Goal: Use online tool/utility: Utilize a website feature to perform a specific function

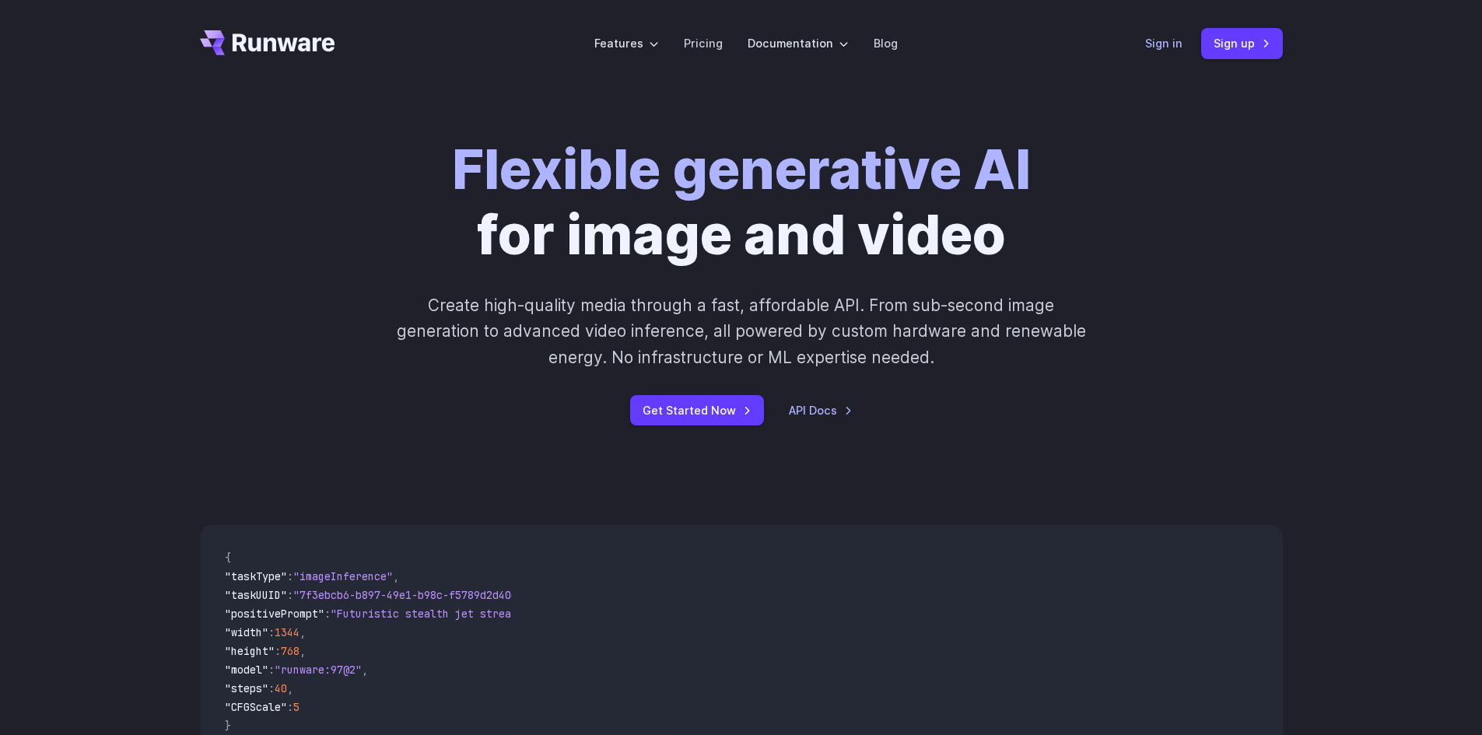
click at [1170, 44] on link "Sign in" at bounding box center [1163, 43] width 37 height 18
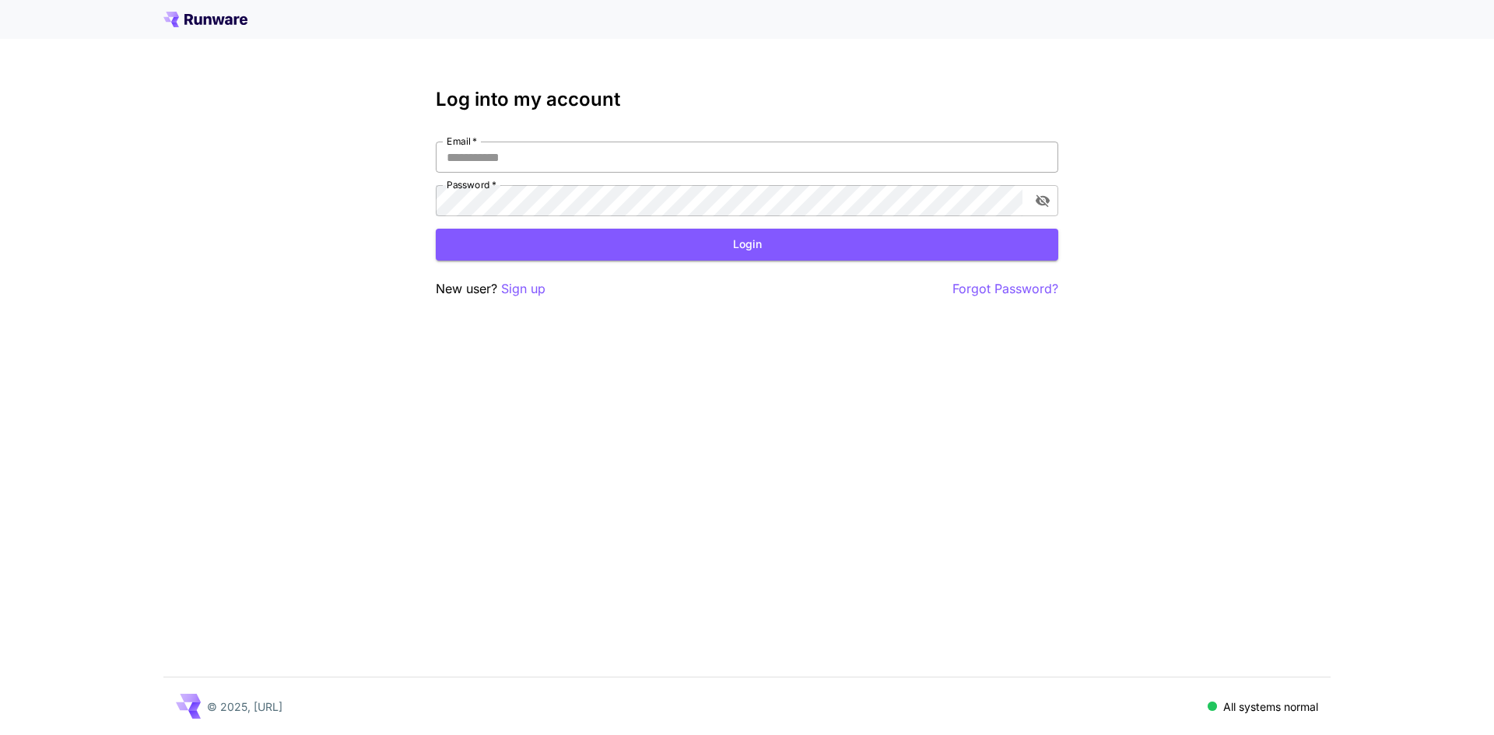
type input "**********"
click at [493, 158] on input "**********" at bounding box center [747, 157] width 623 height 31
click at [461, 240] on button "Login" at bounding box center [747, 245] width 623 height 32
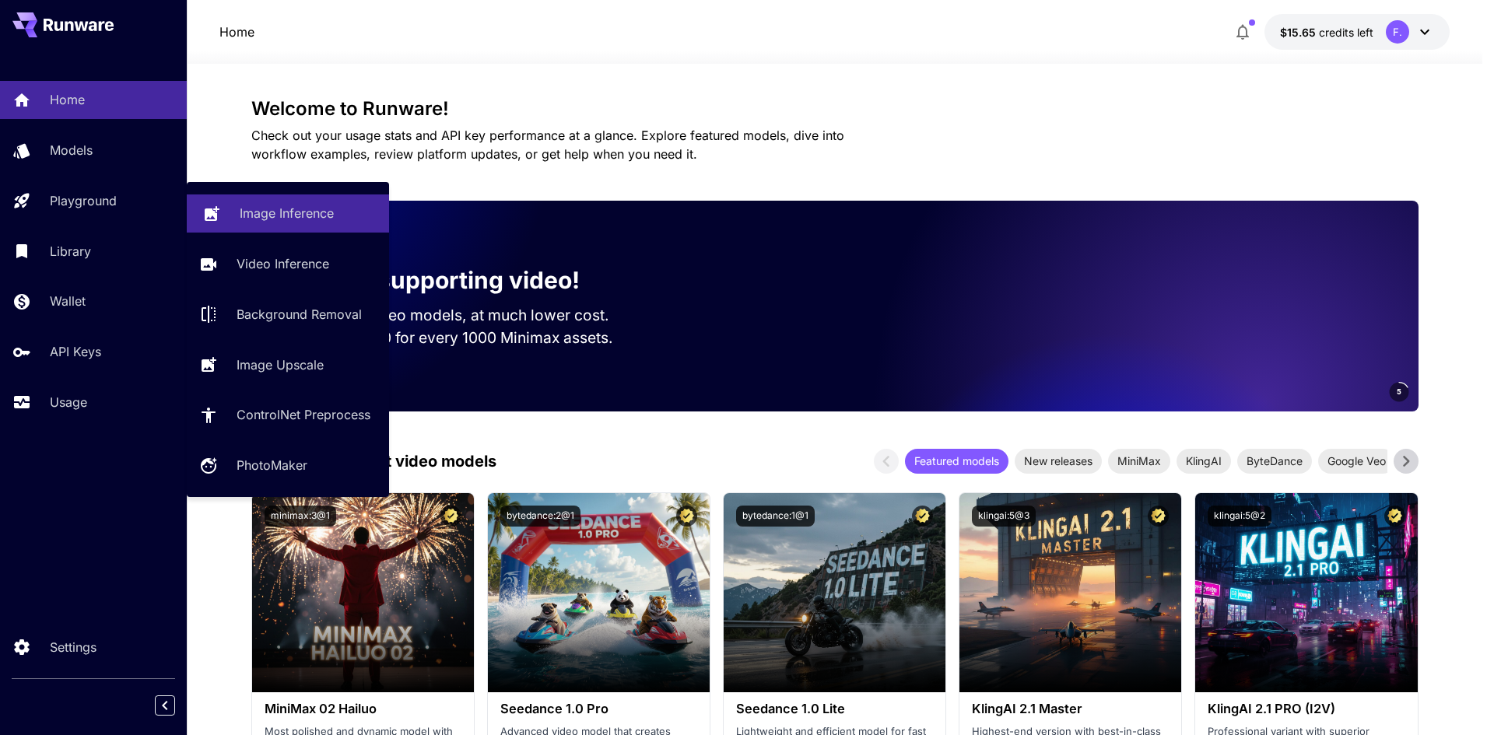
click at [269, 202] on link "Image Inference" at bounding box center [288, 214] width 202 height 38
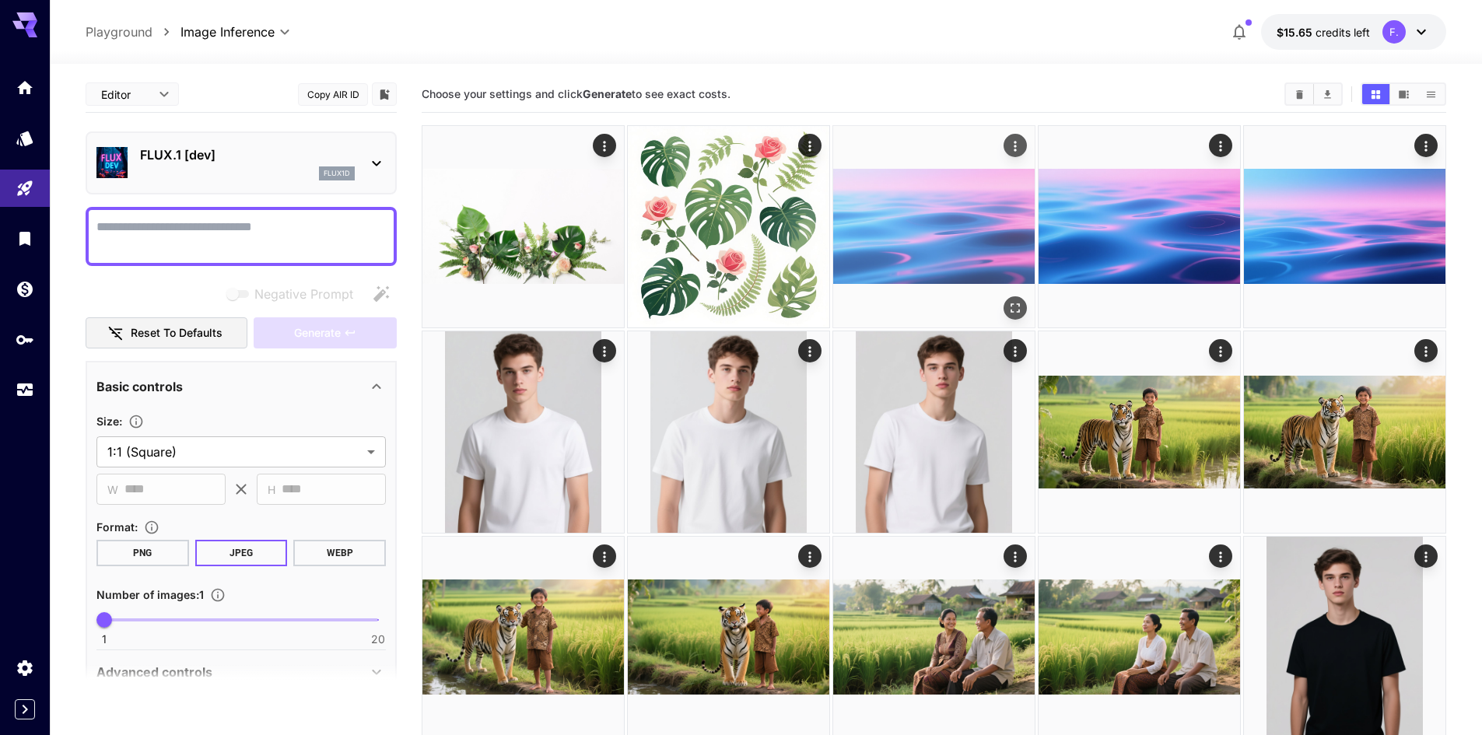
click at [926, 220] on img at bounding box center [934, 227] width 202 height 202
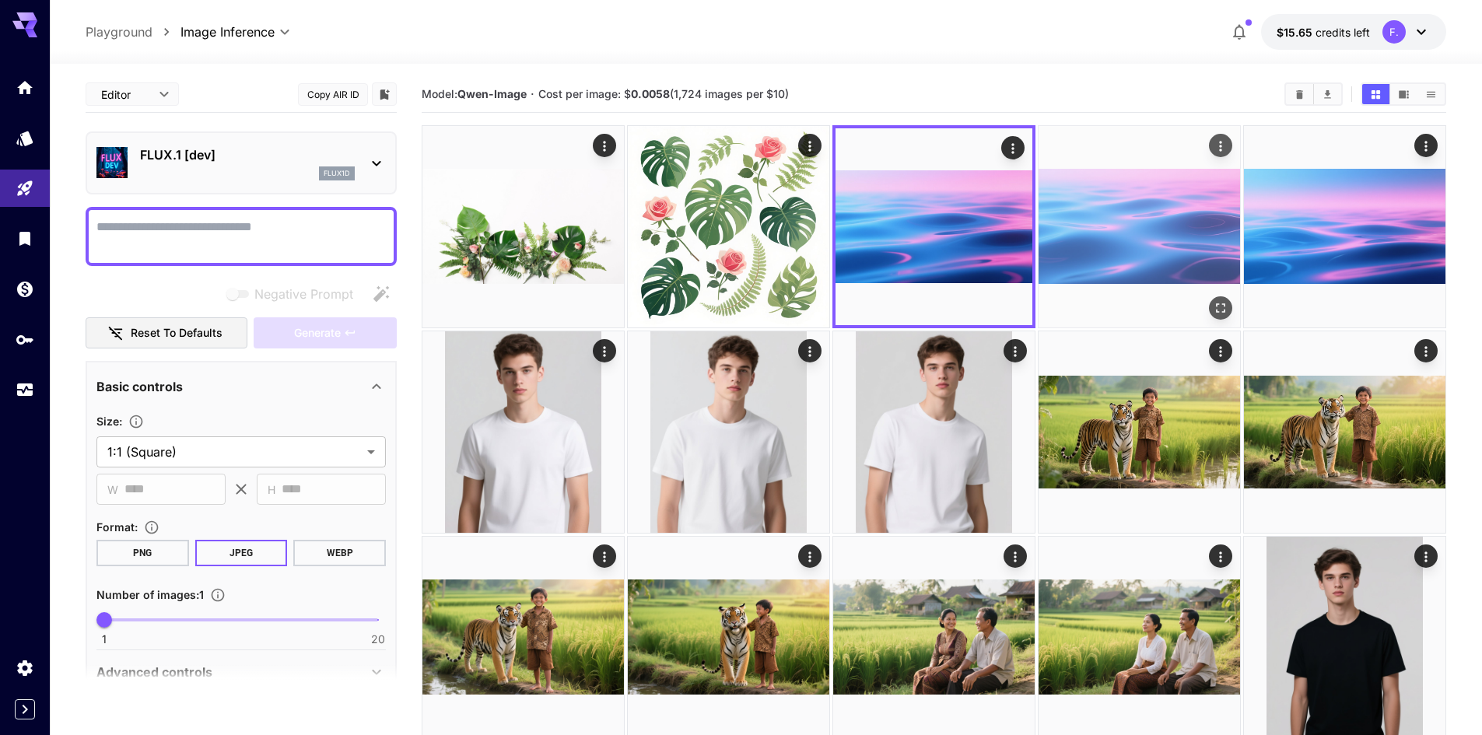
click at [1093, 223] on img at bounding box center [1140, 227] width 202 height 202
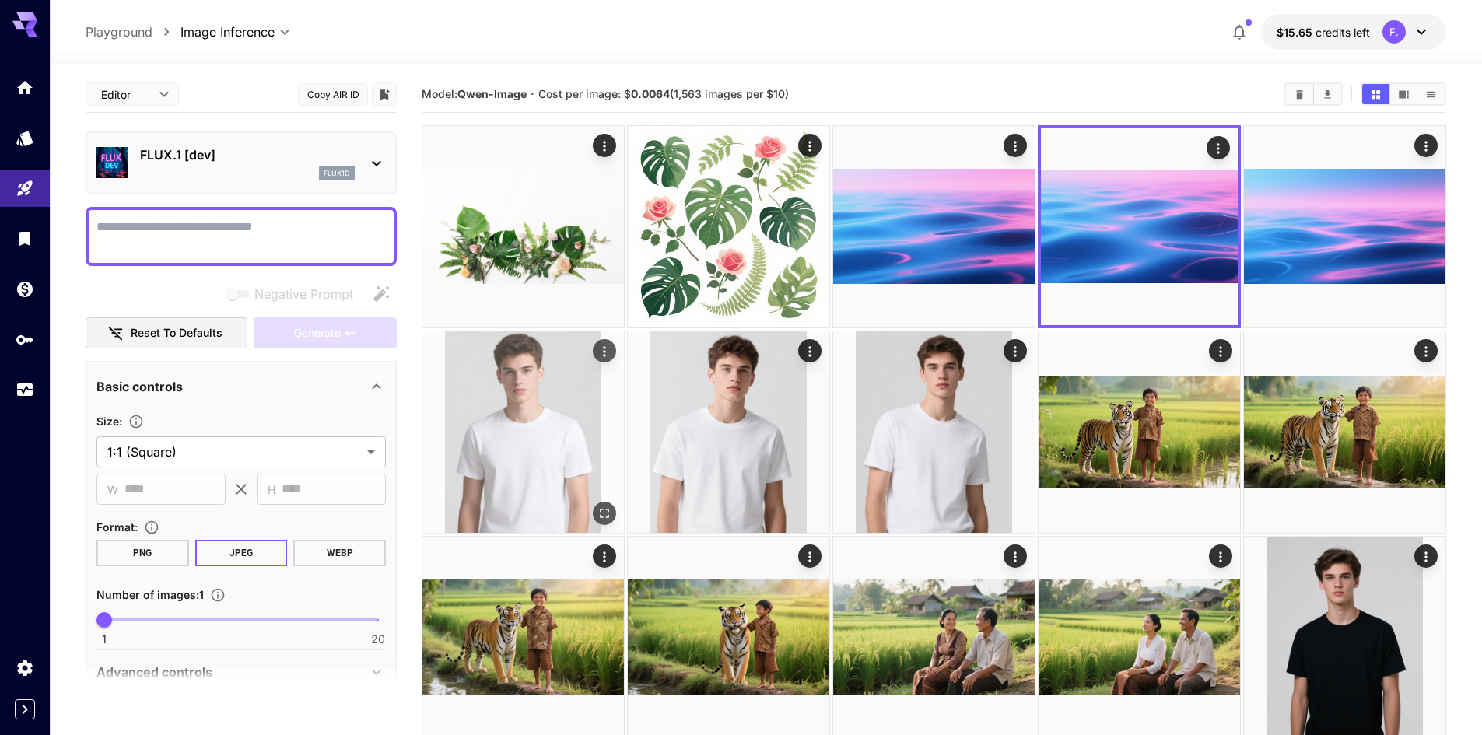
click at [531, 368] on img at bounding box center [524, 432] width 202 height 202
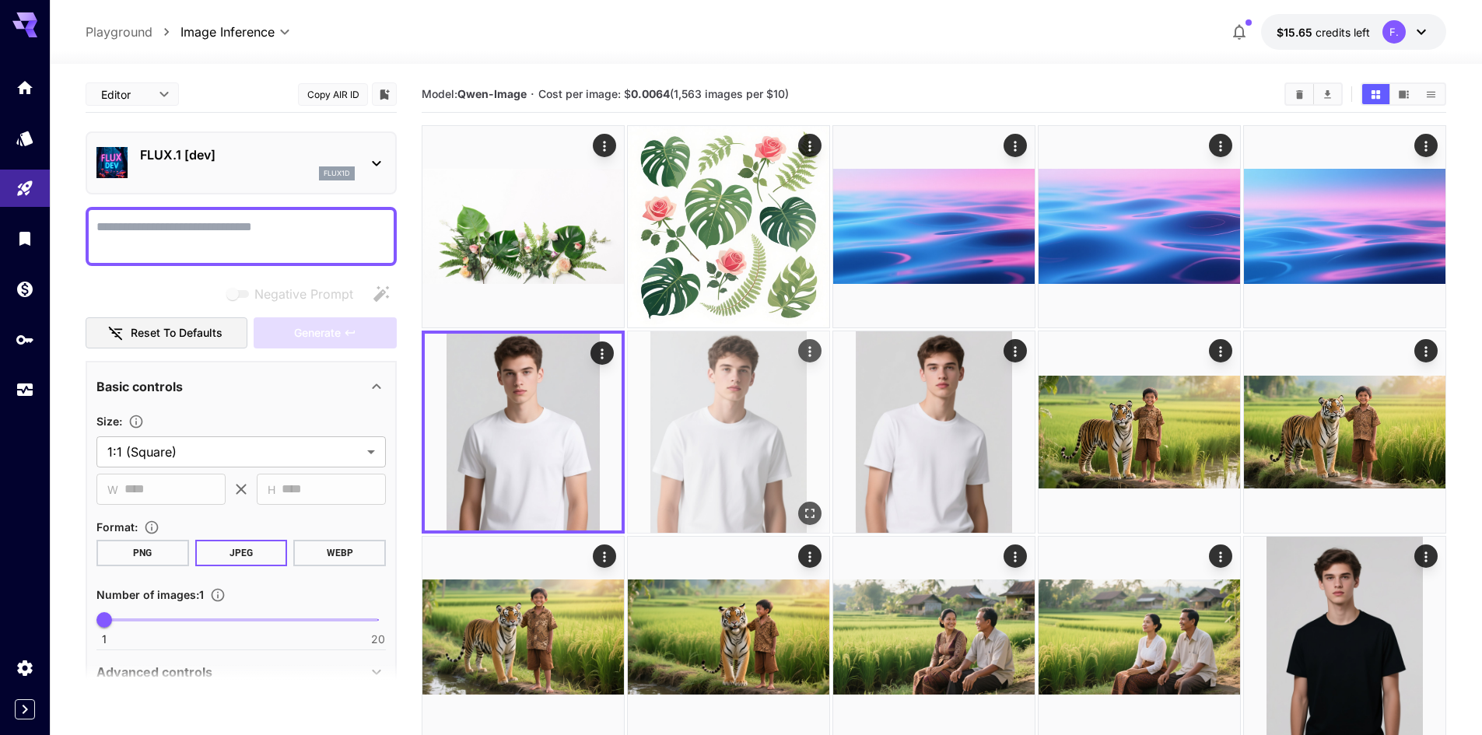
click at [674, 391] on img at bounding box center [729, 432] width 202 height 202
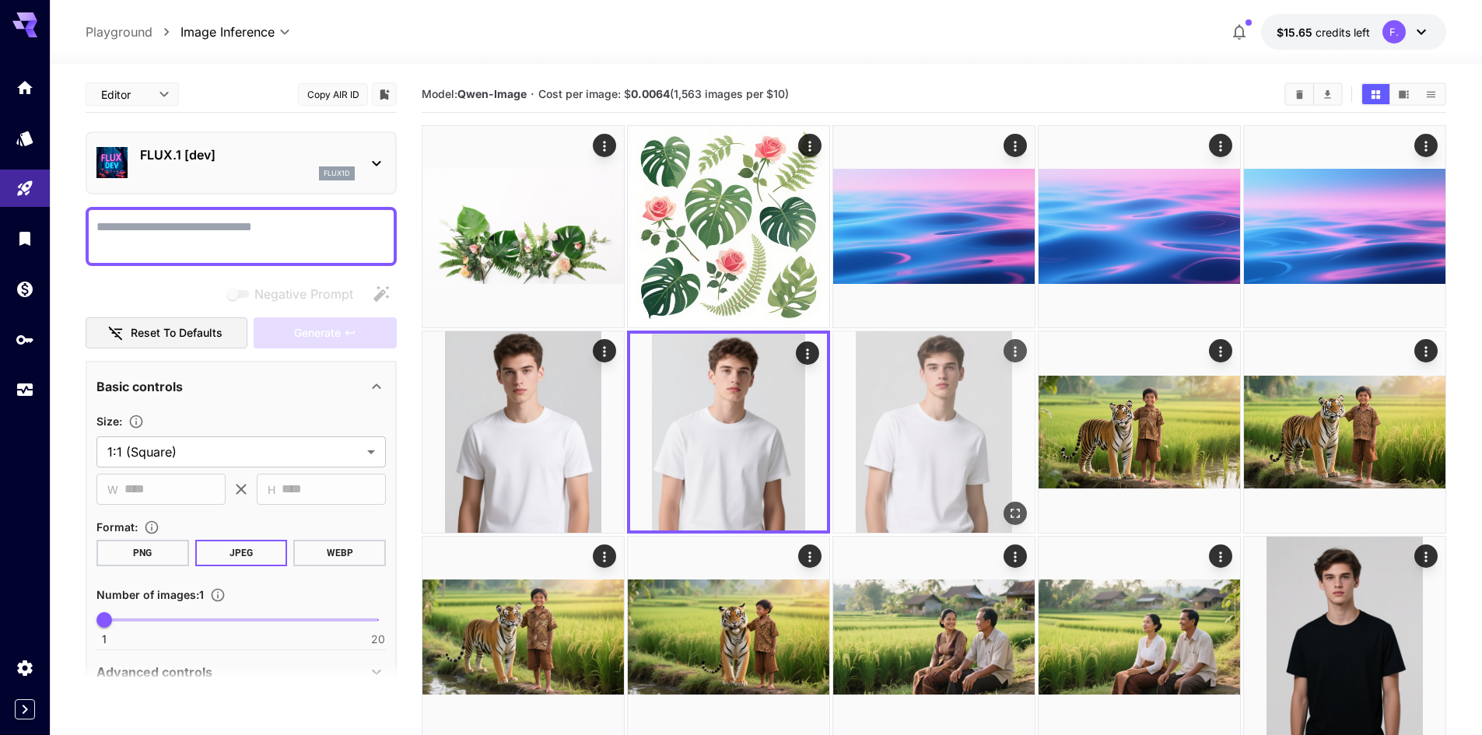
click at [895, 415] on img at bounding box center [934, 432] width 202 height 202
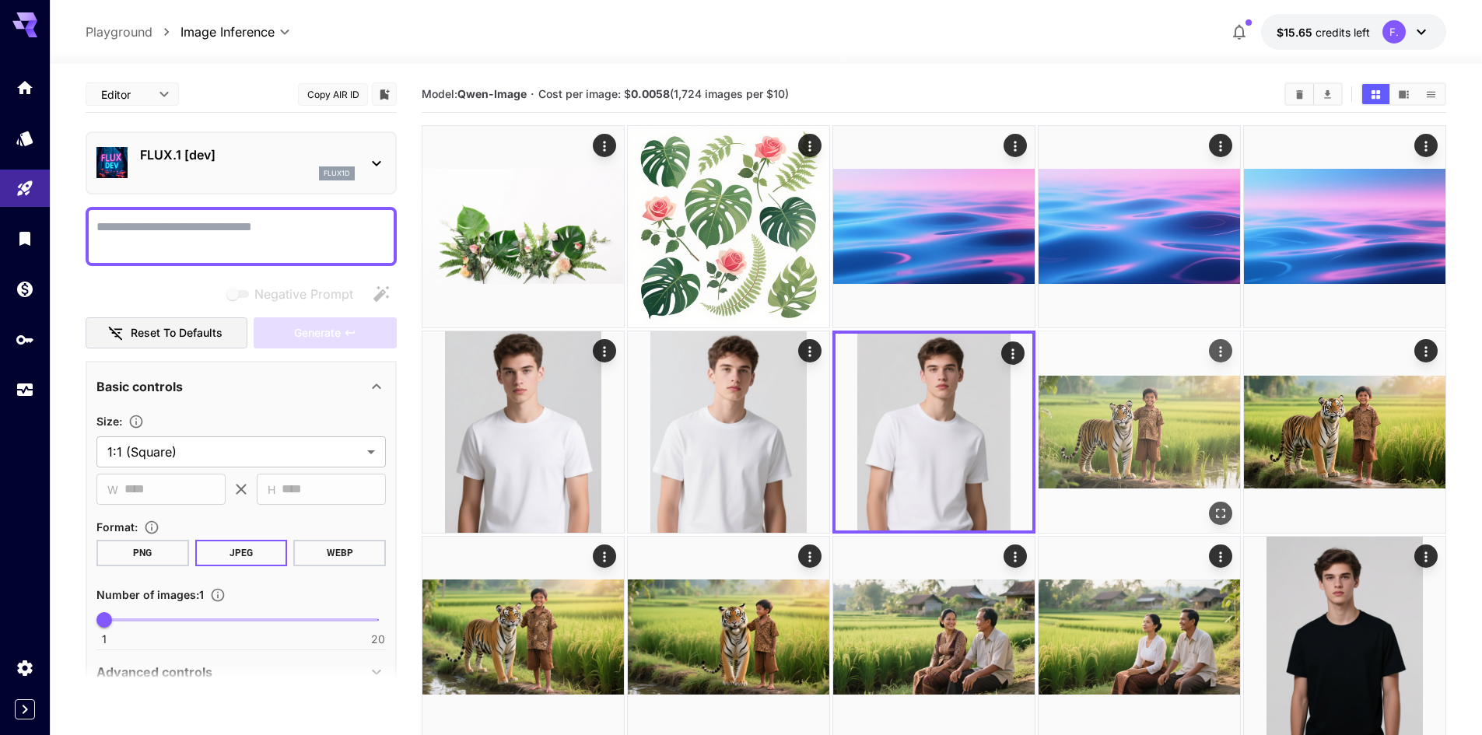
click at [1143, 415] on img at bounding box center [1140, 432] width 202 height 202
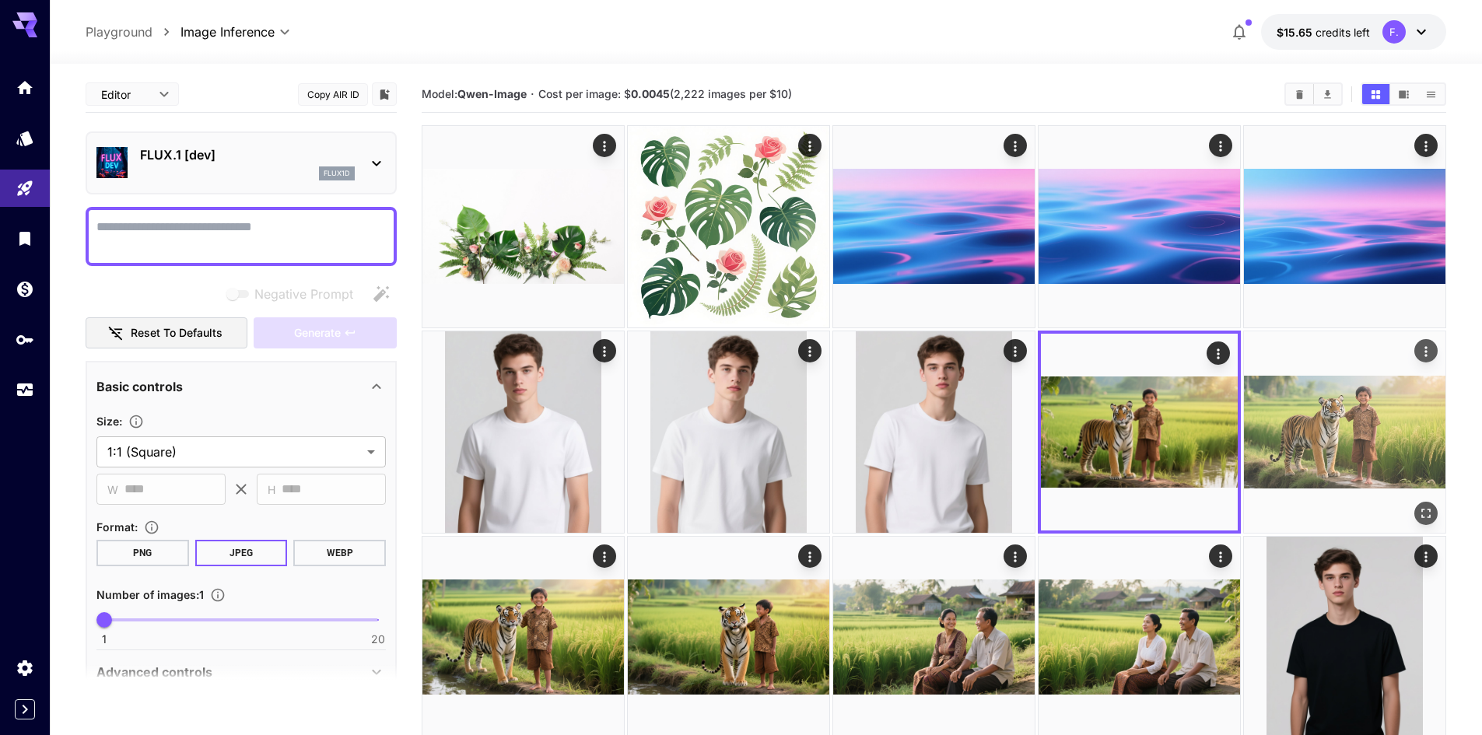
click at [1353, 418] on img at bounding box center [1345, 432] width 202 height 202
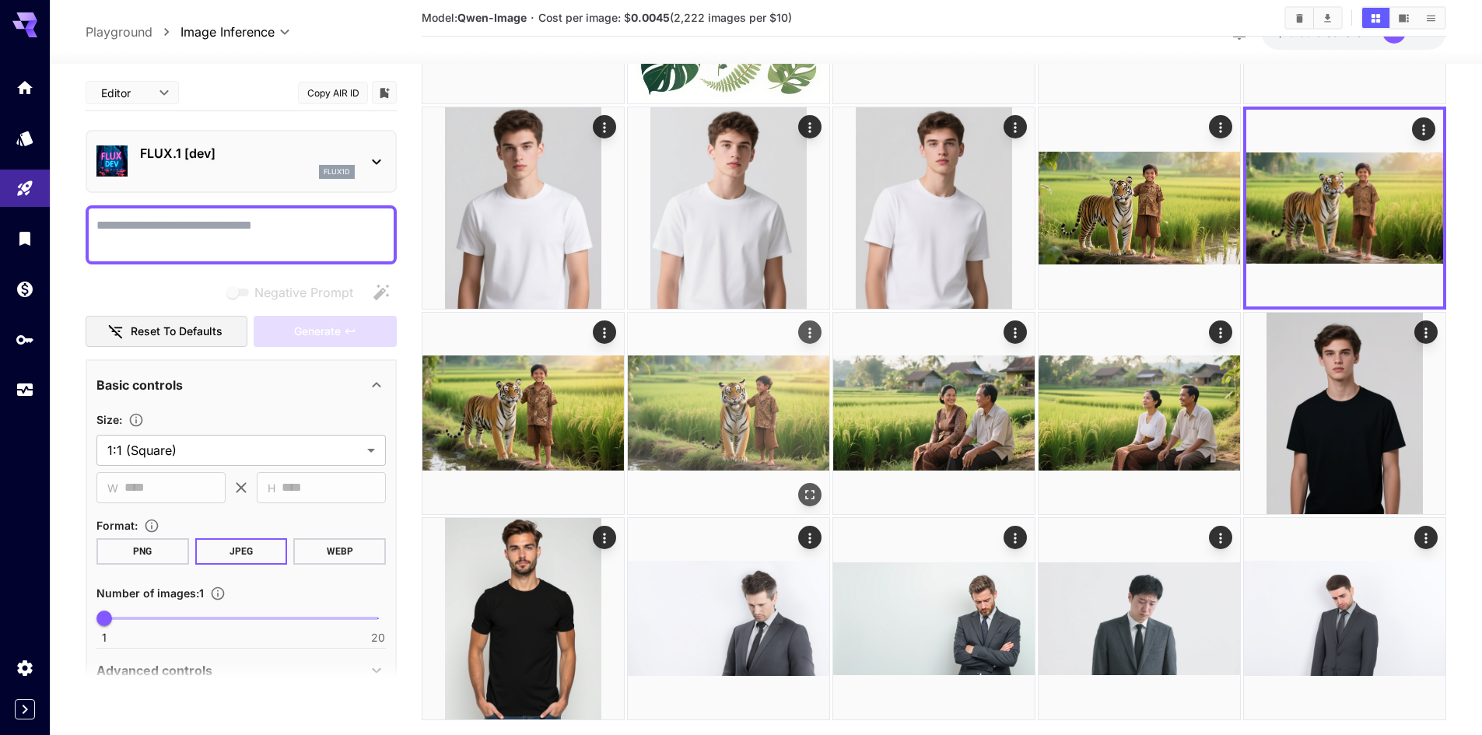
scroll to position [233, 0]
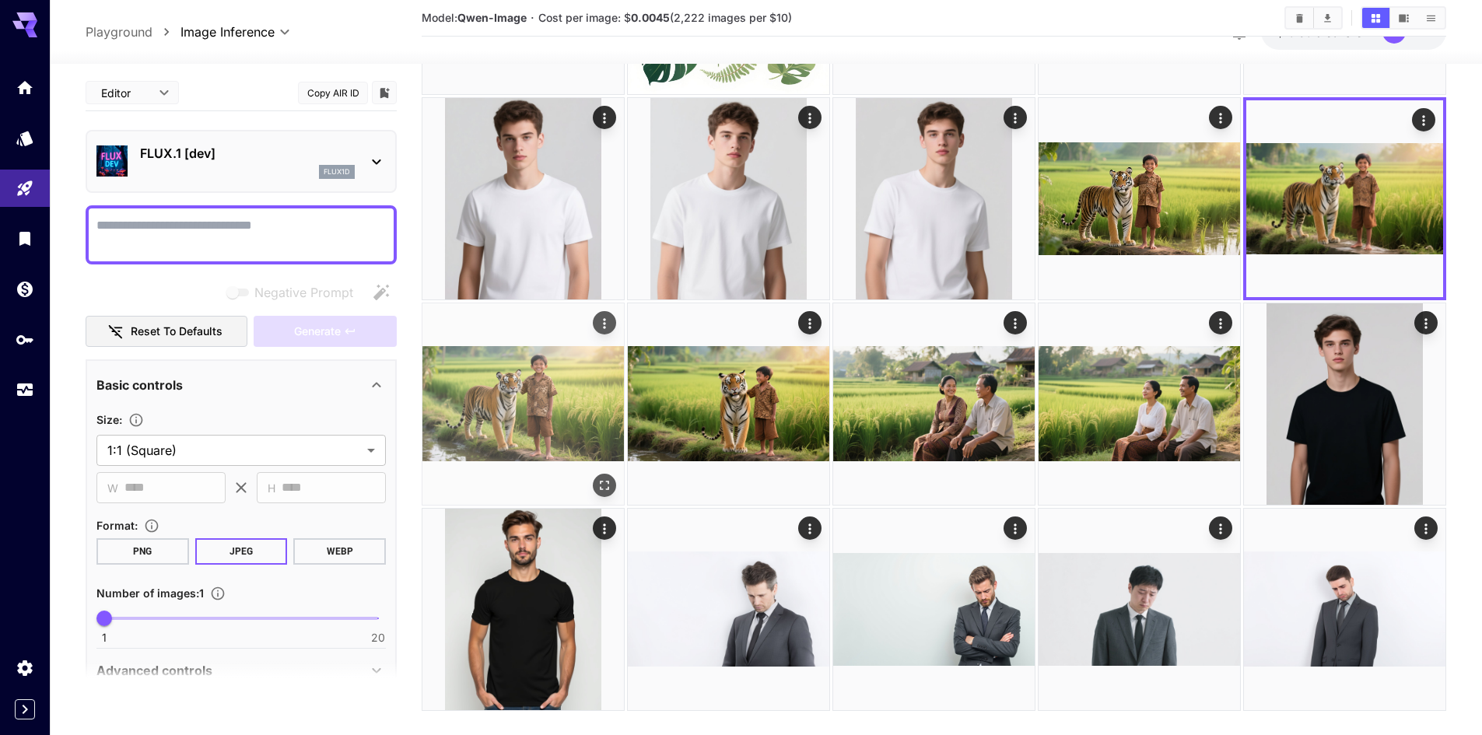
click at [518, 381] on img at bounding box center [524, 404] width 202 height 202
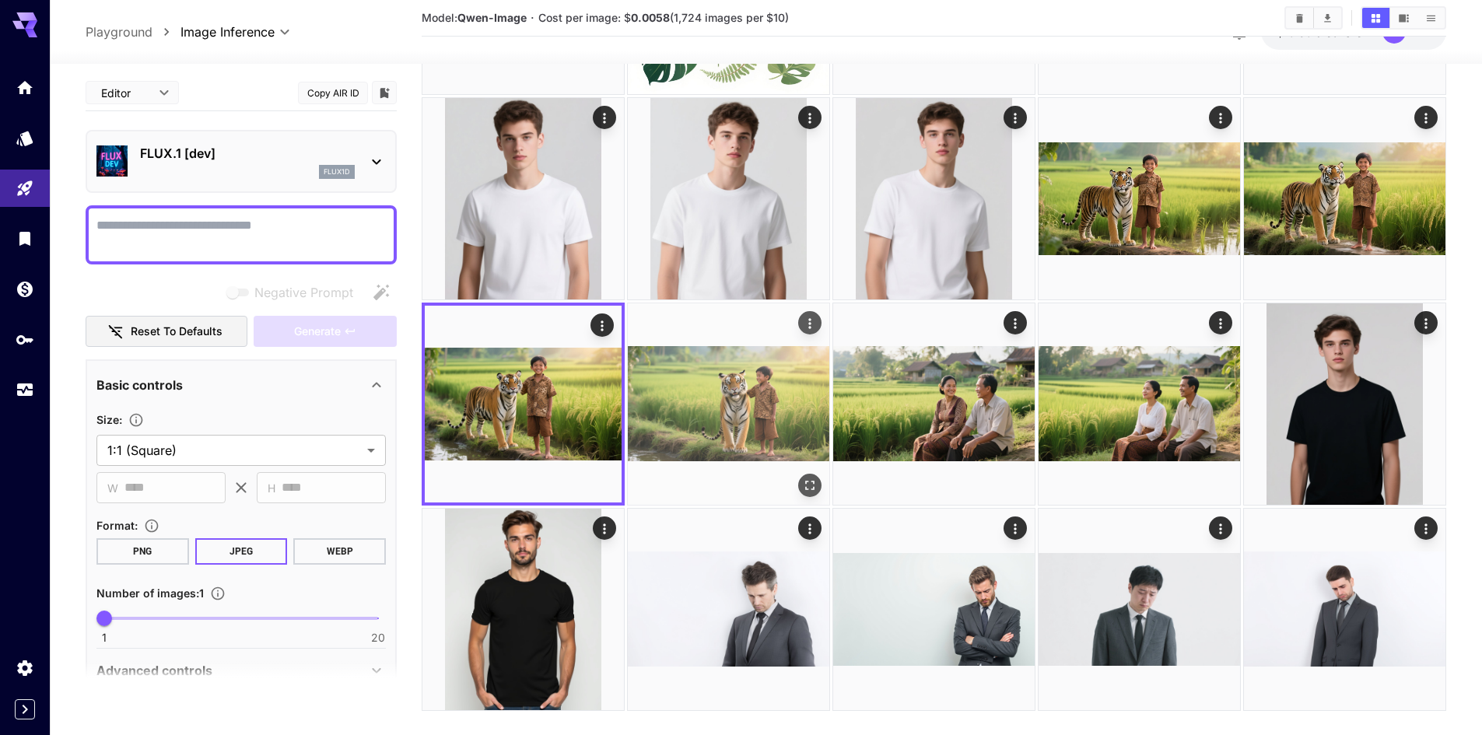
click at [735, 392] on img at bounding box center [729, 404] width 202 height 202
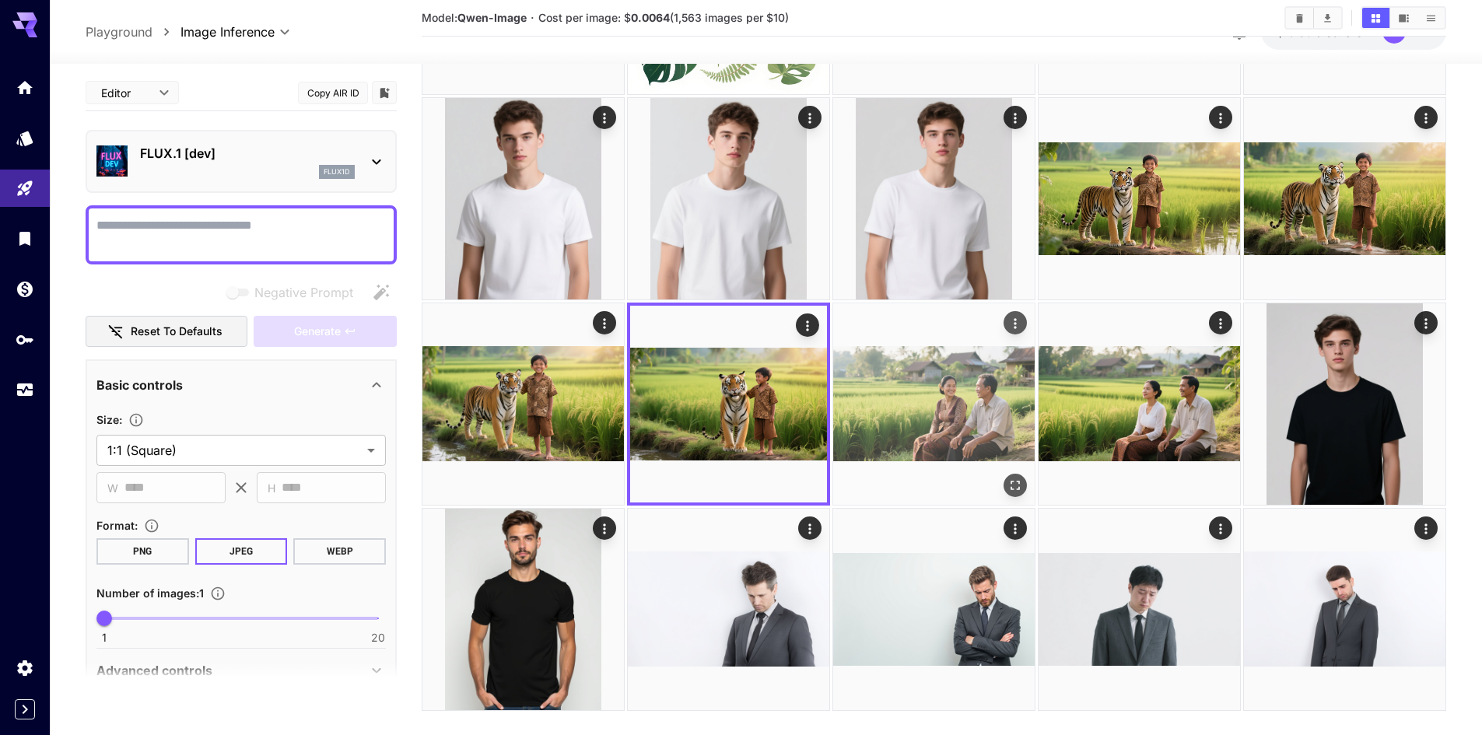
click at [905, 392] on img at bounding box center [934, 404] width 202 height 202
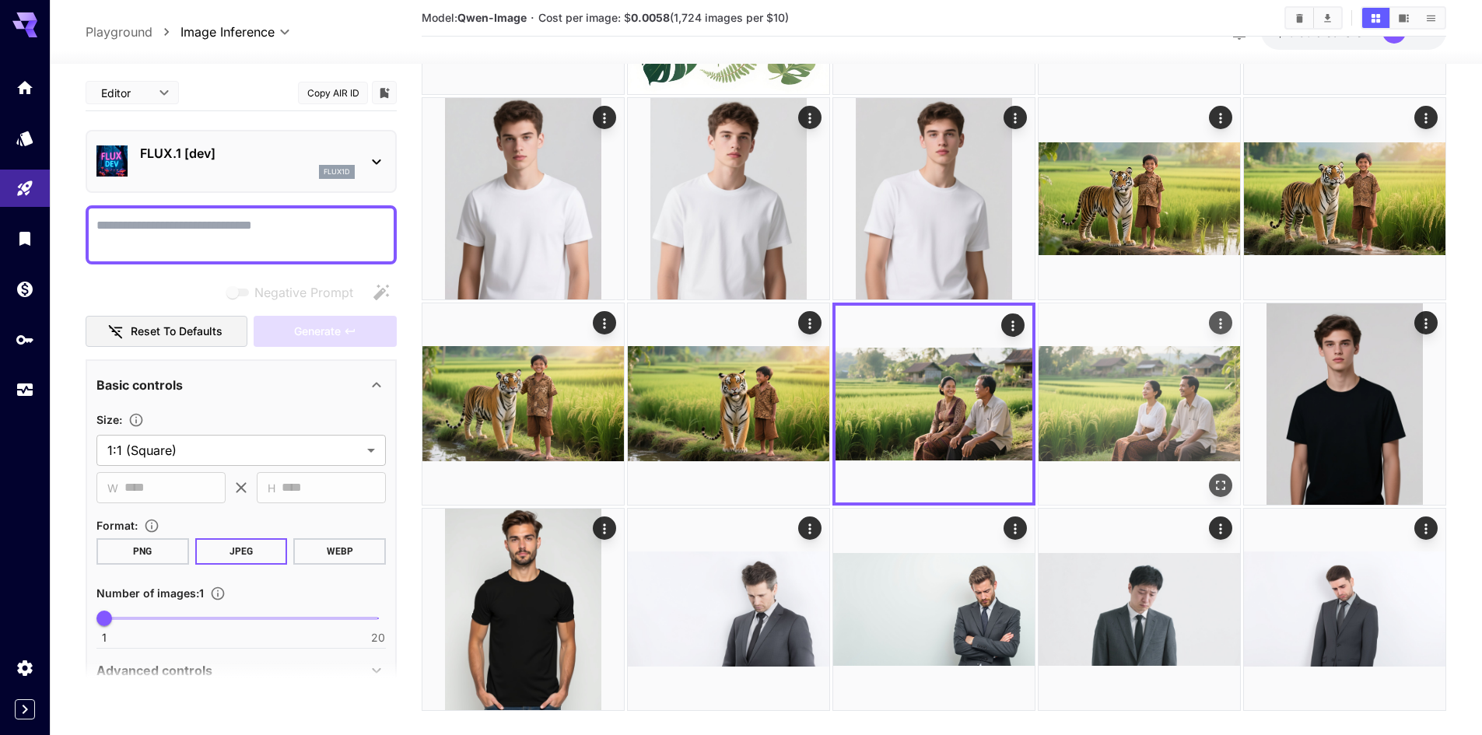
click at [1123, 392] on img at bounding box center [1140, 404] width 202 height 202
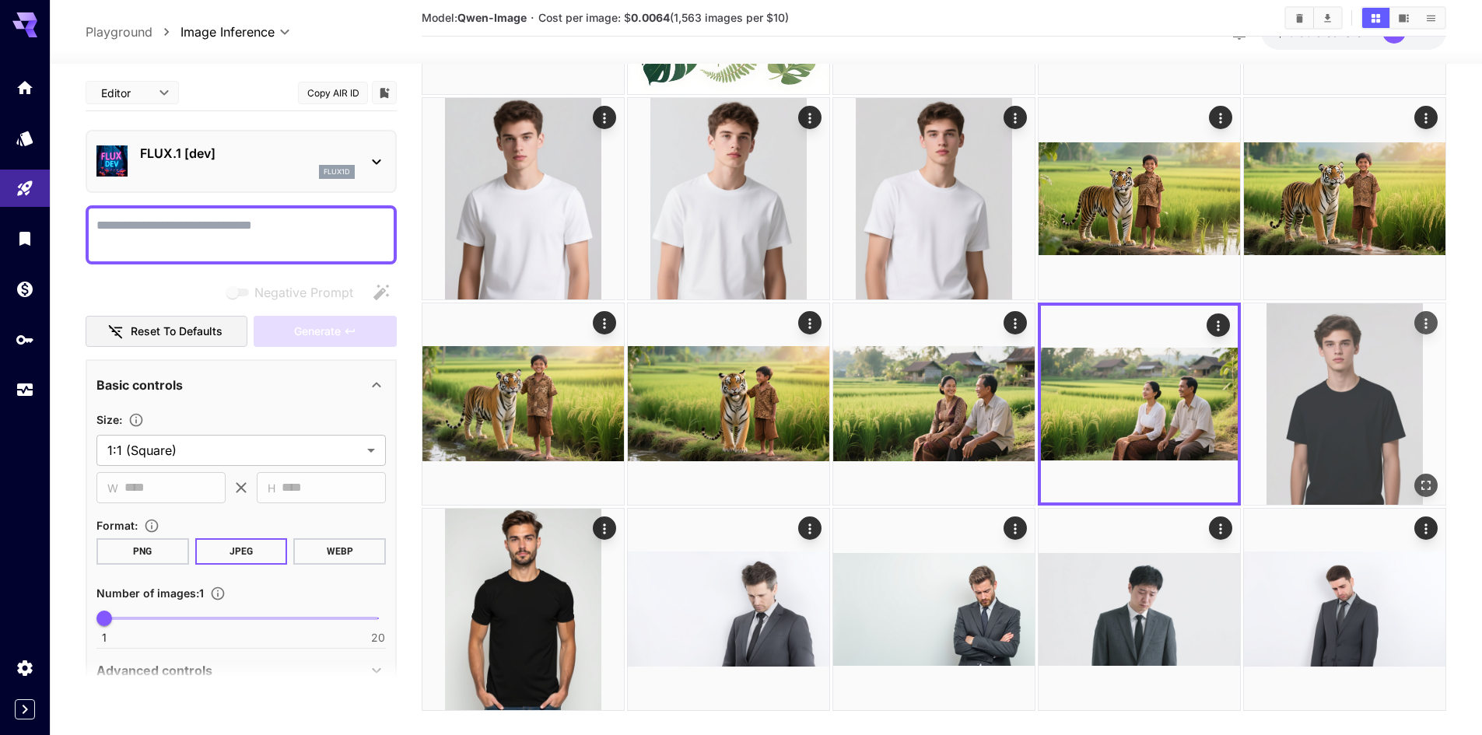
click at [1319, 381] on img at bounding box center [1345, 404] width 202 height 202
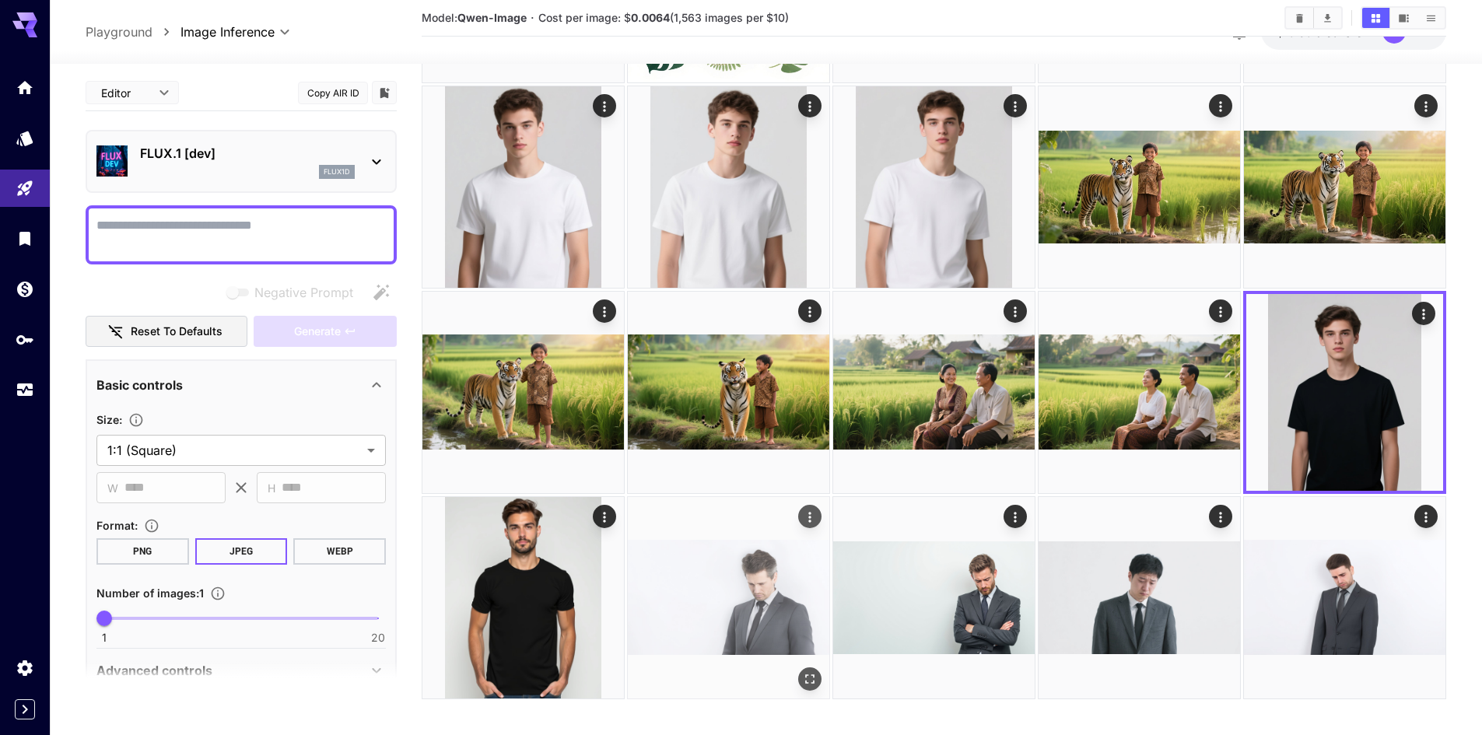
scroll to position [256, 0]
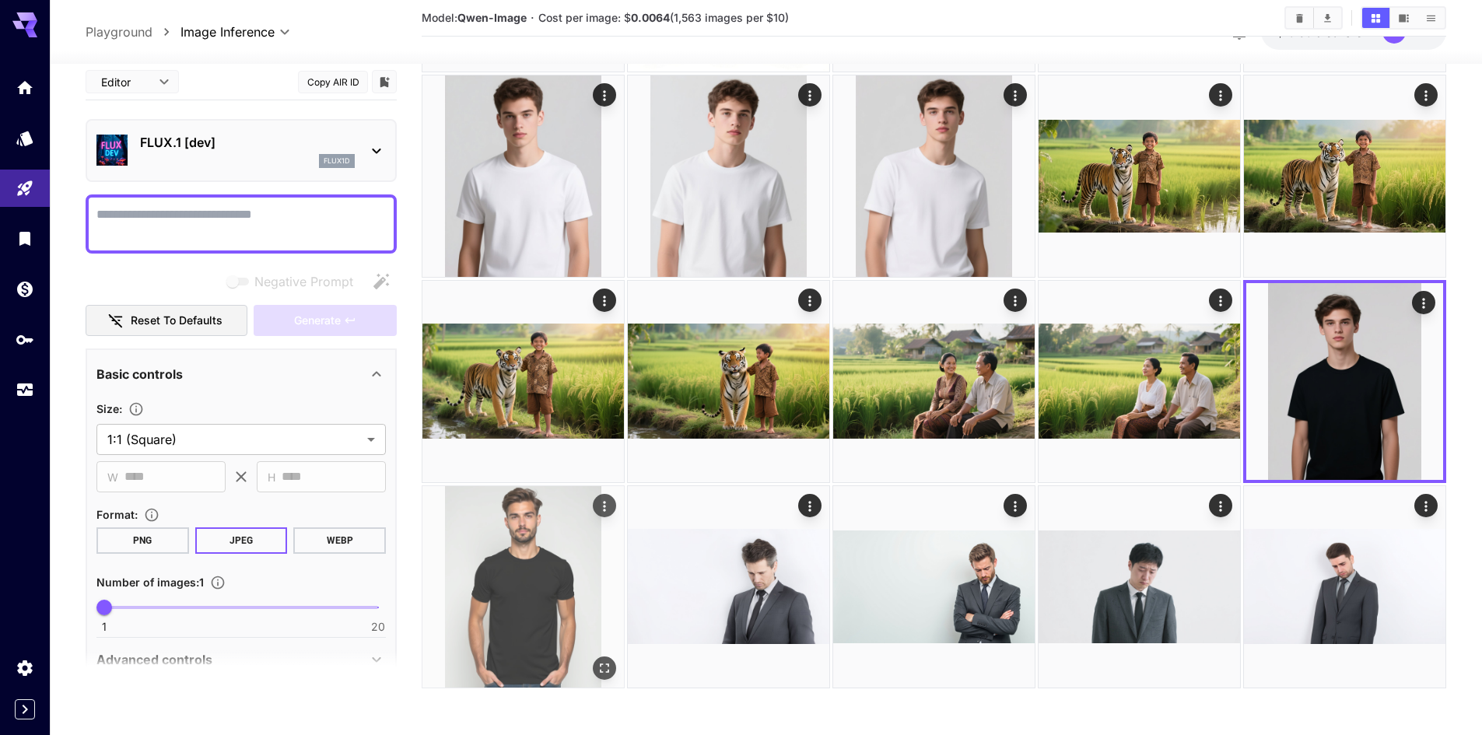
click at [542, 570] on img at bounding box center [524, 587] width 202 height 202
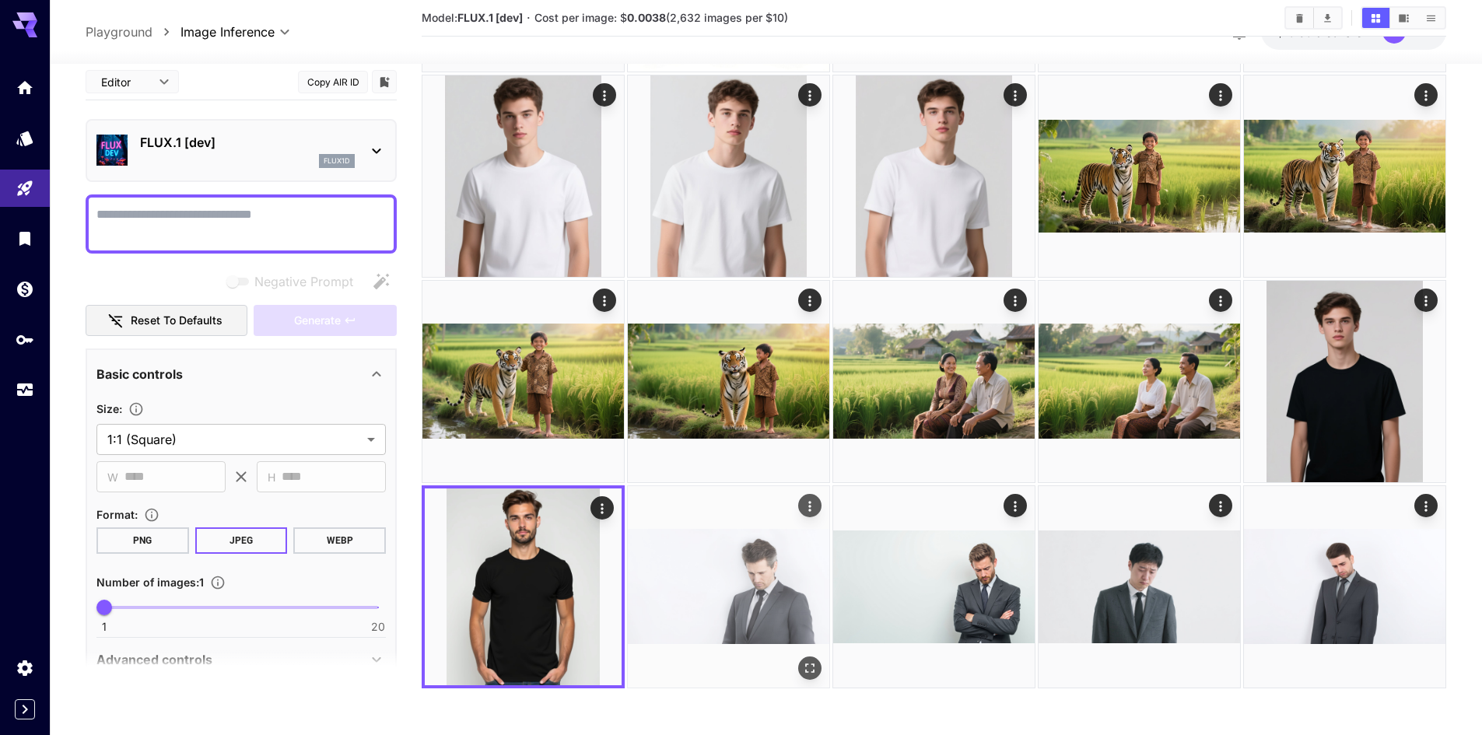
click at [717, 581] on img at bounding box center [729, 587] width 202 height 202
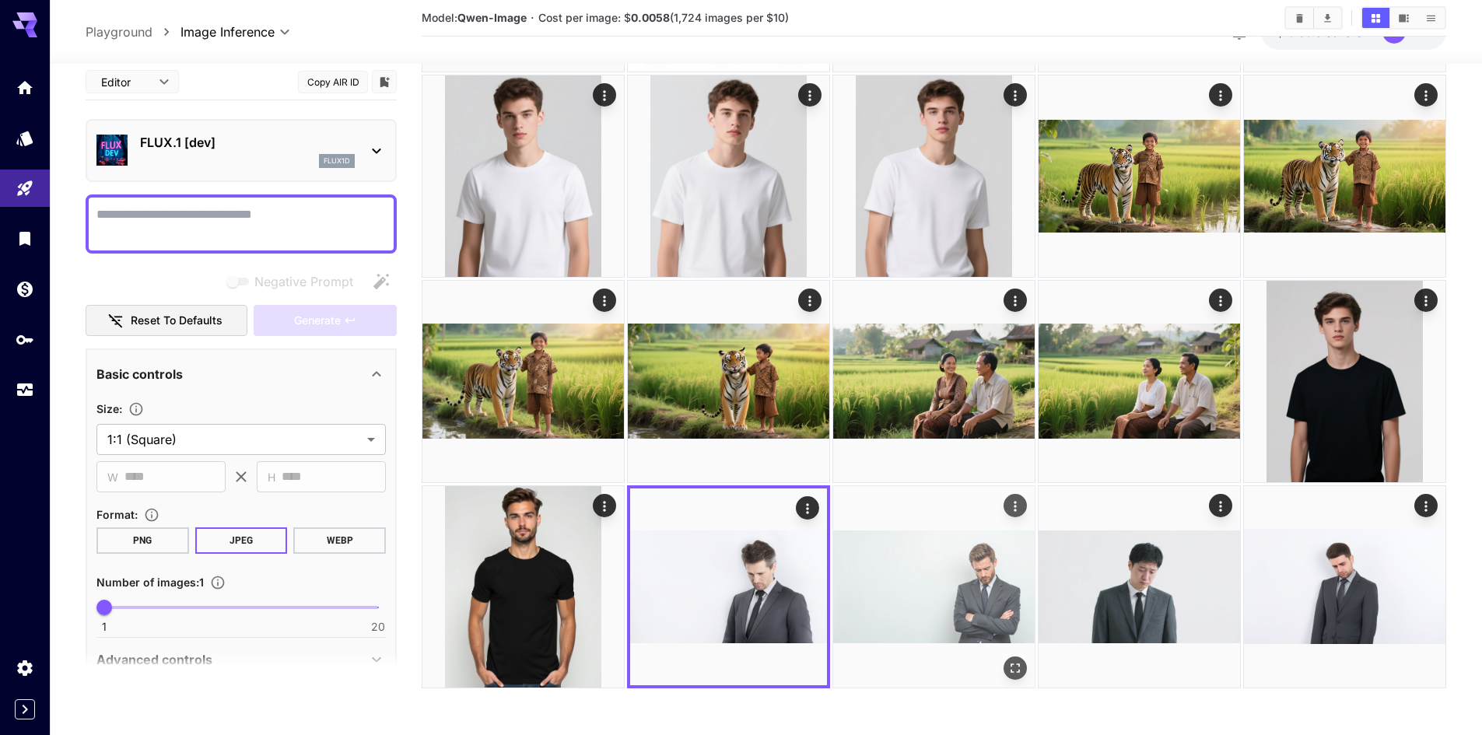
click at [950, 581] on img at bounding box center [934, 587] width 202 height 202
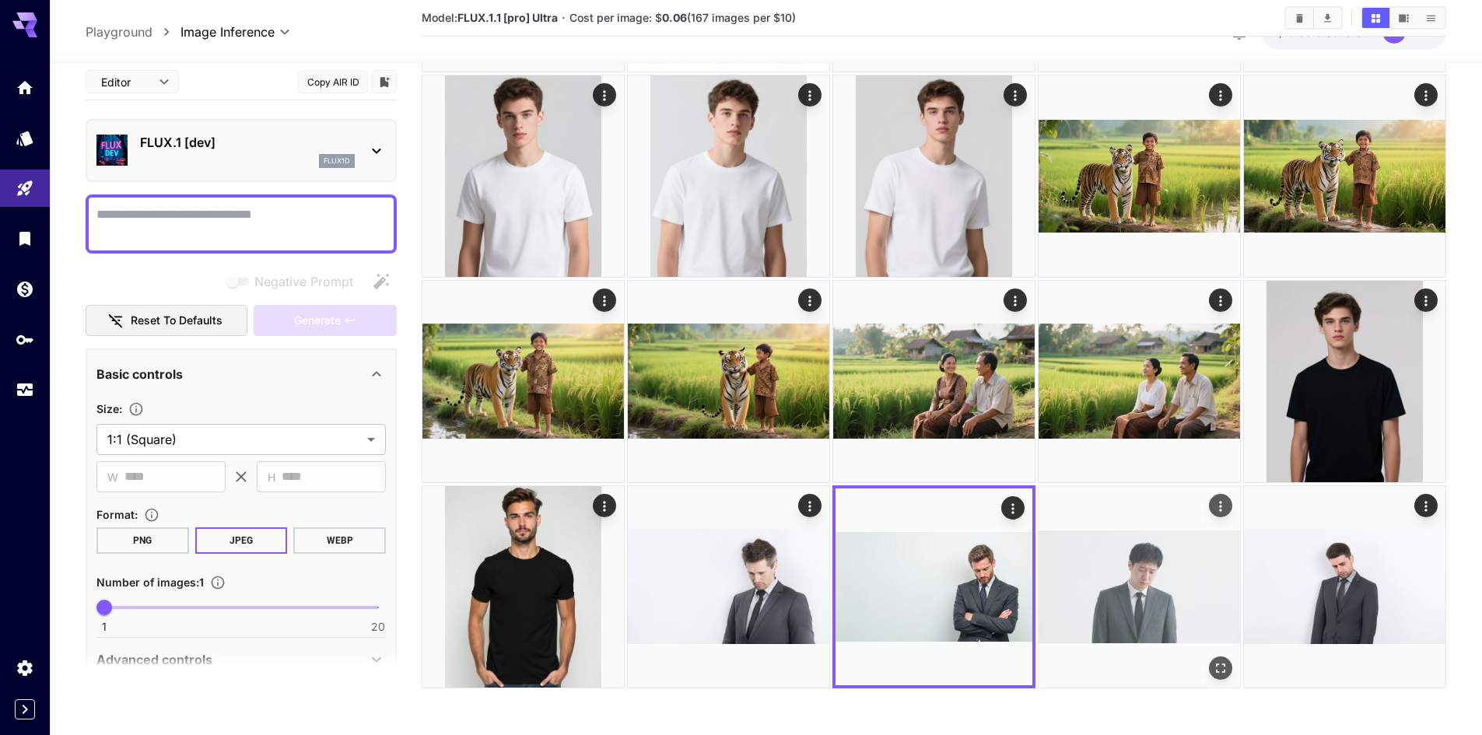
click at [1184, 566] on img at bounding box center [1140, 587] width 202 height 202
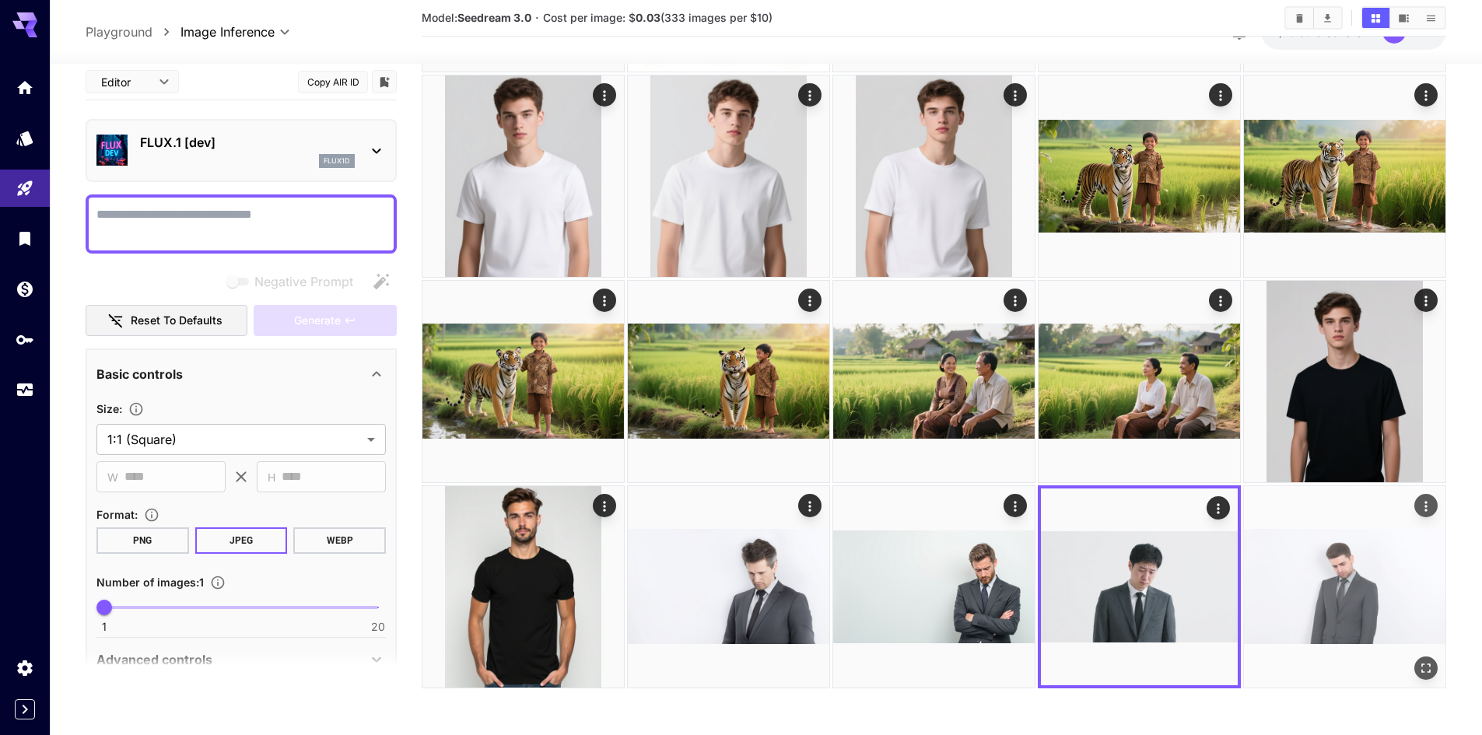
click at [1327, 566] on img at bounding box center [1345, 587] width 202 height 202
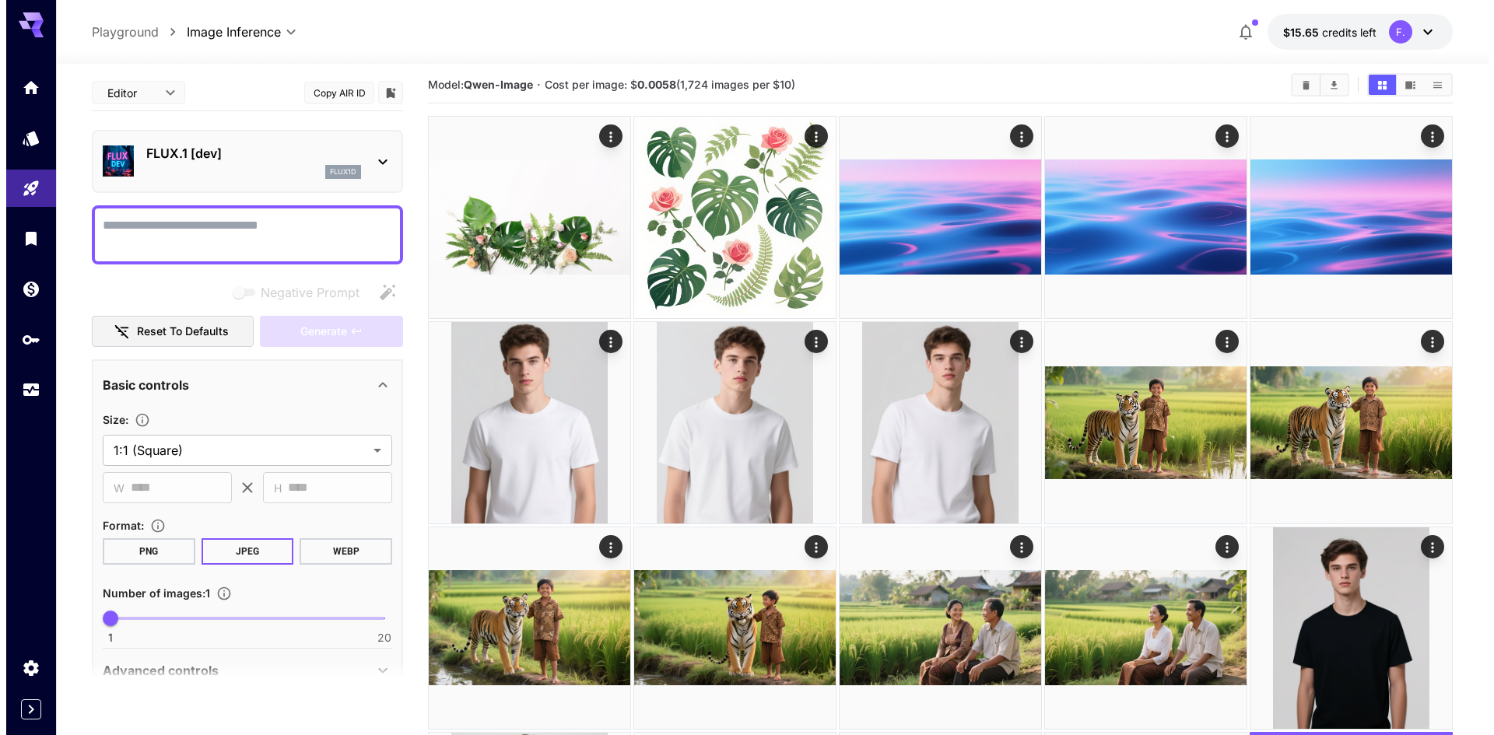
scroll to position [0, 0]
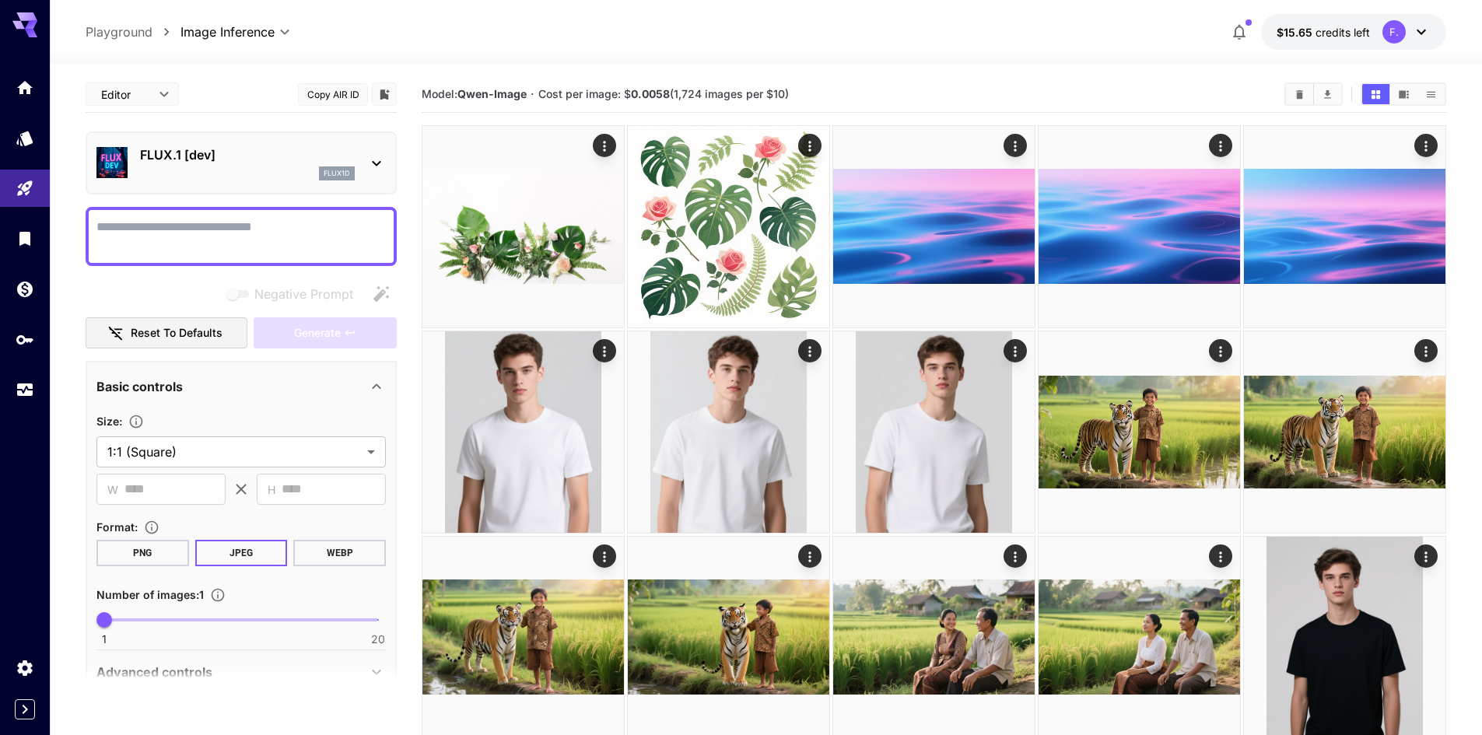
click at [255, 163] on p "FLUX.1 [dev]" at bounding box center [247, 155] width 215 height 19
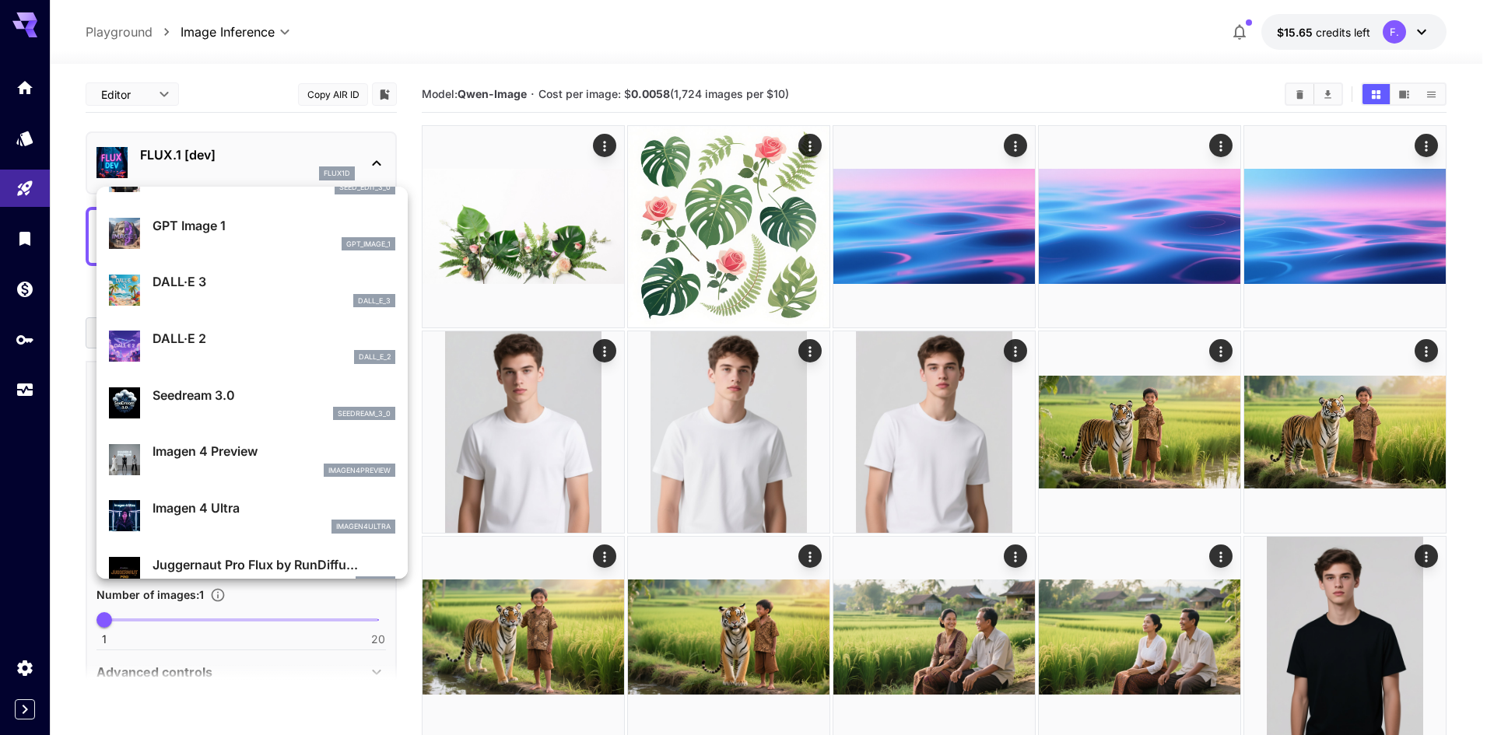
scroll to position [161, 0]
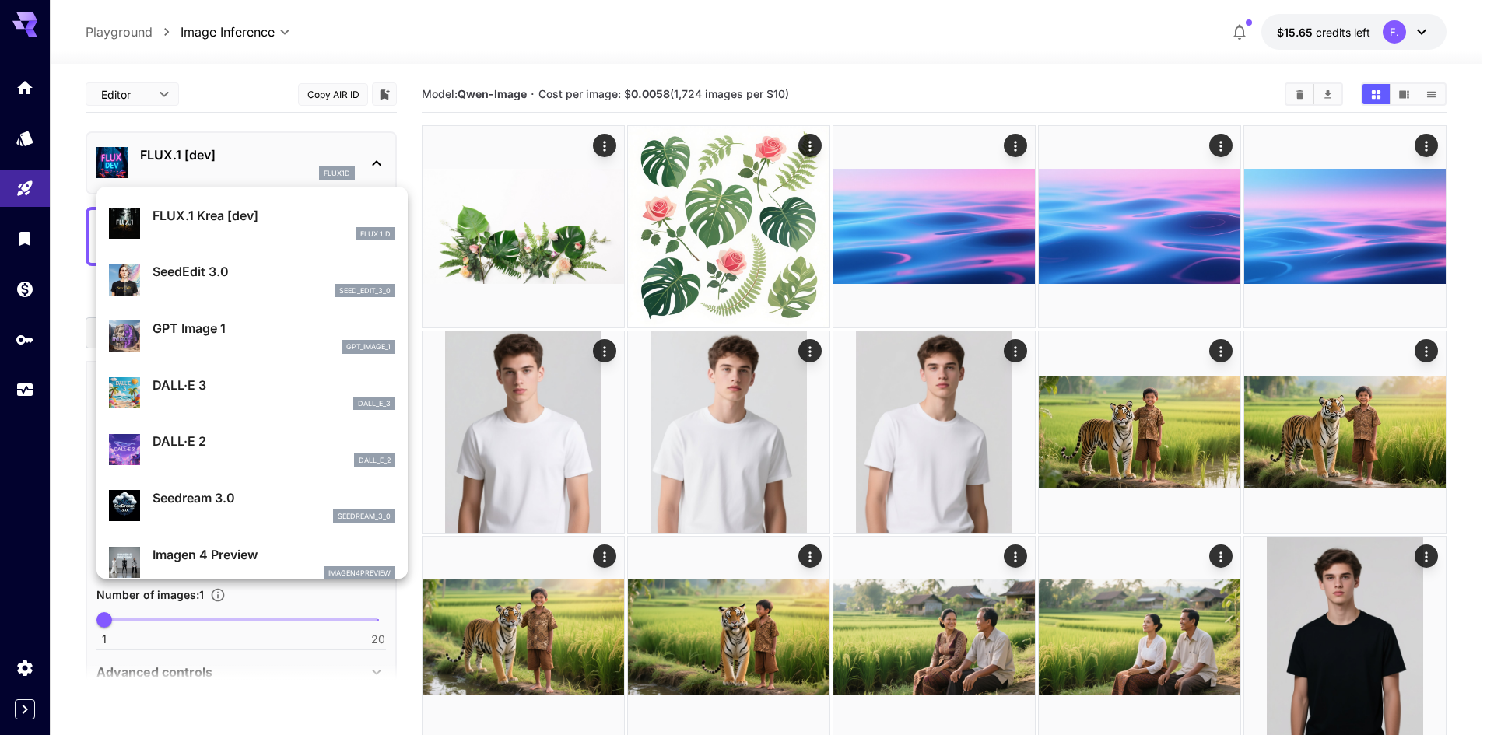
click at [153, 95] on div at bounding box center [747, 367] width 1494 height 735
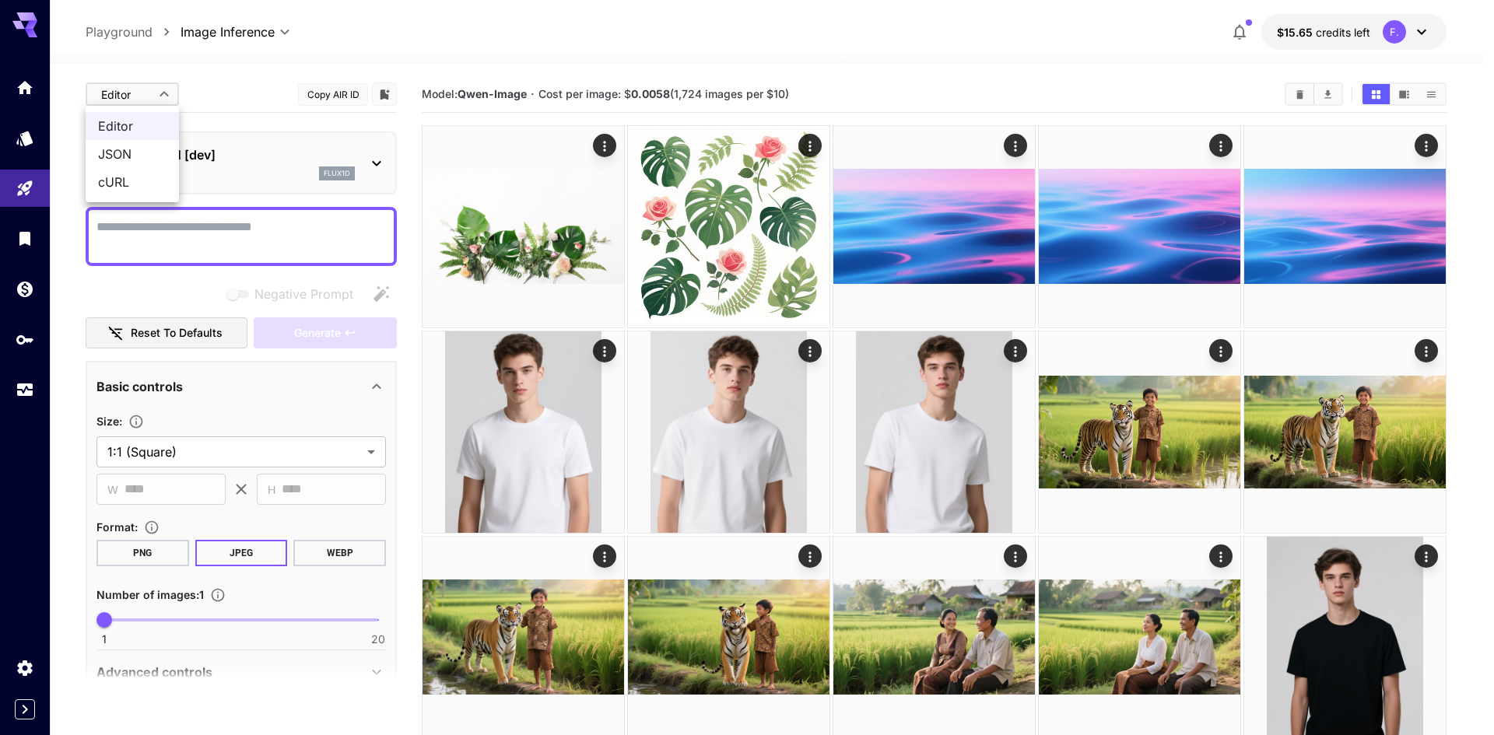
click at [153, 95] on body "**********" at bounding box center [747, 495] width 1494 height 991
click at [153, 95] on div at bounding box center [747, 367] width 1494 height 735
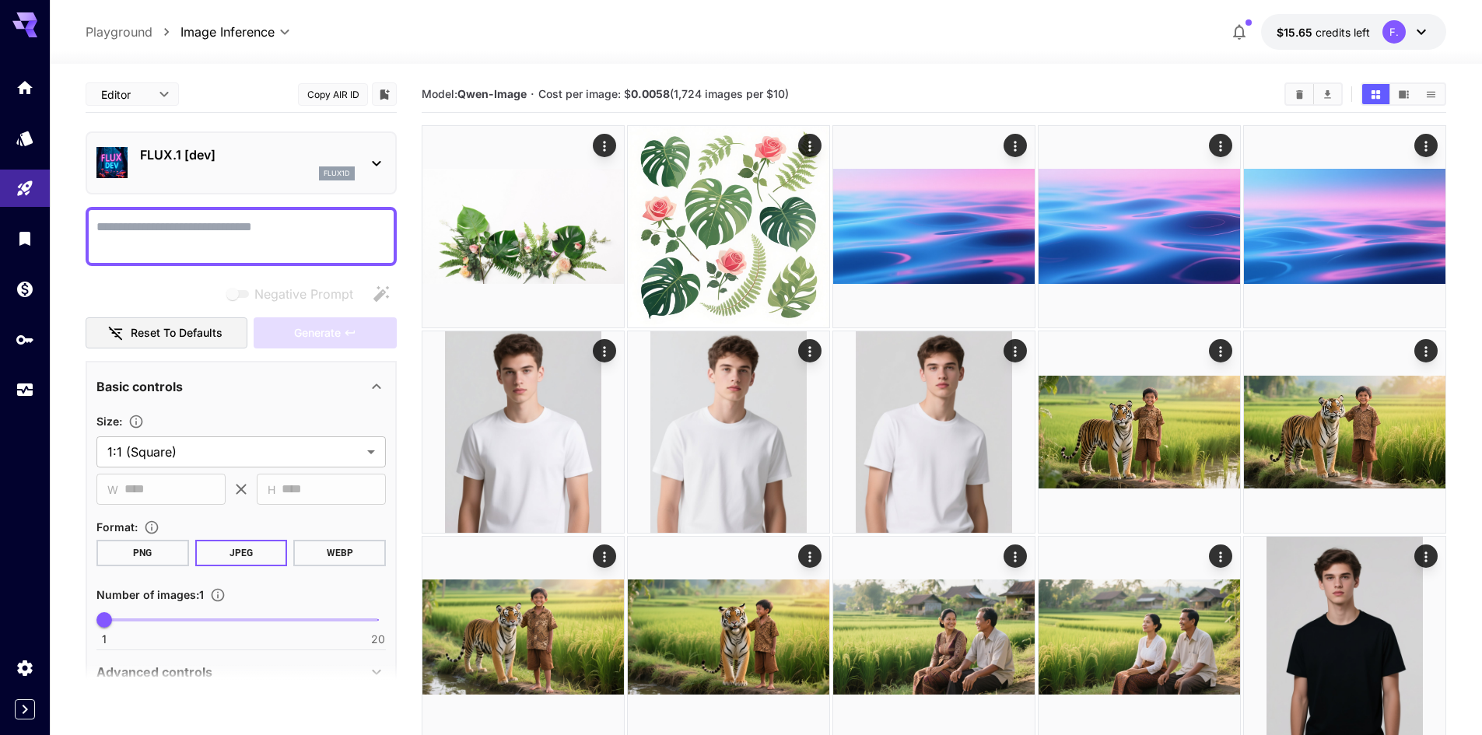
click at [274, 158] on p "FLUX.1 [dev]" at bounding box center [247, 155] width 215 height 19
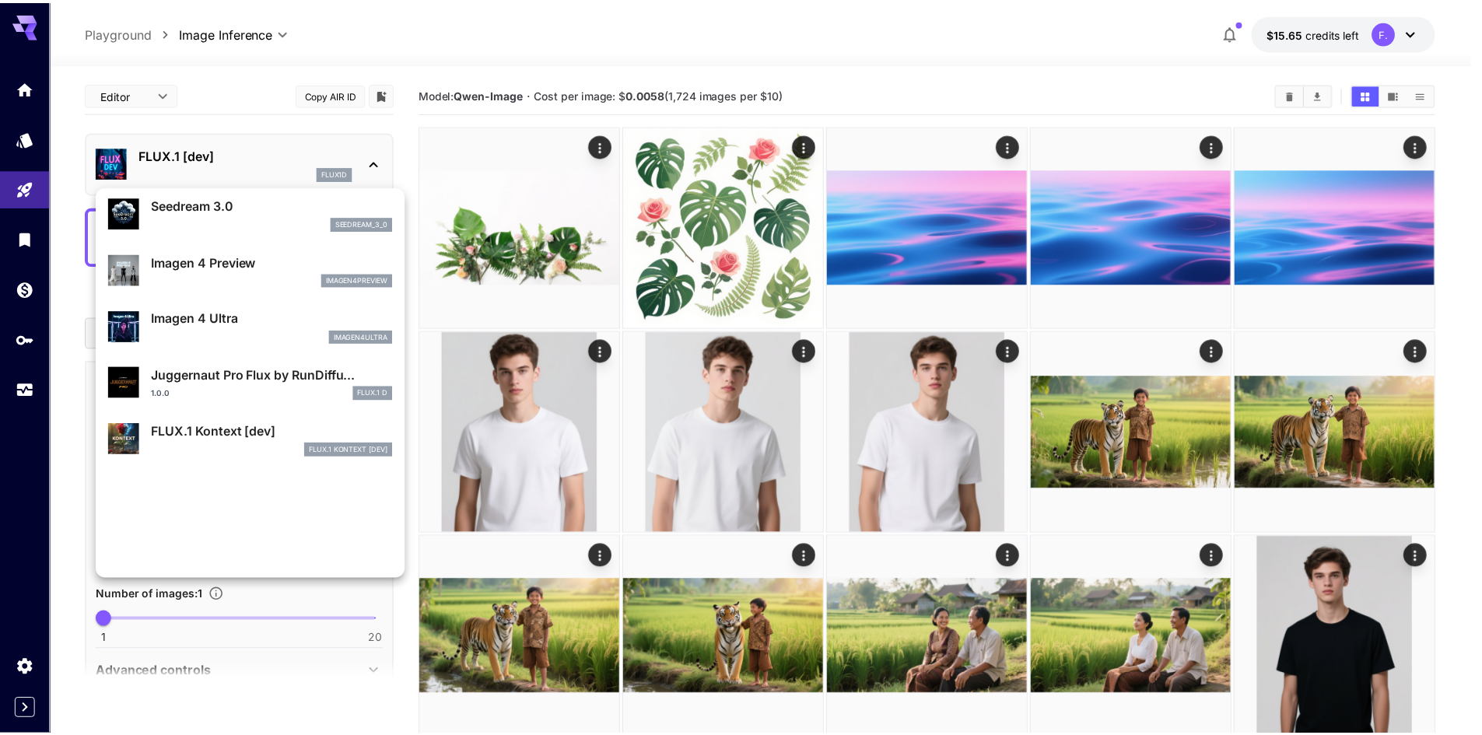
scroll to position [467, 0]
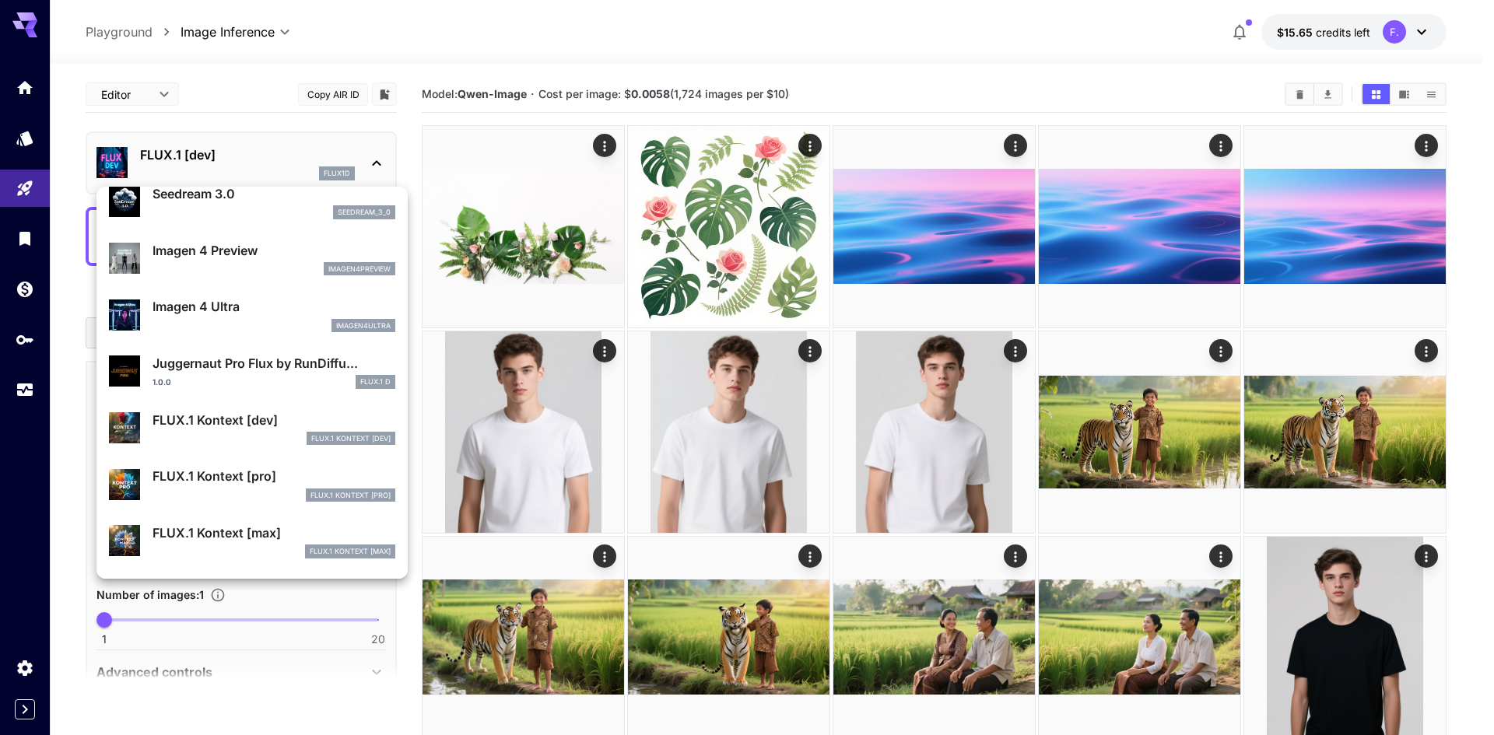
click at [193, 317] on div "Imagen 4 Ultra imagen4ultra" at bounding box center [274, 314] width 243 height 35
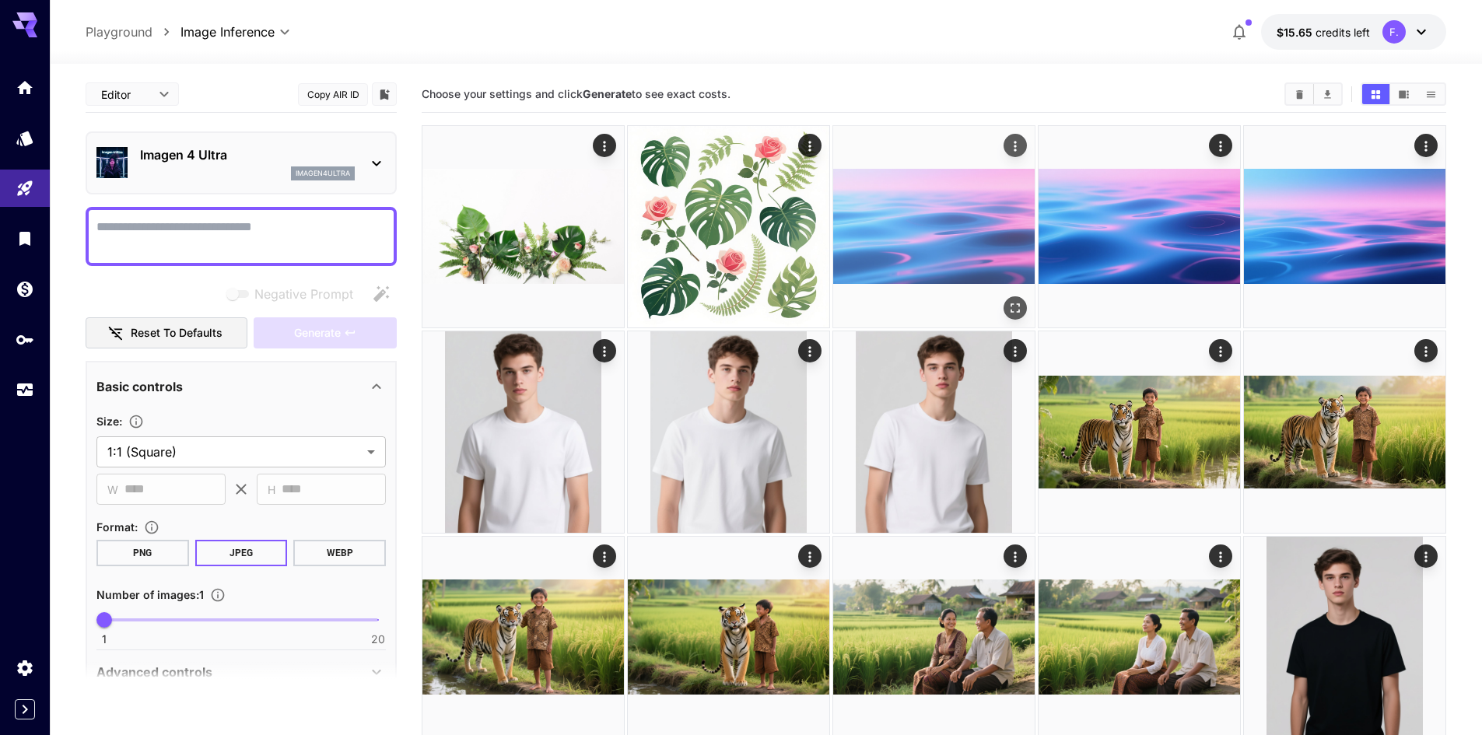
click at [930, 198] on img at bounding box center [934, 227] width 202 height 202
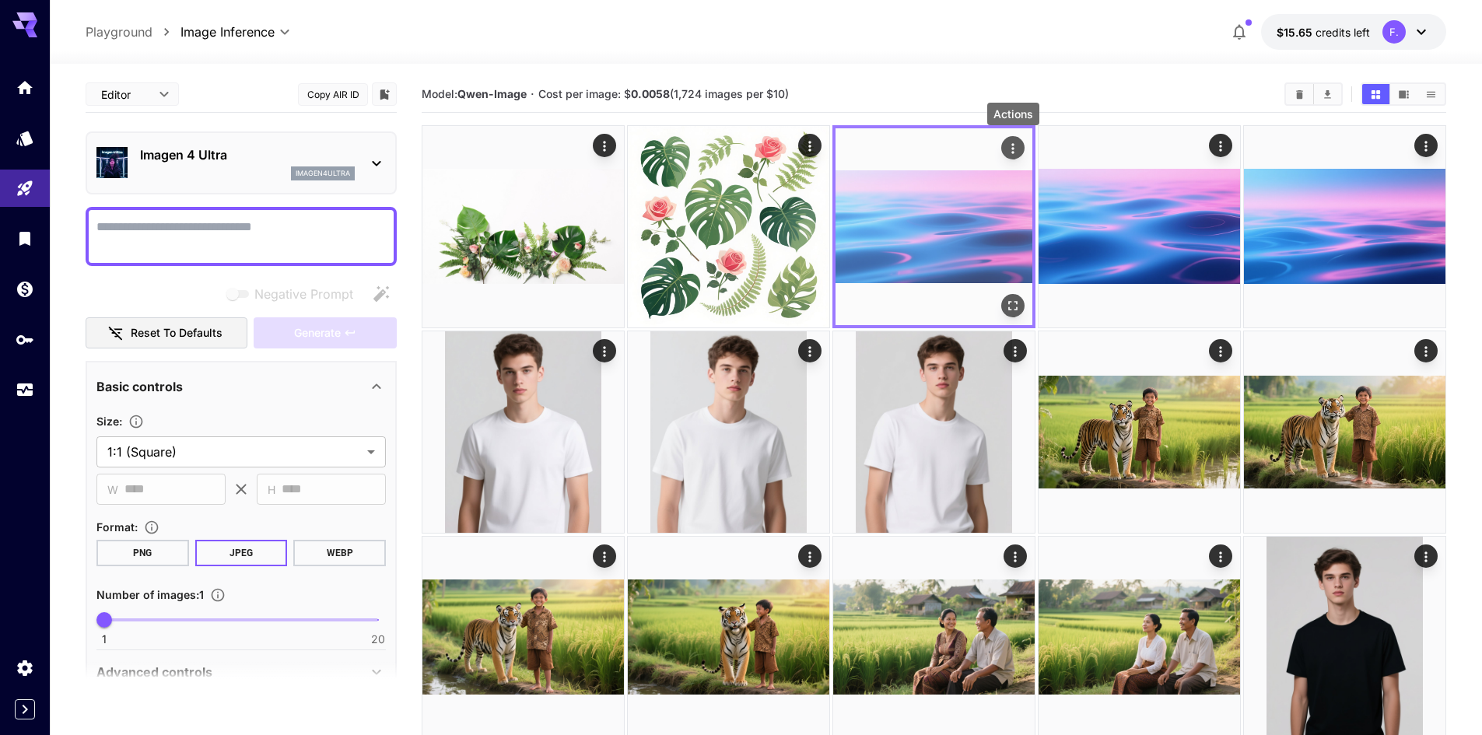
click at [1017, 143] on icon "Actions" at bounding box center [1013, 149] width 16 height 16
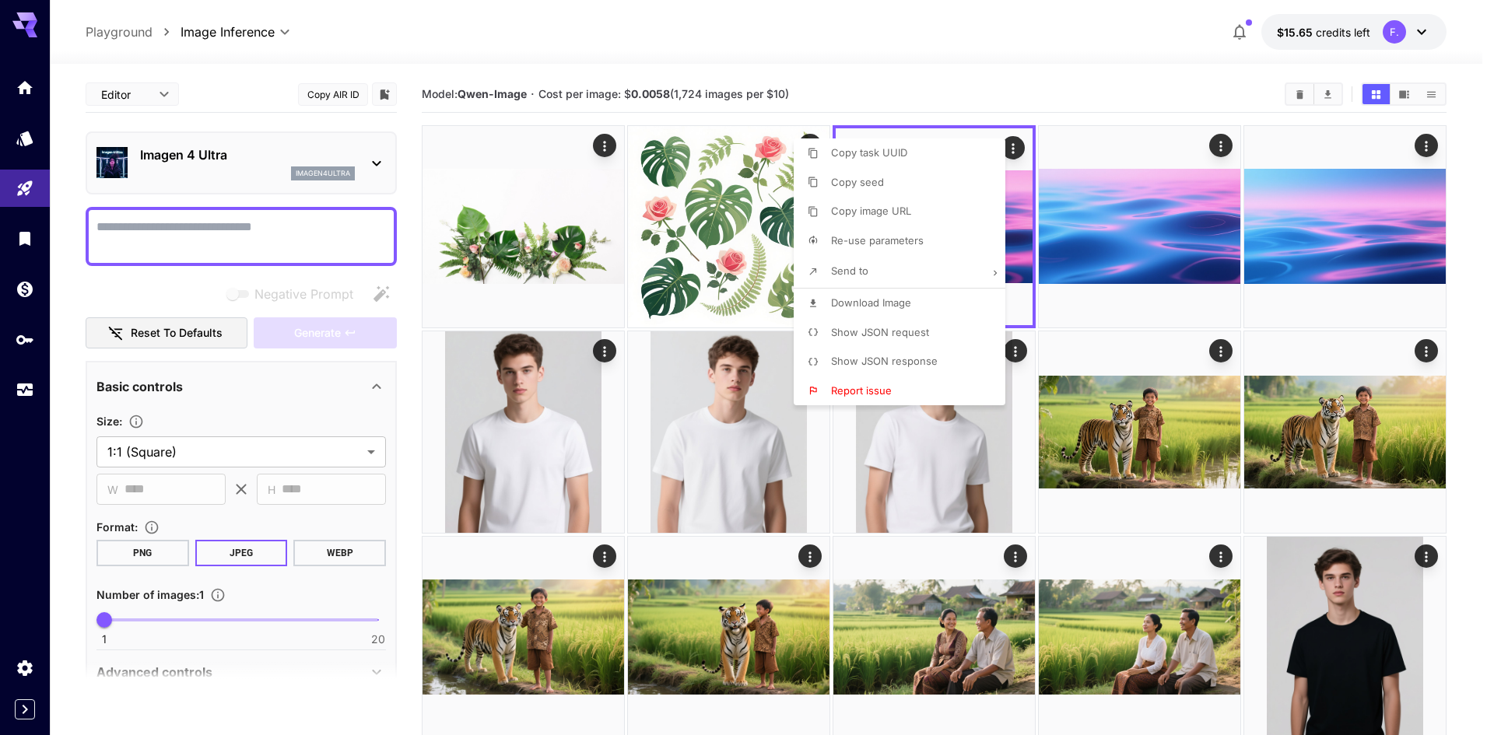
click at [1159, 230] on div at bounding box center [747, 367] width 1494 height 735
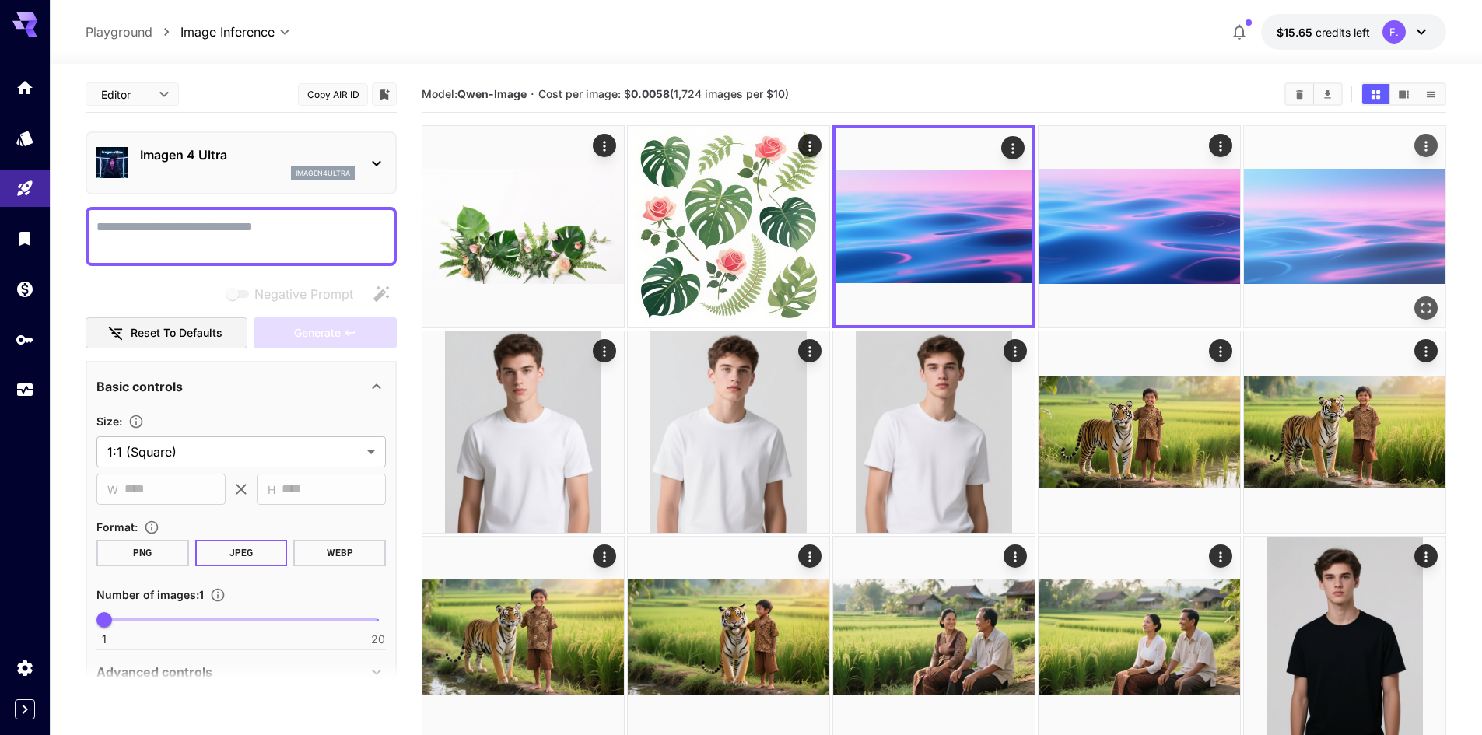
click at [1364, 244] on img at bounding box center [1345, 227] width 202 height 202
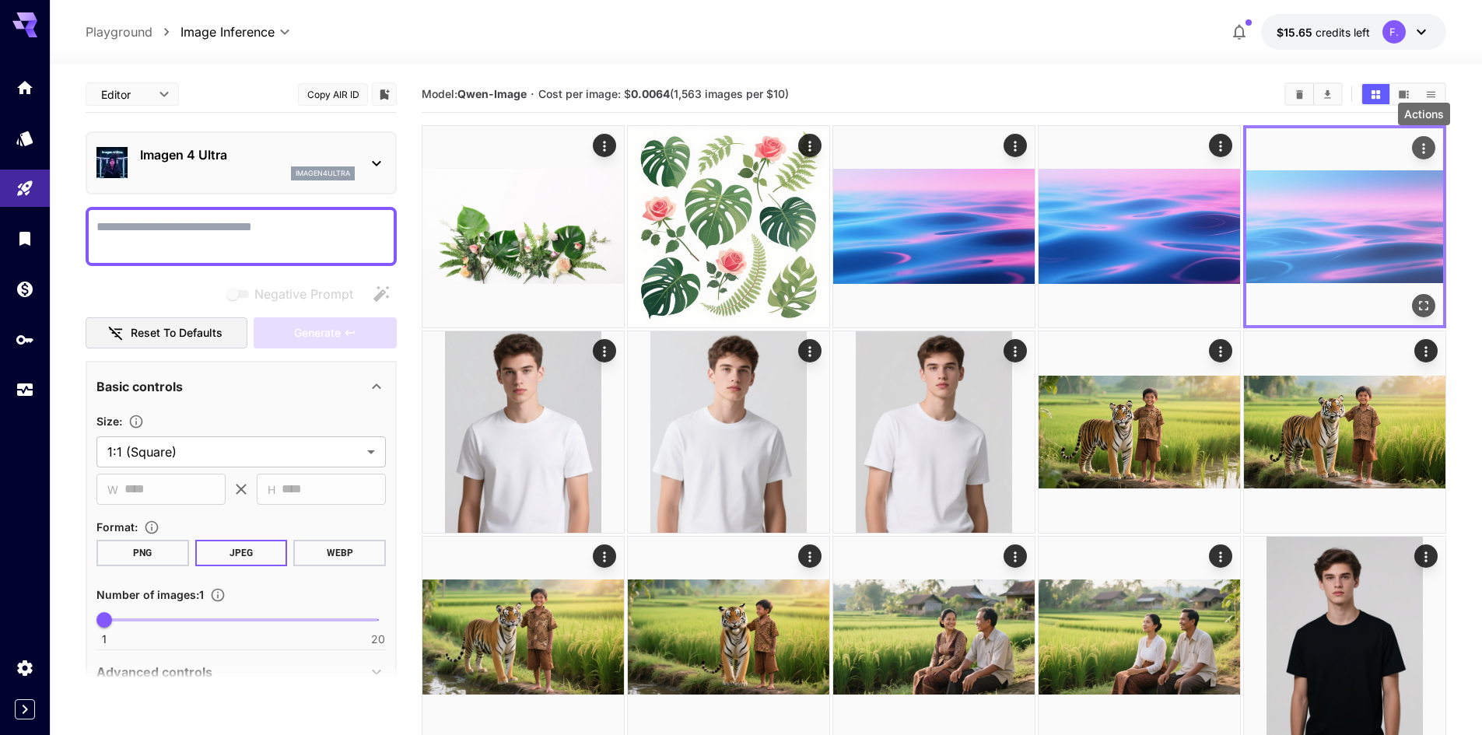
click at [1423, 144] on icon "Actions" at bounding box center [1423, 148] width 2 height 10
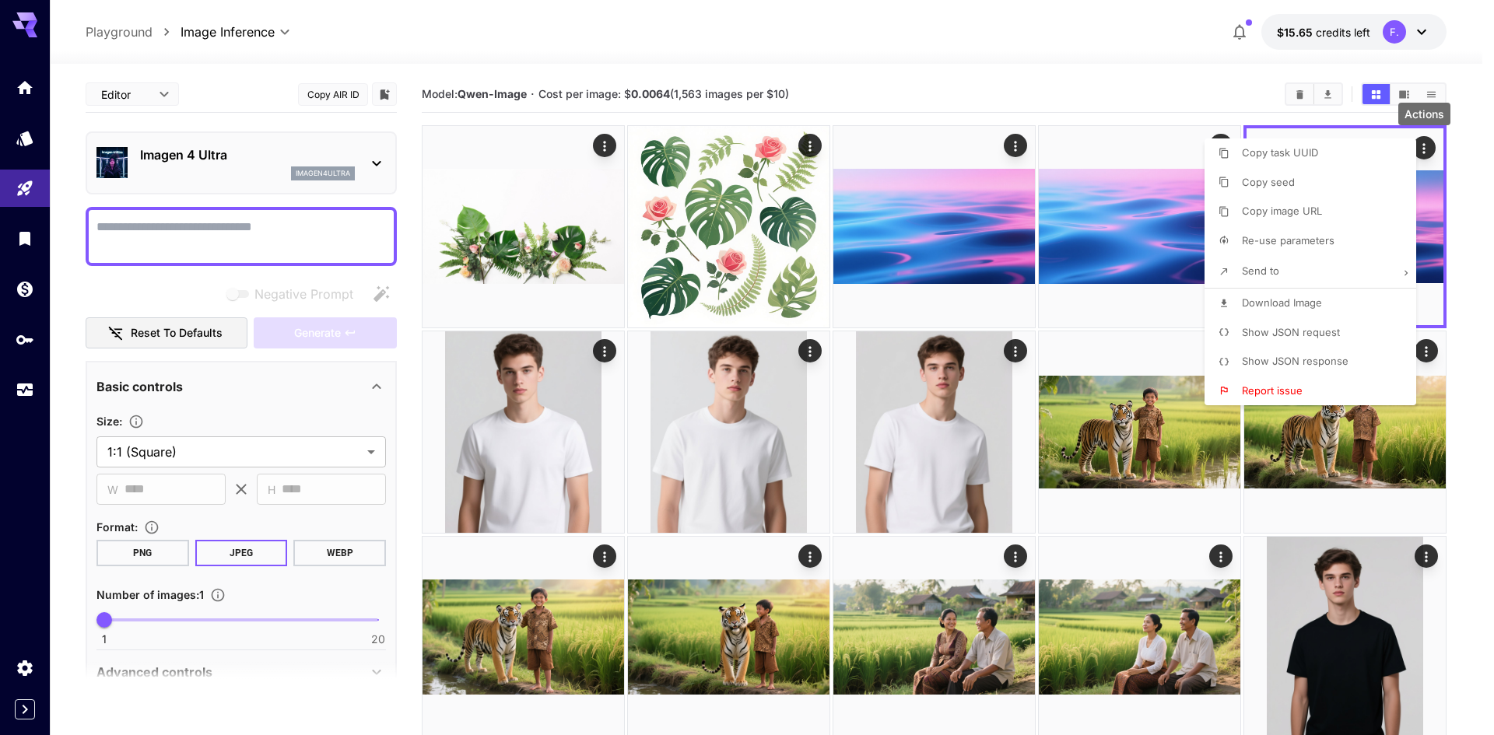
click at [1145, 225] on div at bounding box center [747, 367] width 1494 height 735
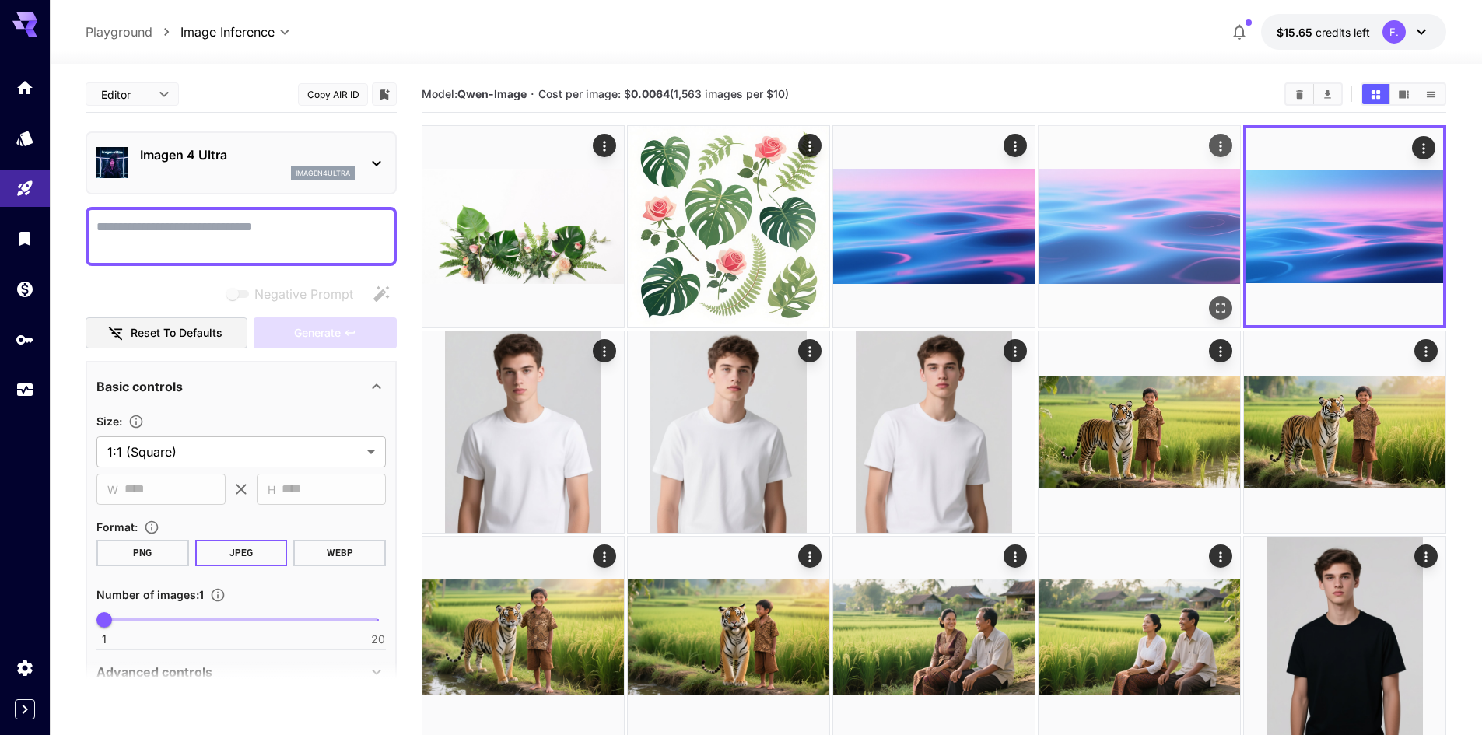
click at [1093, 222] on img at bounding box center [1140, 227] width 202 height 202
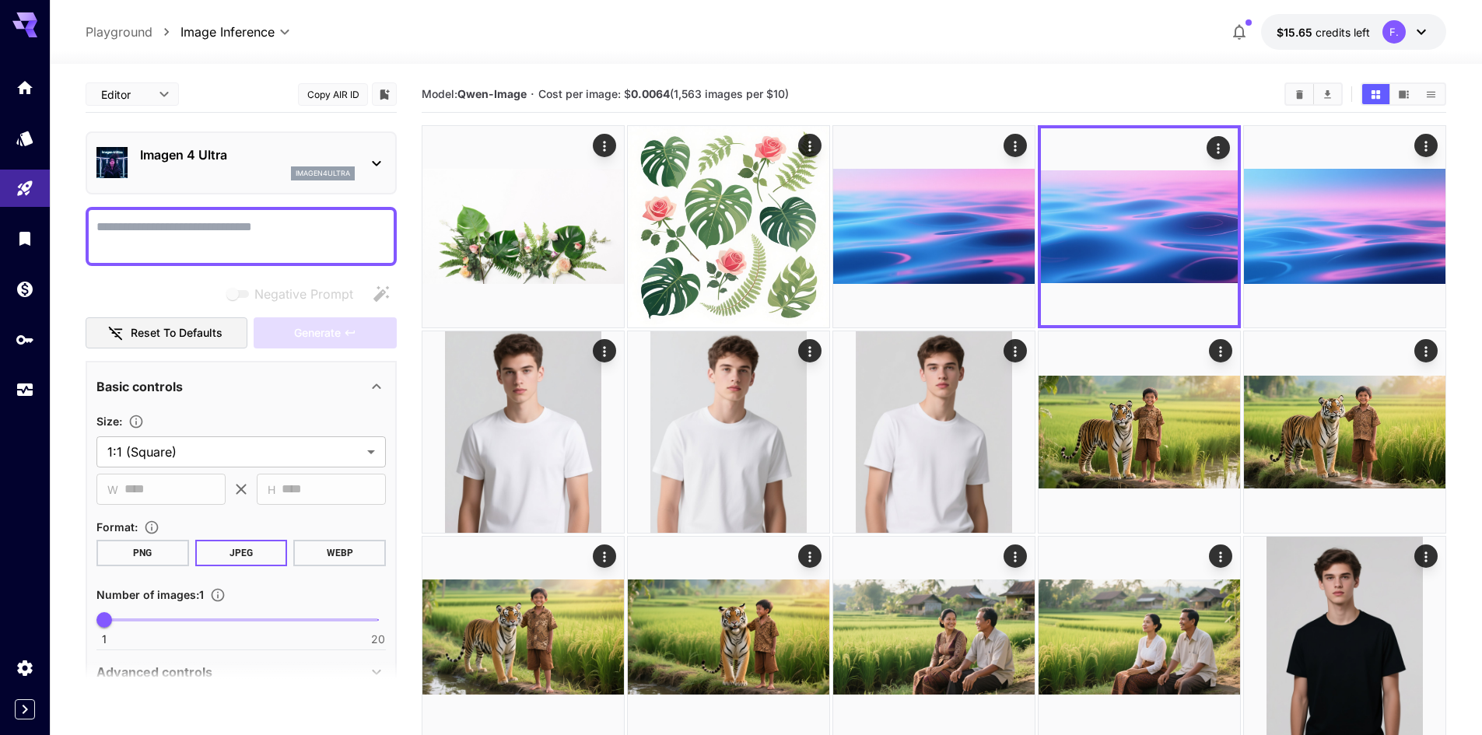
click at [279, 159] on p "Imagen 4 Ultra" at bounding box center [247, 155] width 215 height 19
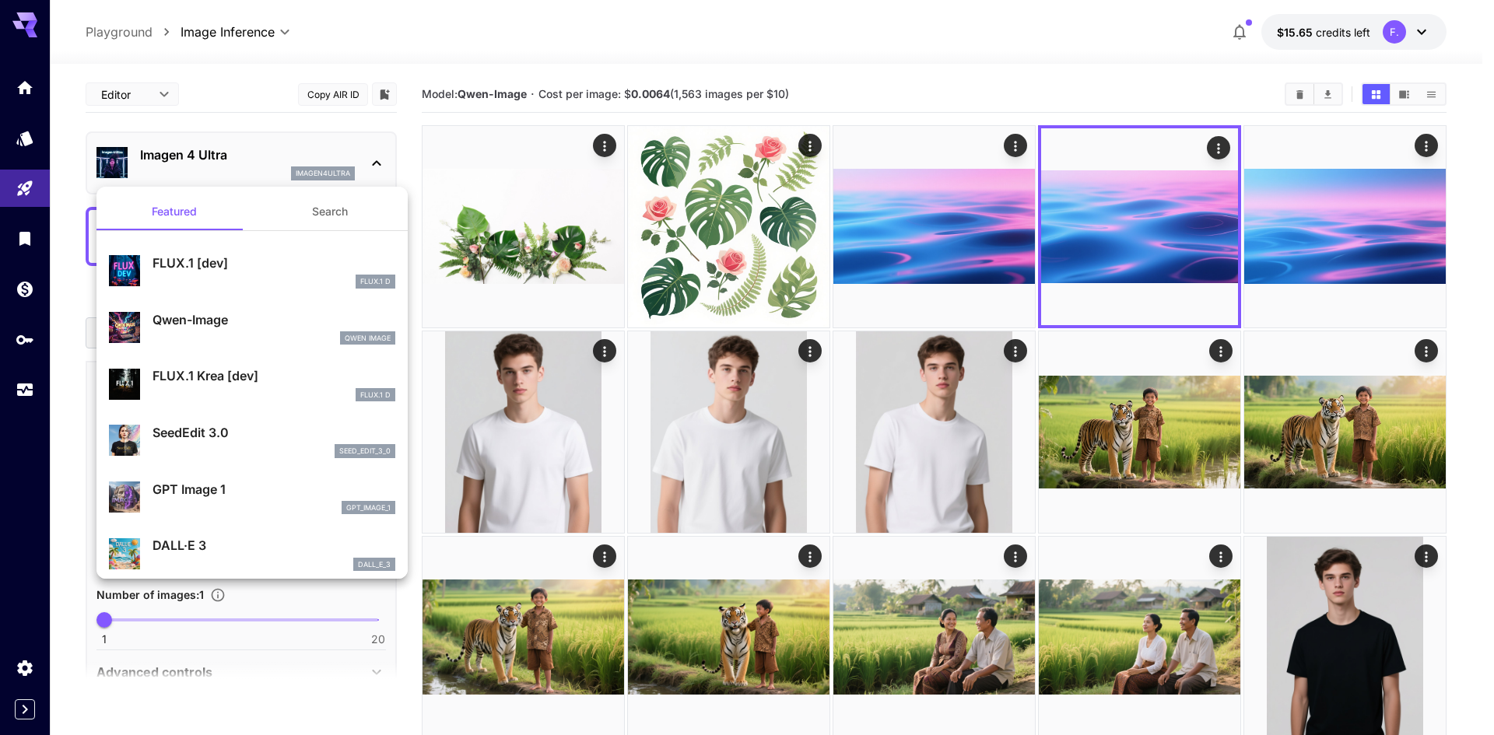
click at [223, 331] on div "Qwen Image" at bounding box center [274, 338] width 243 height 14
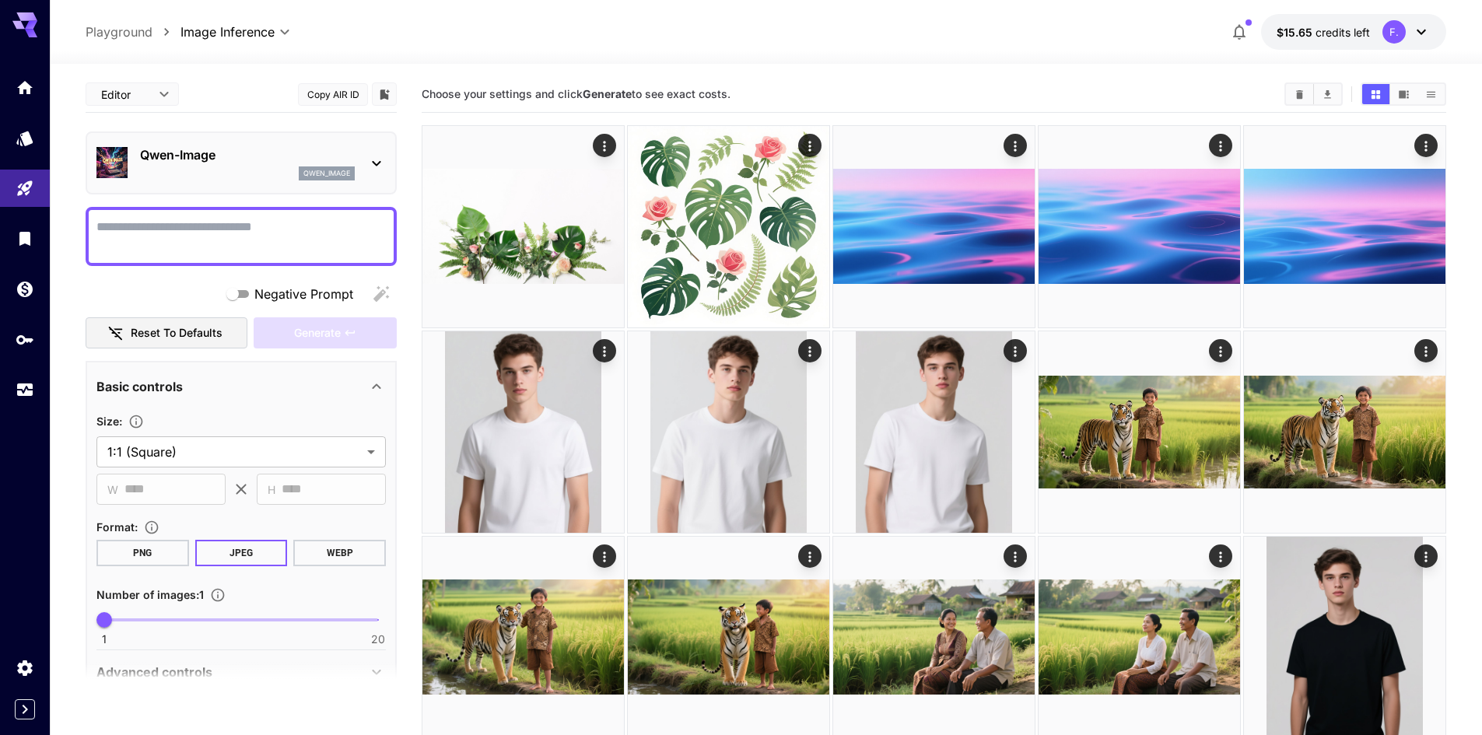
paste textarea "**********"
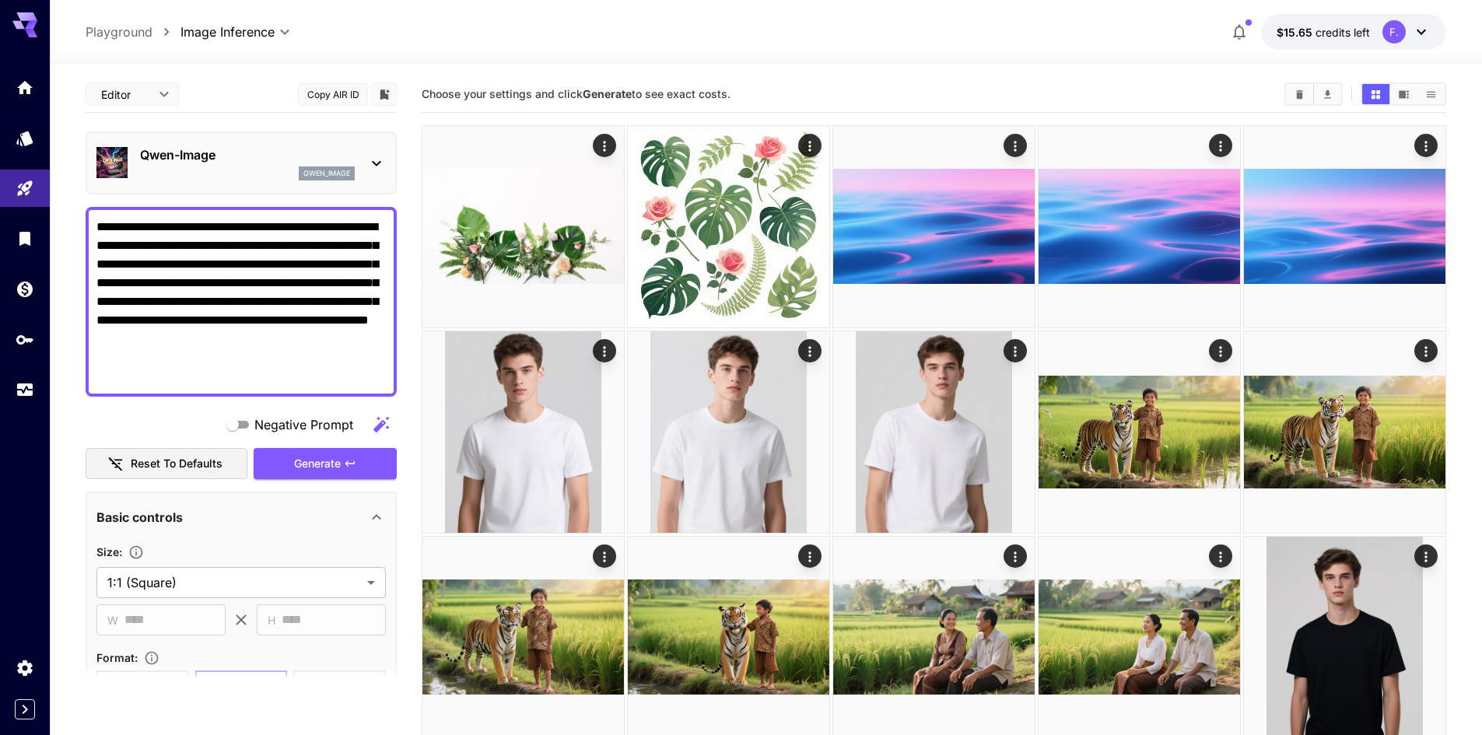
type textarea "**********"
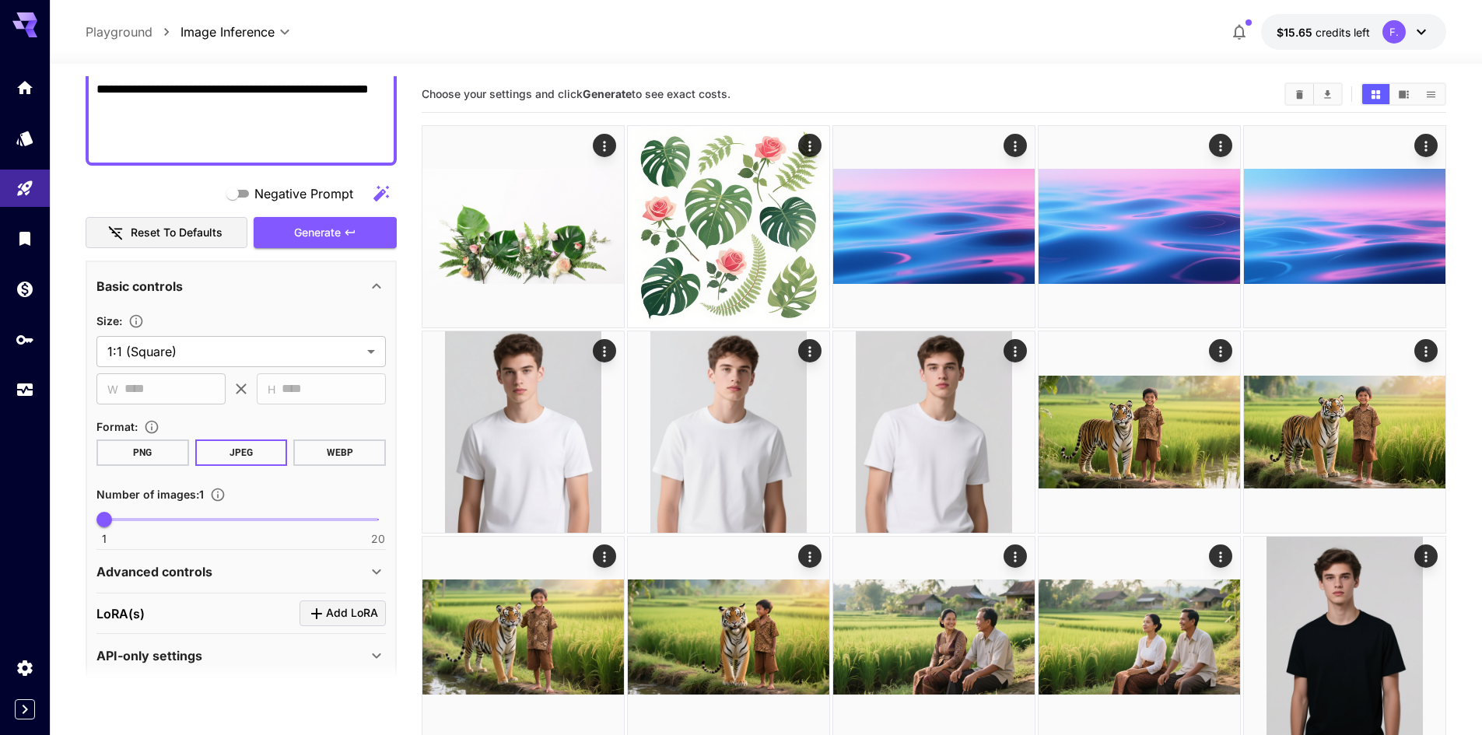
scroll to position [247, 0]
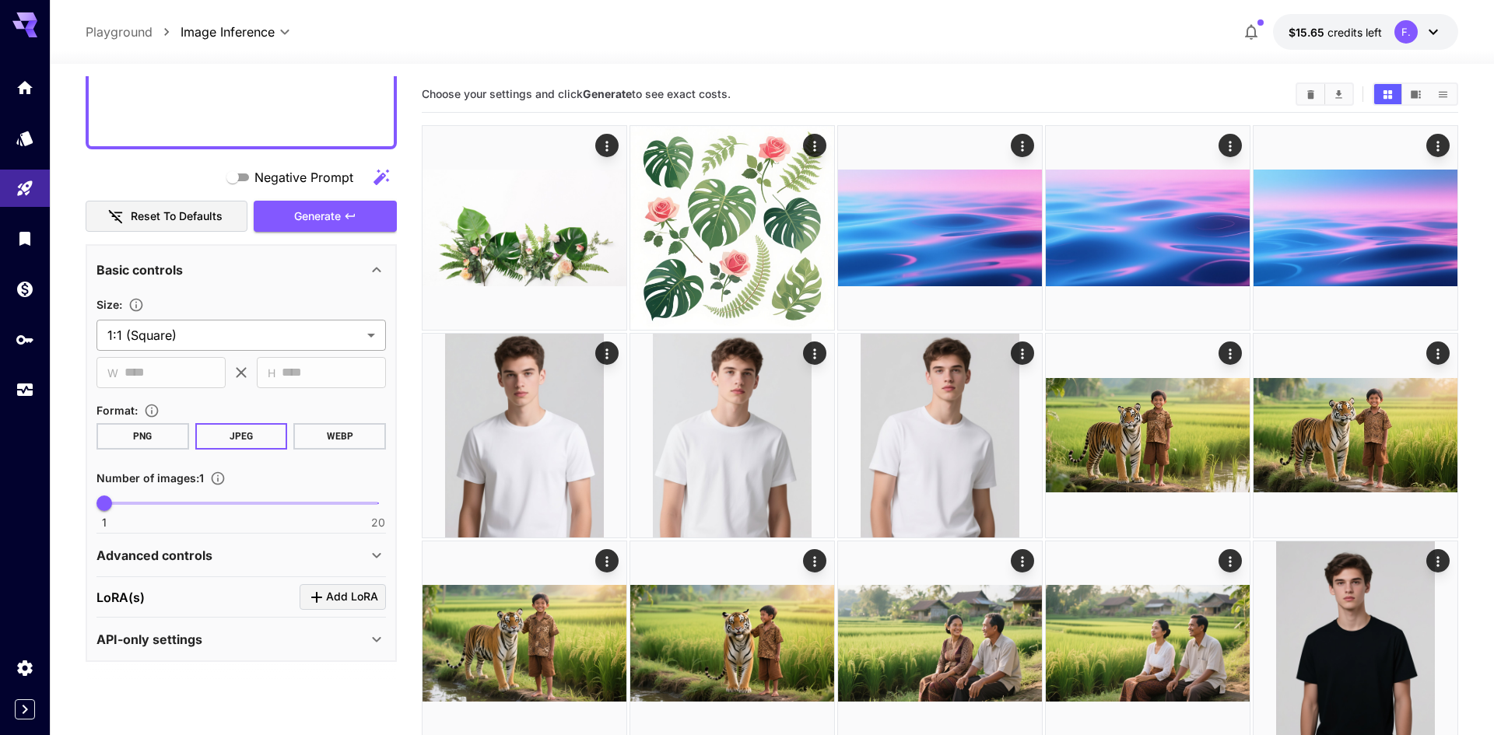
click at [200, 325] on body "**********" at bounding box center [747, 500] width 1494 height 1000
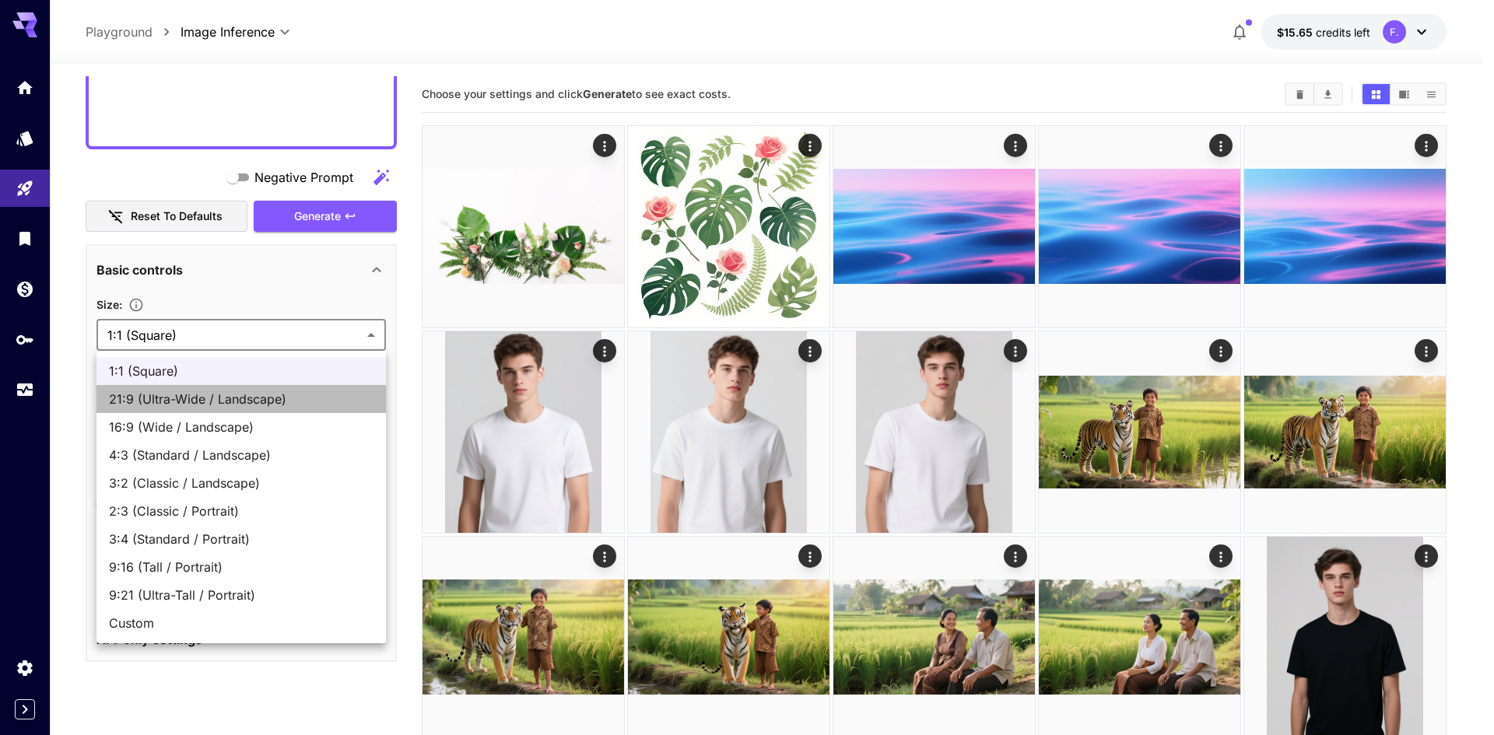
click at [196, 400] on span "21:9 (Ultra-Wide / Landscape)" at bounding box center [241, 399] width 265 height 19
type input "**********"
type input "****"
type input "***"
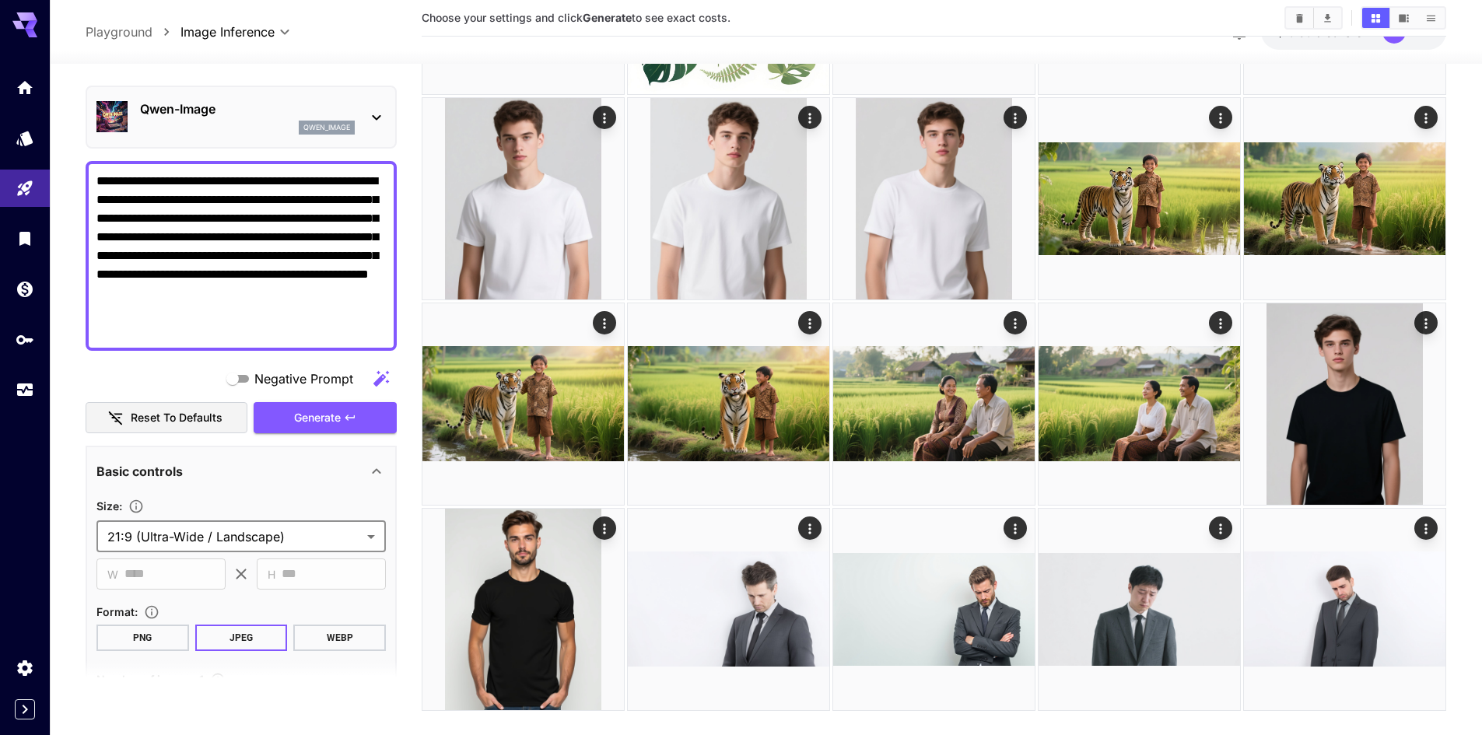
scroll to position [14, 0]
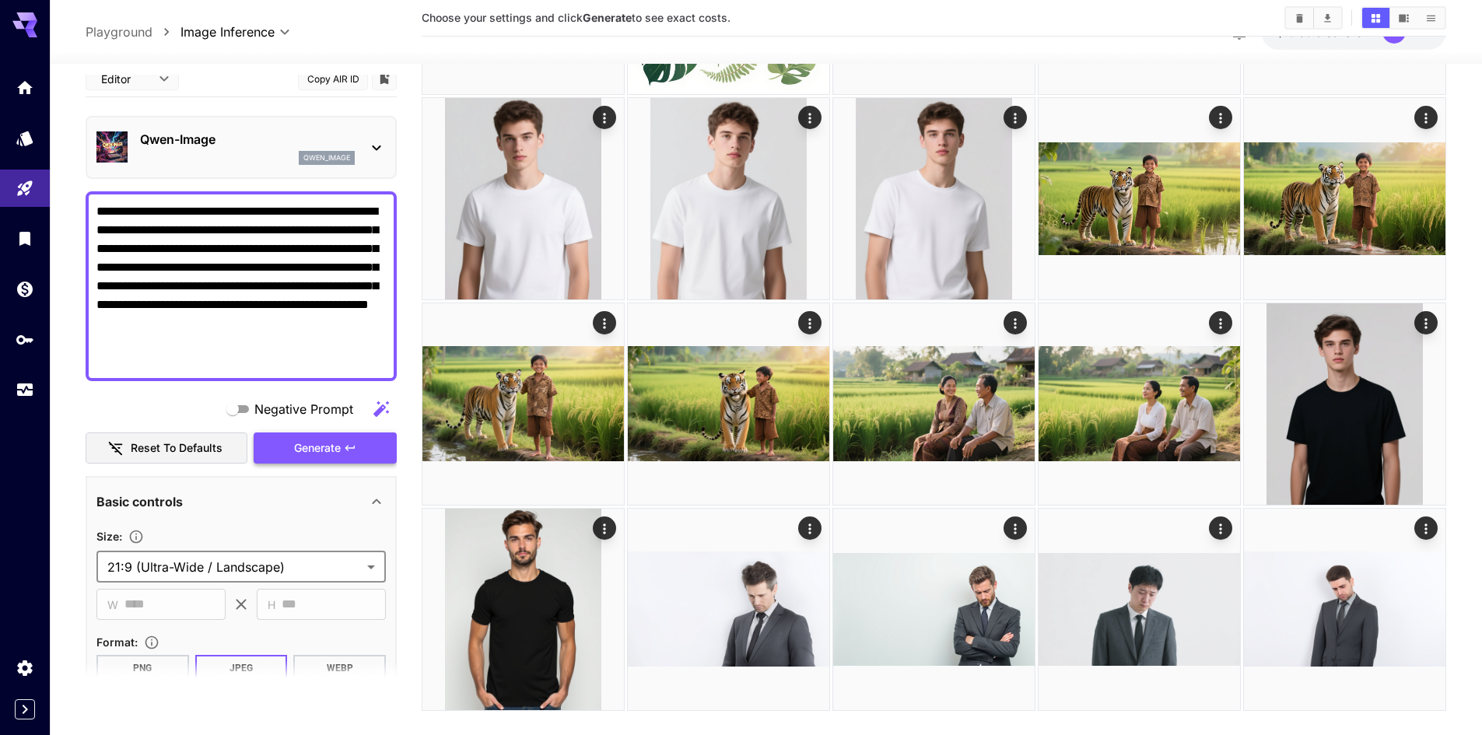
click at [324, 449] on span "Generate" at bounding box center [317, 448] width 47 height 19
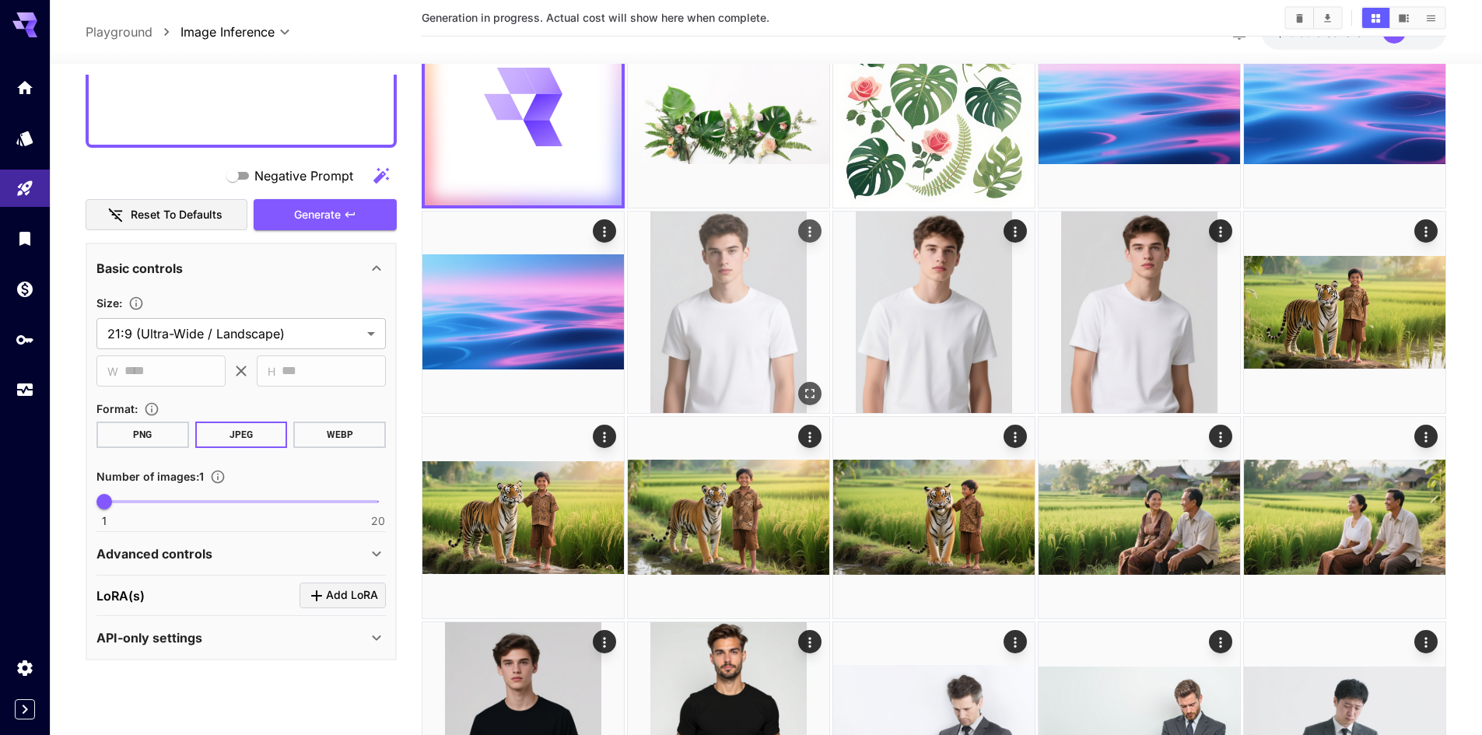
scroll to position [0, 0]
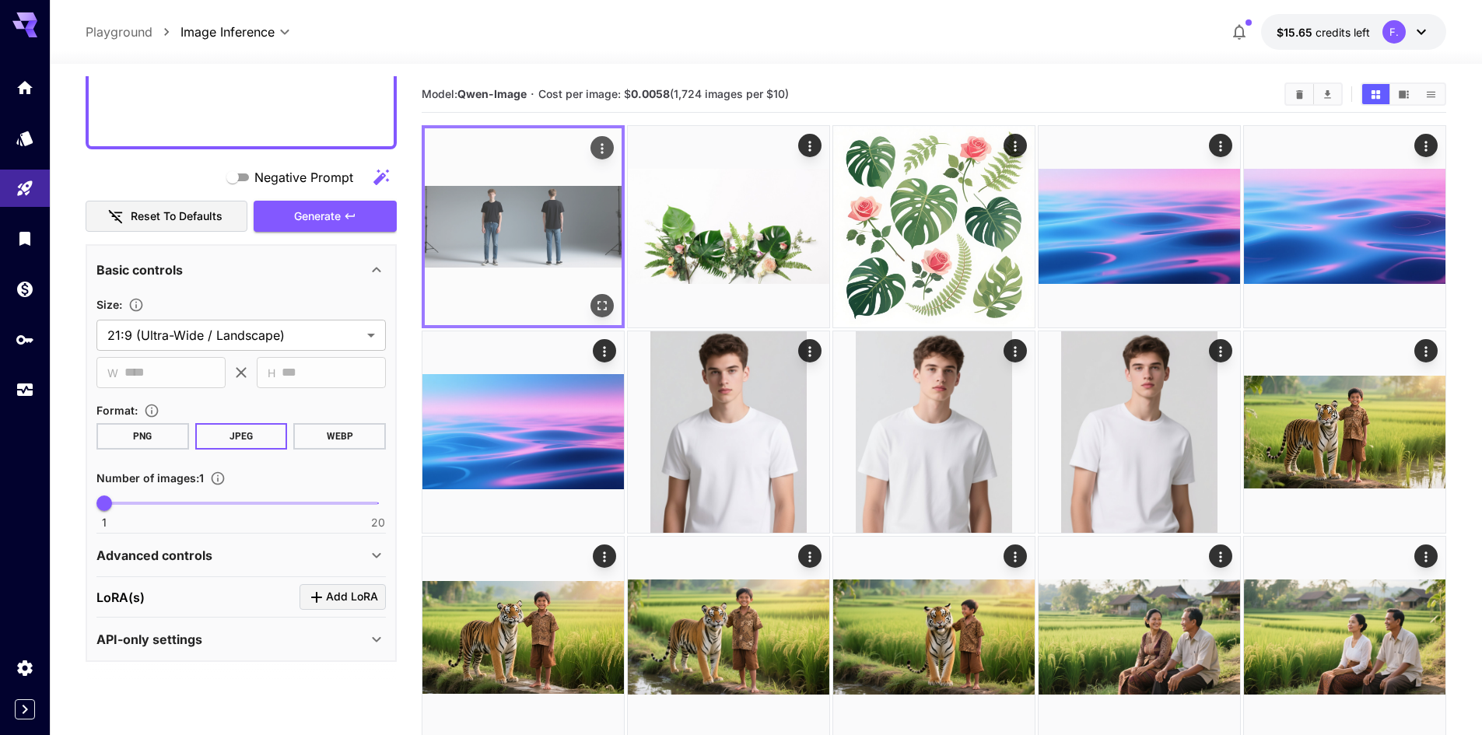
click at [605, 305] on icon "Open in fullscreen" at bounding box center [602, 306] width 16 height 16
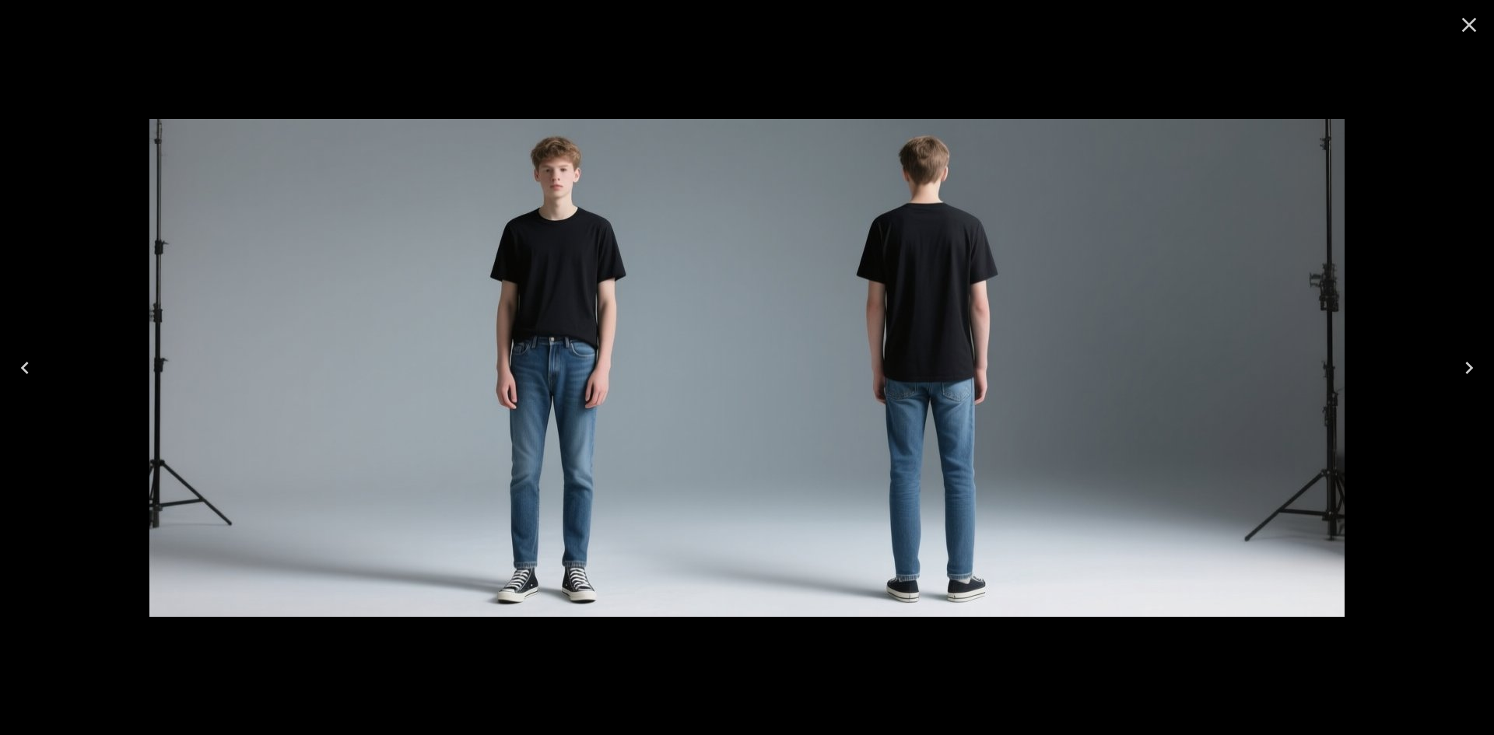
click at [1468, 21] on icon "Close" at bounding box center [1469, 24] width 25 height 25
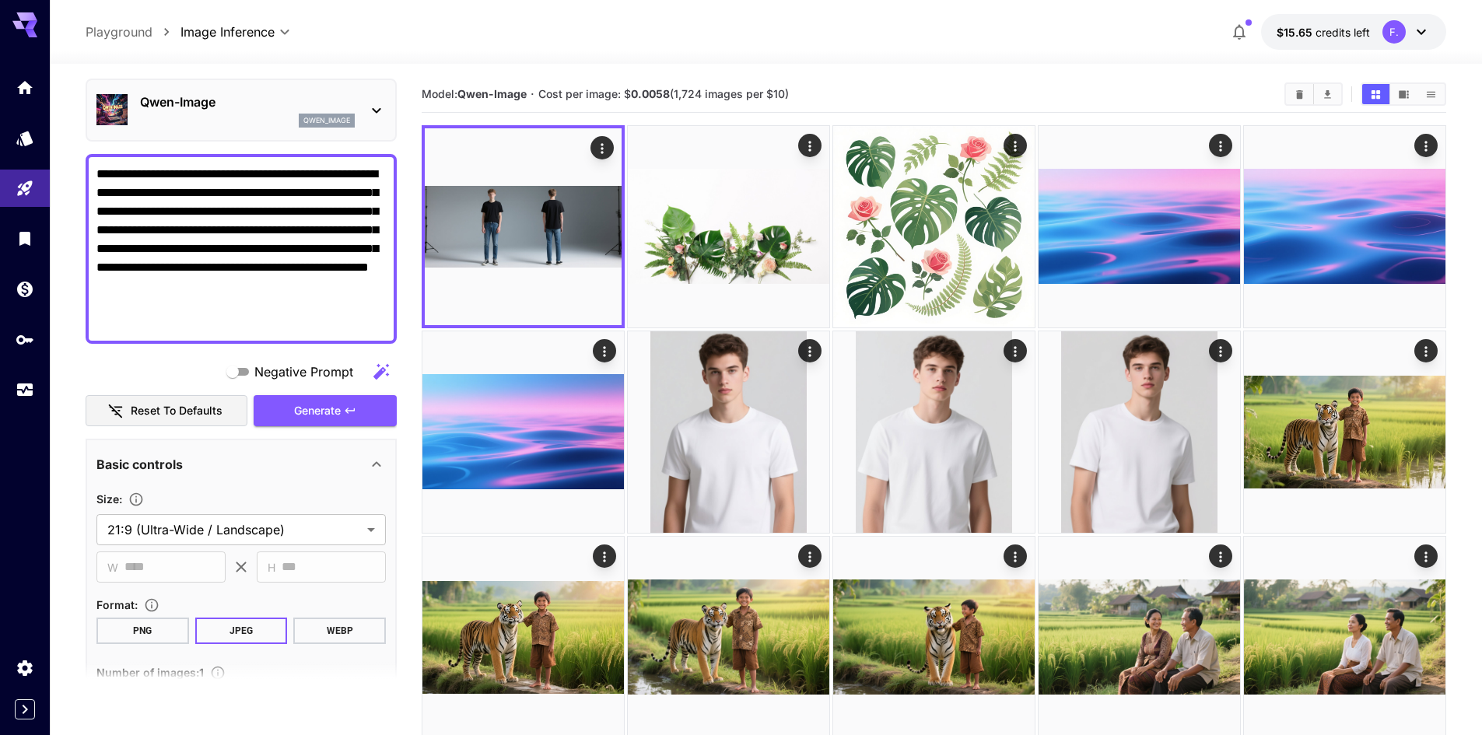
scroll to position [92, 0]
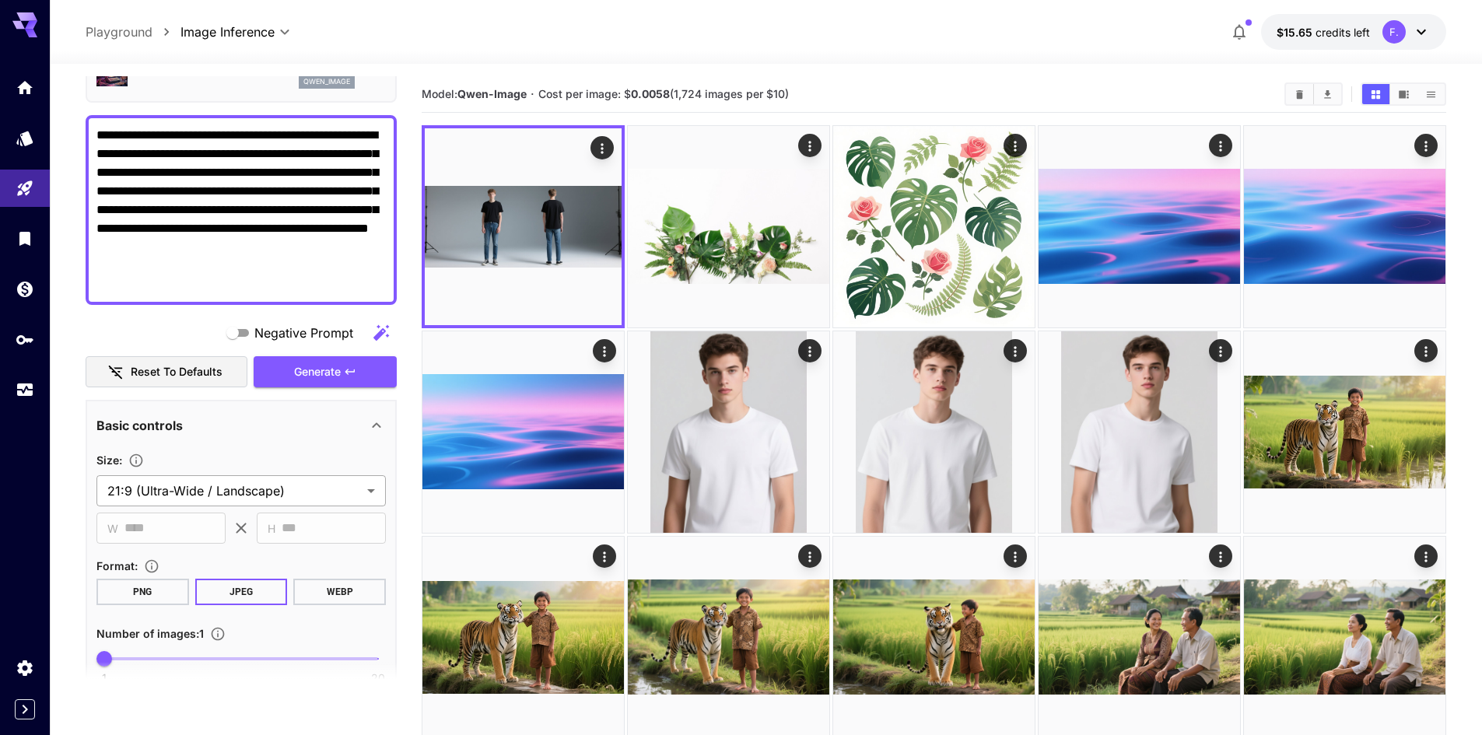
click at [238, 492] on body "**********" at bounding box center [741, 598] width 1482 height 1197
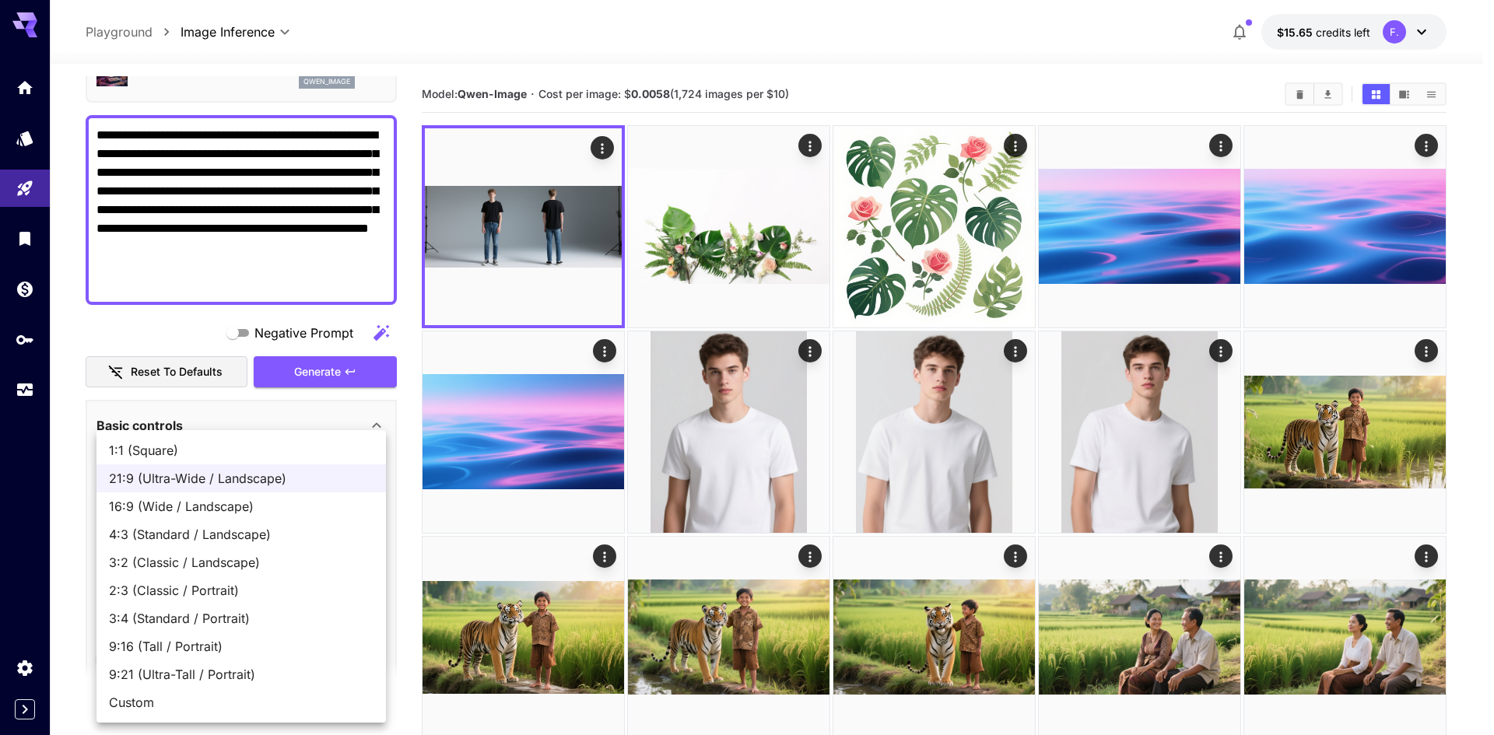
click at [212, 514] on span "16:9 (Wide / Landscape)" at bounding box center [241, 506] width 265 height 19
type input "**********"
type input "****"
type input "***"
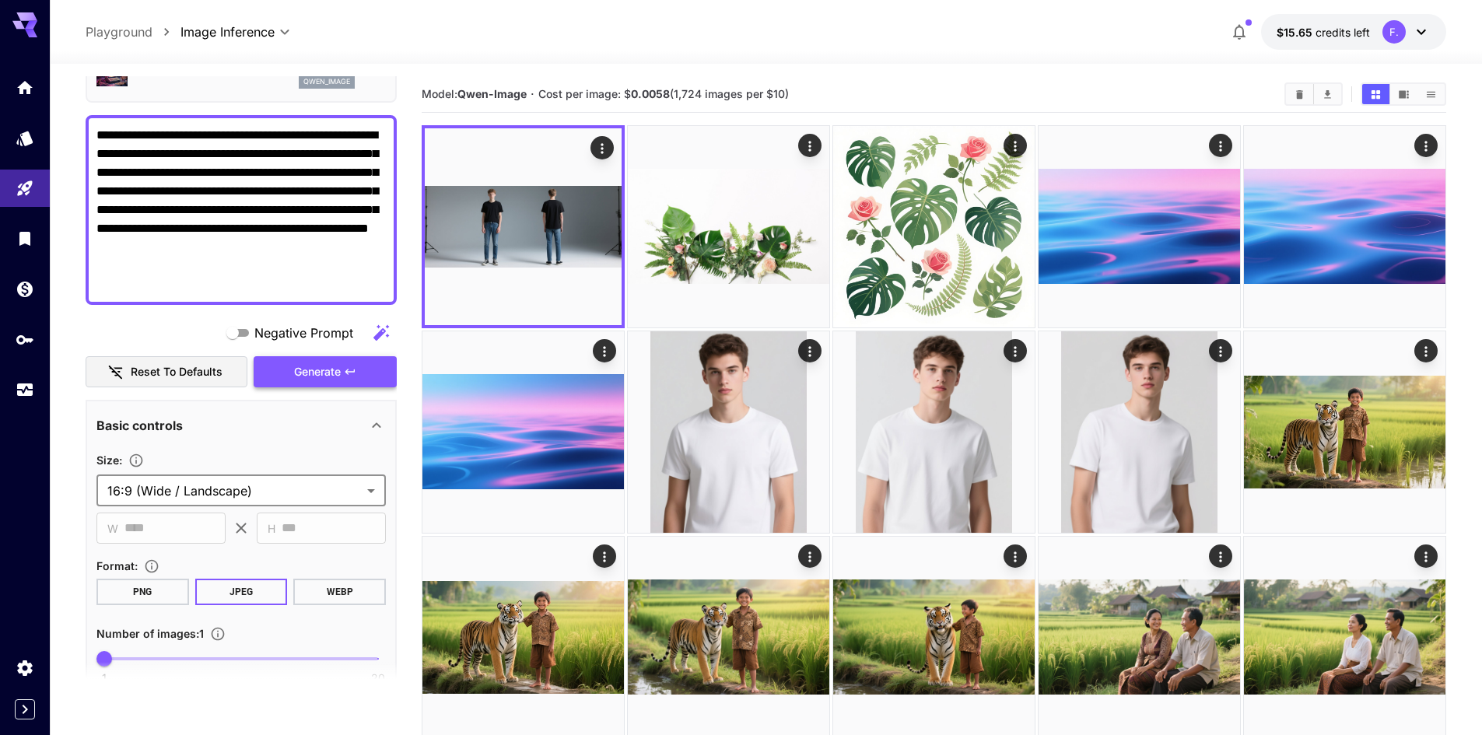
click at [296, 363] on span "Generate" at bounding box center [317, 372] width 47 height 19
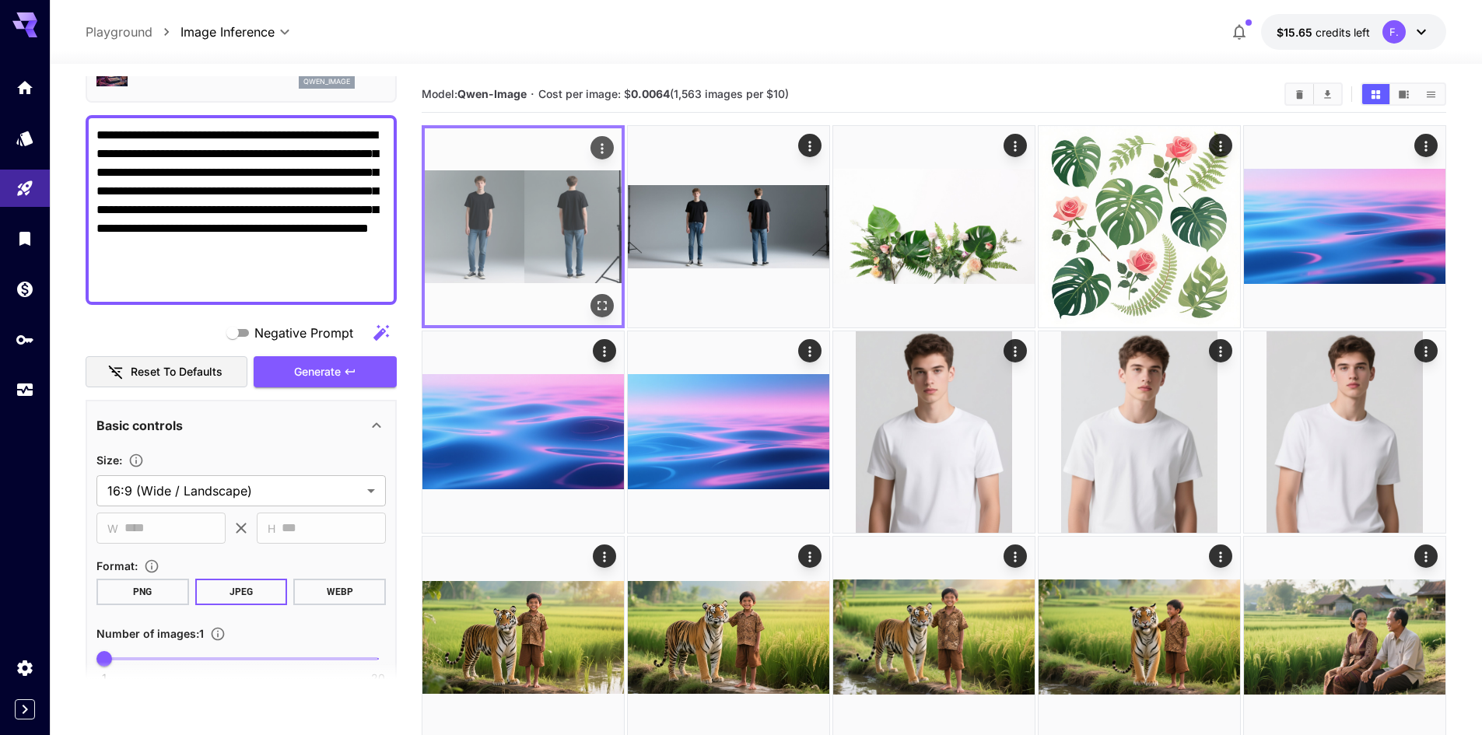
click at [605, 302] on icon "Open in fullscreen" at bounding box center [602, 305] width 9 height 9
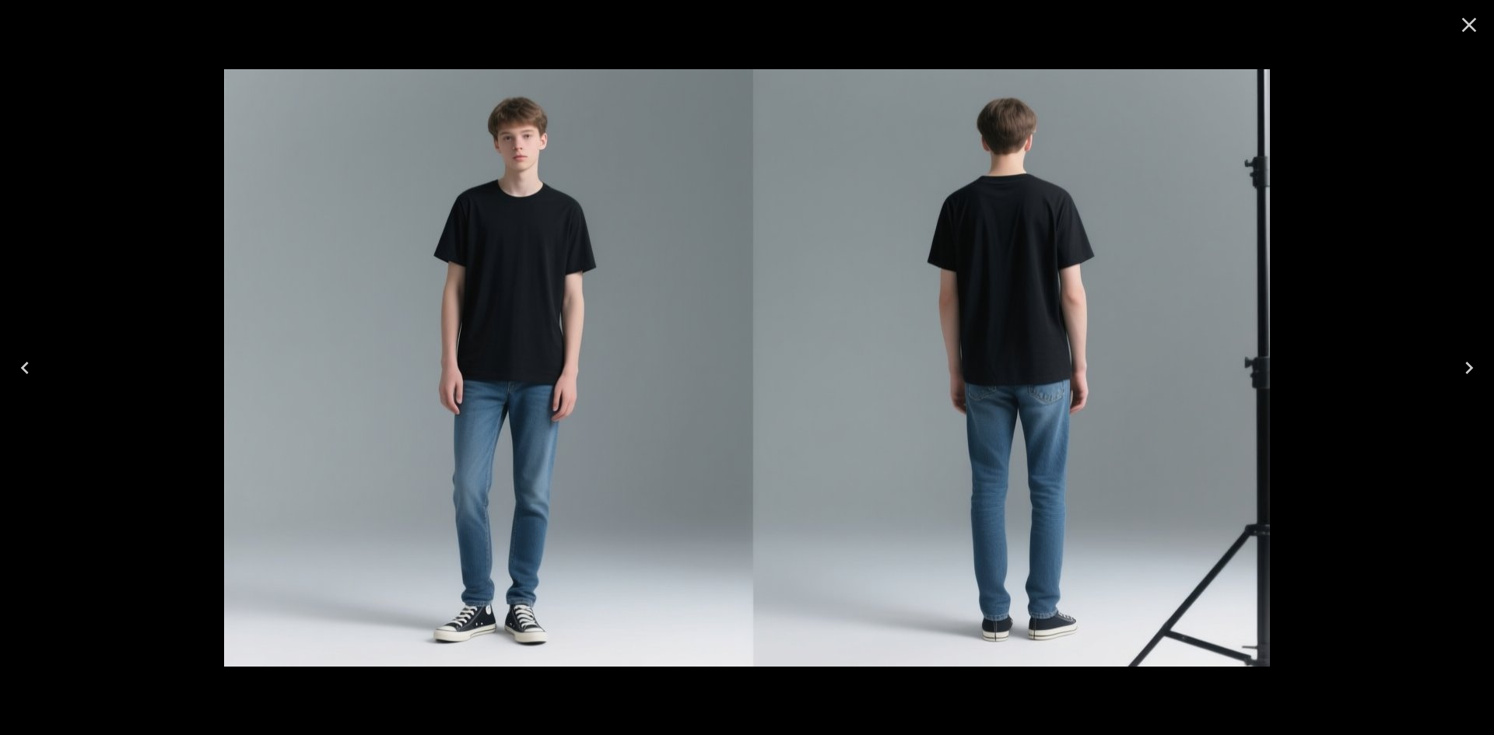
click at [1474, 33] on icon "Close" at bounding box center [1469, 24] width 25 height 25
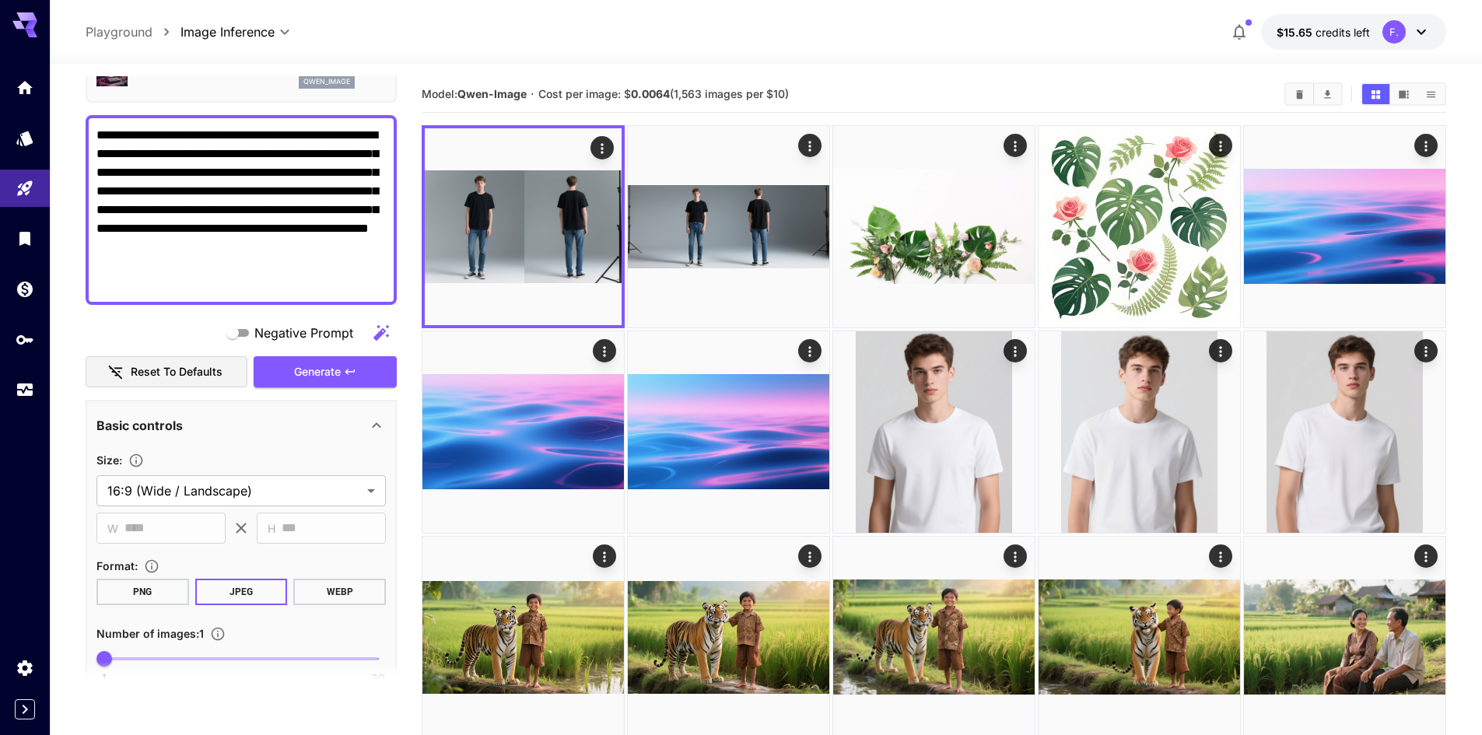
drag, startPoint x: 233, startPoint y: 268, endPoint x: 52, endPoint y: 135, distance: 224.9
click at [52, 135] on section "**********" at bounding box center [766, 630] width 1433 height 1133
paste textarea
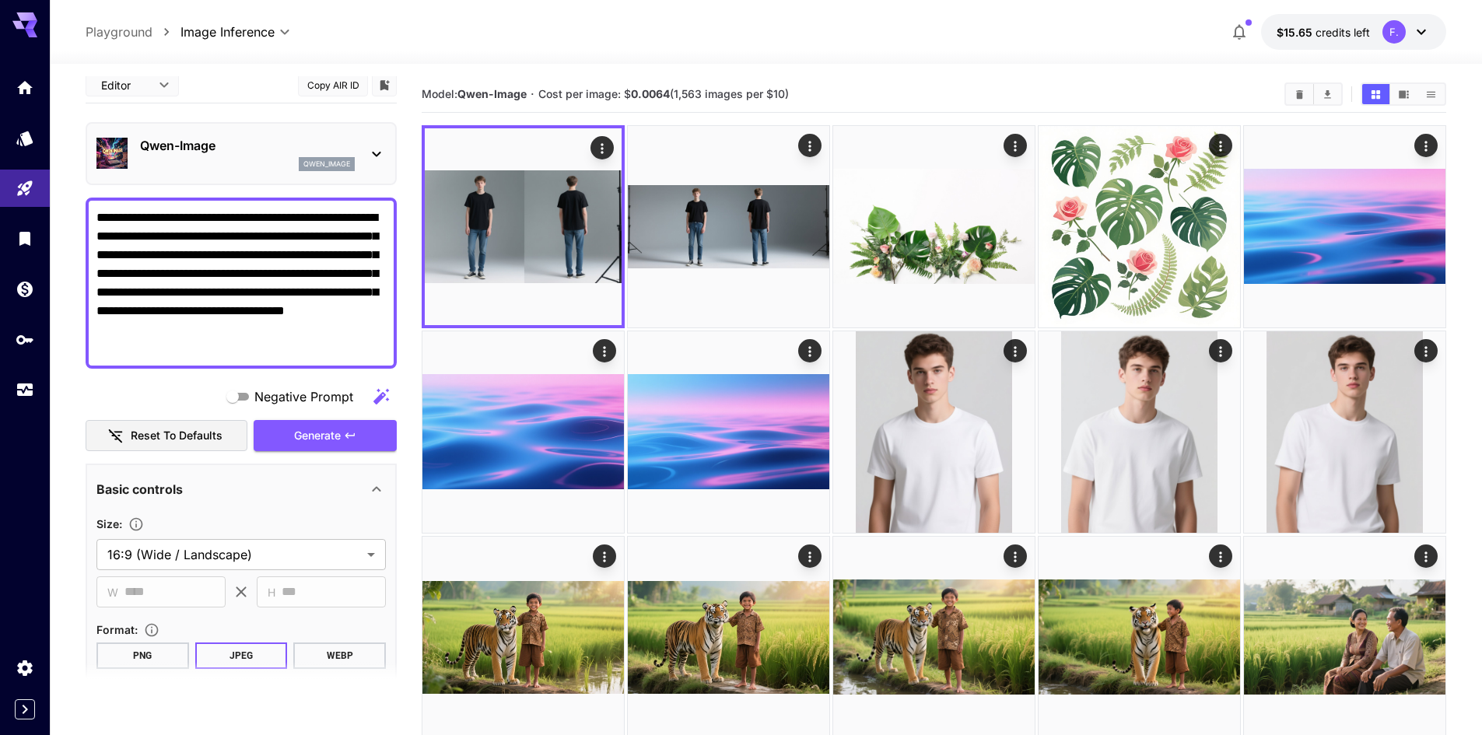
scroll to position [0, 0]
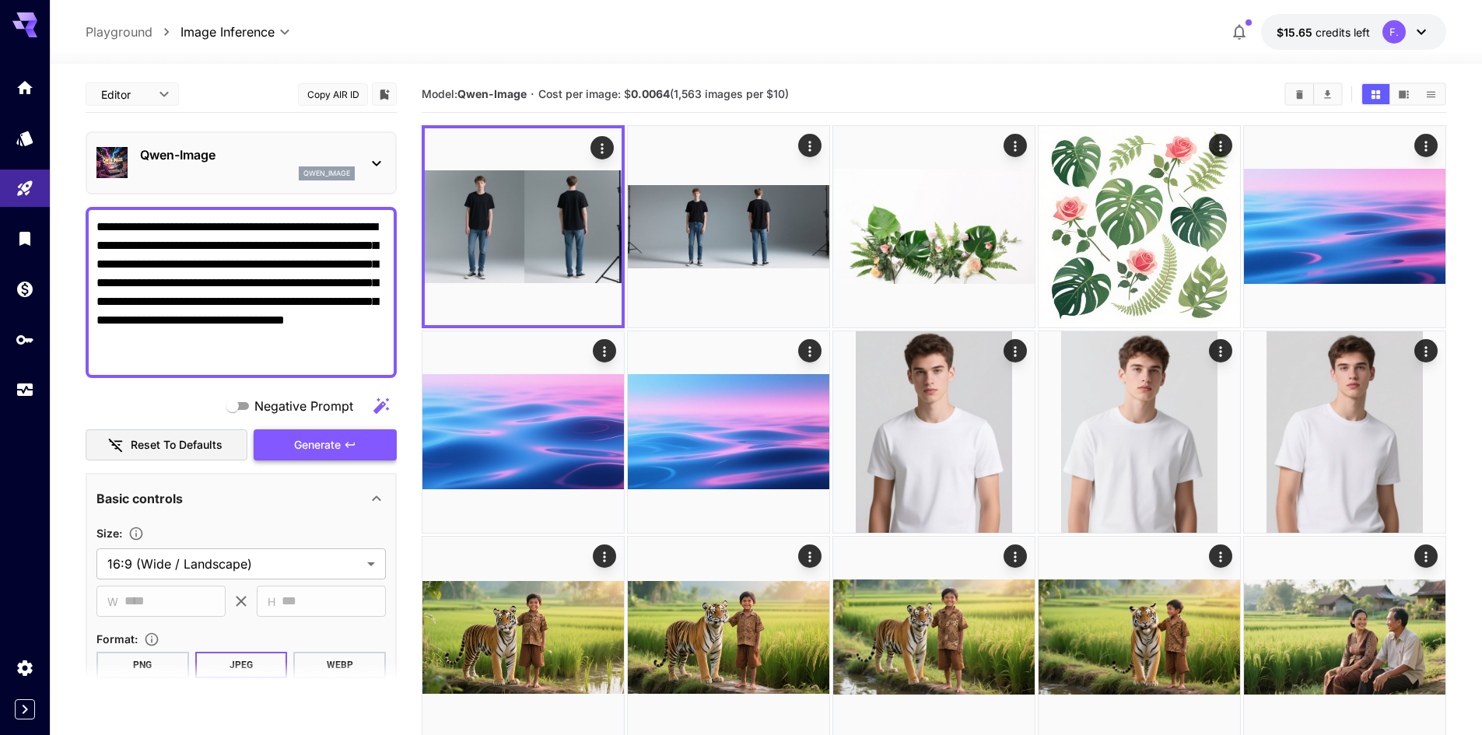
type textarea "**********"
click at [310, 443] on span "Generate" at bounding box center [317, 445] width 47 height 19
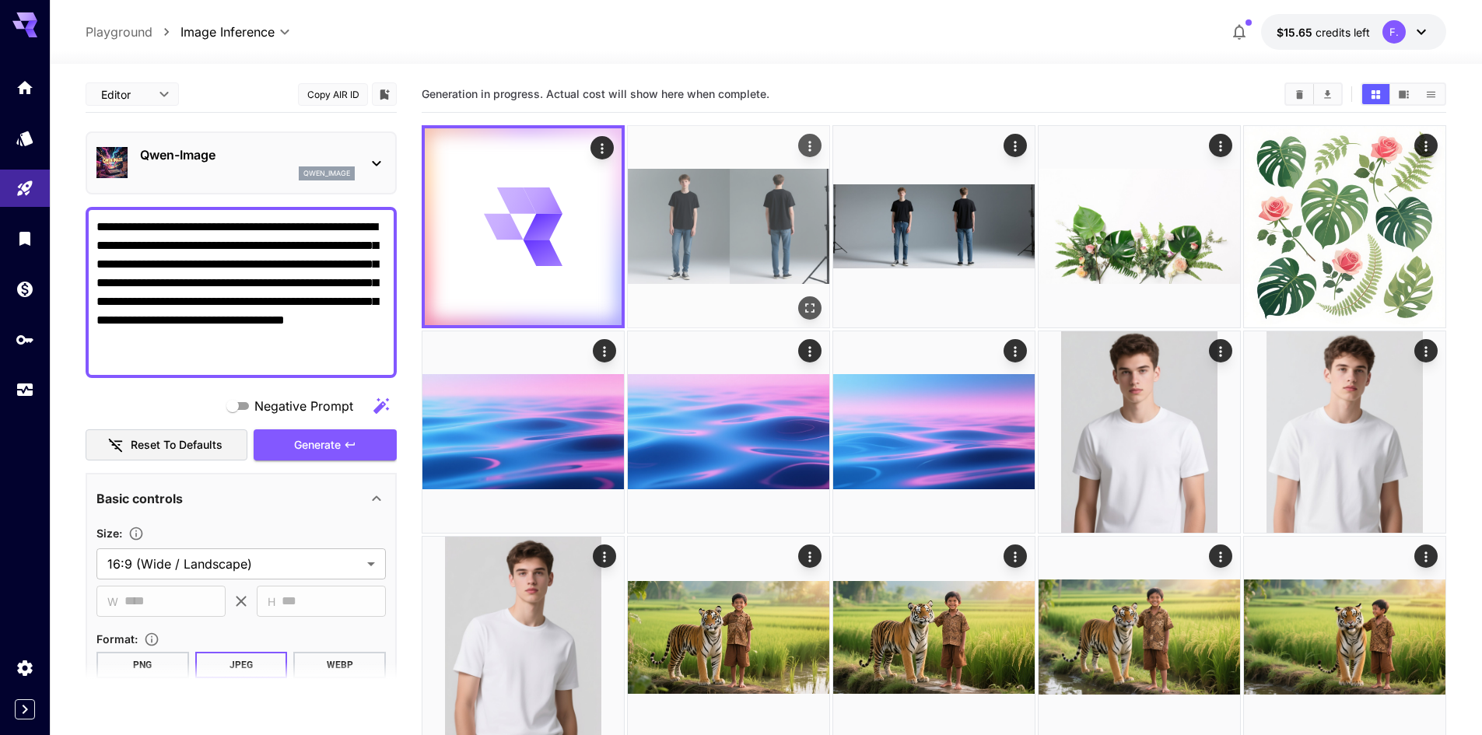
click at [718, 263] on img at bounding box center [729, 227] width 202 height 202
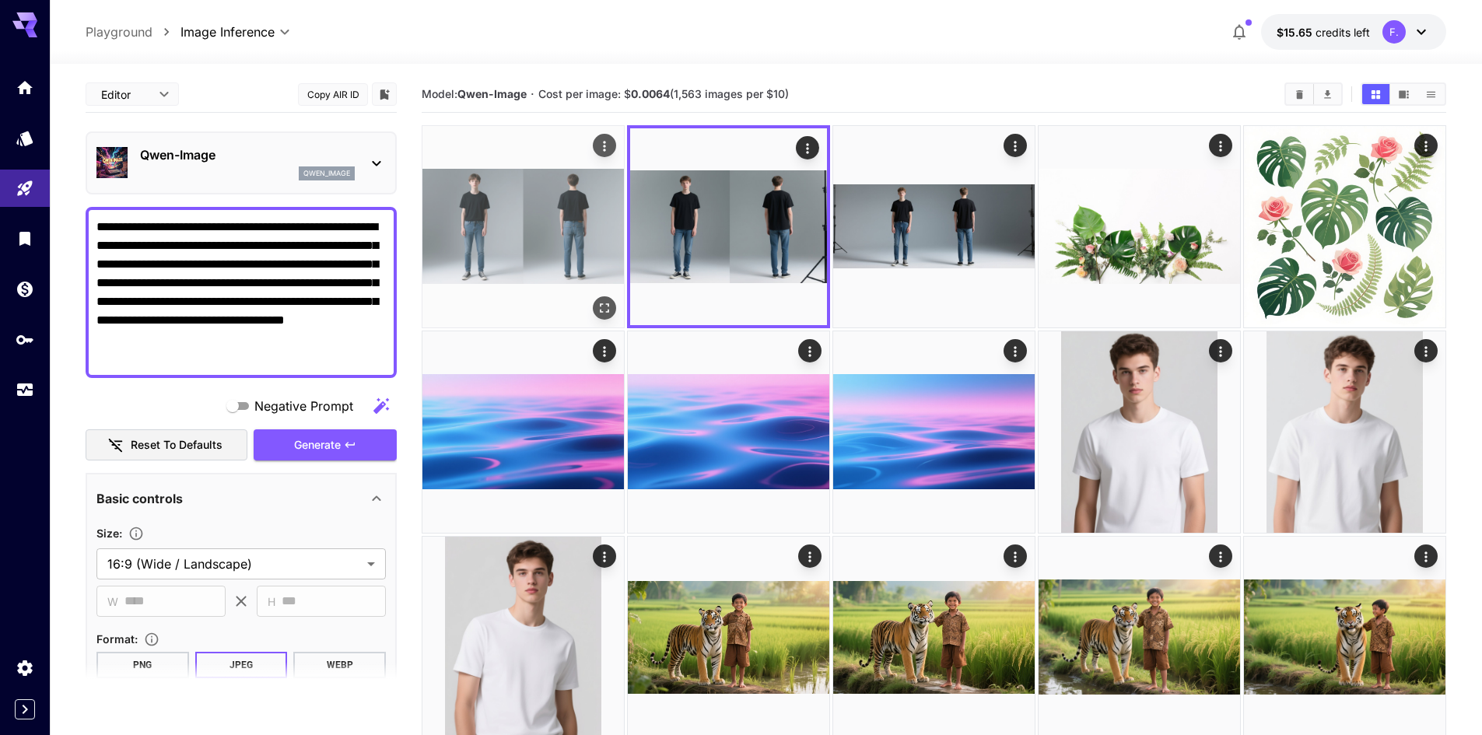
click at [510, 230] on img at bounding box center [524, 227] width 202 height 202
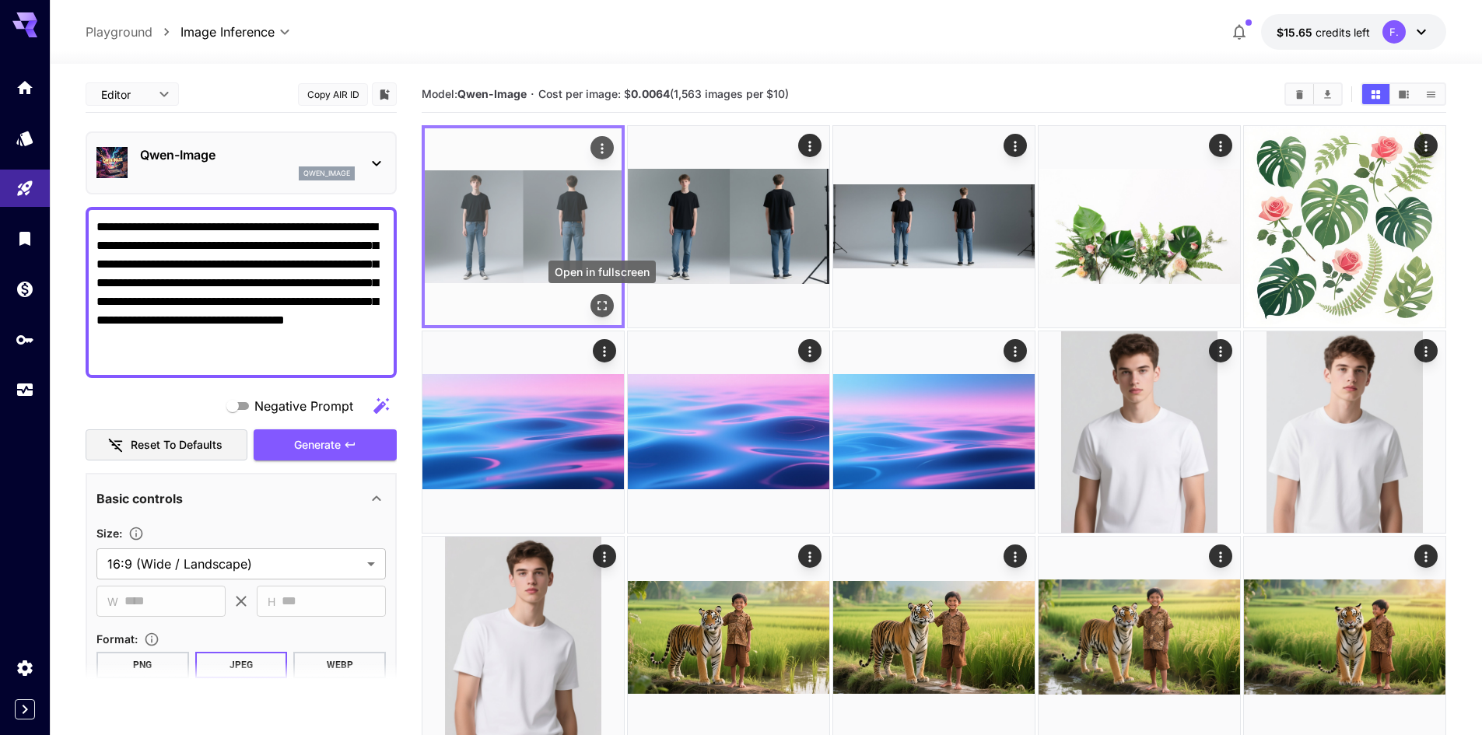
click at [603, 304] on icon "Open in fullscreen" at bounding box center [602, 306] width 16 height 16
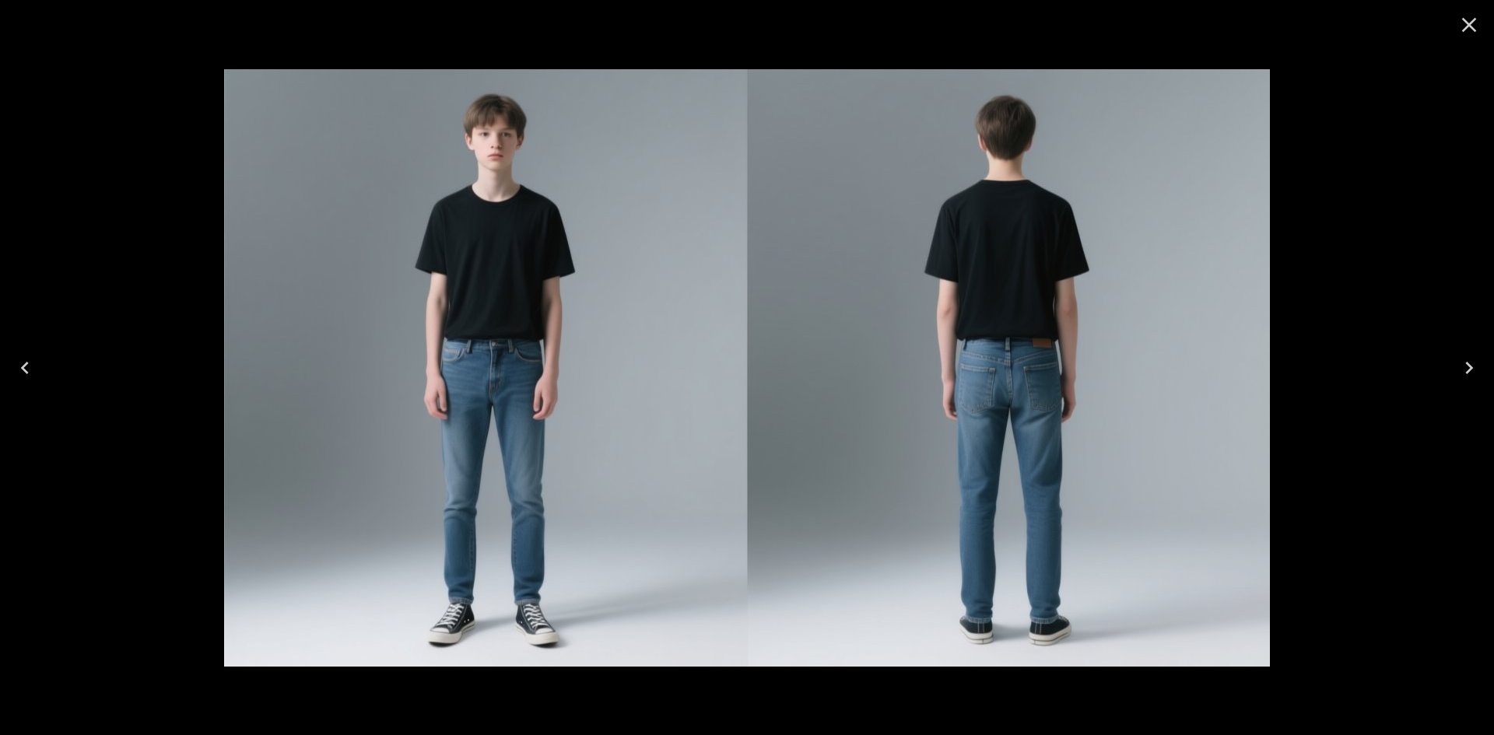
click at [1461, 30] on icon "Close" at bounding box center [1469, 24] width 25 height 25
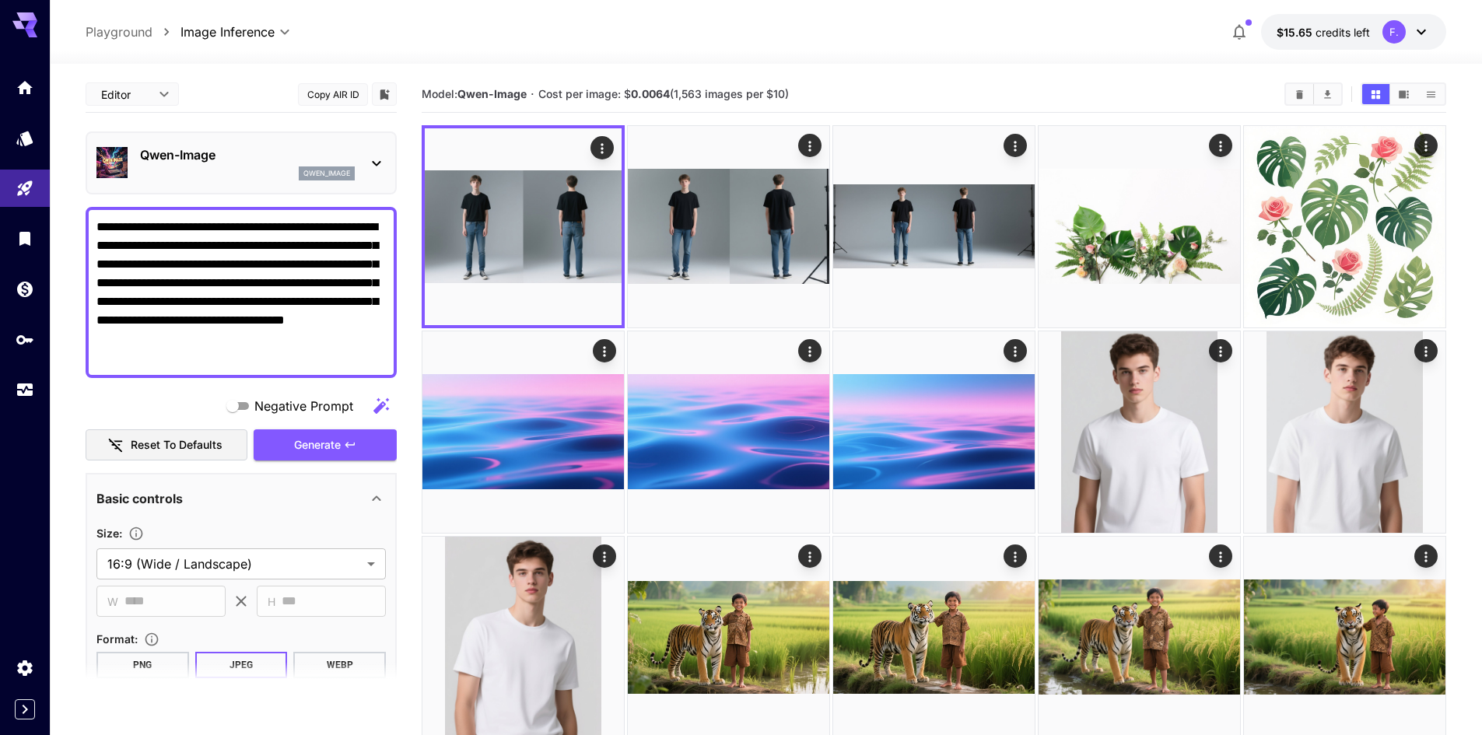
click at [241, 160] on p "Qwen-Image" at bounding box center [247, 155] width 215 height 19
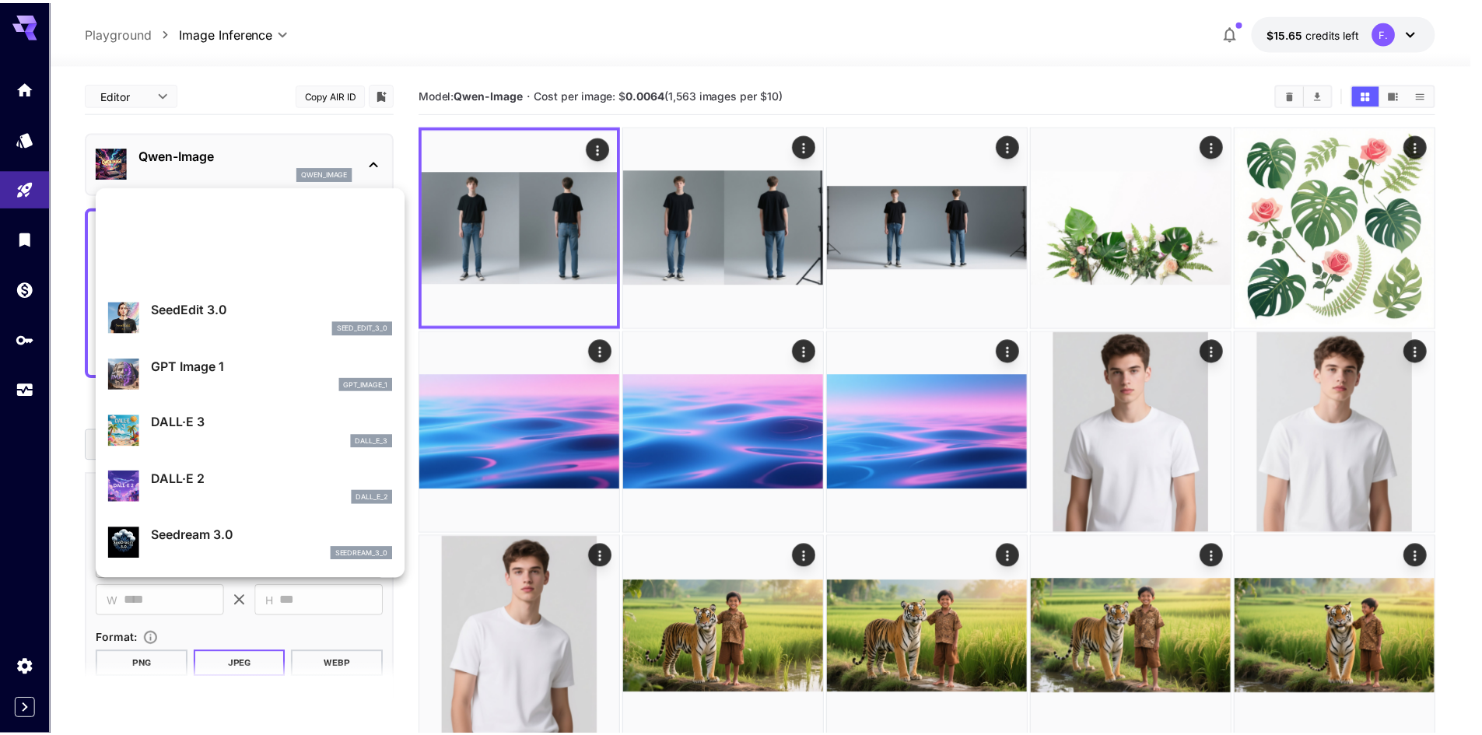
scroll to position [78, 0]
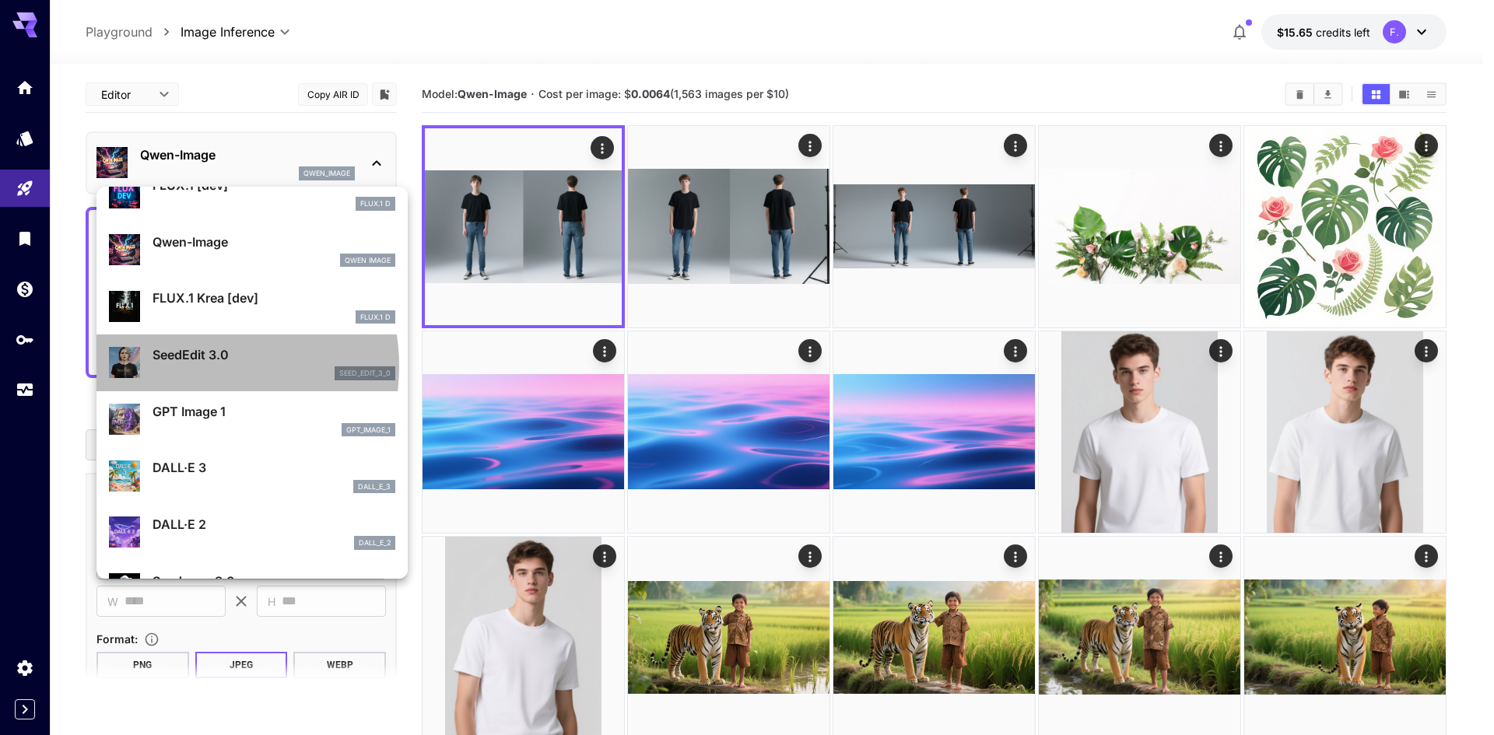
click at [190, 366] on div "seed_edit_3_0" at bounding box center [274, 373] width 243 height 14
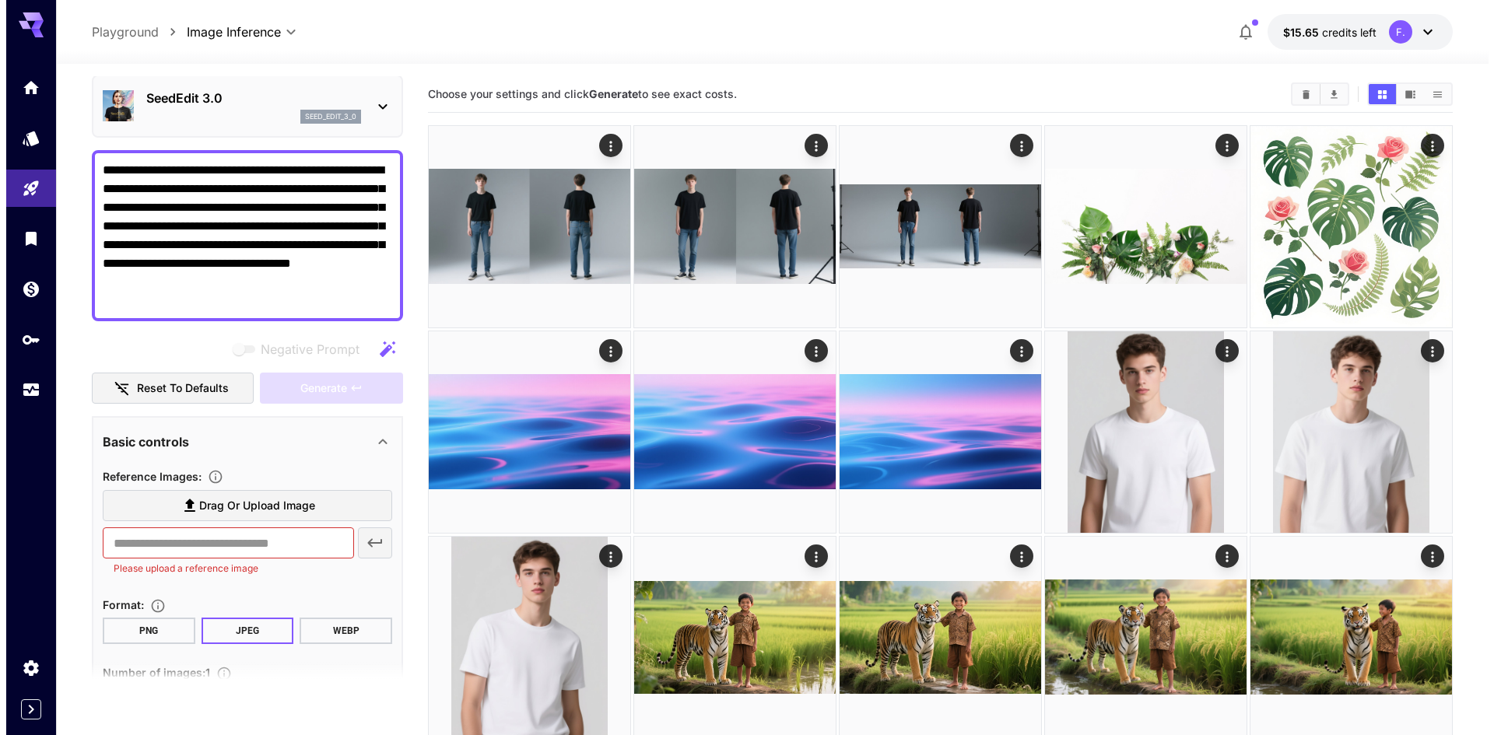
scroll to position [55, 0]
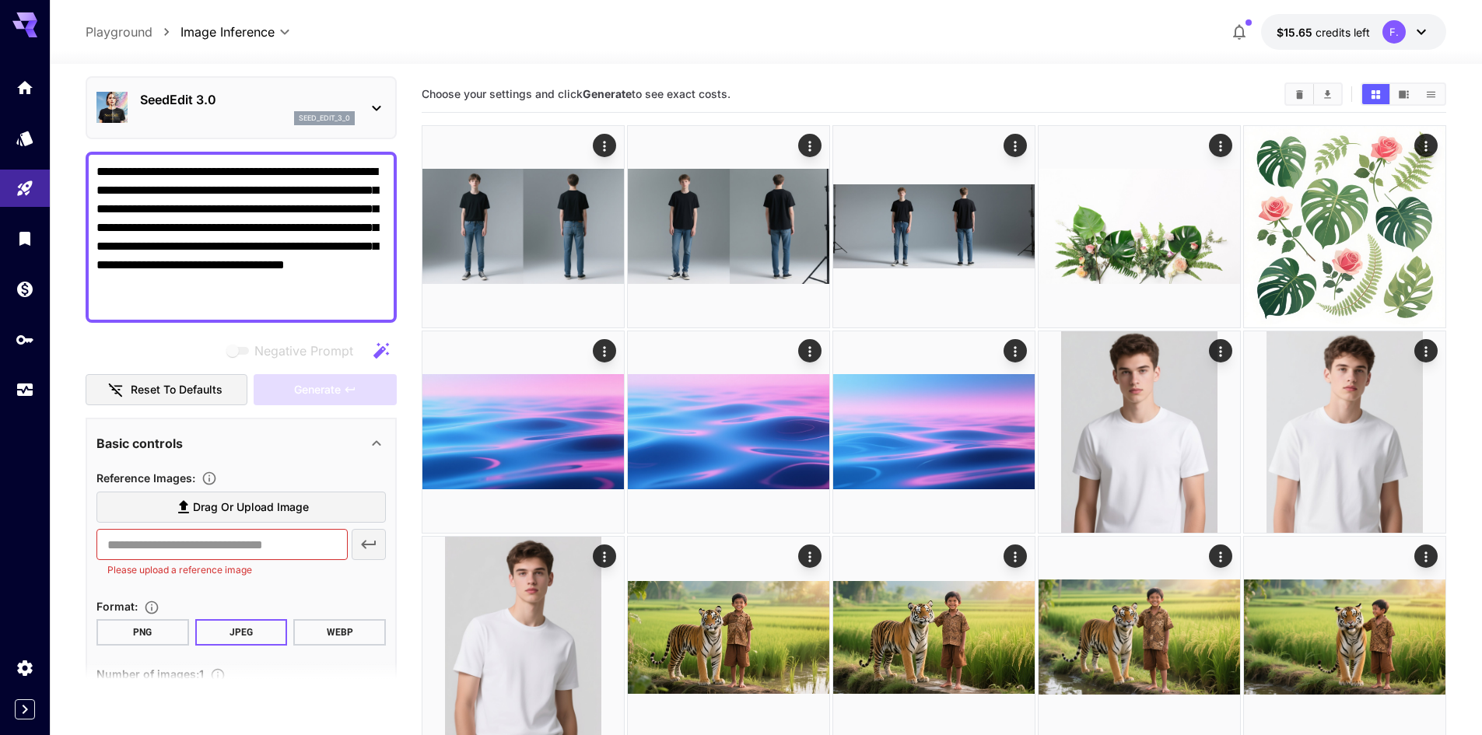
click at [346, 114] on p "seed_edit_3_0" at bounding box center [324, 118] width 51 height 11
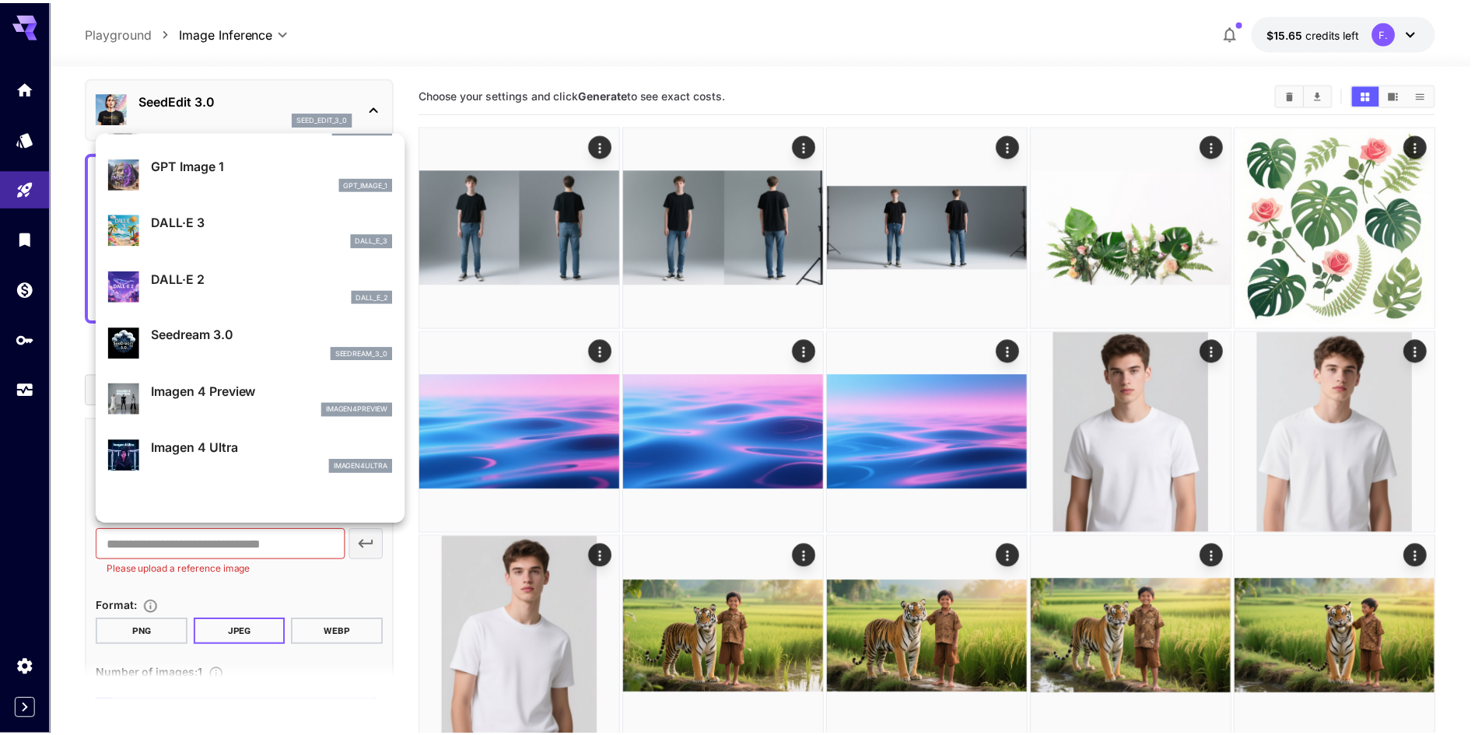
scroll to position [311, 0]
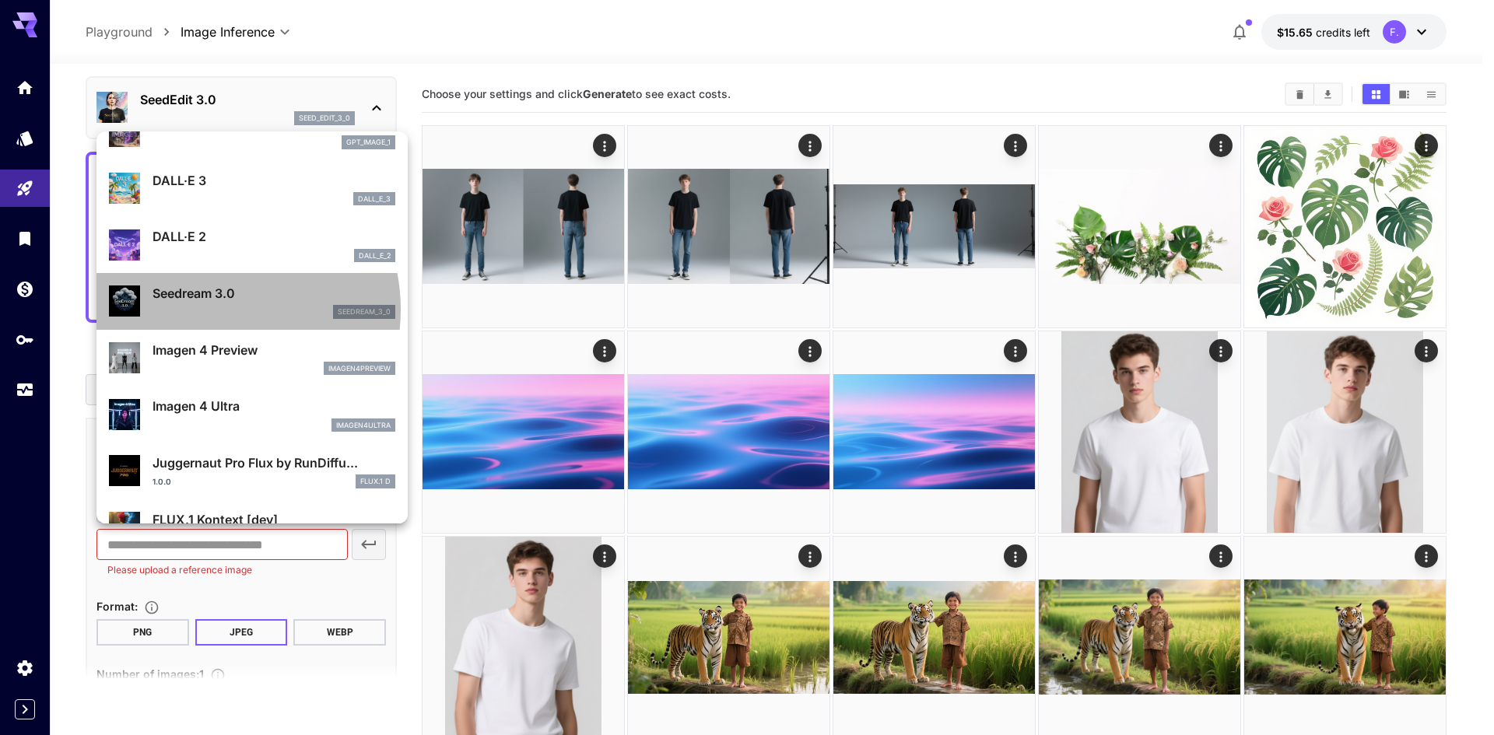
click at [207, 310] on div "seedream_3_0" at bounding box center [274, 312] width 243 height 14
type input "***"
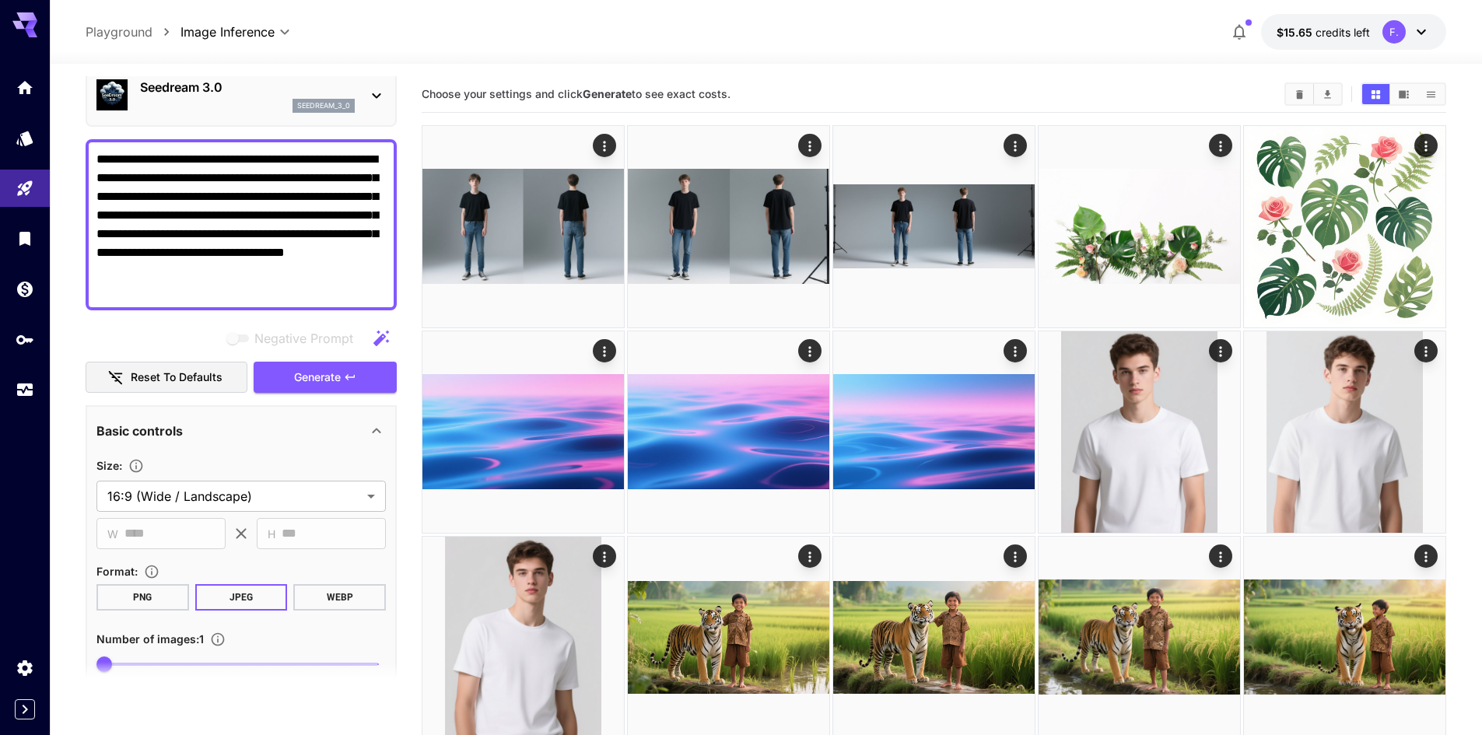
scroll to position [32, 0]
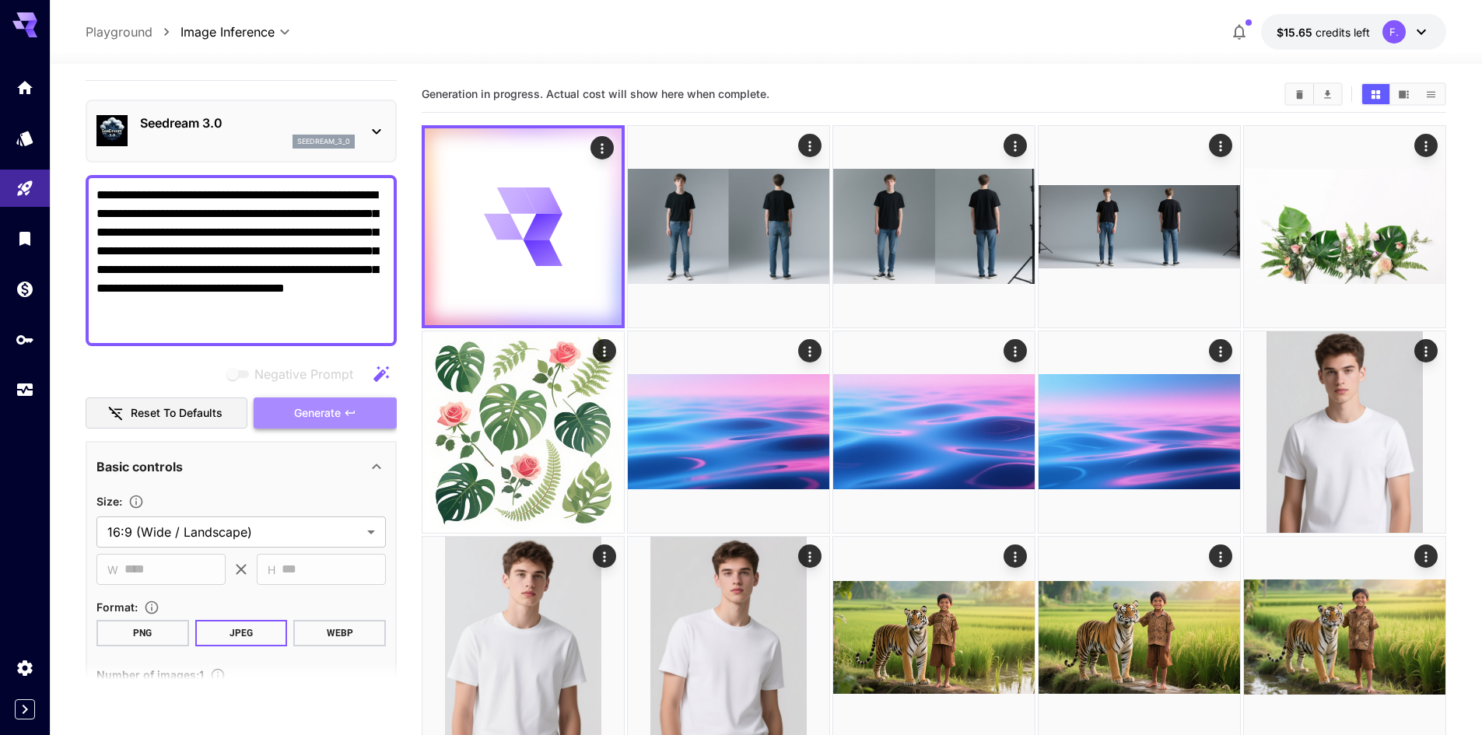
click at [289, 419] on button "Generate" at bounding box center [325, 414] width 143 height 32
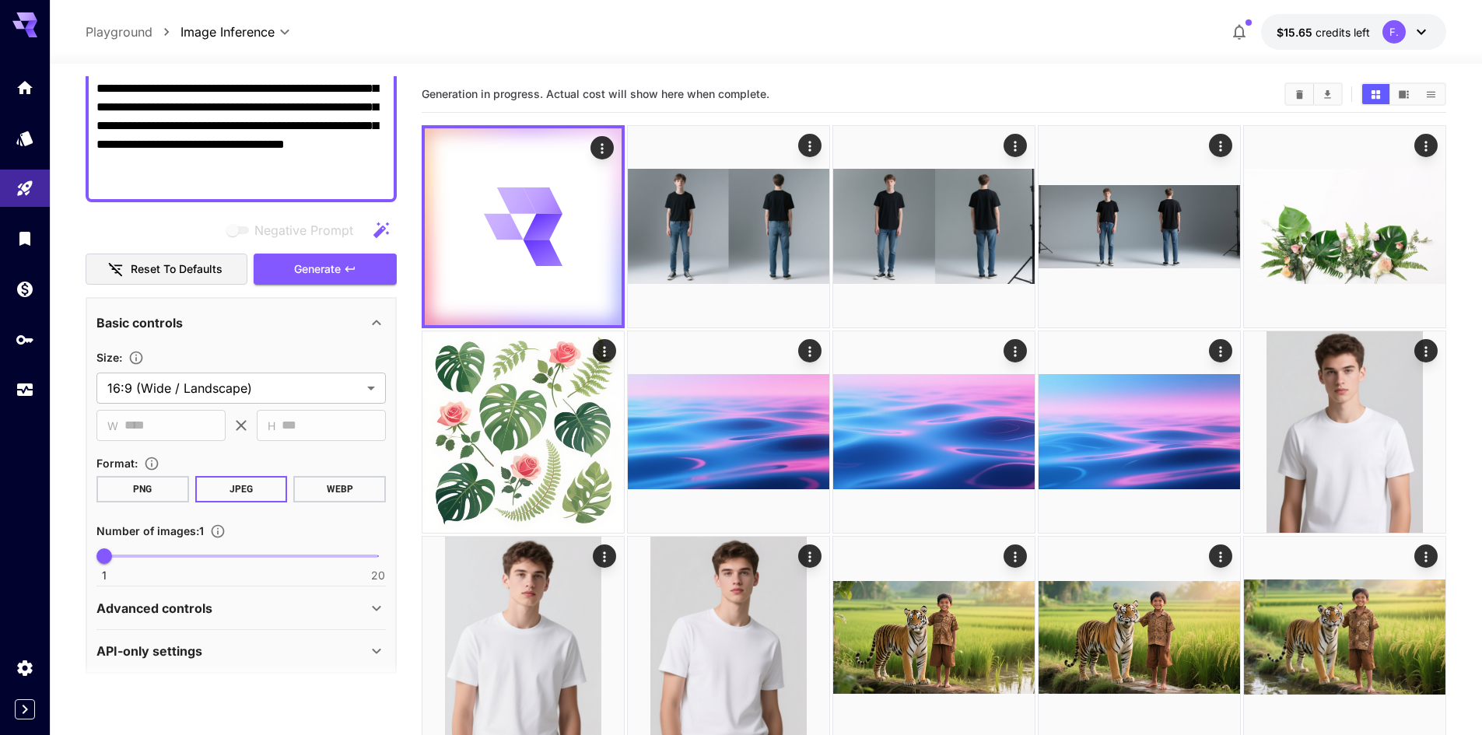
scroll to position [188, 0]
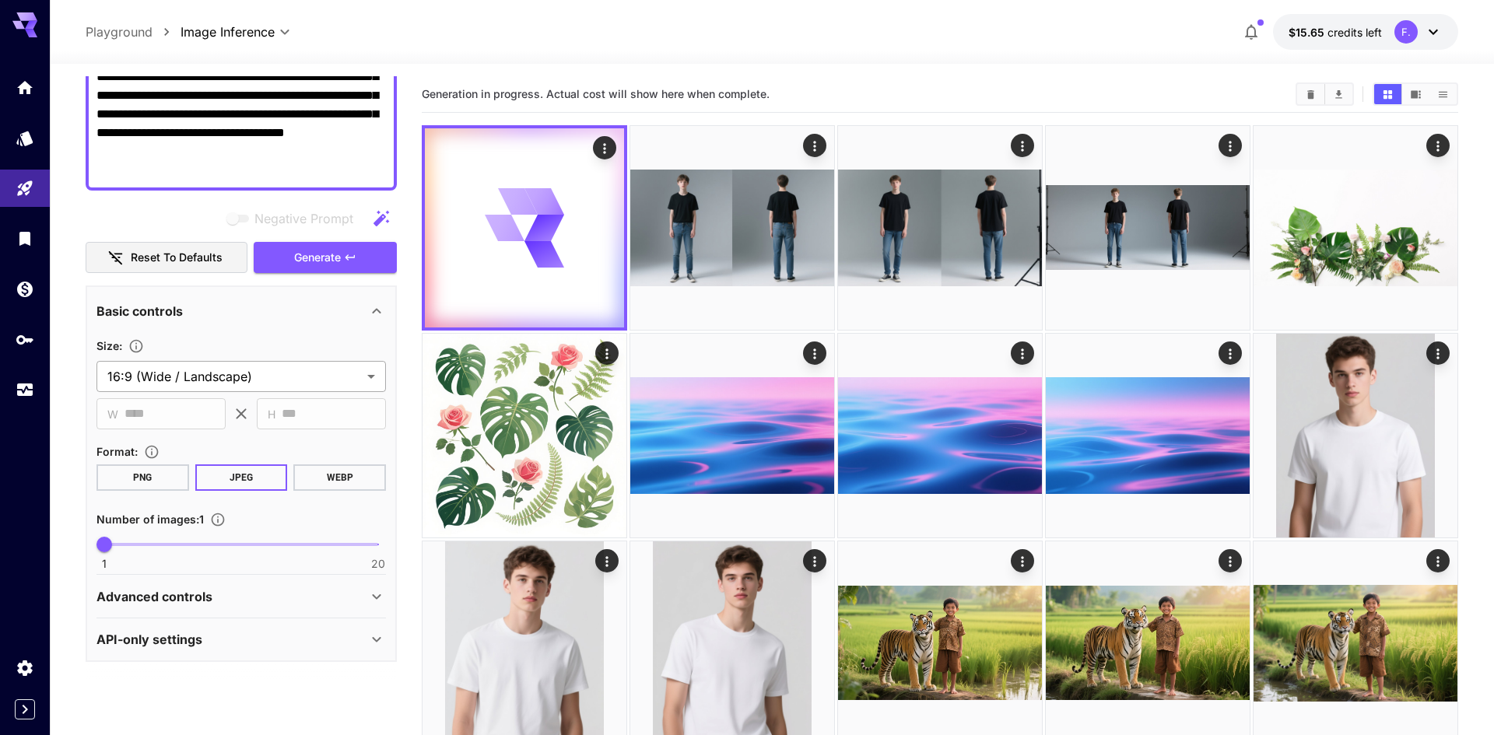
click at [233, 374] on body "**********" at bounding box center [747, 604] width 1494 height 1208
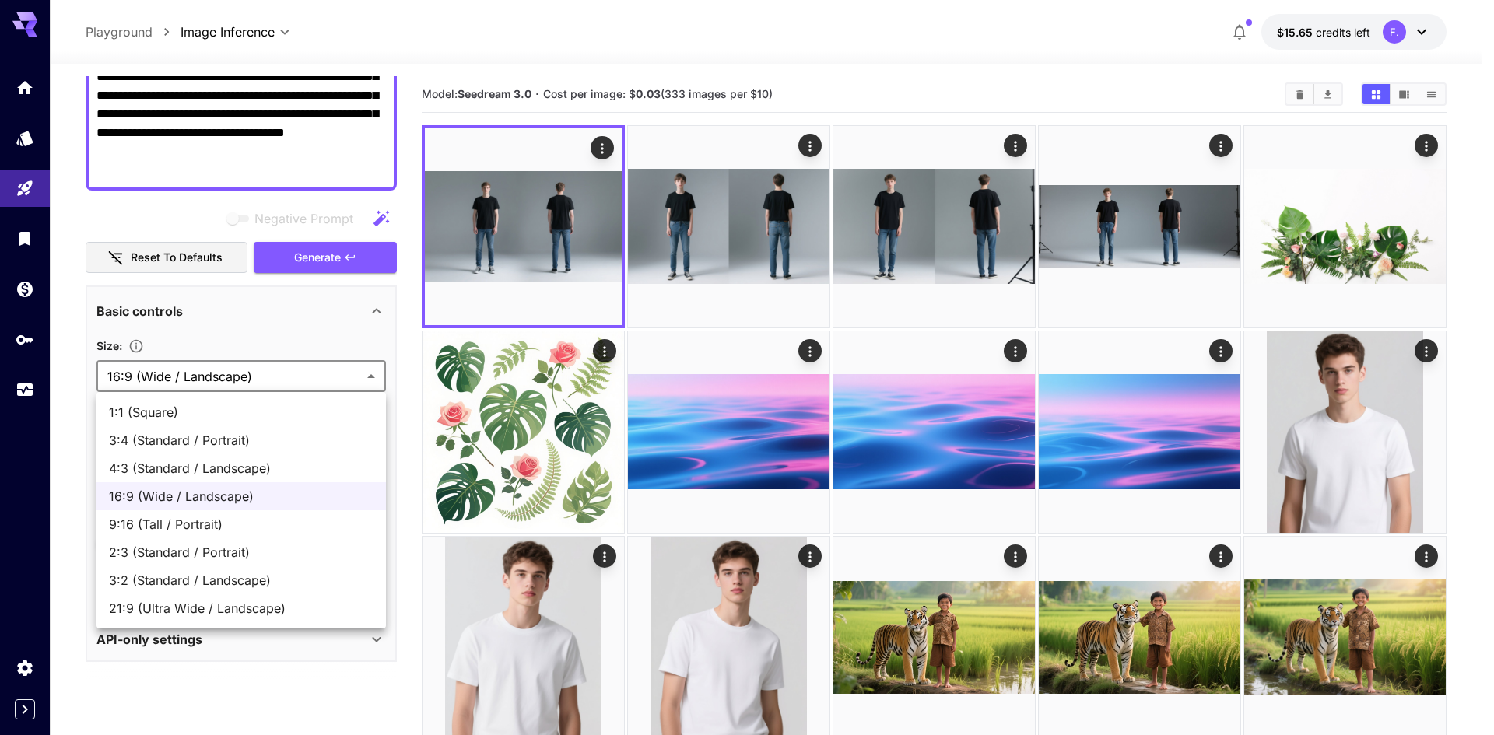
click at [233, 374] on div at bounding box center [747, 367] width 1494 height 735
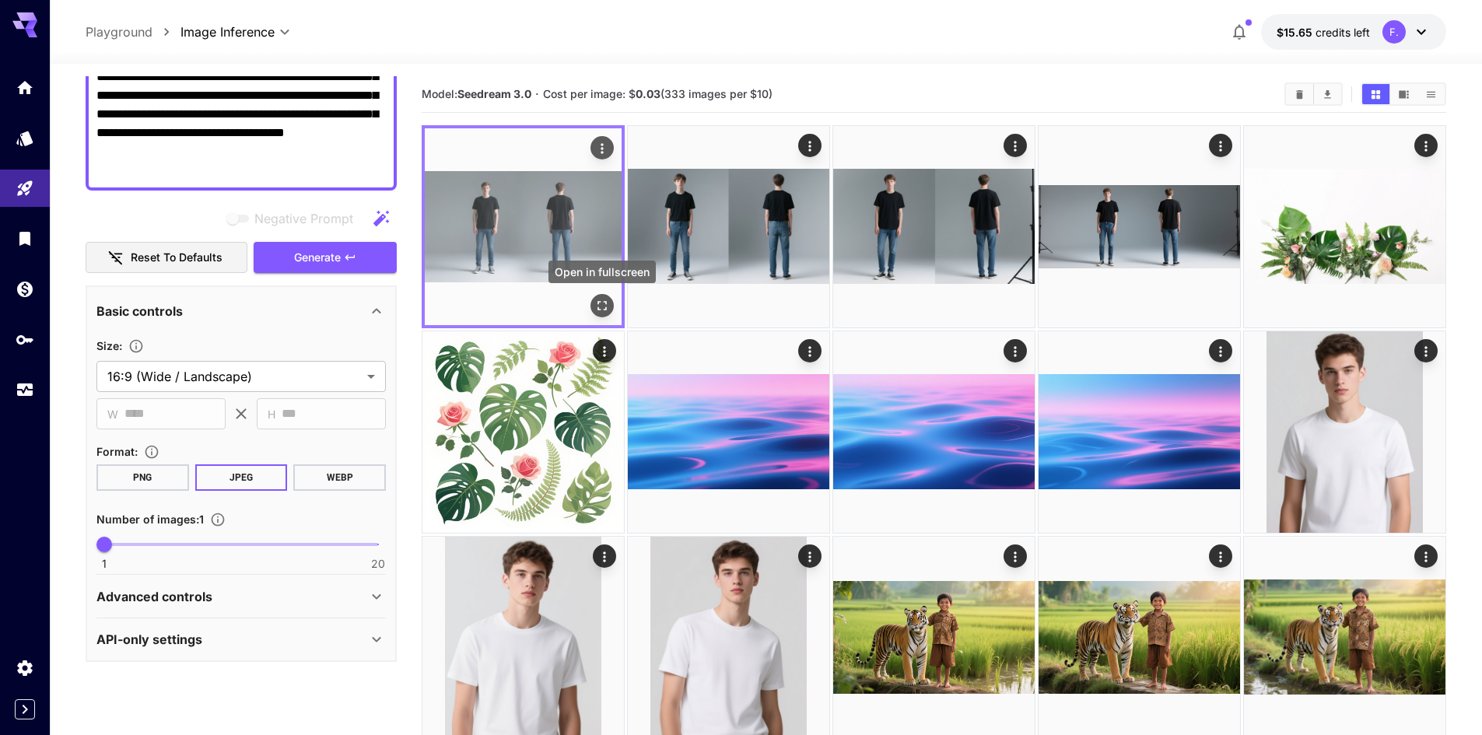
click at [598, 300] on icon "Open in fullscreen" at bounding box center [602, 306] width 16 height 16
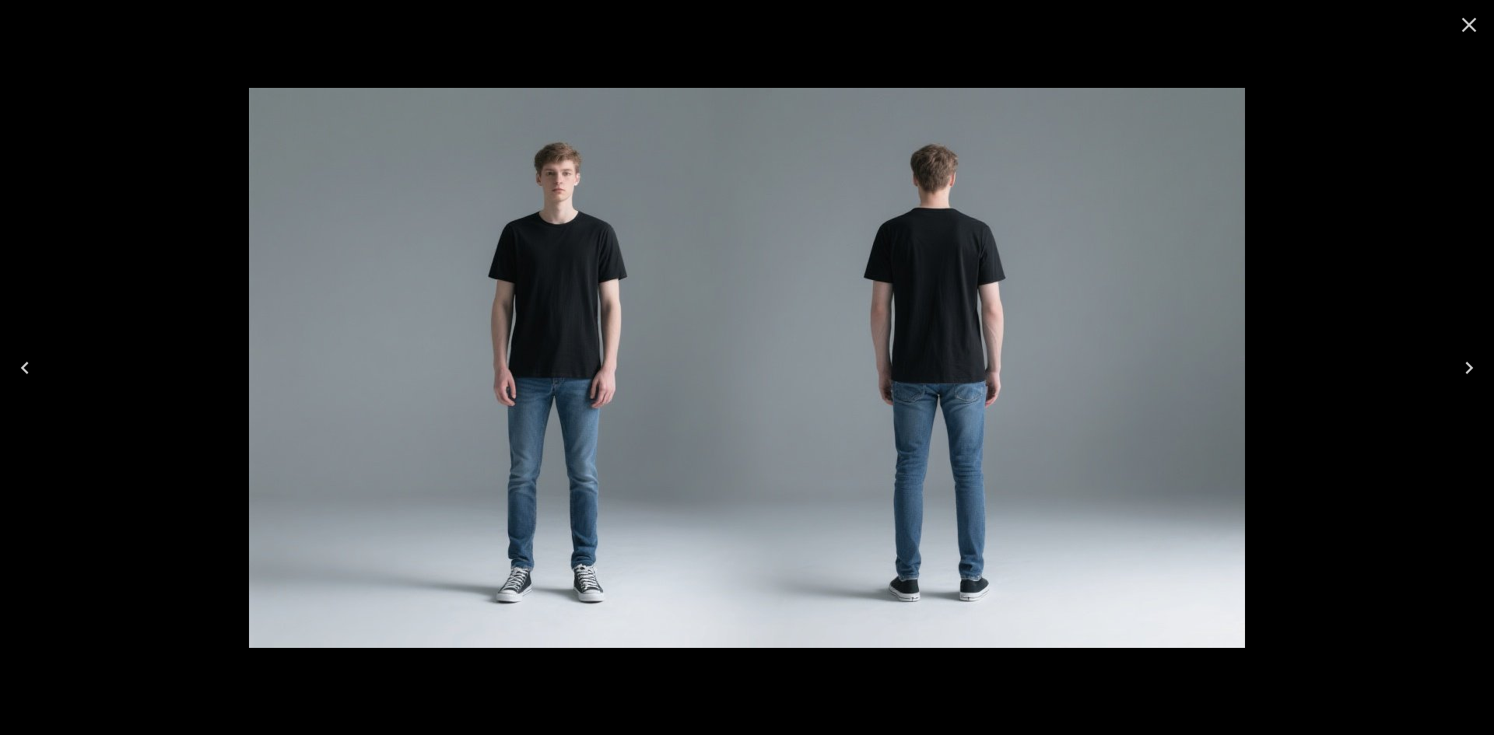
click at [1468, 30] on icon "Close" at bounding box center [1469, 24] width 25 height 25
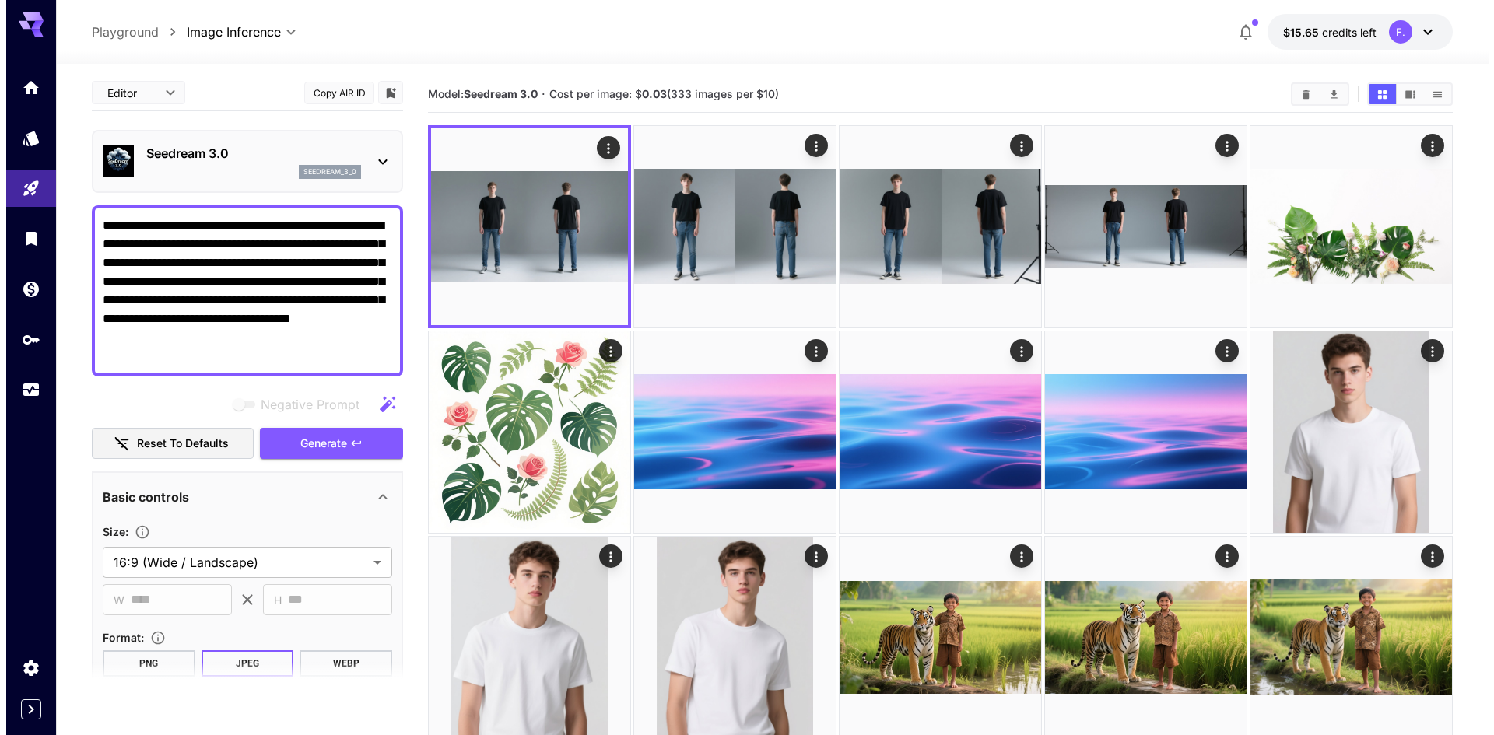
scroll to position [0, 0]
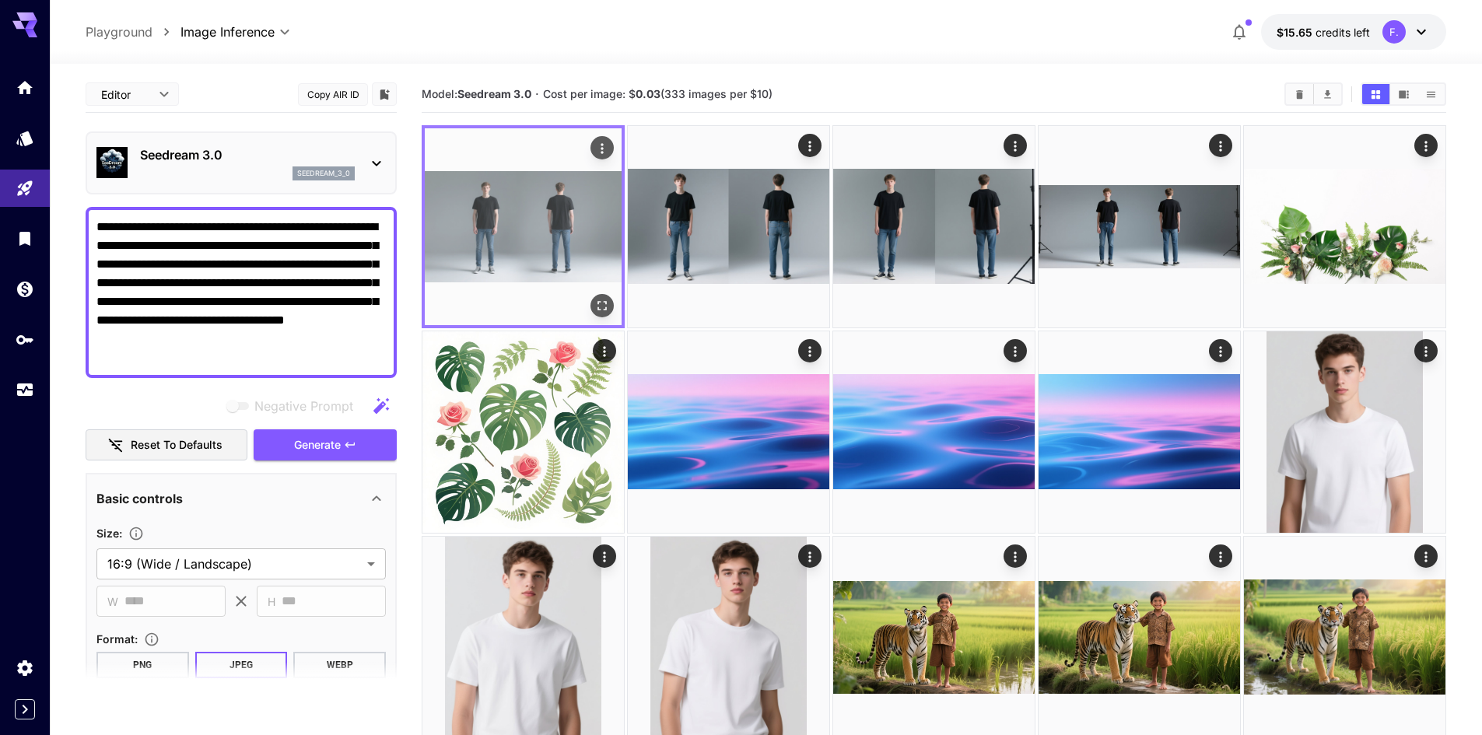
click at [536, 231] on img at bounding box center [523, 226] width 197 height 197
click at [601, 295] on button "Open in fullscreen" at bounding box center [602, 305] width 23 height 23
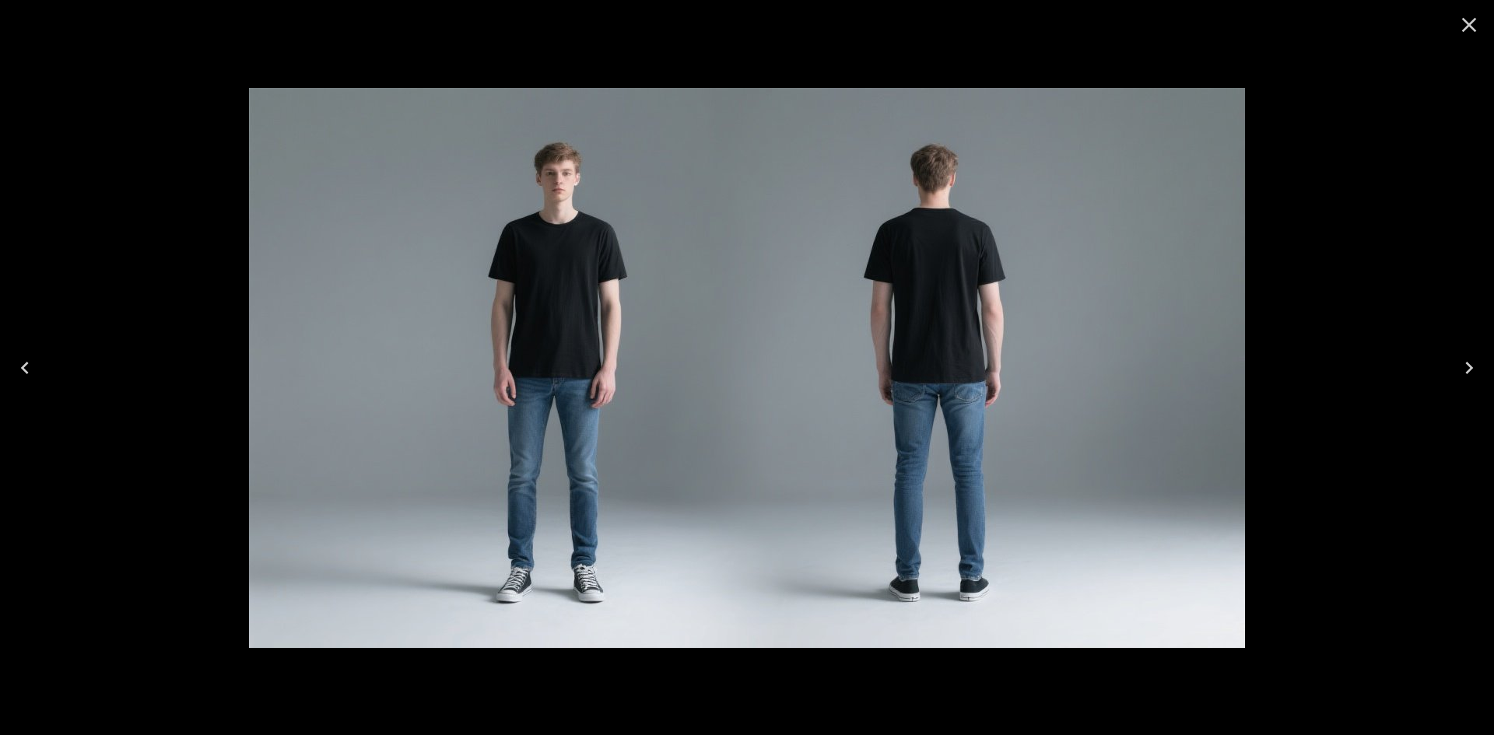
click at [1466, 27] on icon "Close" at bounding box center [1469, 25] width 15 height 15
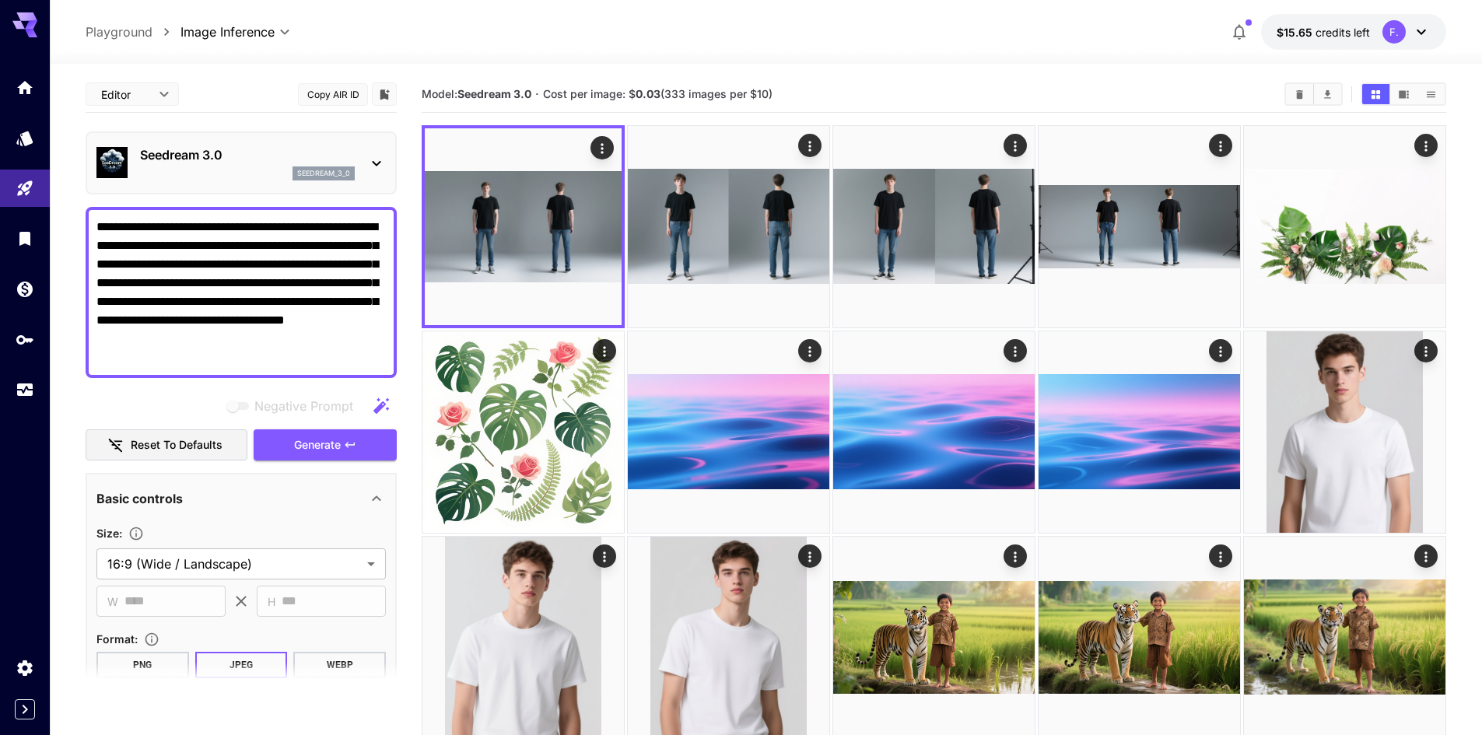
click at [249, 156] on p "Seedream 3.0" at bounding box center [247, 155] width 215 height 19
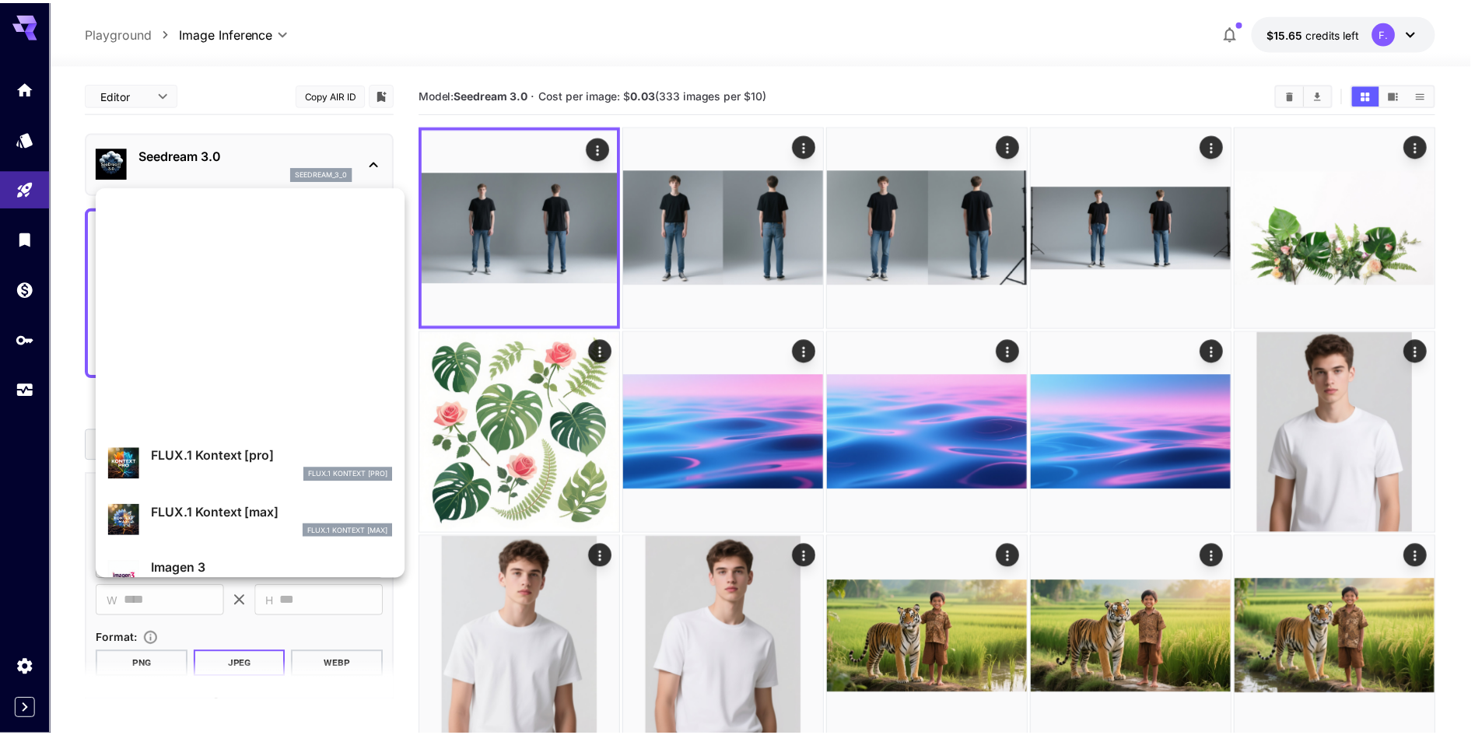
scroll to position [467, 0]
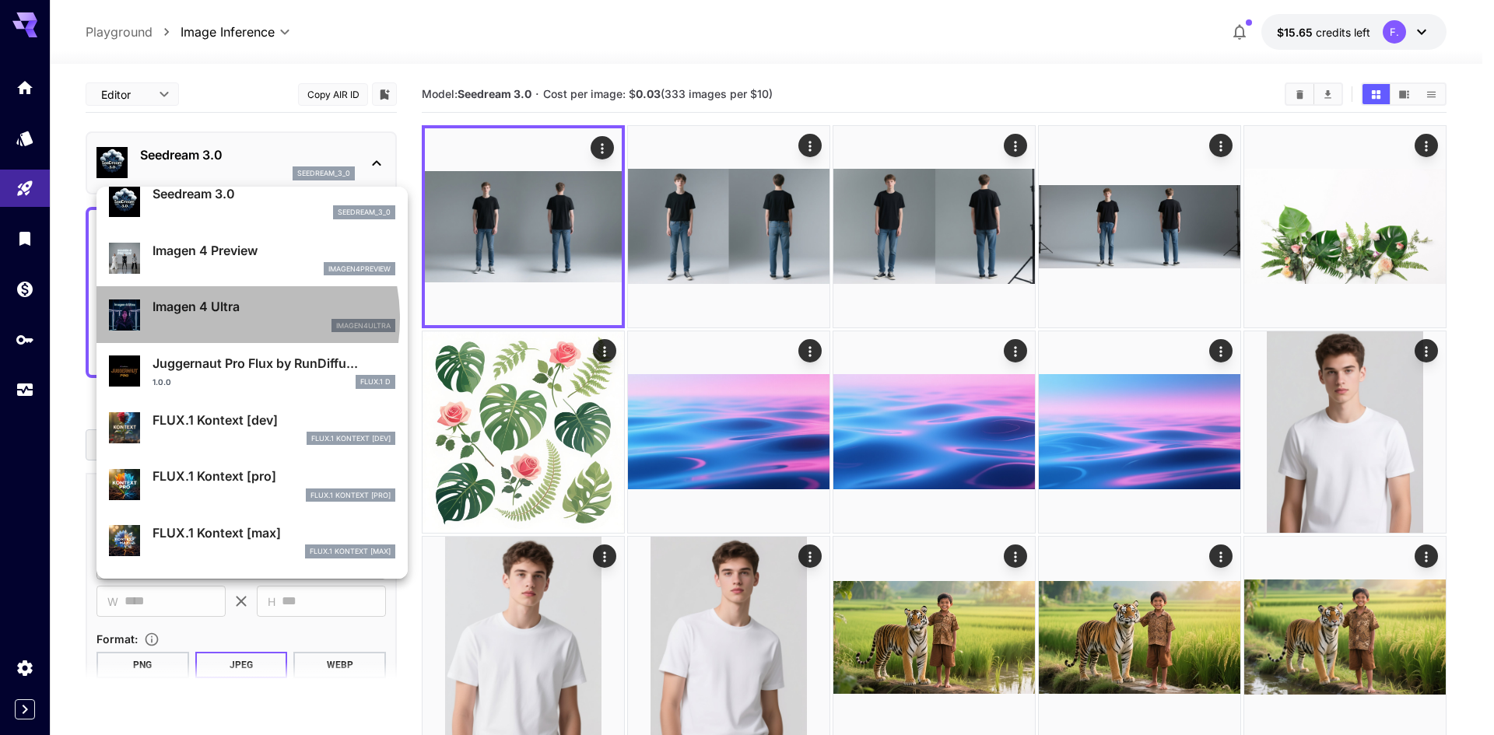
click at [214, 319] on div "imagen4ultra" at bounding box center [274, 326] width 243 height 14
type input "**********"
type input "****"
type input "***"
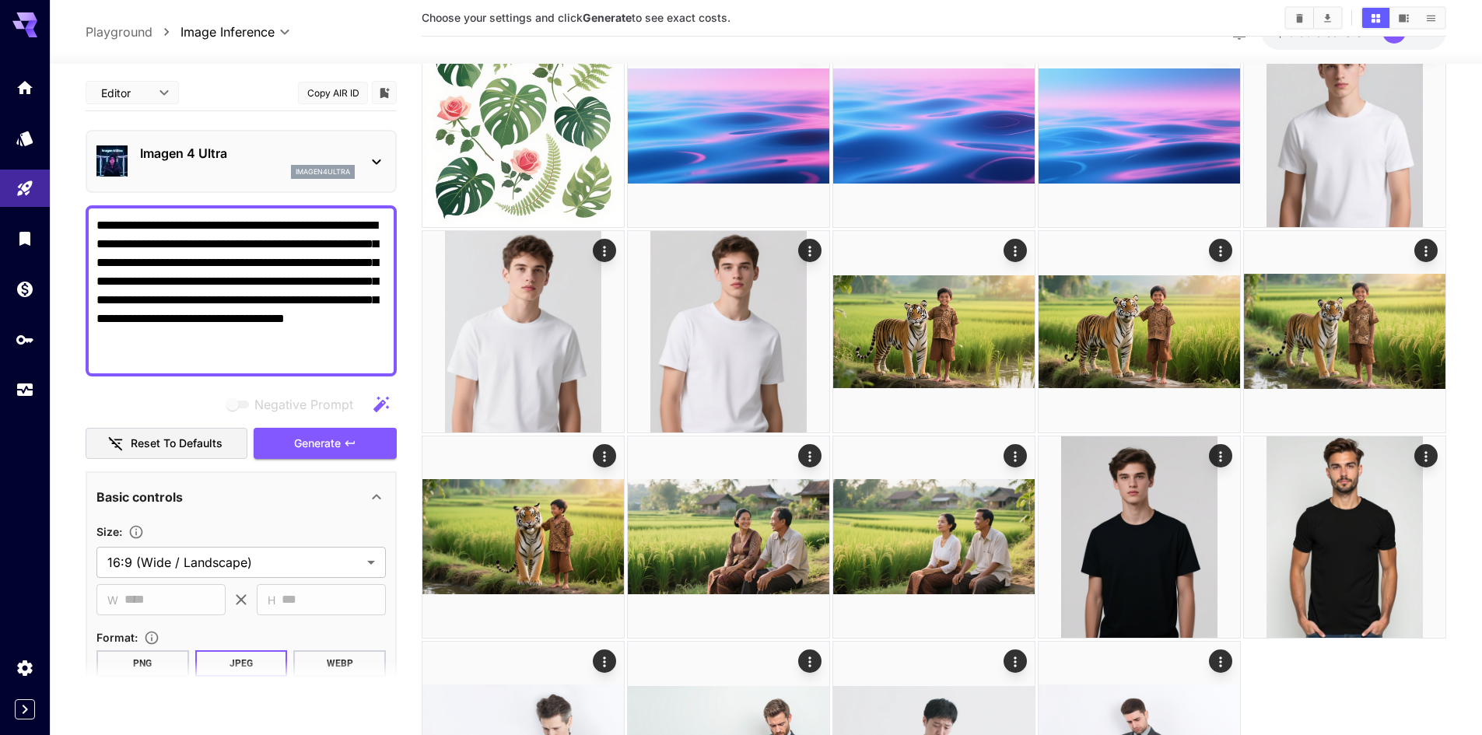
scroll to position [311, 0]
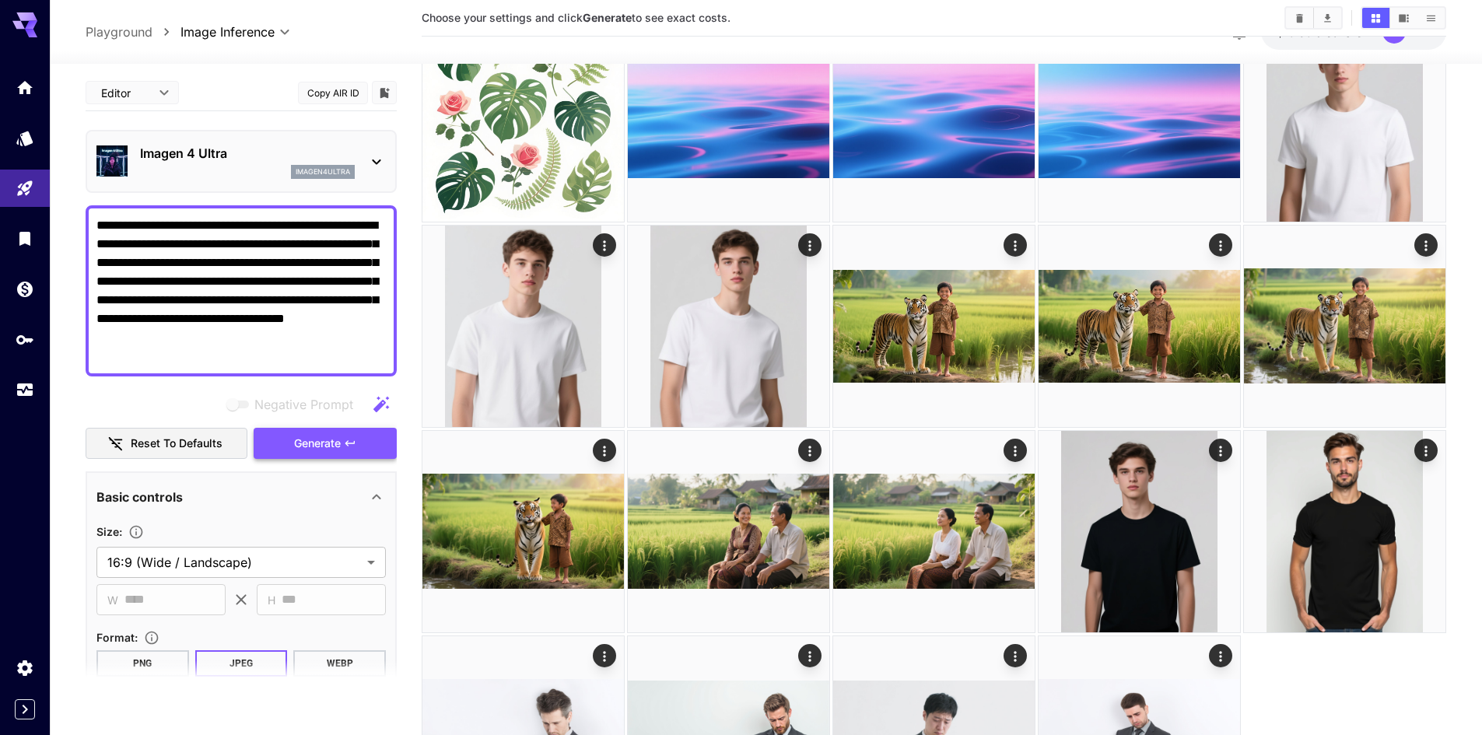
click at [293, 441] on button "Generate" at bounding box center [325, 444] width 143 height 32
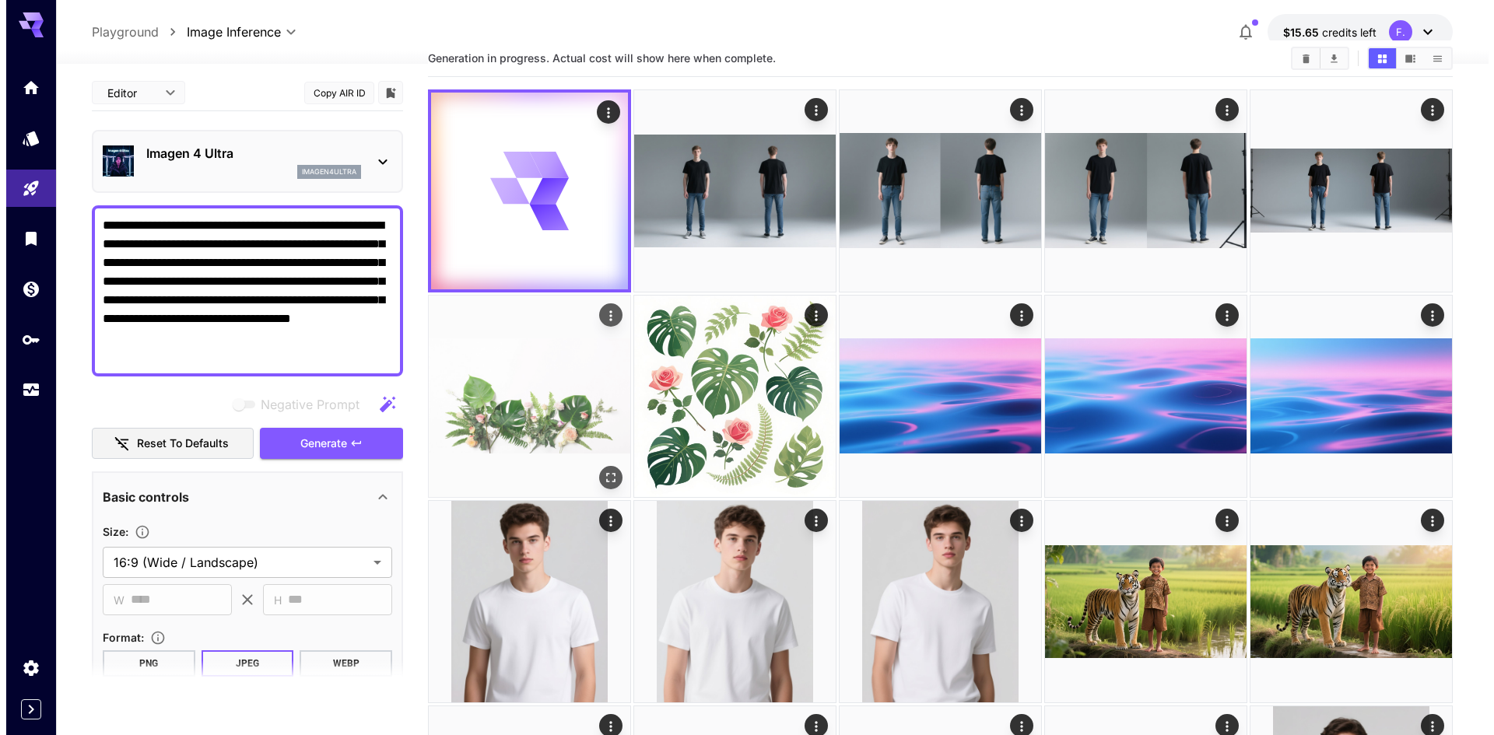
scroll to position [0, 0]
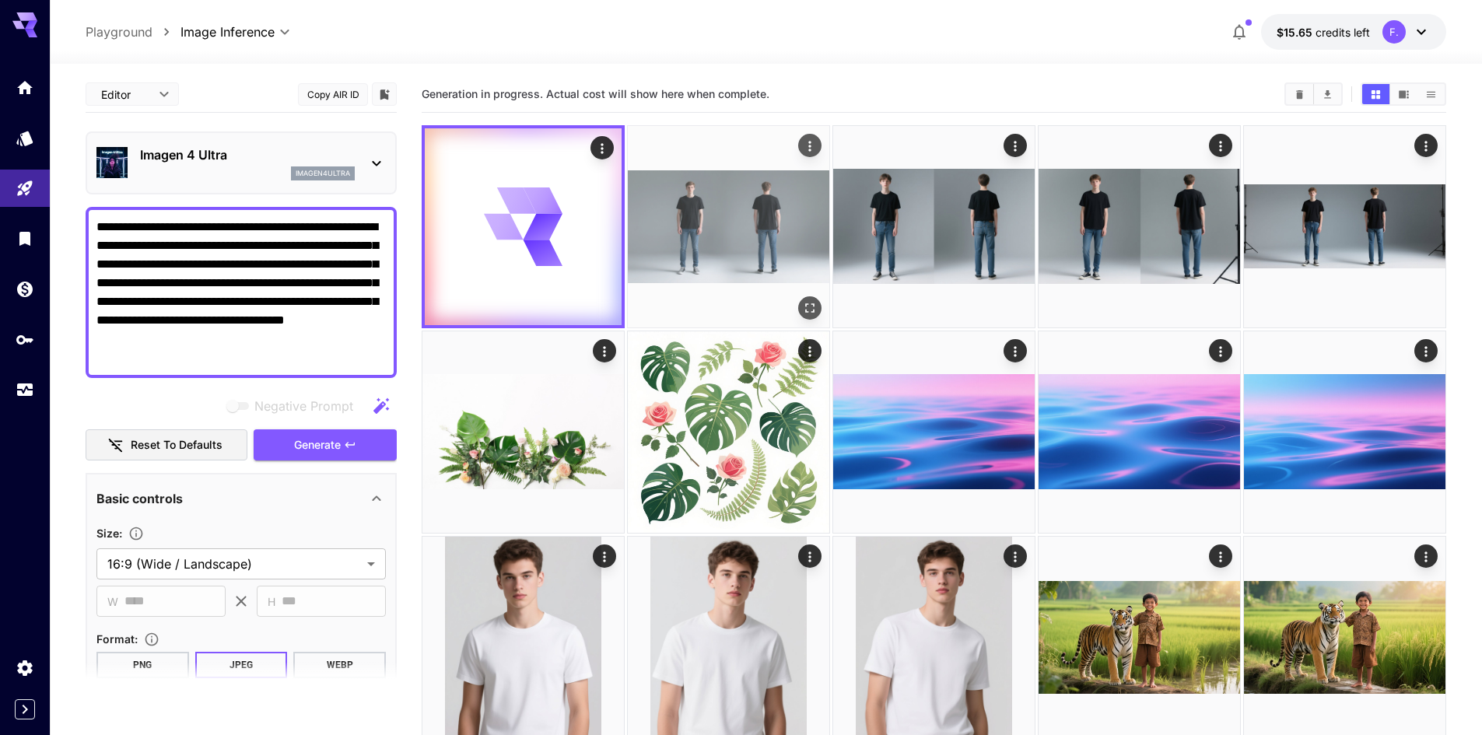
click at [752, 213] on img at bounding box center [729, 227] width 202 height 202
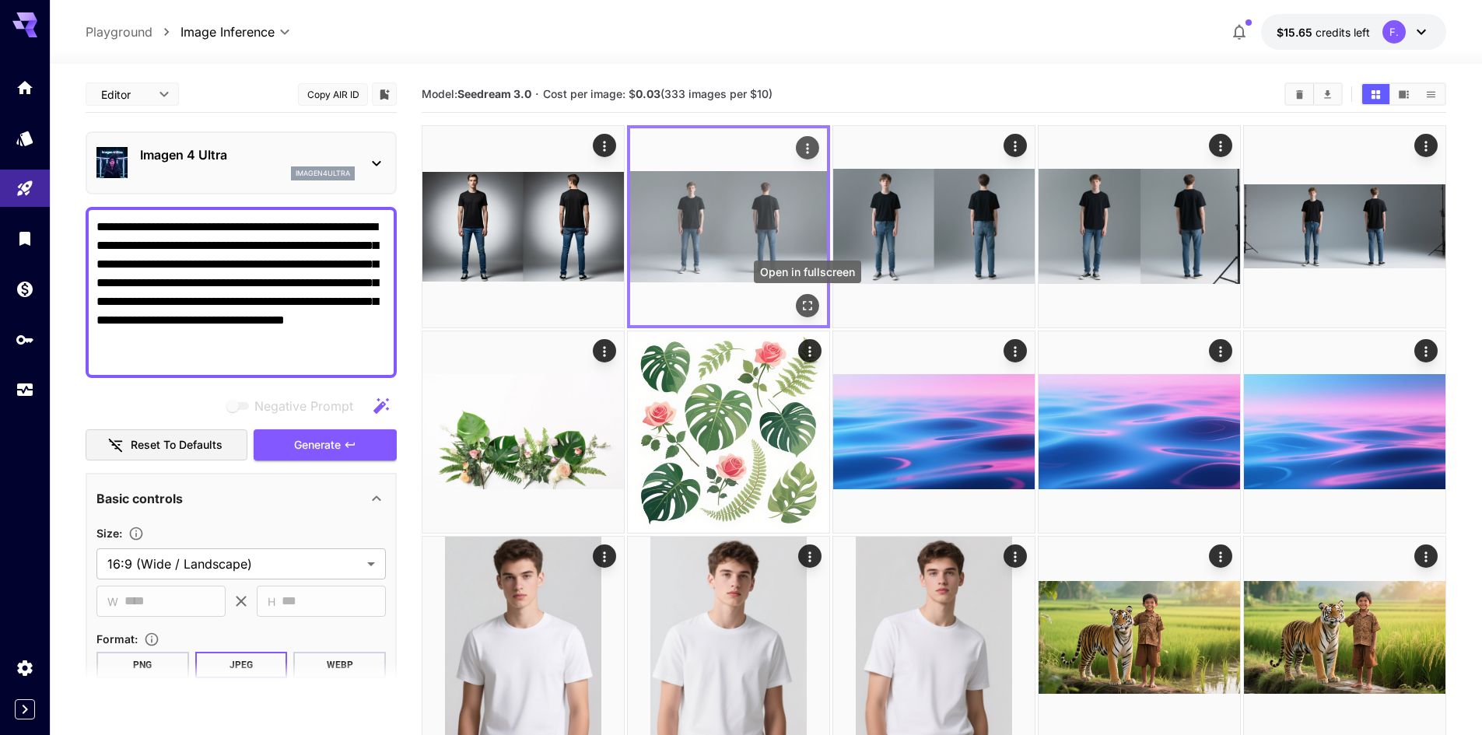
click at [809, 303] on icon "Open in fullscreen" at bounding box center [808, 306] width 16 height 16
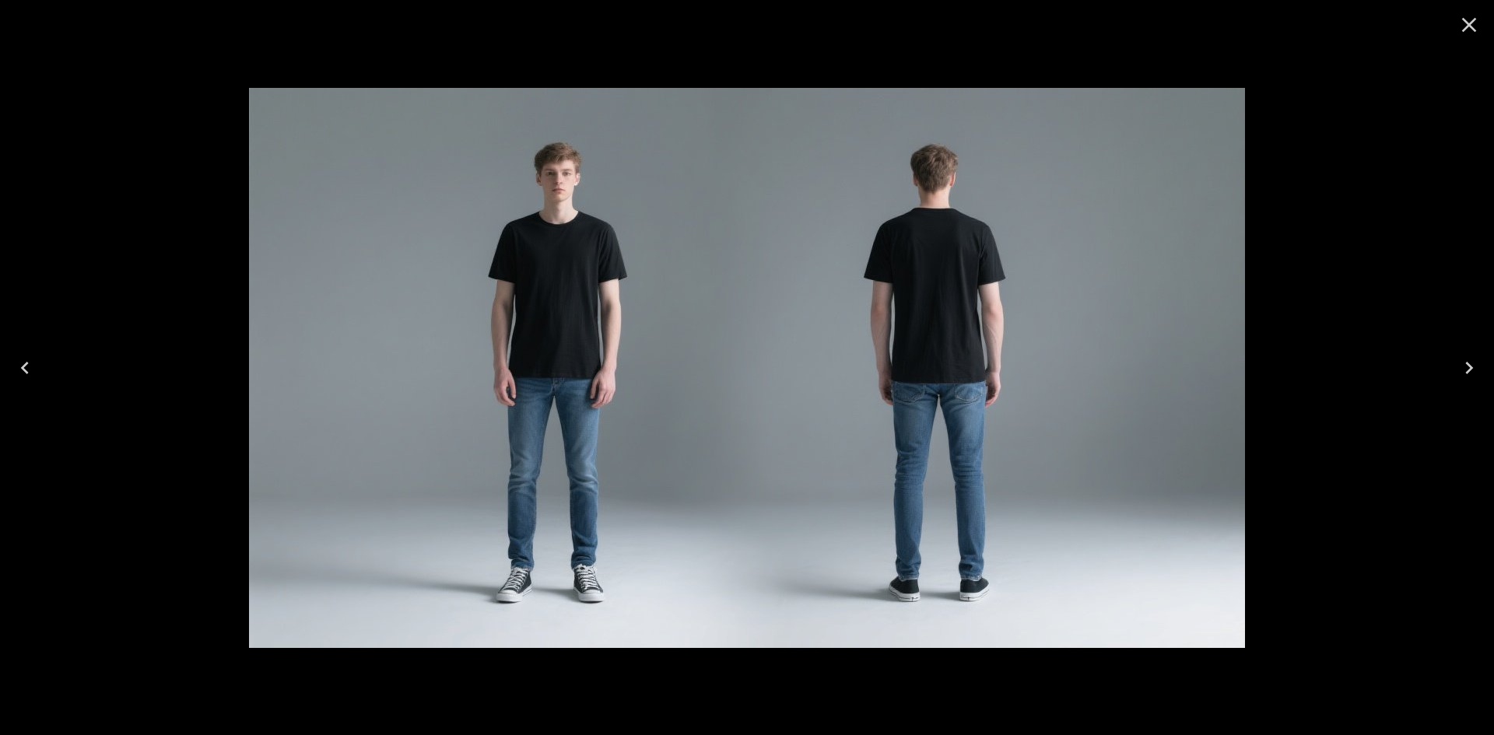
click at [1470, 33] on icon "Close" at bounding box center [1469, 24] width 25 height 25
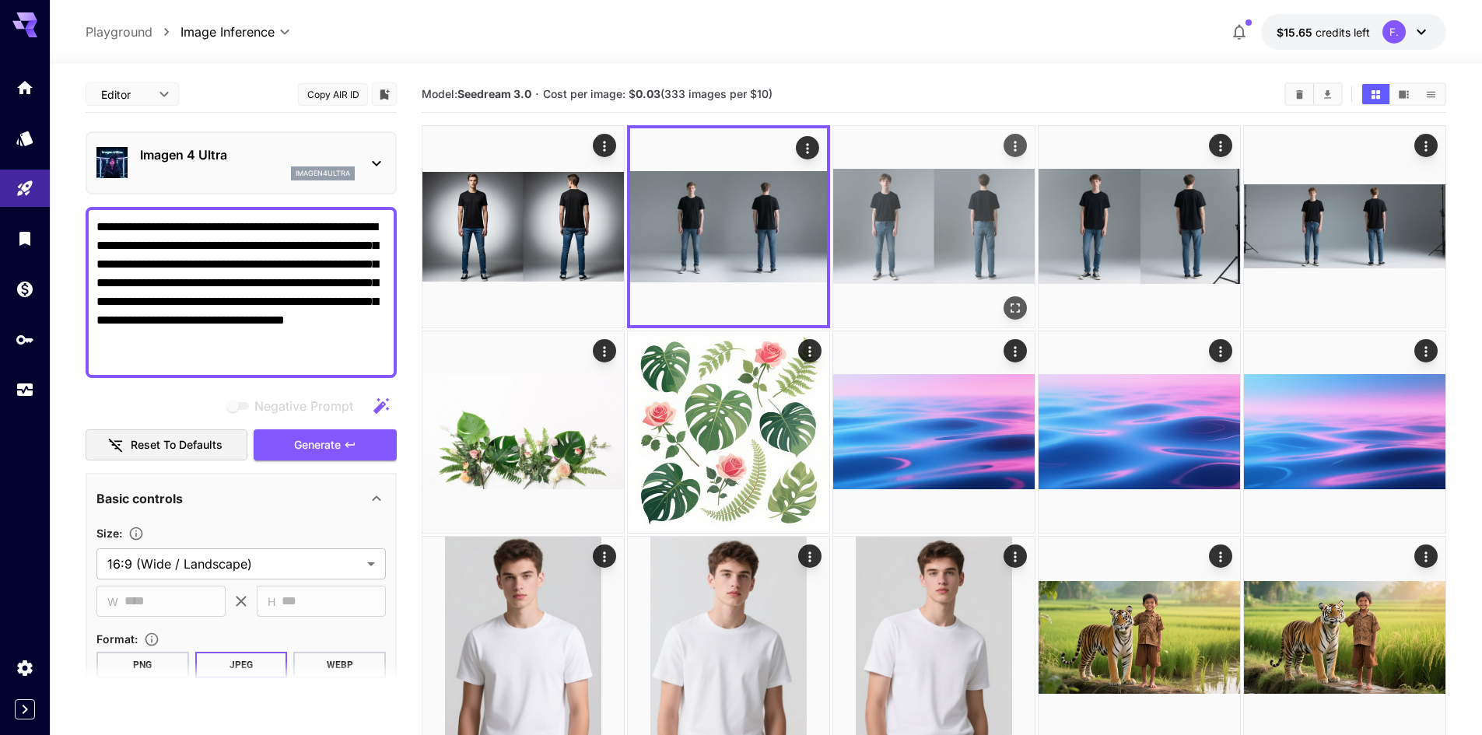
click at [882, 223] on img at bounding box center [934, 227] width 202 height 202
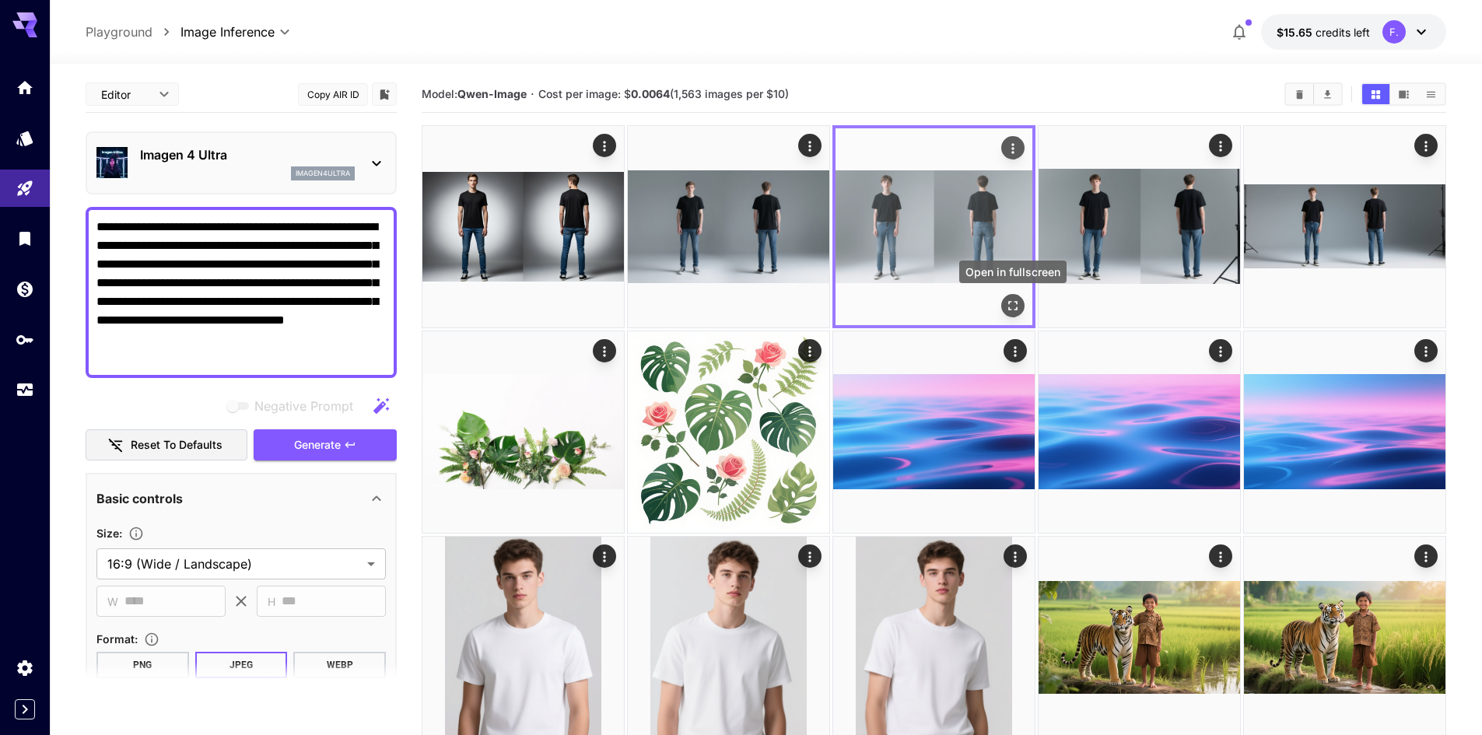
click at [1013, 302] on icon "Open in fullscreen" at bounding box center [1013, 306] width 16 height 16
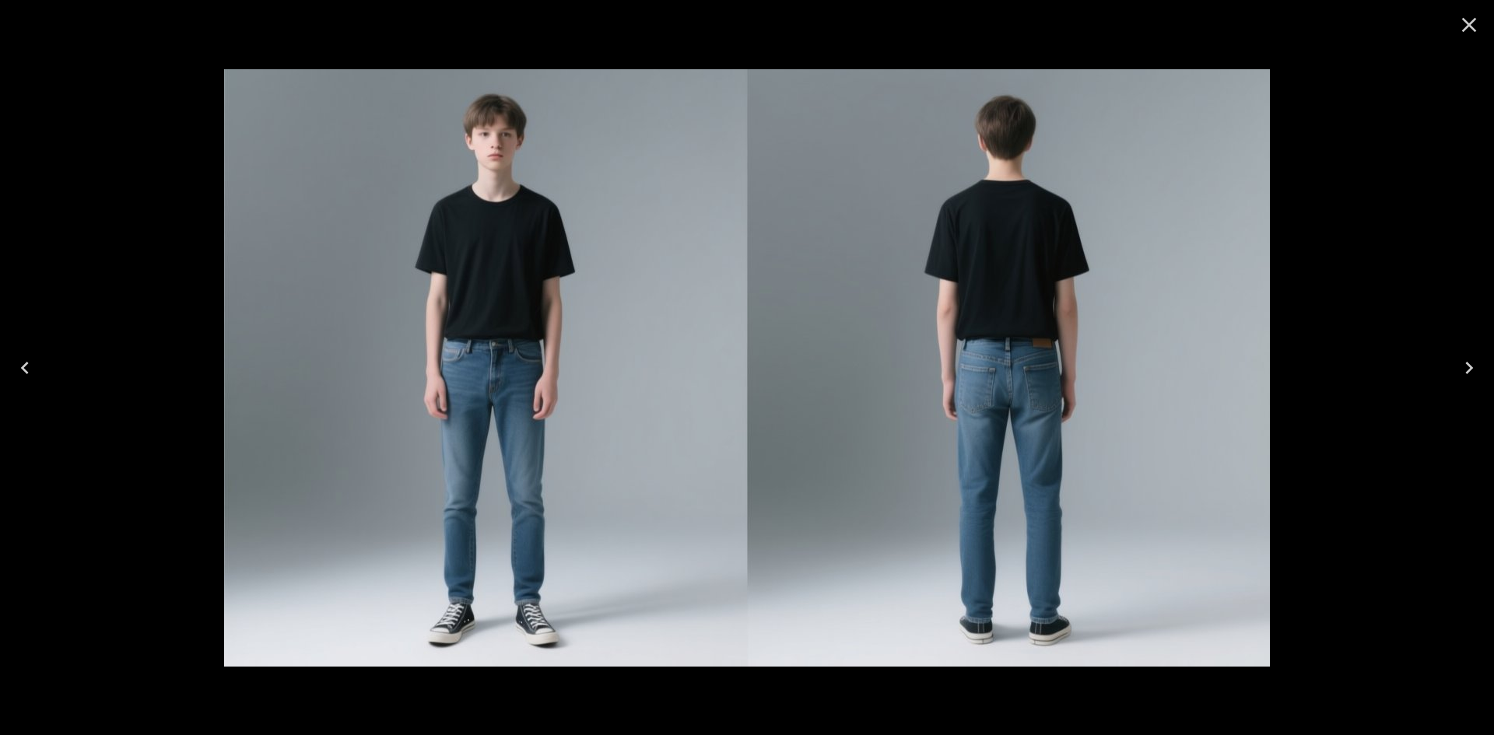
click at [1476, 18] on icon "Close" at bounding box center [1469, 24] width 25 height 25
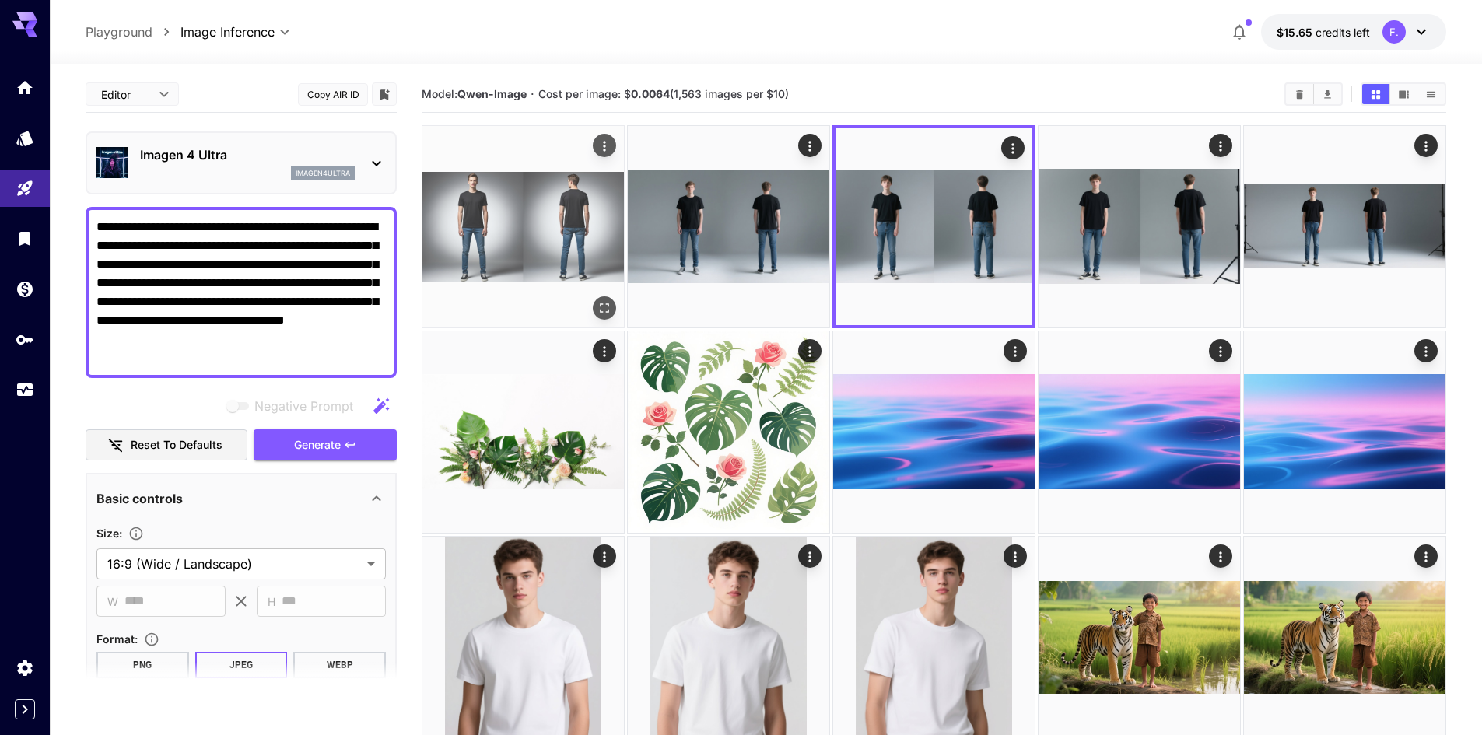
click at [507, 192] on img at bounding box center [524, 227] width 202 height 202
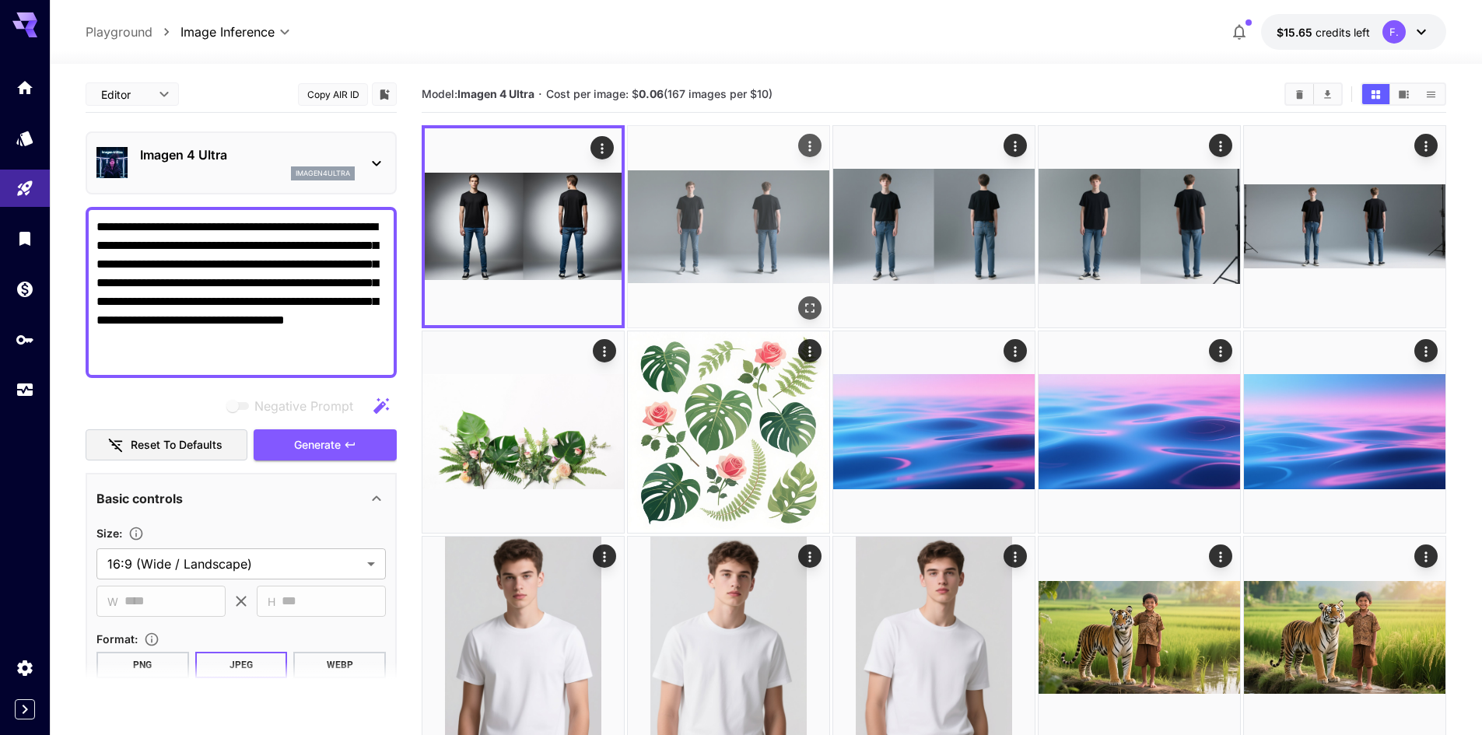
click at [725, 197] on img at bounding box center [729, 227] width 202 height 202
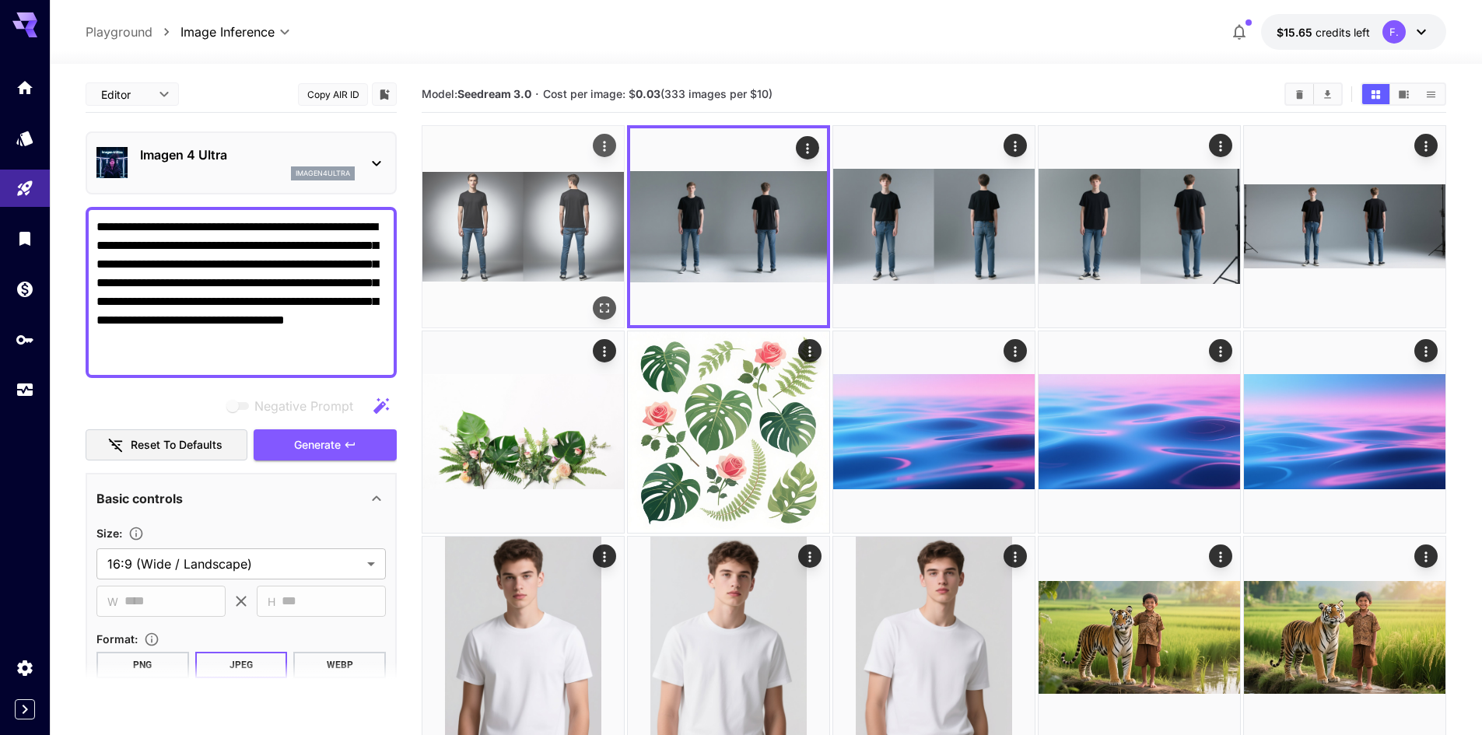
click at [546, 205] on img at bounding box center [524, 227] width 202 height 202
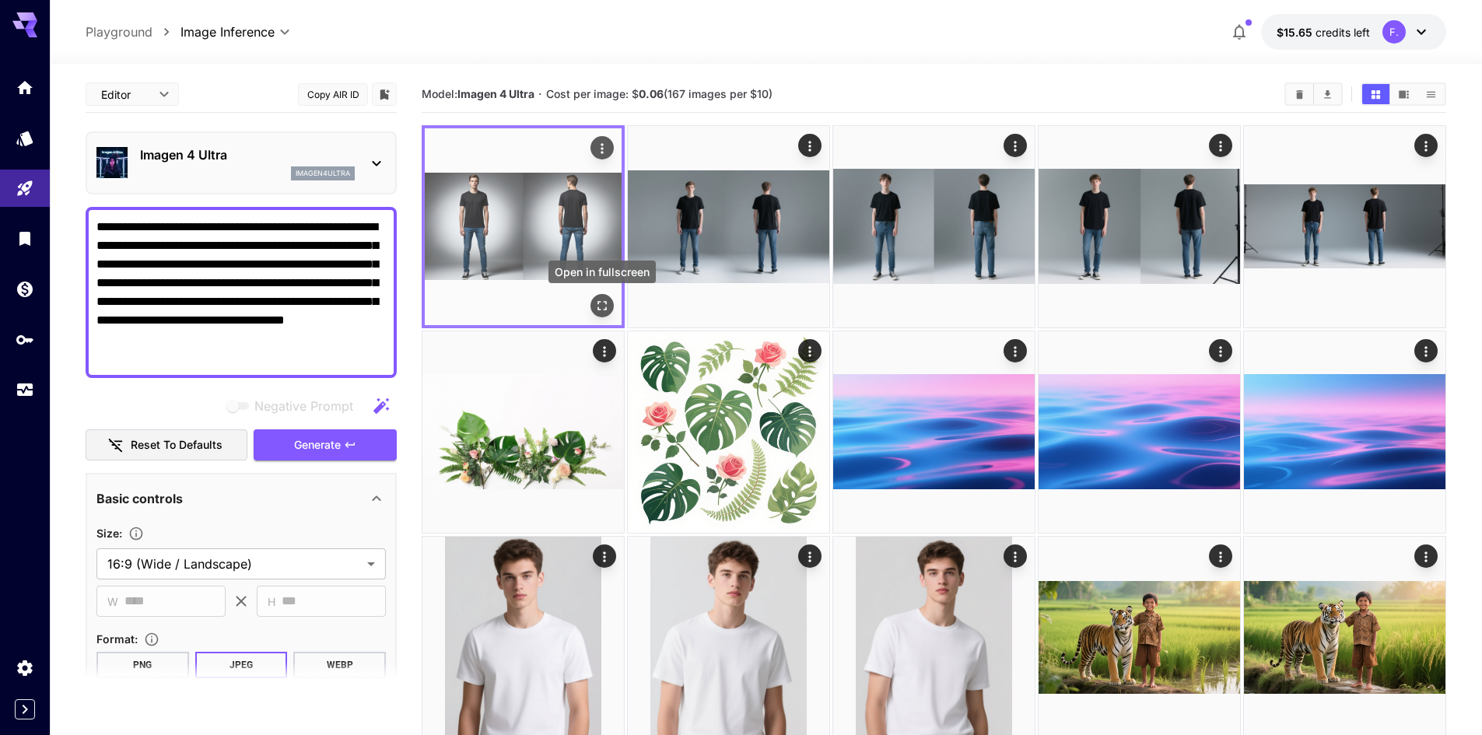
click at [601, 302] on icon "Open in fullscreen" at bounding box center [602, 306] width 16 height 16
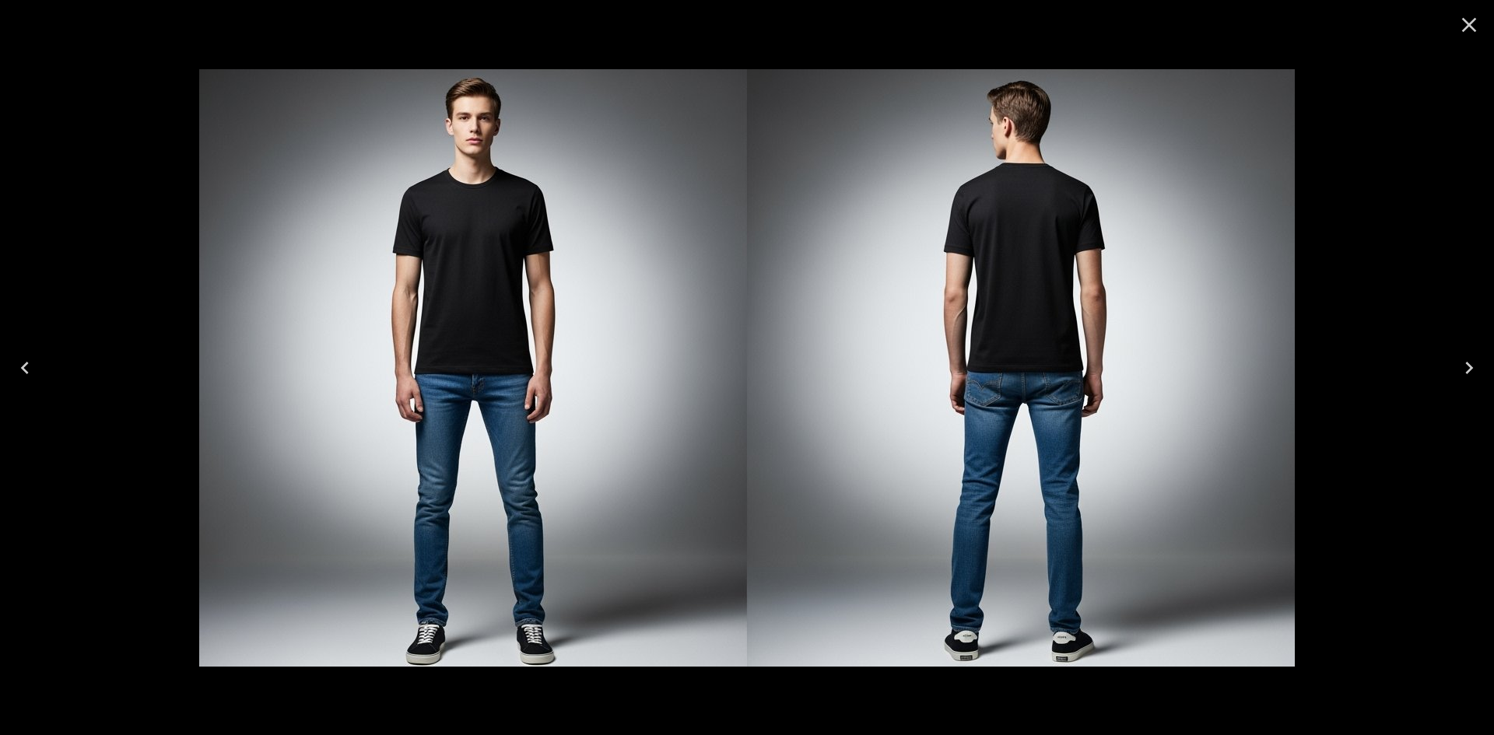
click at [1473, 23] on icon "Close" at bounding box center [1469, 24] width 25 height 25
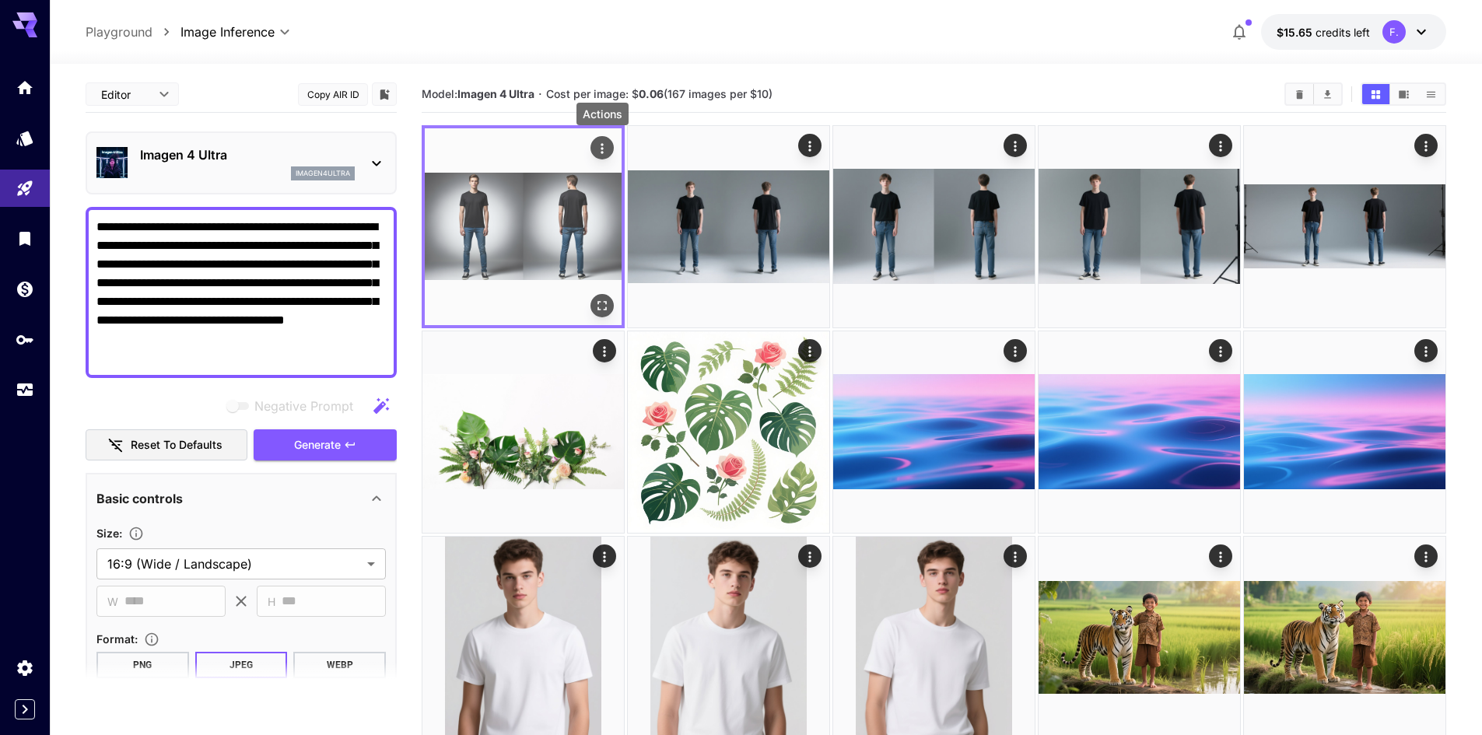
click at [605, 142] on icon "Actions" at bounding box center [602, 149] width 16 height 16
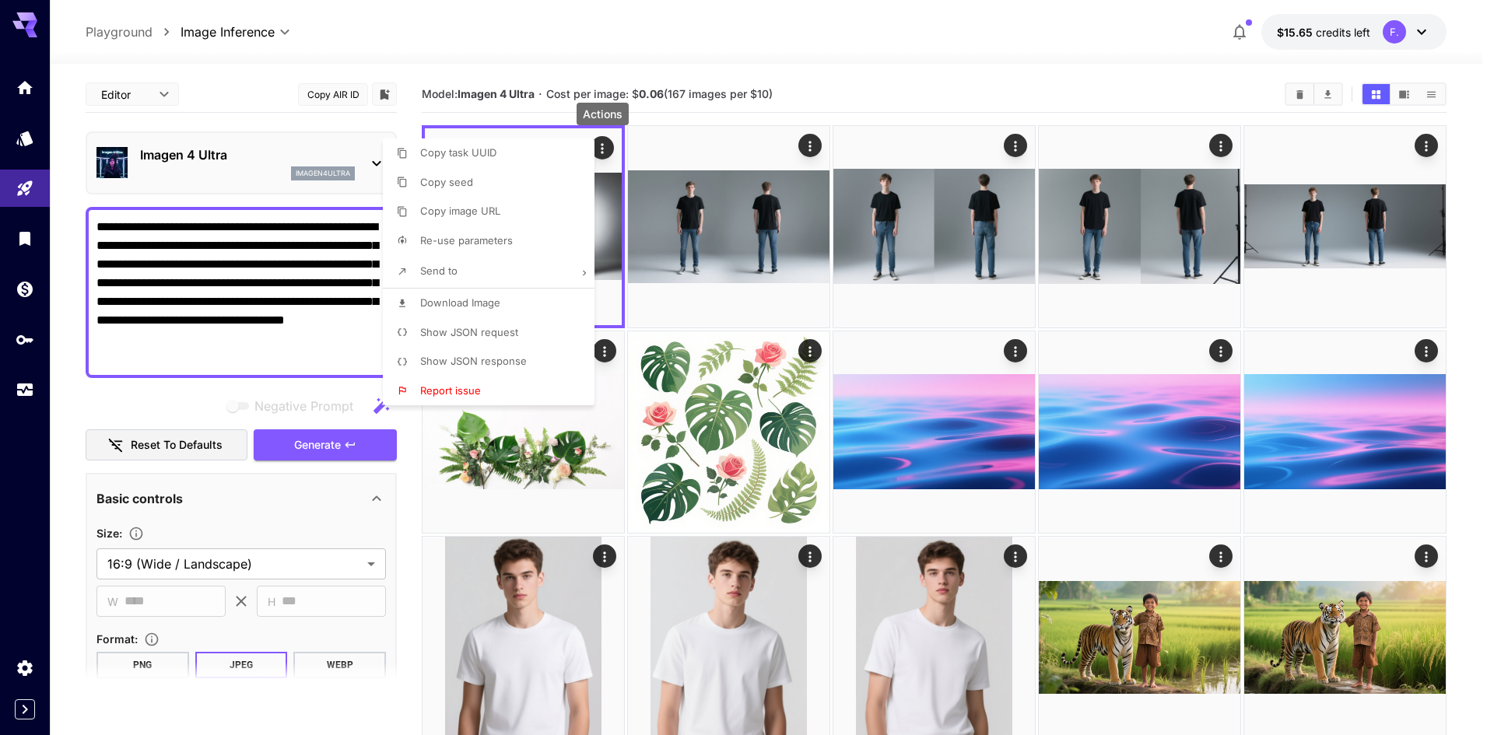
click at [461, 302] on span "Download Image" at bounding box center [460, 302] width 80 height 12
click at [252, 554] on div at bounding box center [747, 367] width 1494 height 735
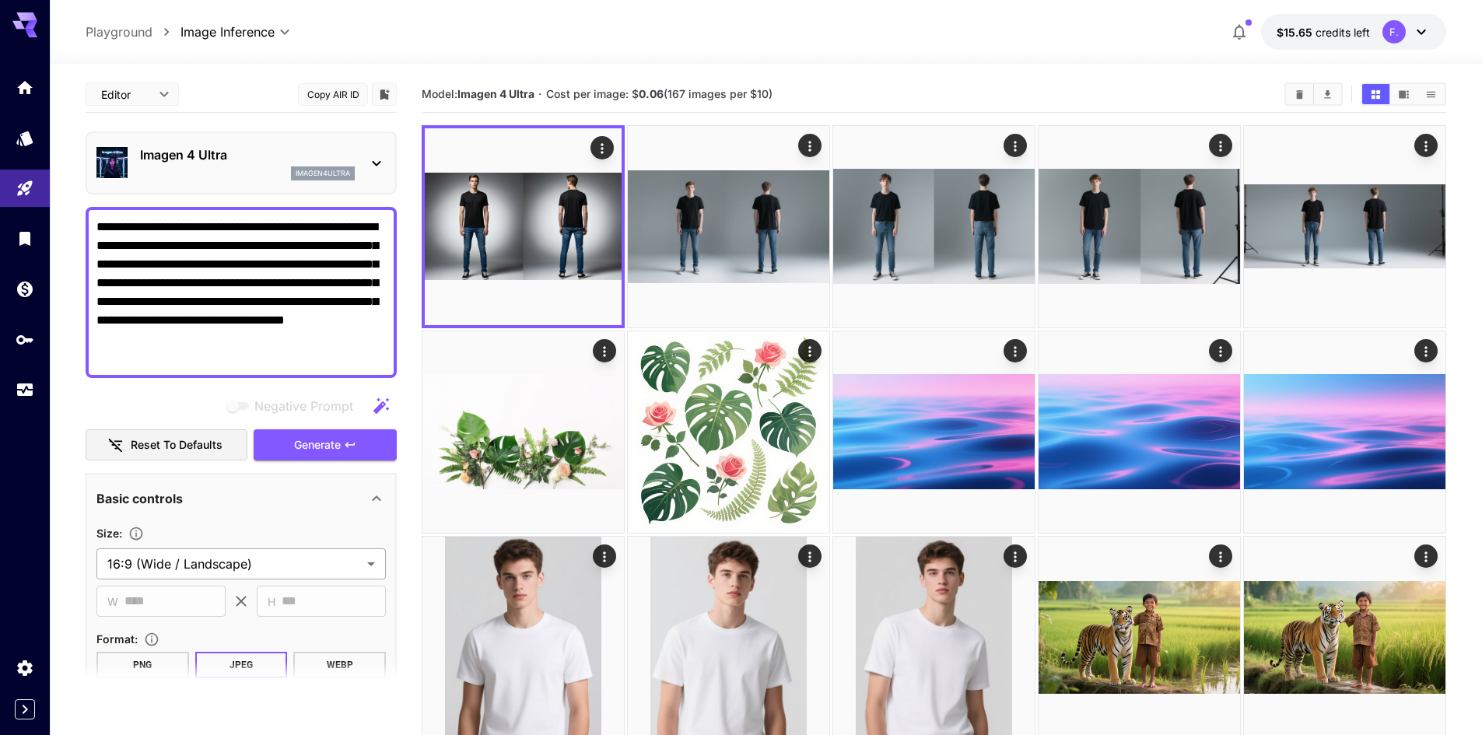
click at [252, 566] on body "**********" at bounding box center [741, 598] width 1482 height 1197
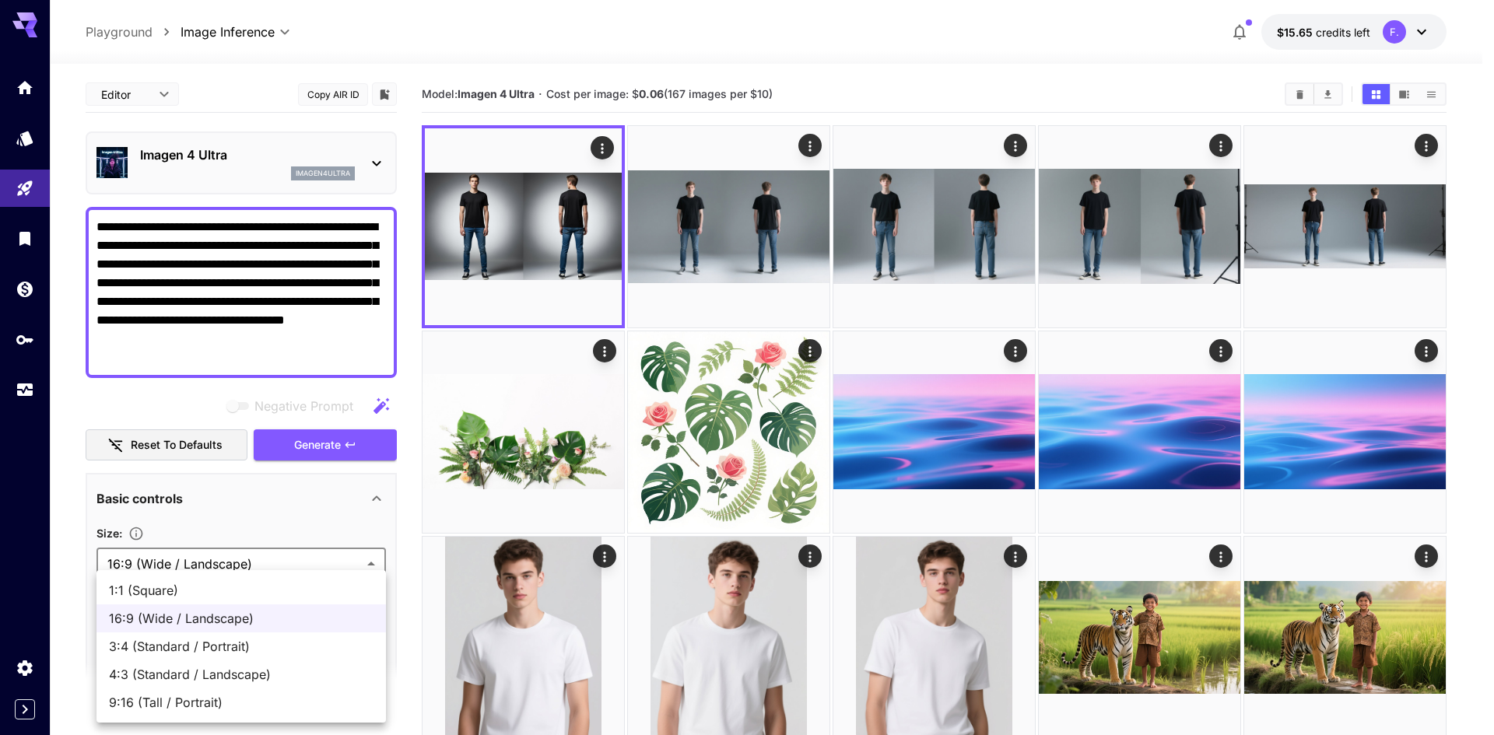
click at [252, 566] on div at bounding box center [747, 367] width 1494 height 735
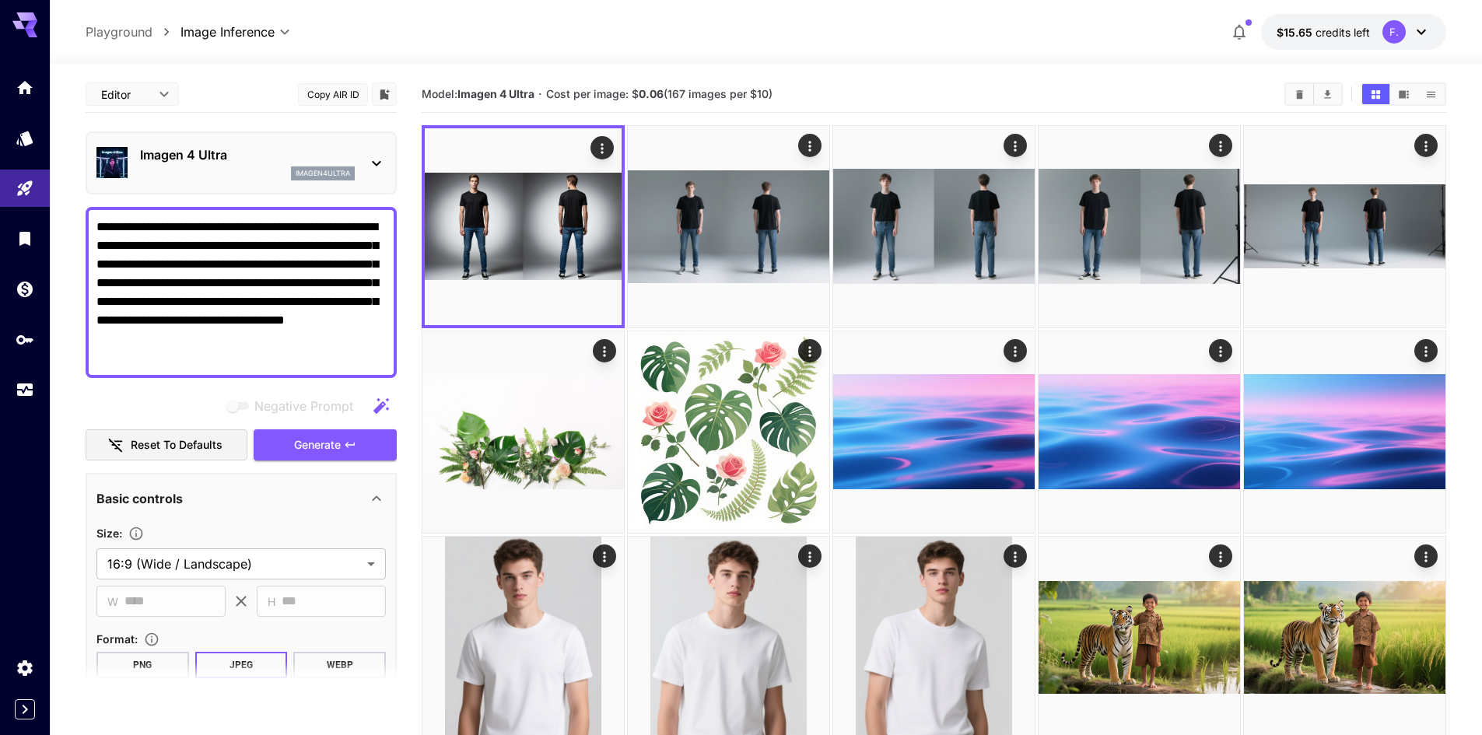
click at [357, 154] on div "Imagen 4 Ultra imagen4ultra" at bounding box center [240, 162] width 289 height 47
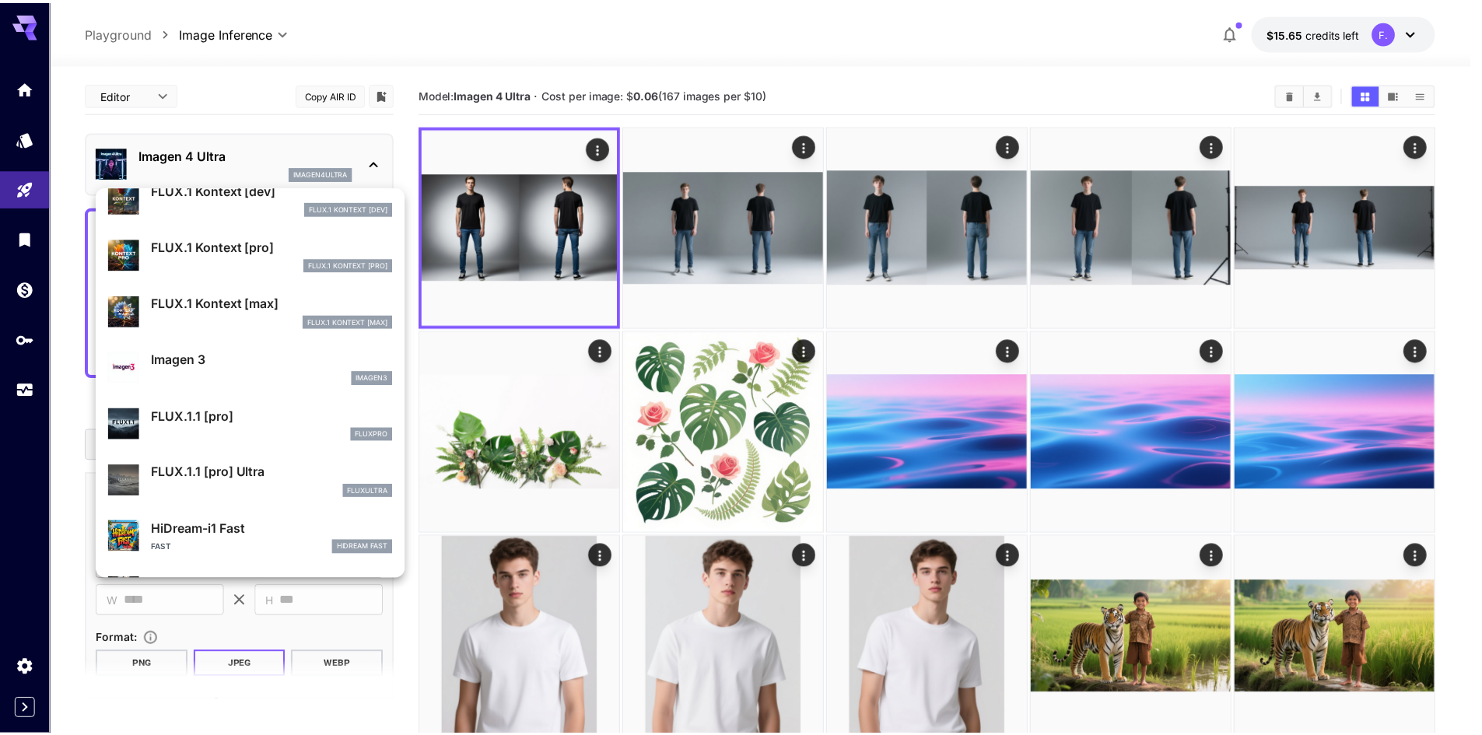
scroll to position [700, 0]
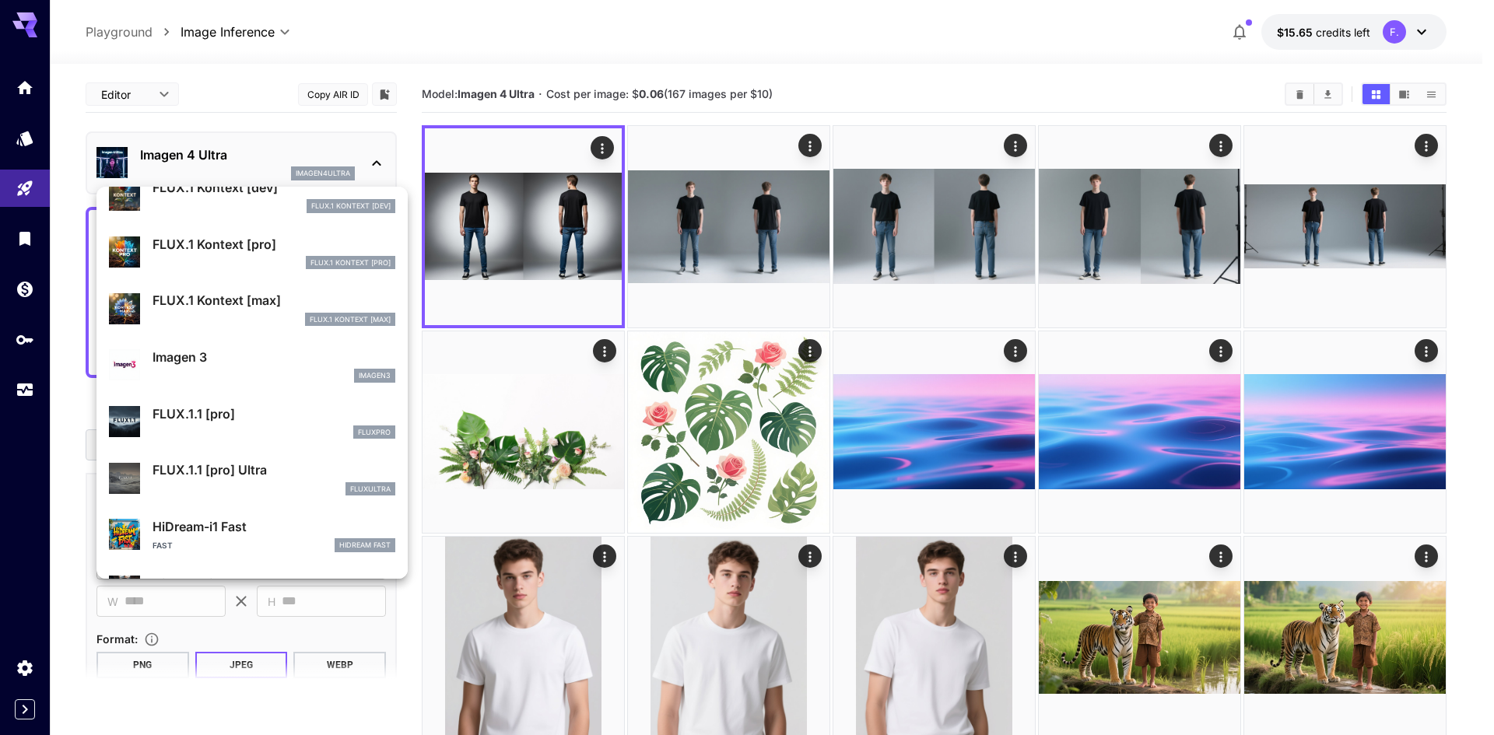
click at [221, 479] on p "FLUX.1.1 [pro] Ultra" at bounding box center [274, 470] width 243 height 19
type input "**********"
type input "****"
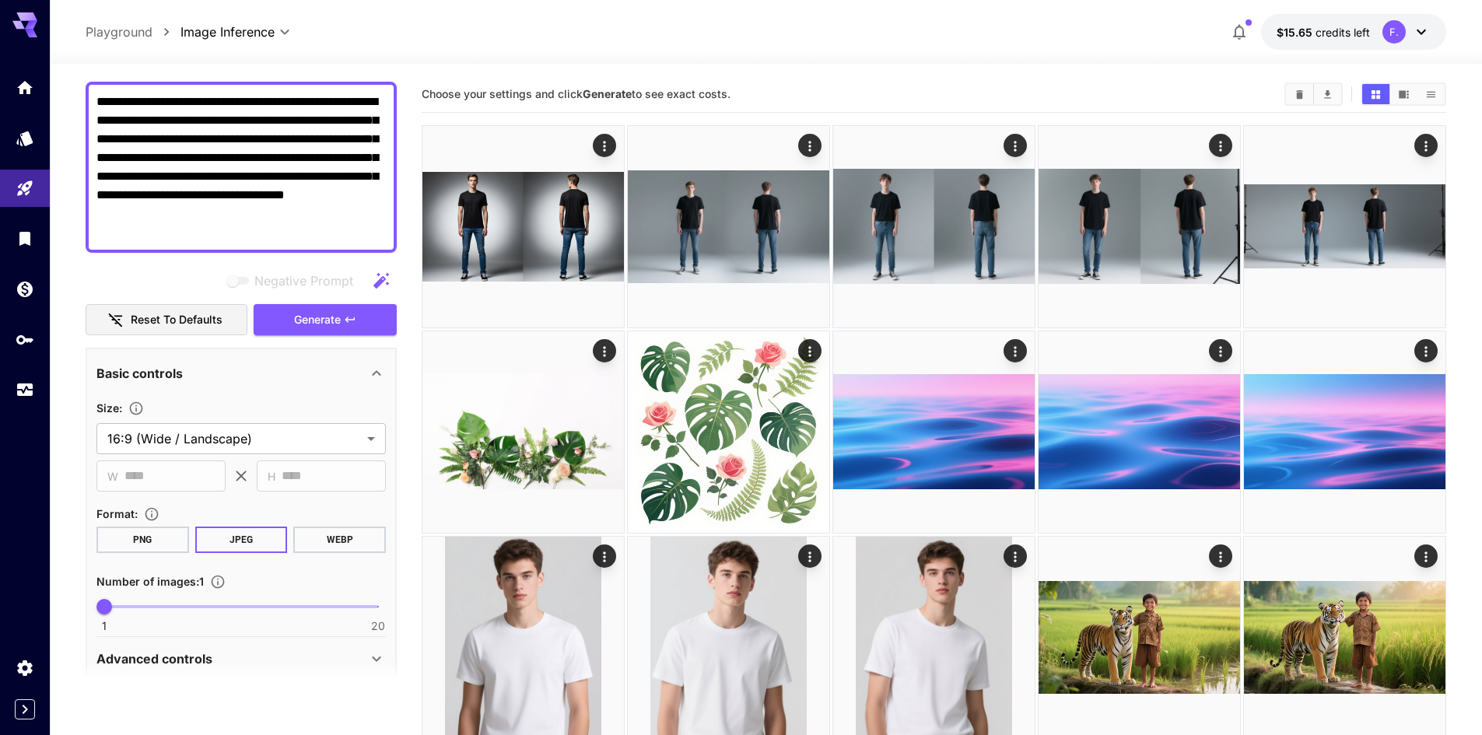
scroll to position [156, 0]
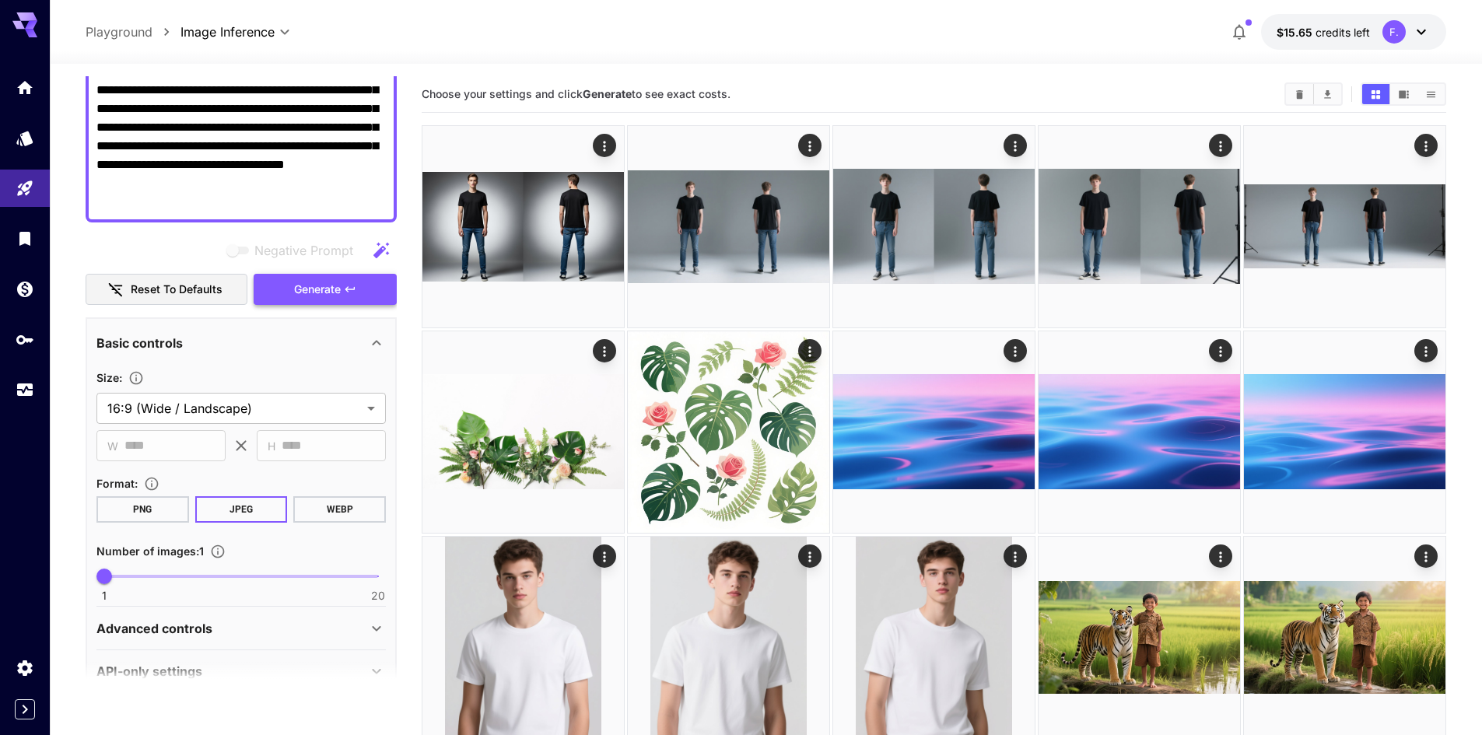
click at [299, 293] on span "Generate" at bounding box center [317, 289] width 47 height 19
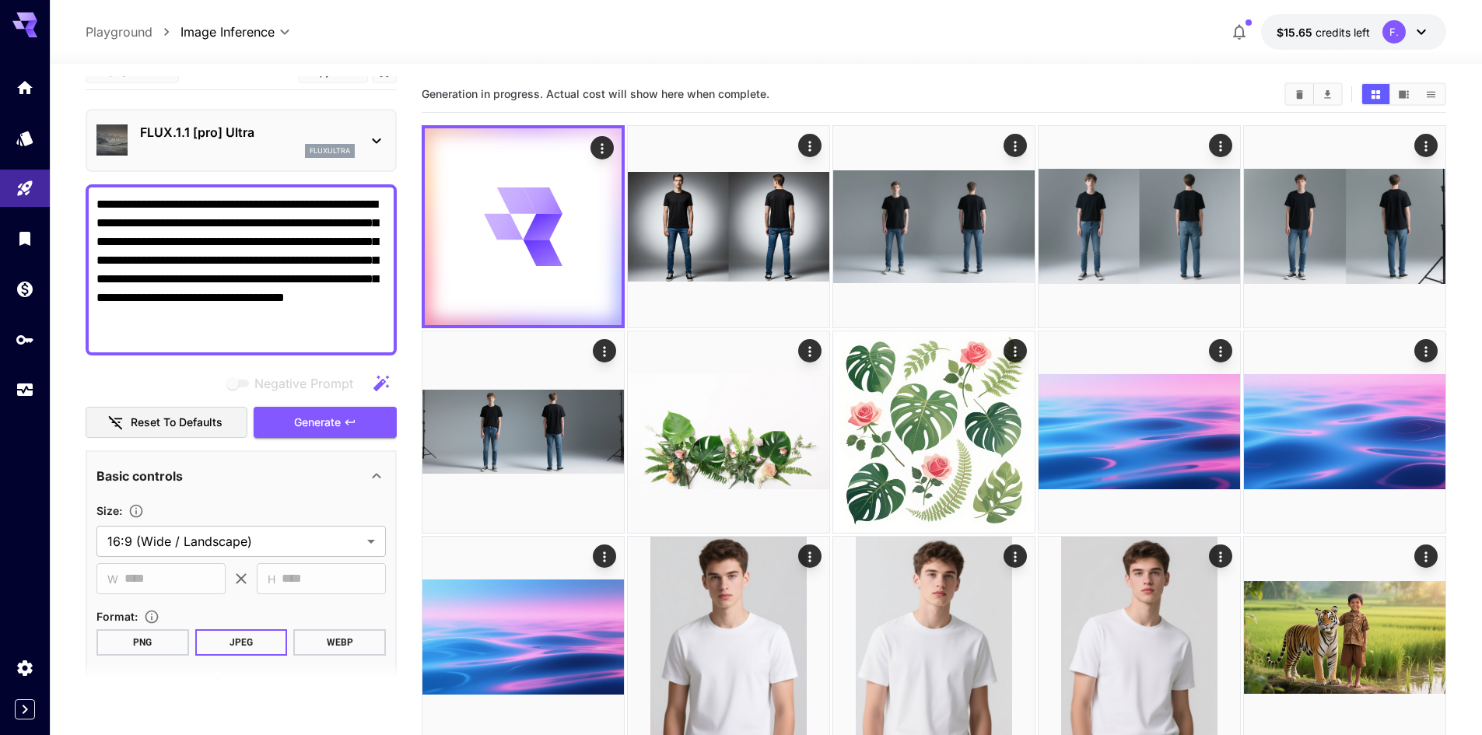
scroll to position [0, 0]
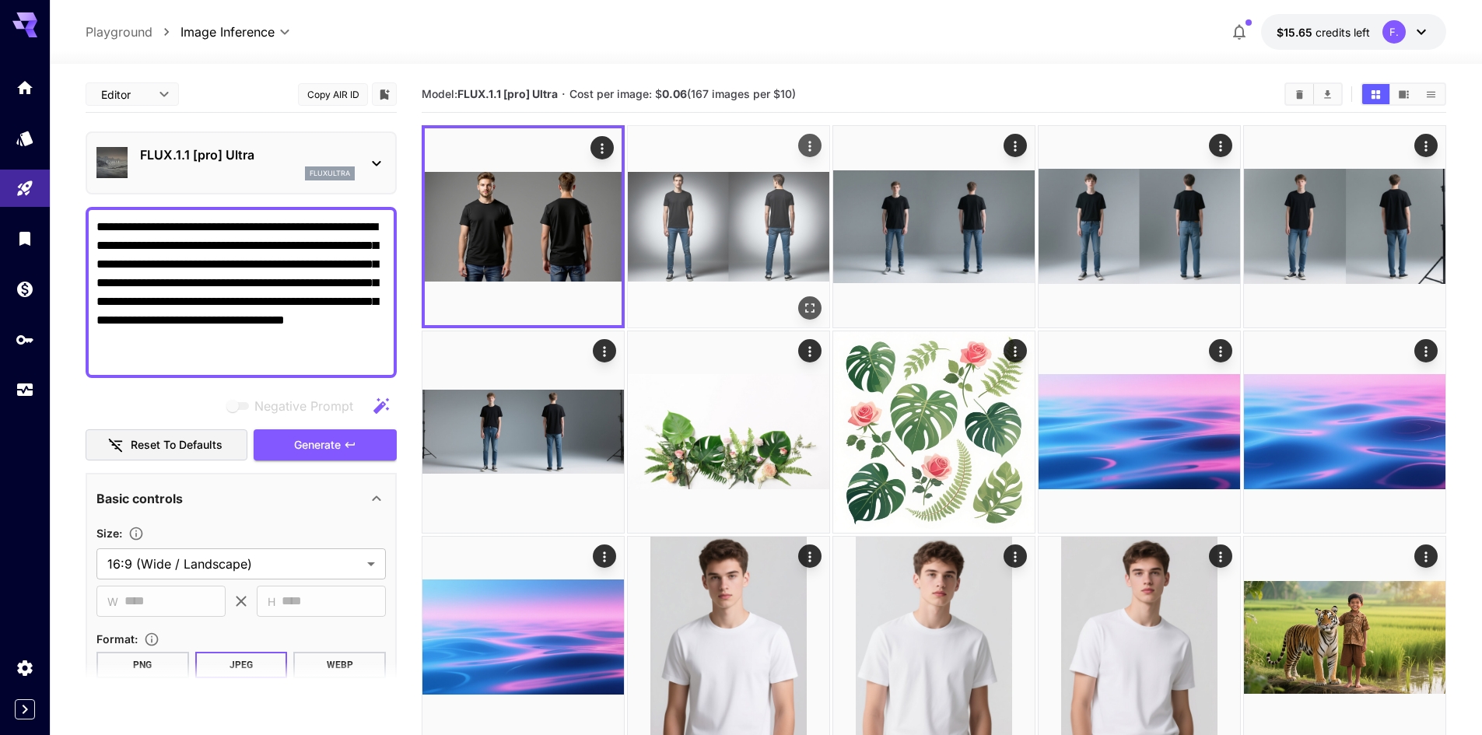
click at [734, 256] on img at bounding box center [729, 227] width 202 height 202
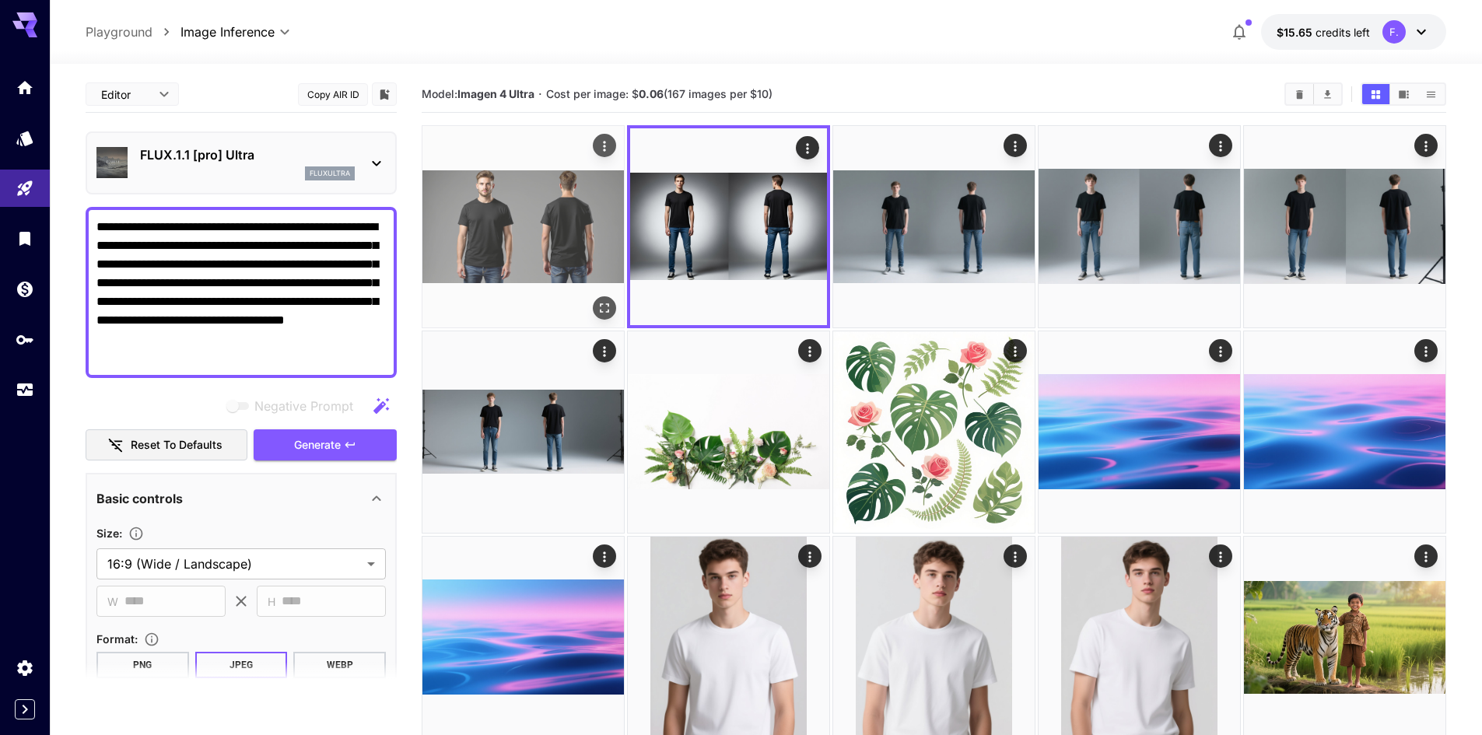
click at [548, 223] on img at bounding box center [524, 227] width 202 height 202
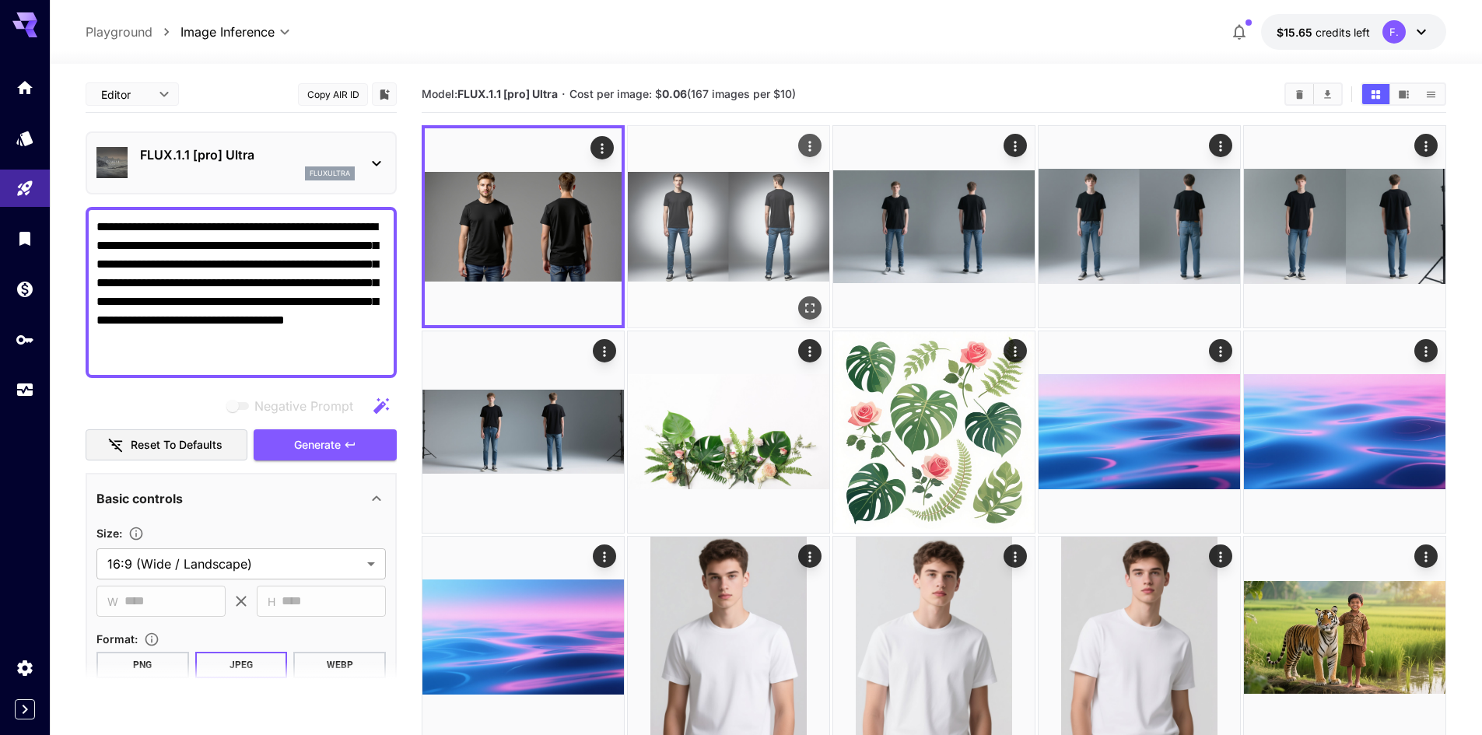
click at [672, 223] on img at bounding box center [729, 227] width 202 height 202
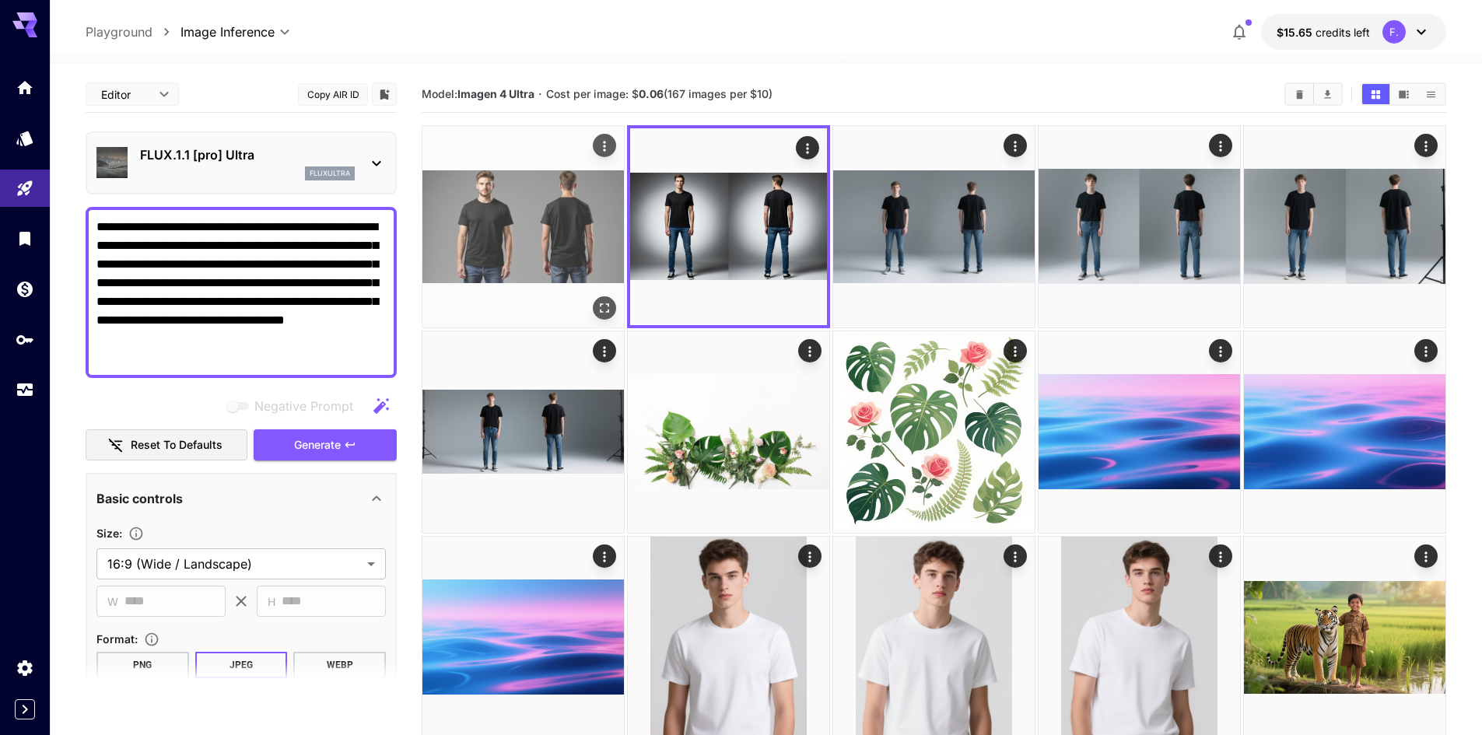
click at [561, 212] on img at bounding box center [524, 227] width 202 height 202
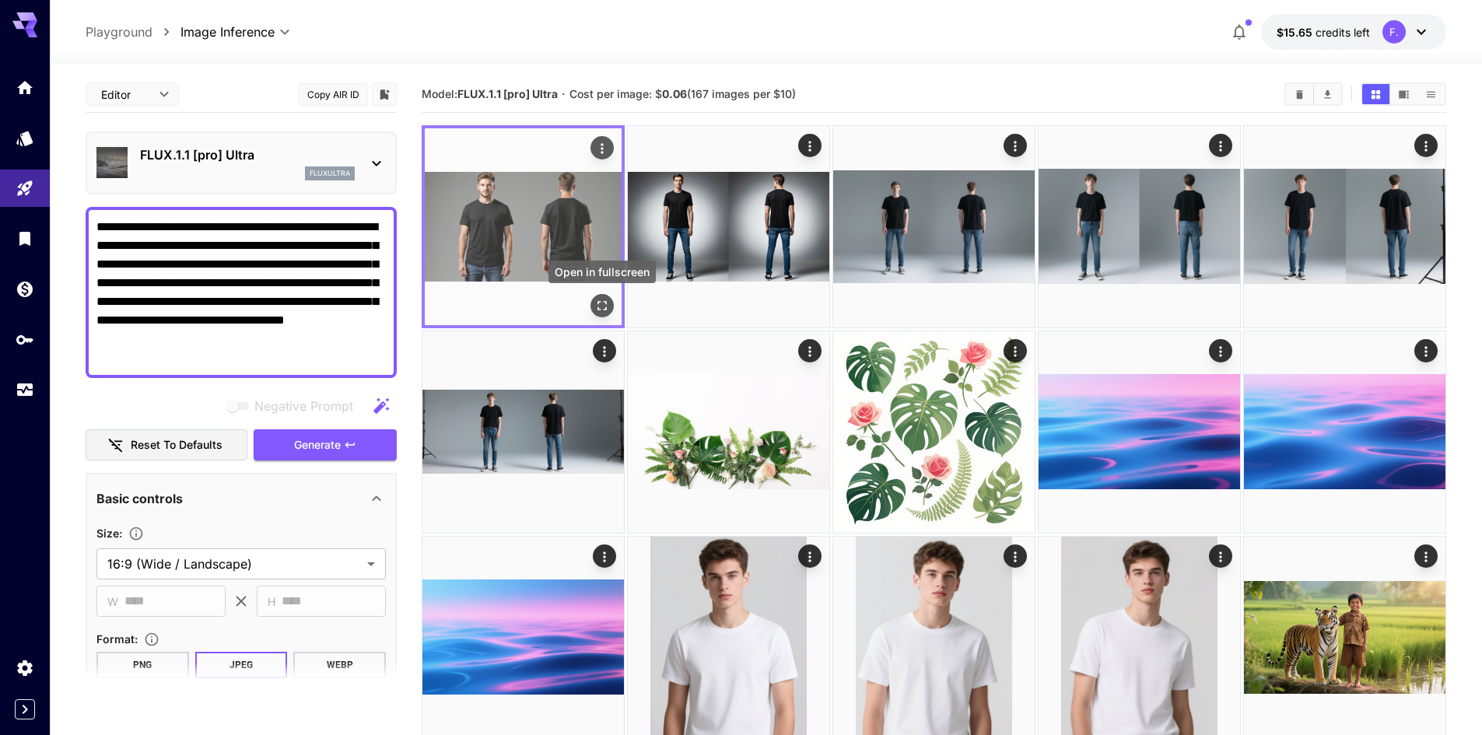
click at [601, 300] on icon "Open in fullscreen" at bounding box center [602, 306] width 16 height 16
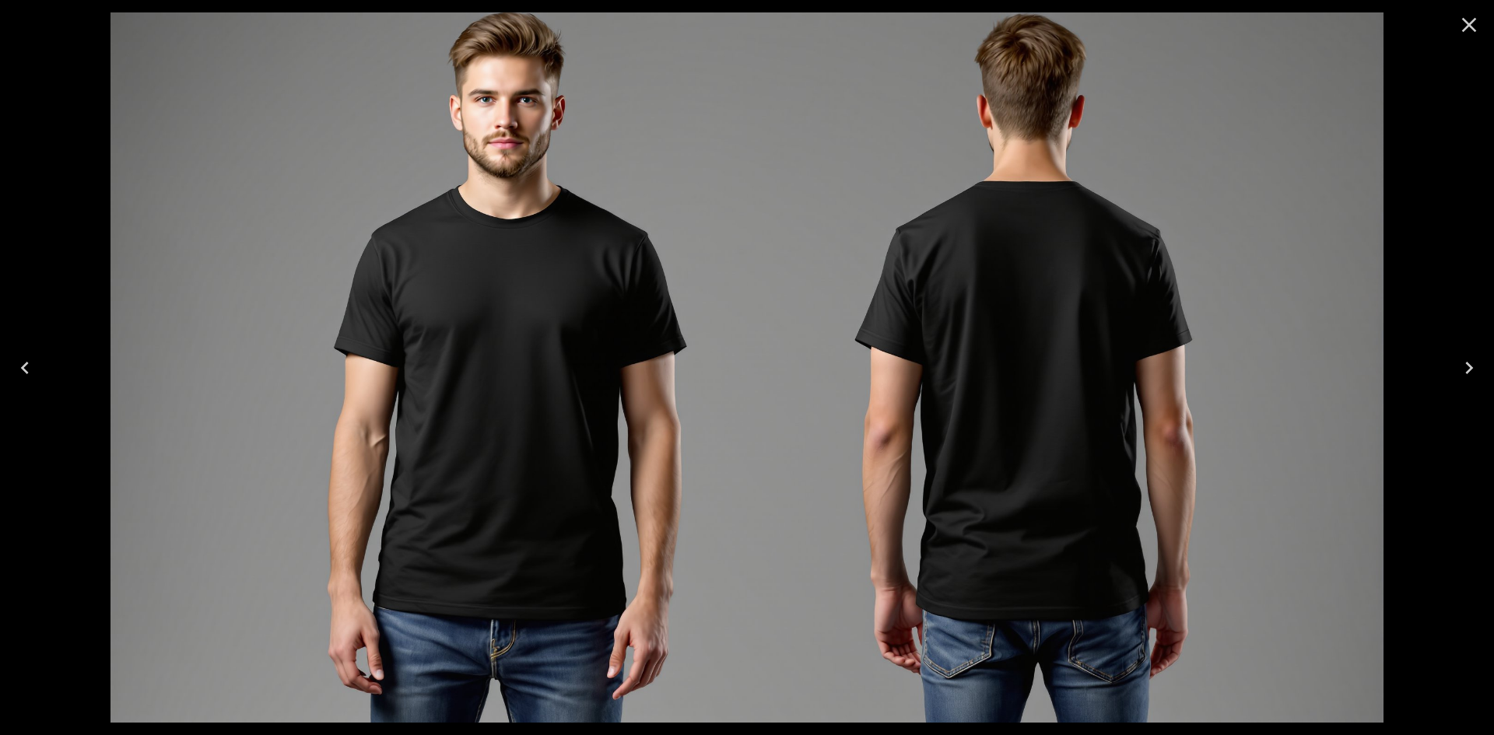
click at [1472, 24] on icon "Close" at bounding box center [1469, 24] width 25 height 25
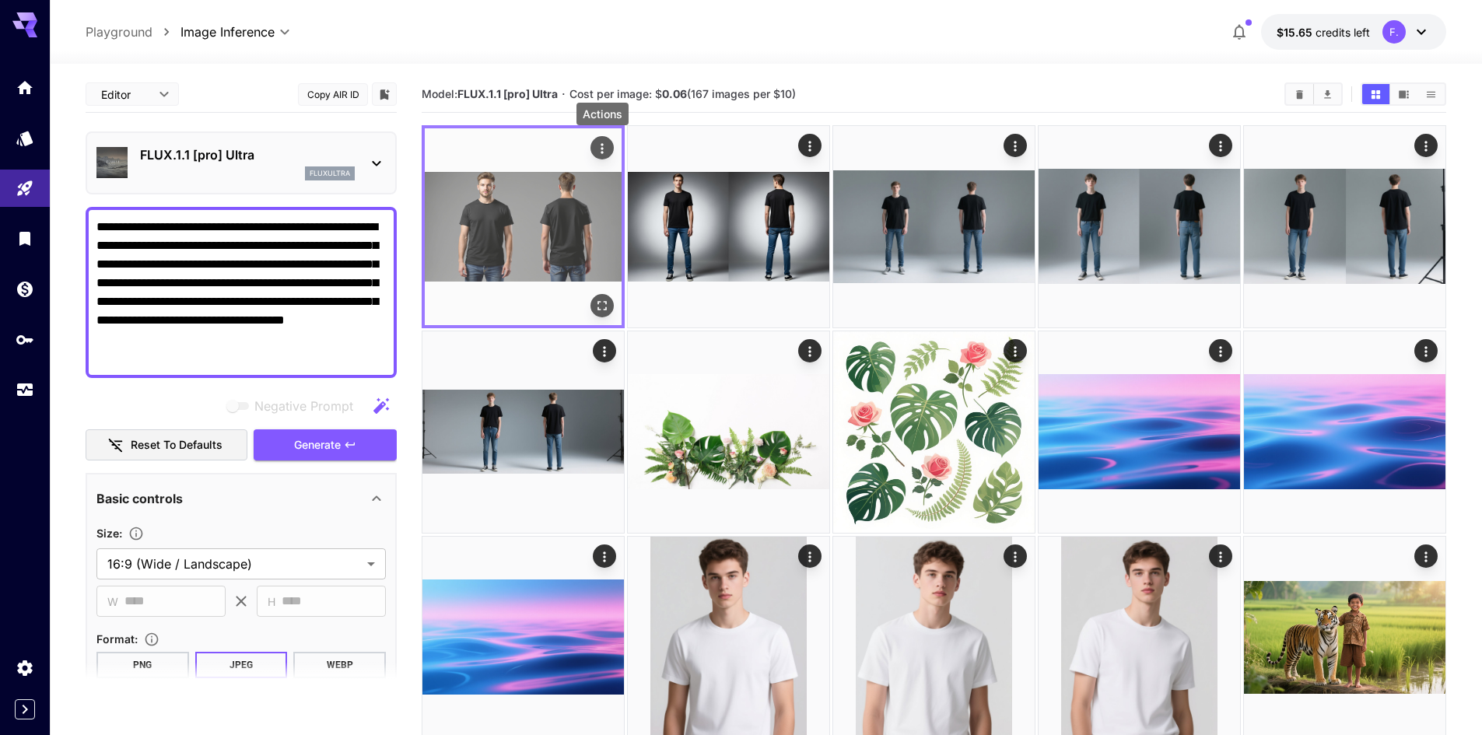
click at [603, 142] on icon "Actions" at bounding box center [602, 149] width 16 height 16
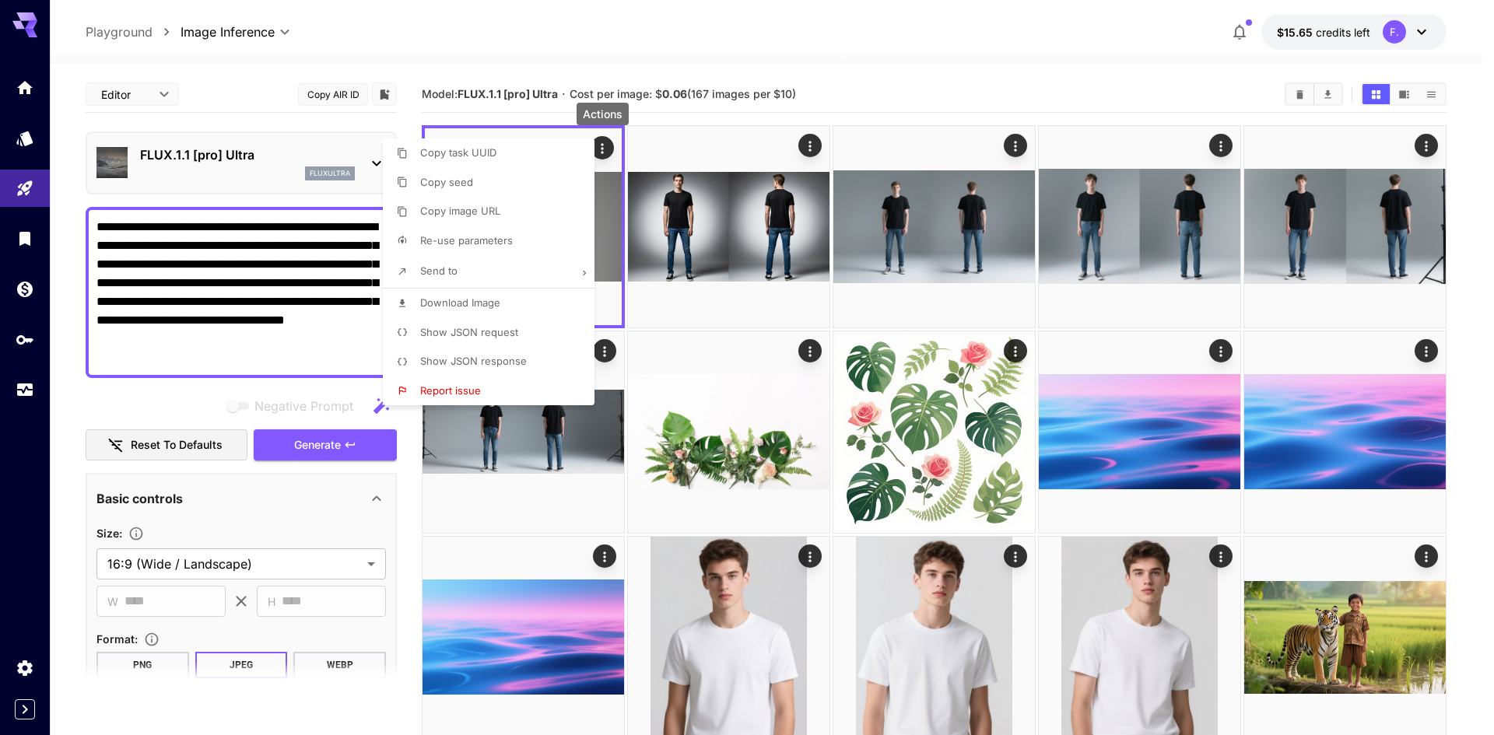
click at [456, 305] on span "Download Image" at bounding box center [460, 302] width 80 height 12
click at [934, 79] on div at bounding box center [747, 367] width 1494 height 735
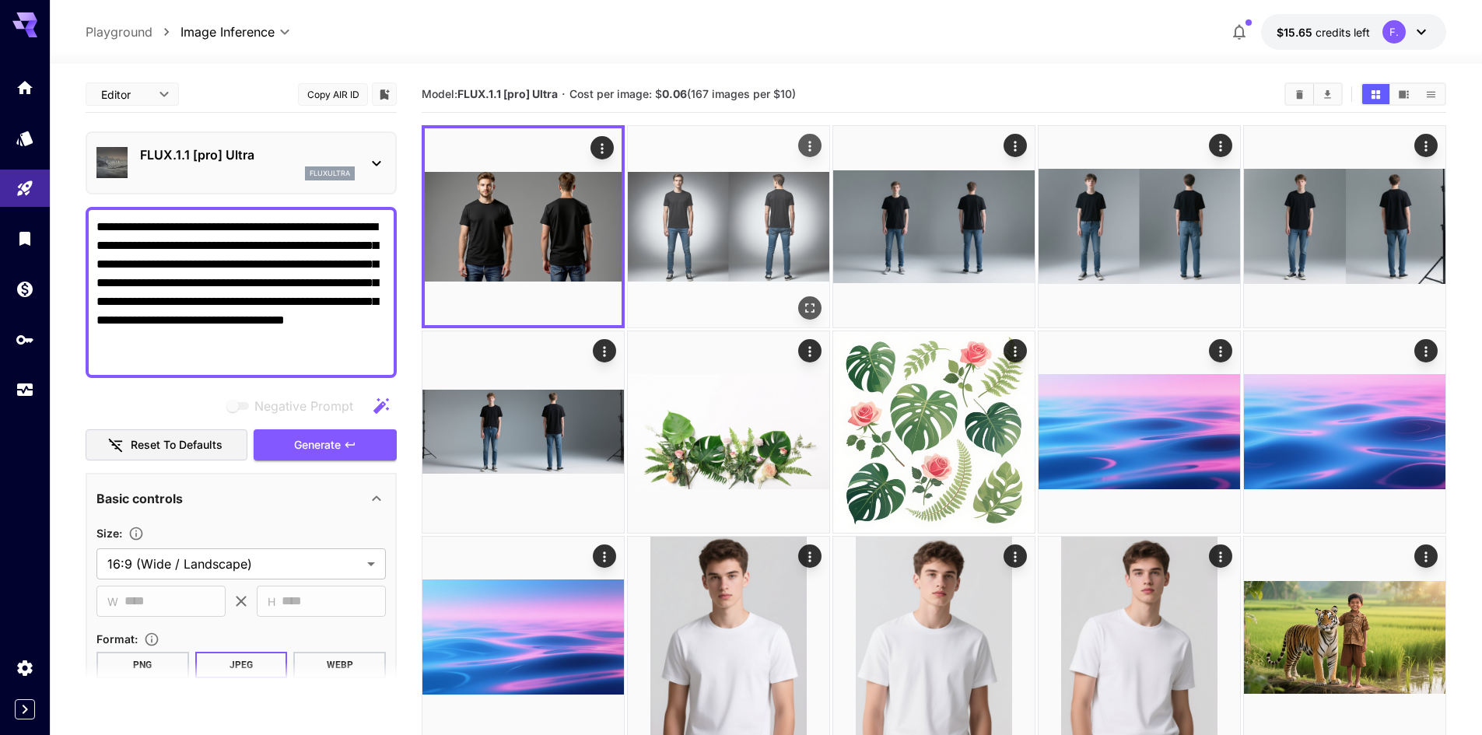
click at [703, 225] on img at bounding box center [729, 227] width 202 height 202
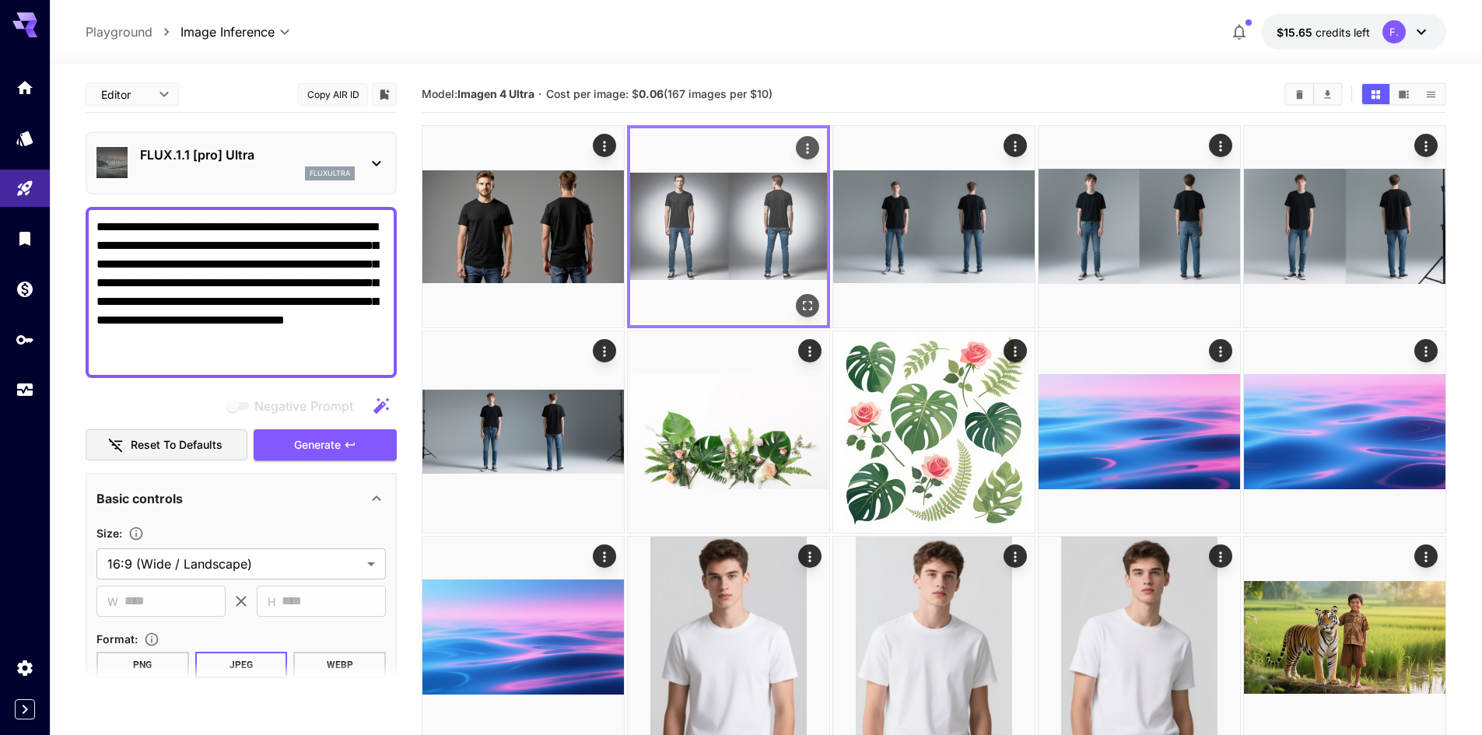
click at [803, 301] on icon "Open in fullscreen" at bounding box center [808, 306] width 16 height 16
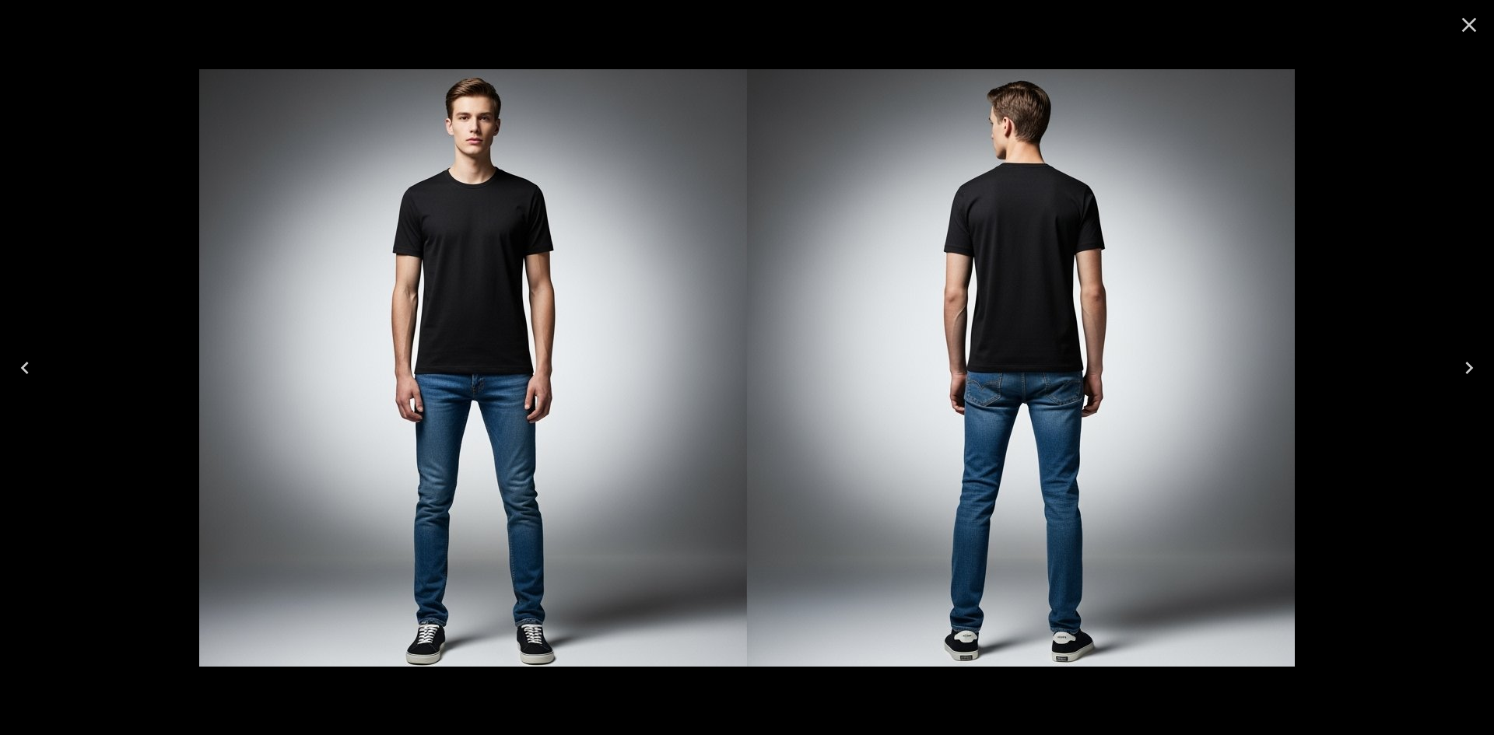
click at [1471, 26] on icon "Close" at bounding box center [1469, 25] width 15 height 15
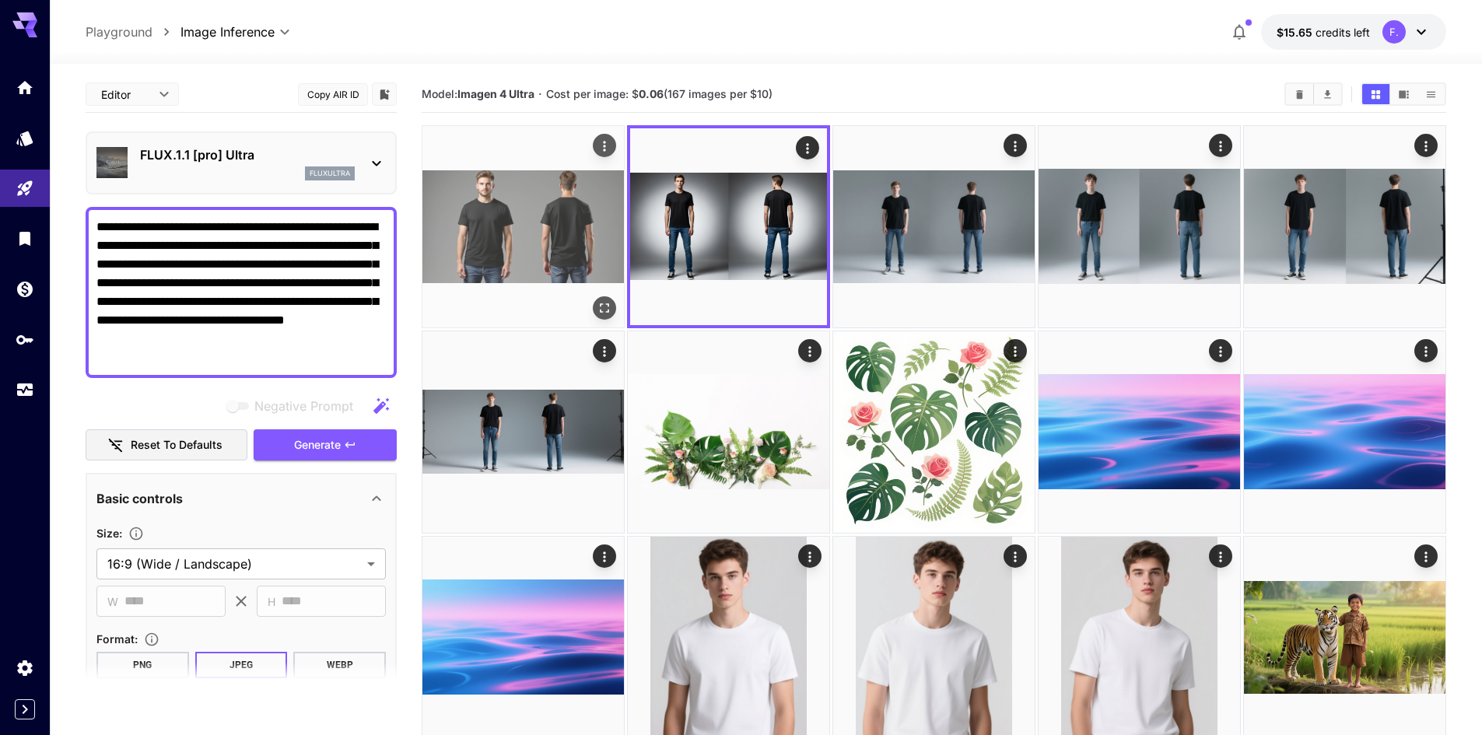
click at [531, 228] on img at bounding box center [524, 227] width 202 height 202
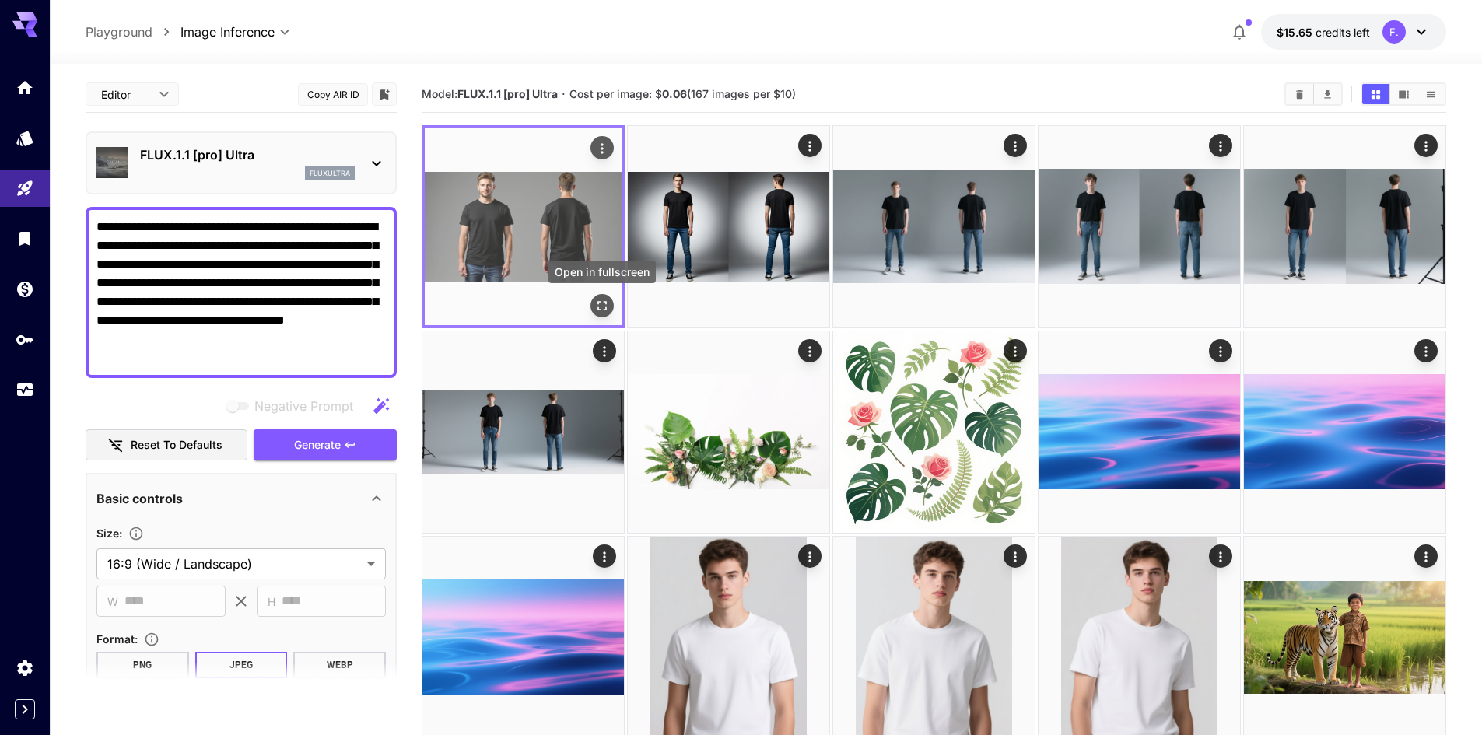
click at [595, 310] on icon "Open in fullscreen" at bounding box center [602, 306] width 16 height 16
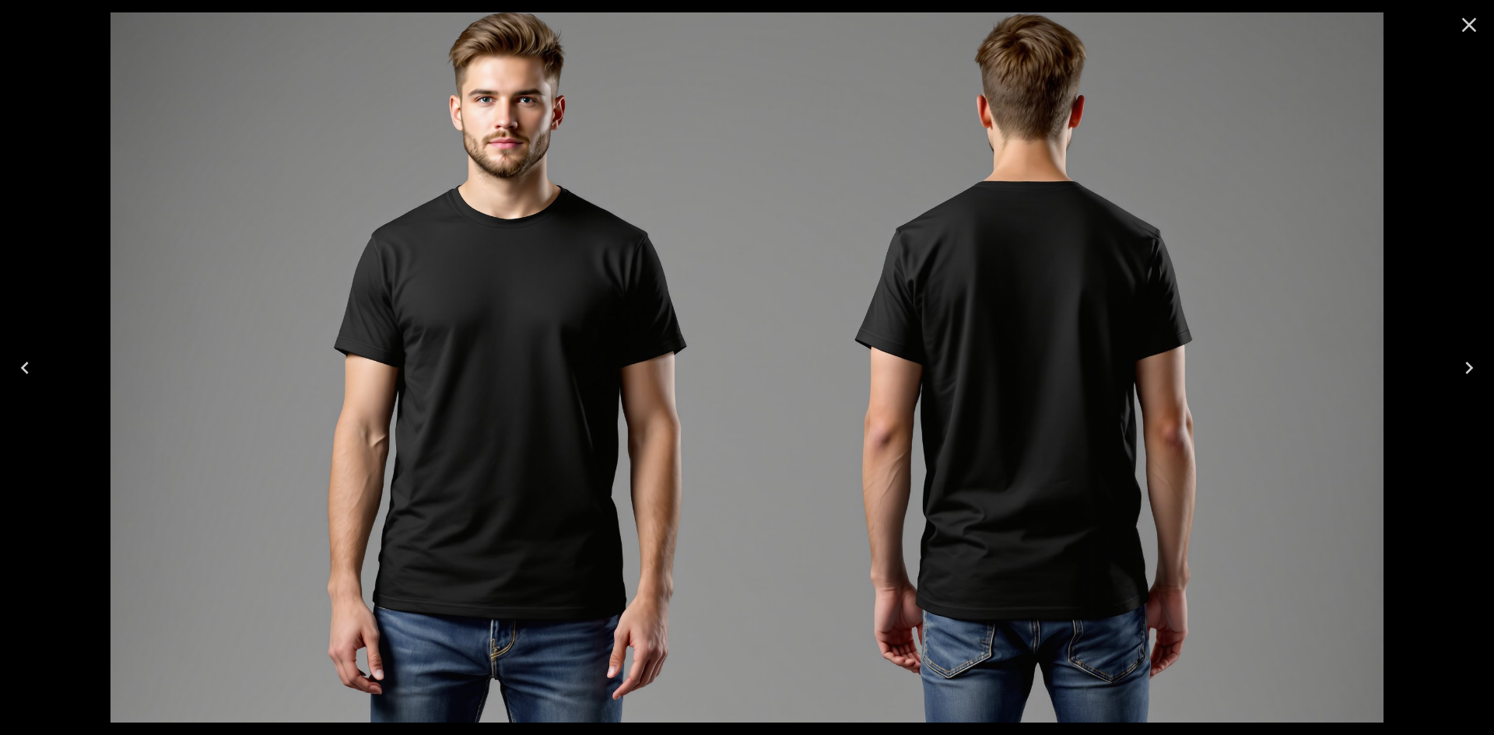
click at [1465, 23] on icon "Close" at bounding box center [1469, 24] width 25 height 25
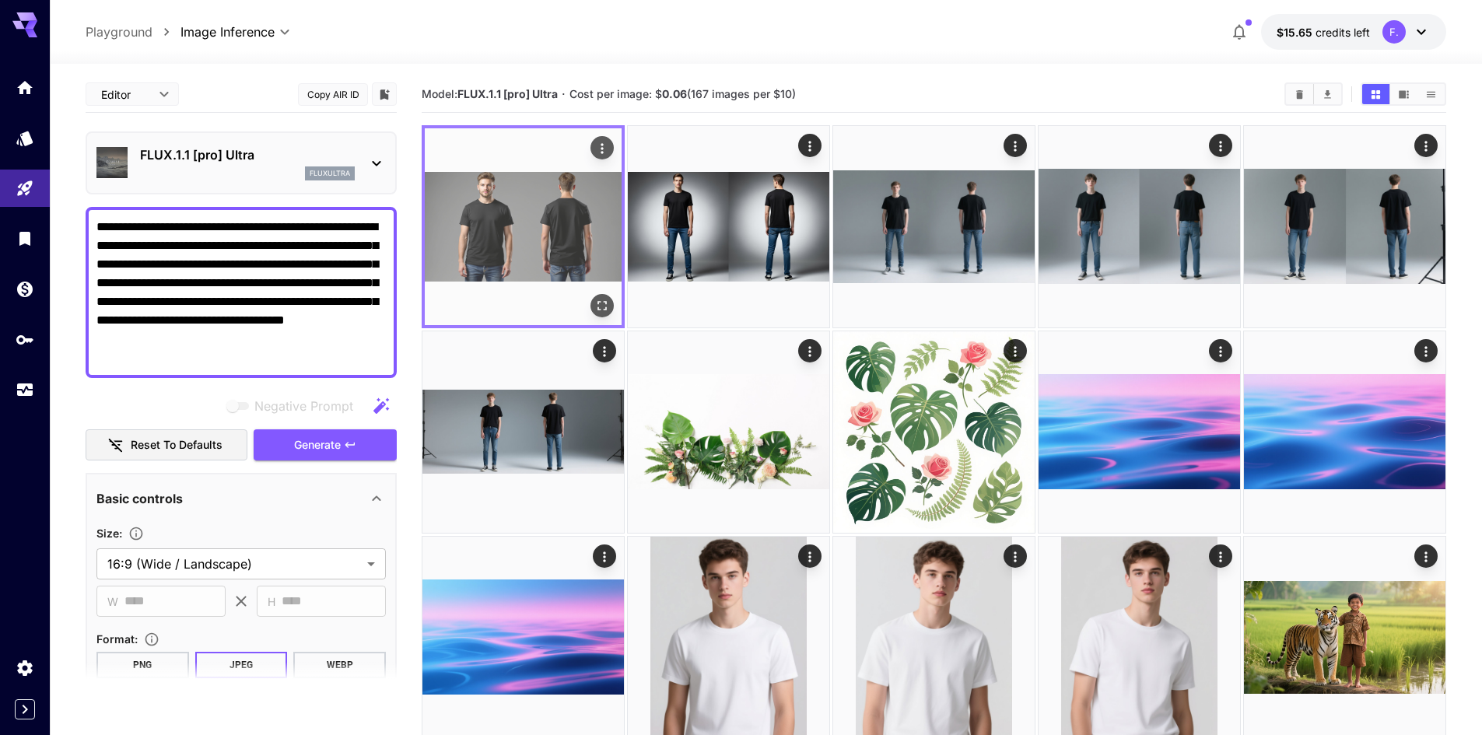
click at [600, 148] on icon "Actions" at bounding box center [602, 149] width 16 height 16
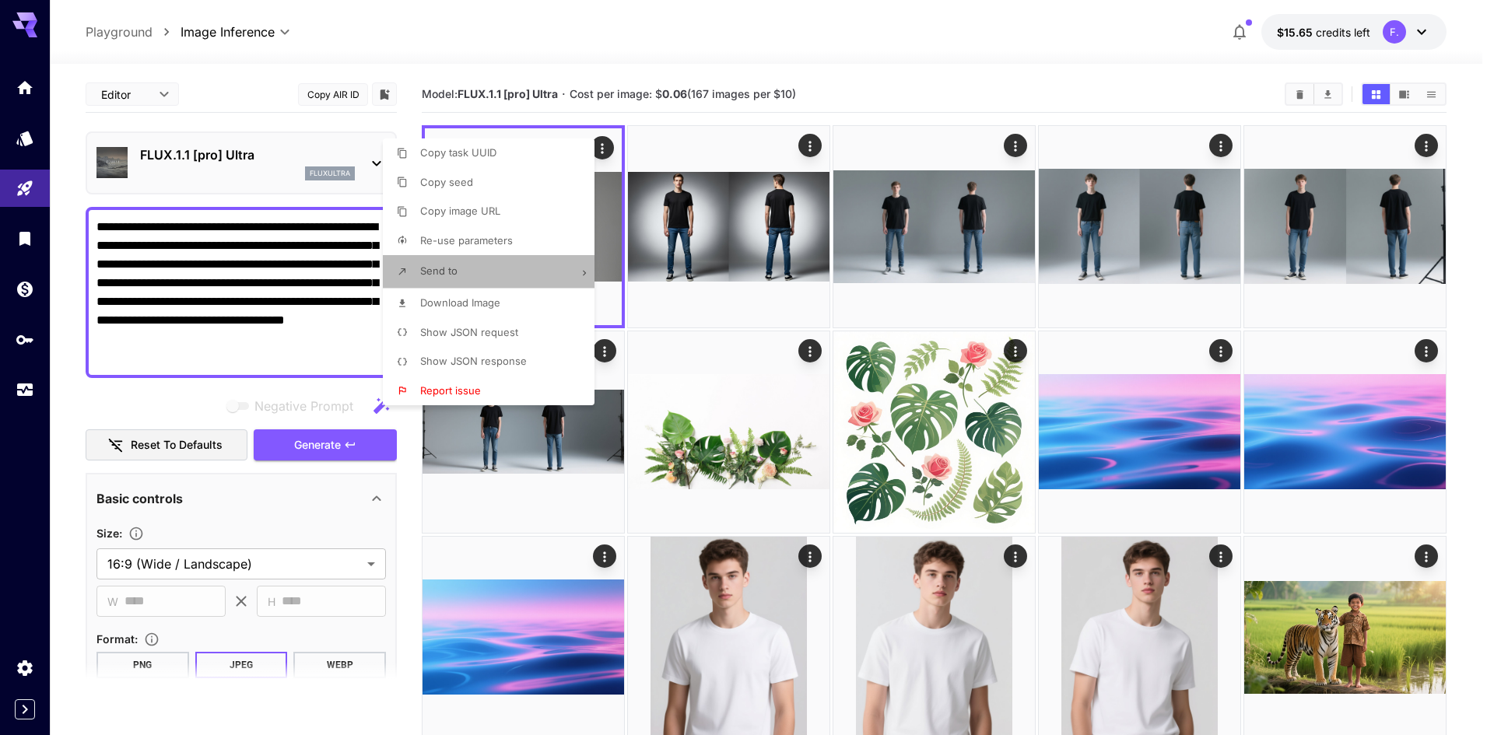
click at [565, 272] on li "Send to" at bounding box center [493, 271] width 221 height 33
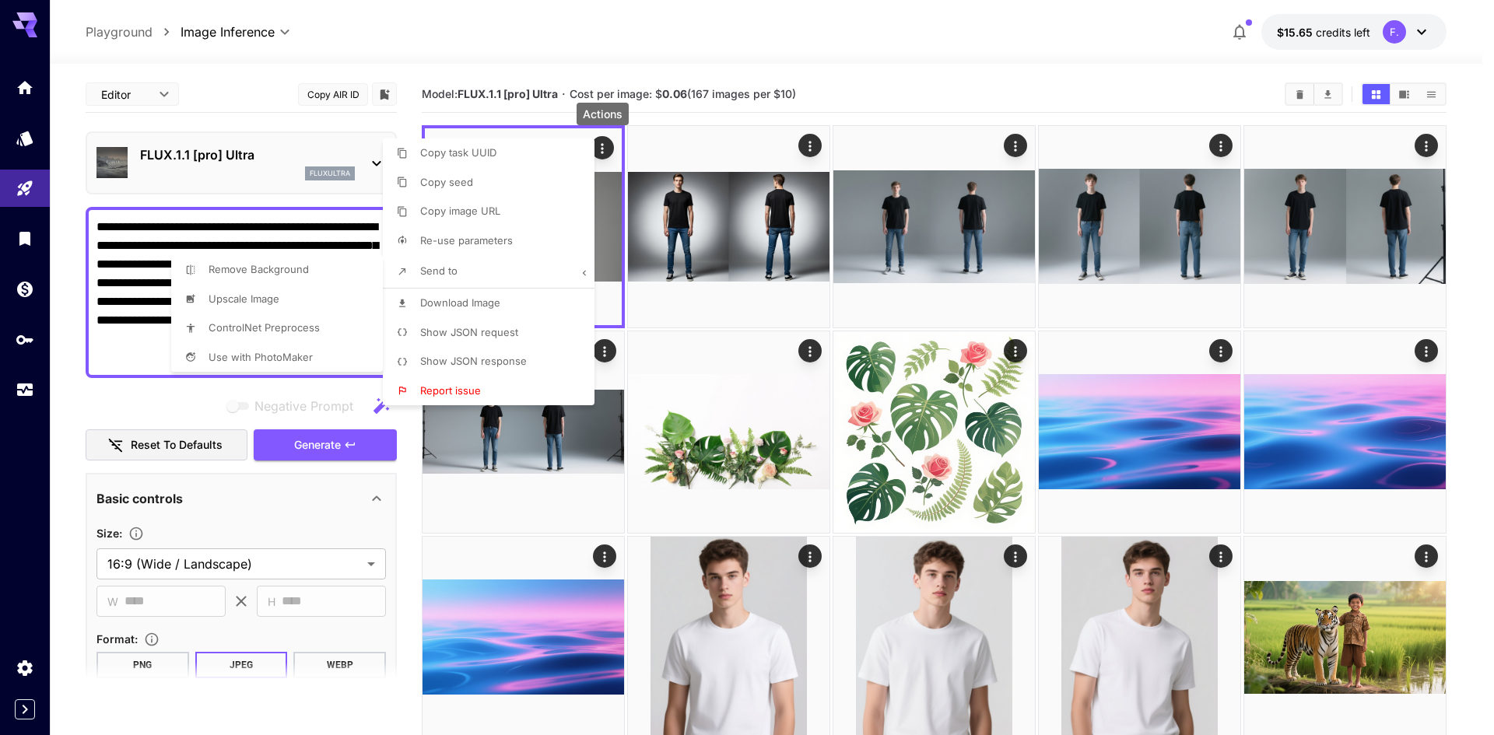
click at [420, 188] on span "Upscale Image" at bounding box center [446, 182] width 53 height 12
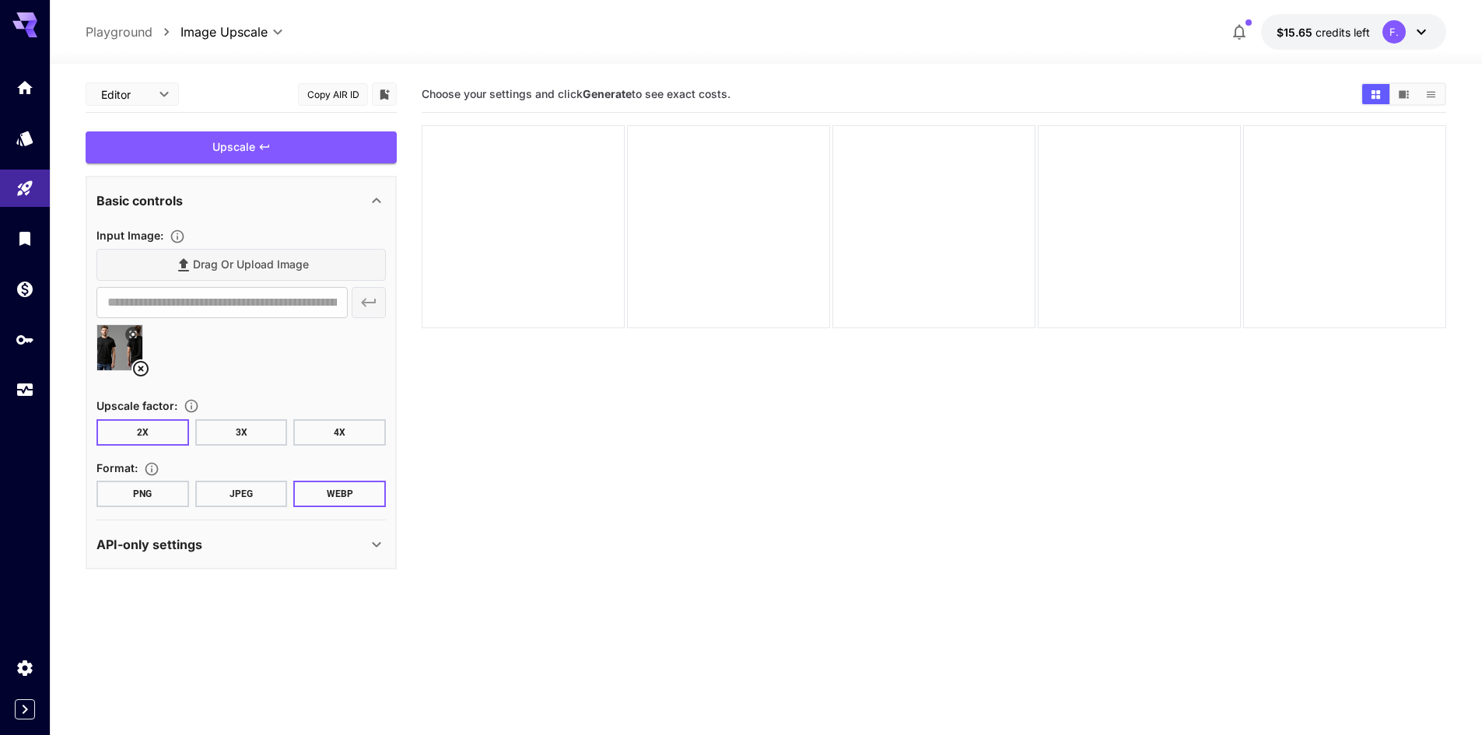
click at [240, 490] on button "JPEG" at bounding box center [241, 494] width 93 height 26
click at [245, 437] on button "3X" at bounding box center [241, 432] width 93 height 26
click at [243, 149] on div "Upscale" at bounding box center [241, 148] width 311 height 32
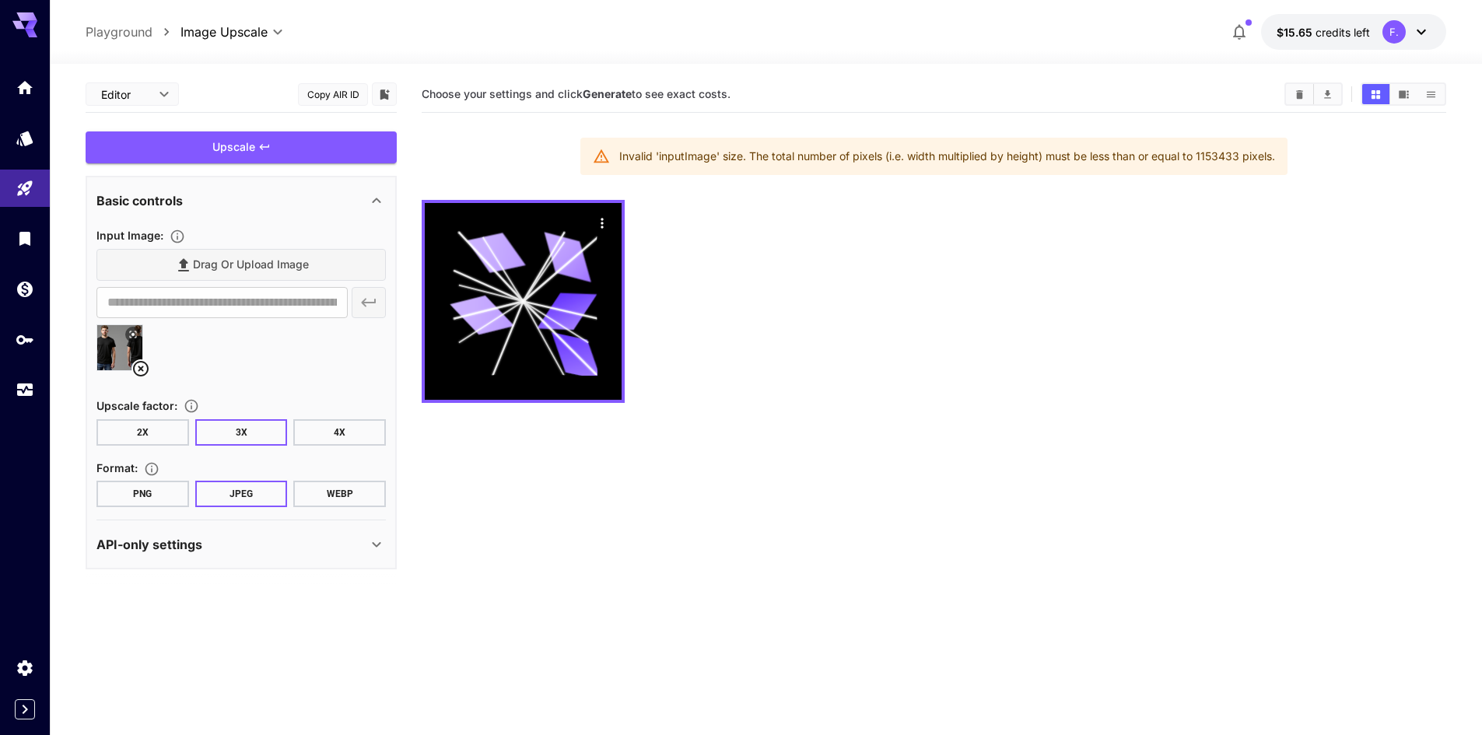
click at [129, 430] on button "2X" at bounding box center [142, 432] width 93 height 26
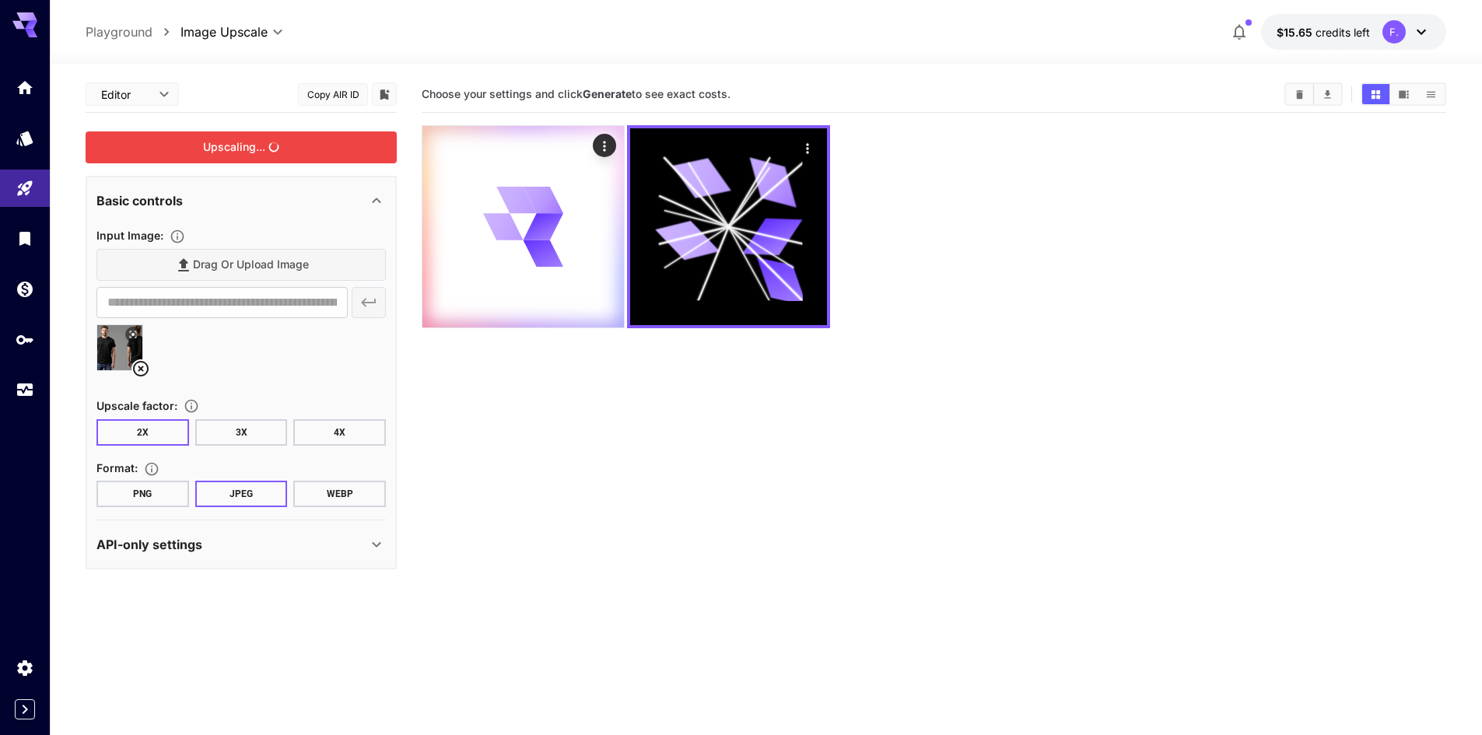
click at [287, 155] on div "Upscaling..." at bounding box center [241, 148] width 311 height 32
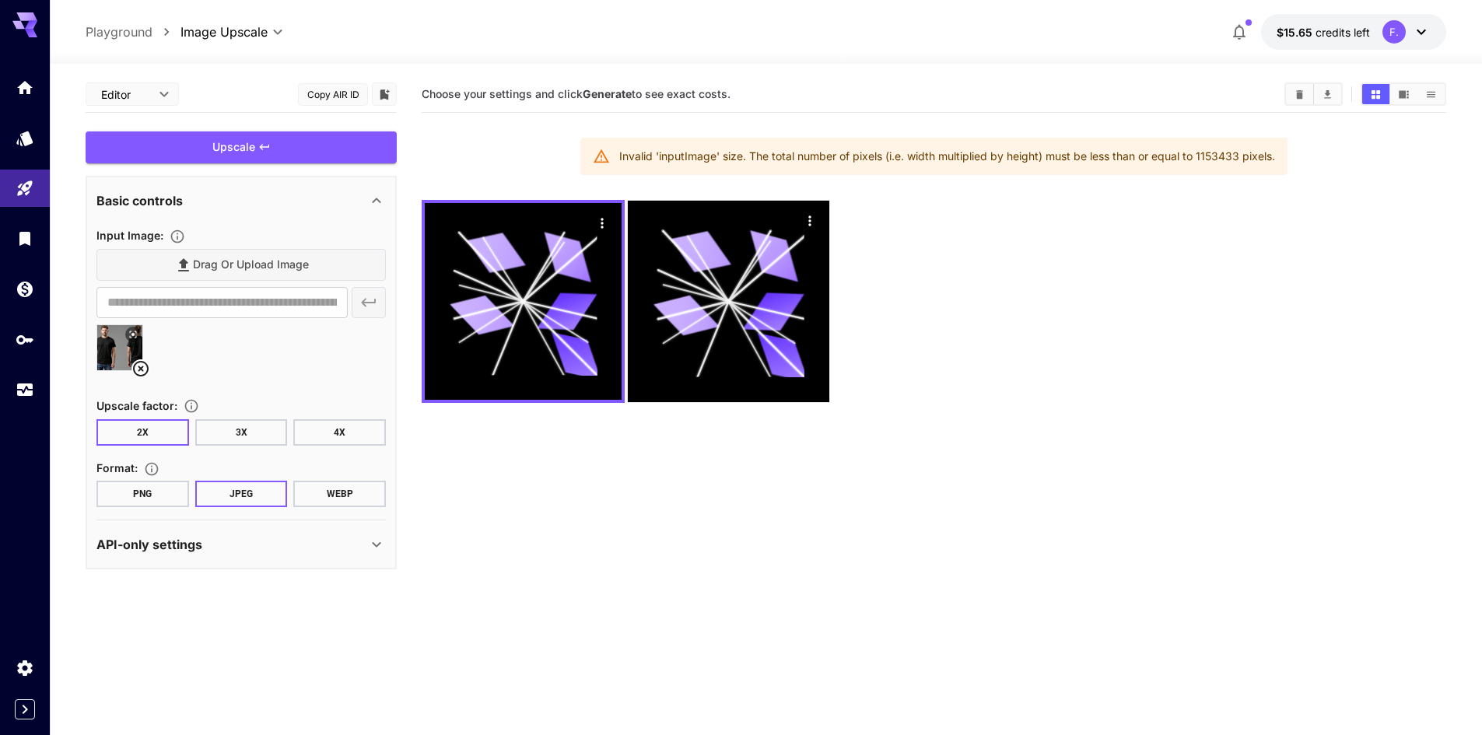
click at [142, 30] on p "Playground" at bounding box center [119, 32] width 67 height 19
type input "**********"
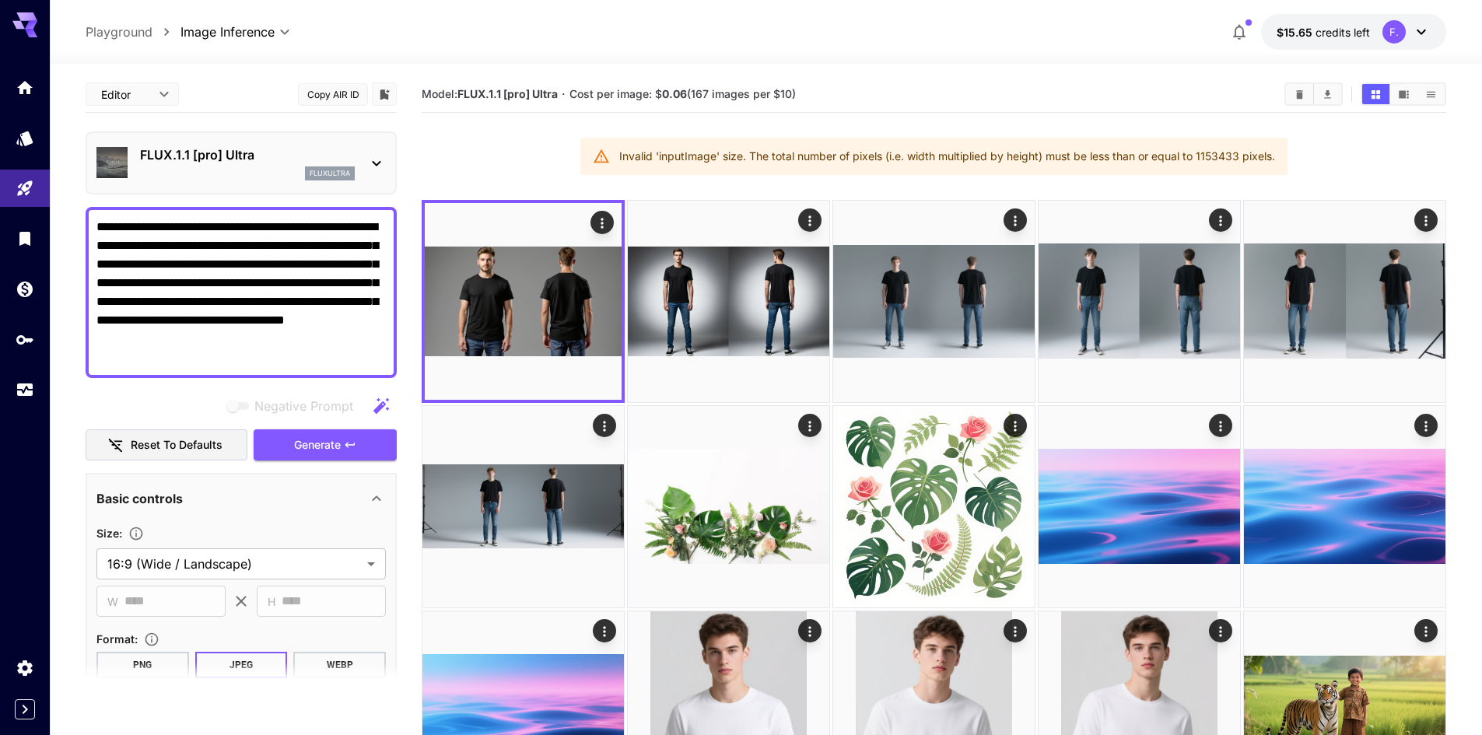
click at [359, 160] on div "FLUX.1.1 [pro] Ultra fluxultra" at bounding box center [240, 162] width 289 height 47
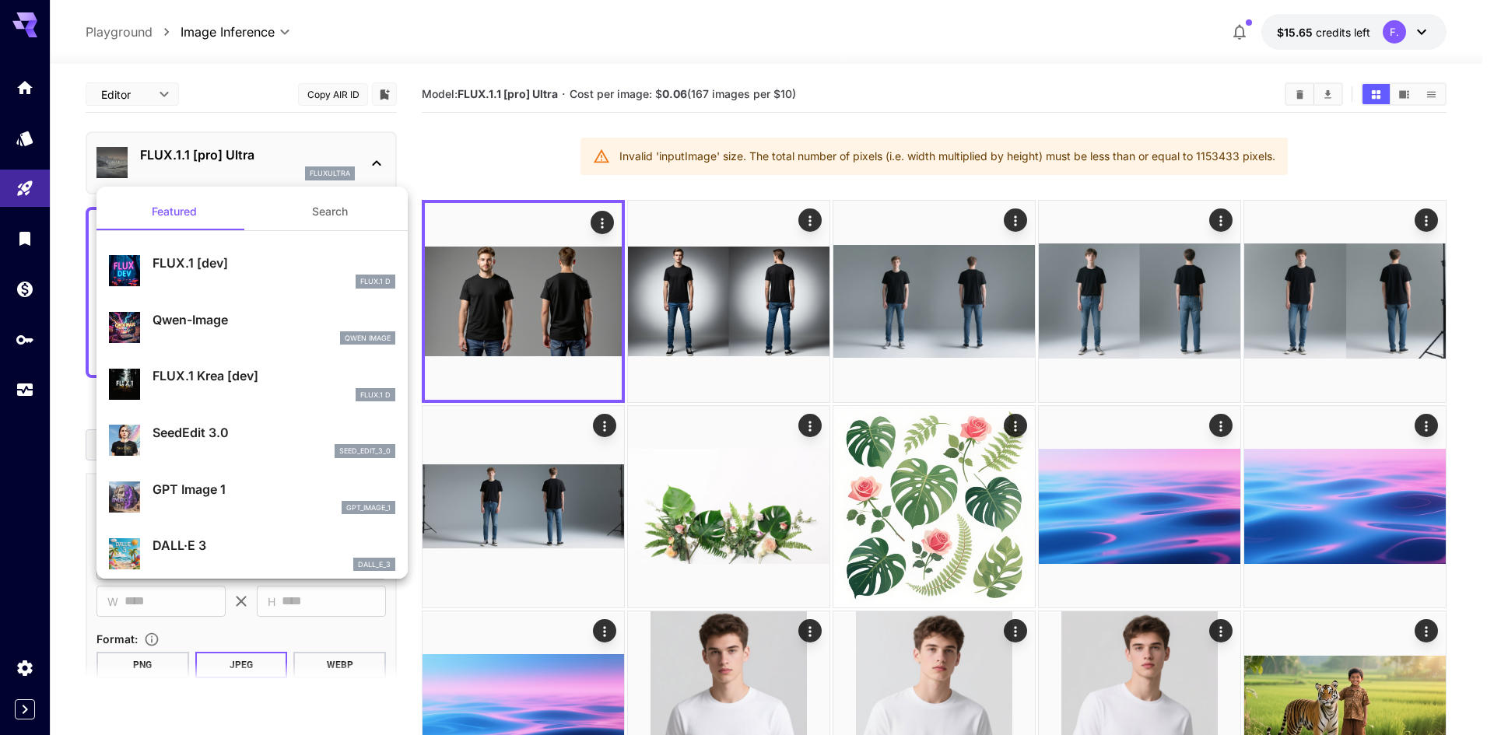
click at [470, 168] on div at bounding box center [747, 367] width 1494 height 735
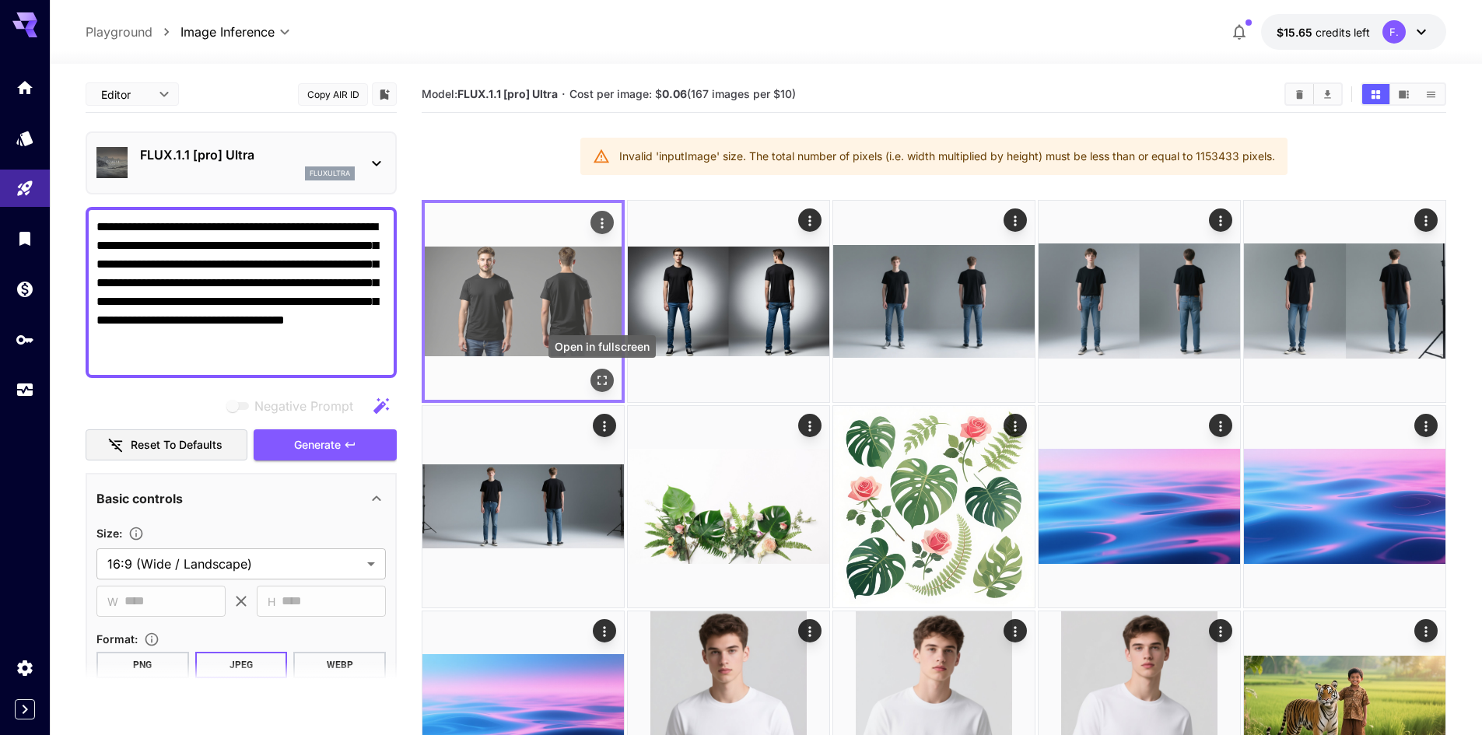
click at [606, 379] on icon "Open in fullscreen" at bounding box center [602, 380] width 9 height 9
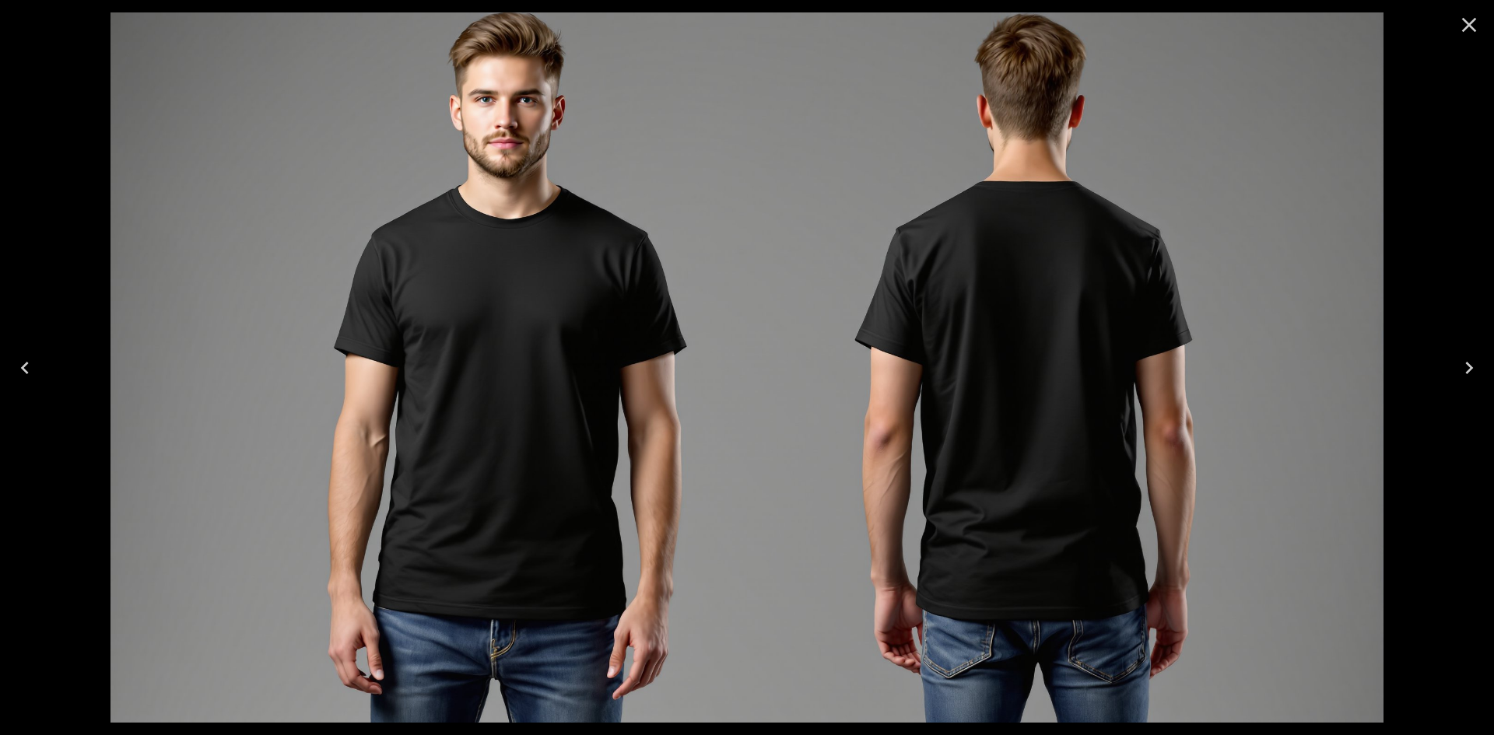
click at [1475, 29] on icon "Close" at bounding box center [1469, 24] width 25 height 25
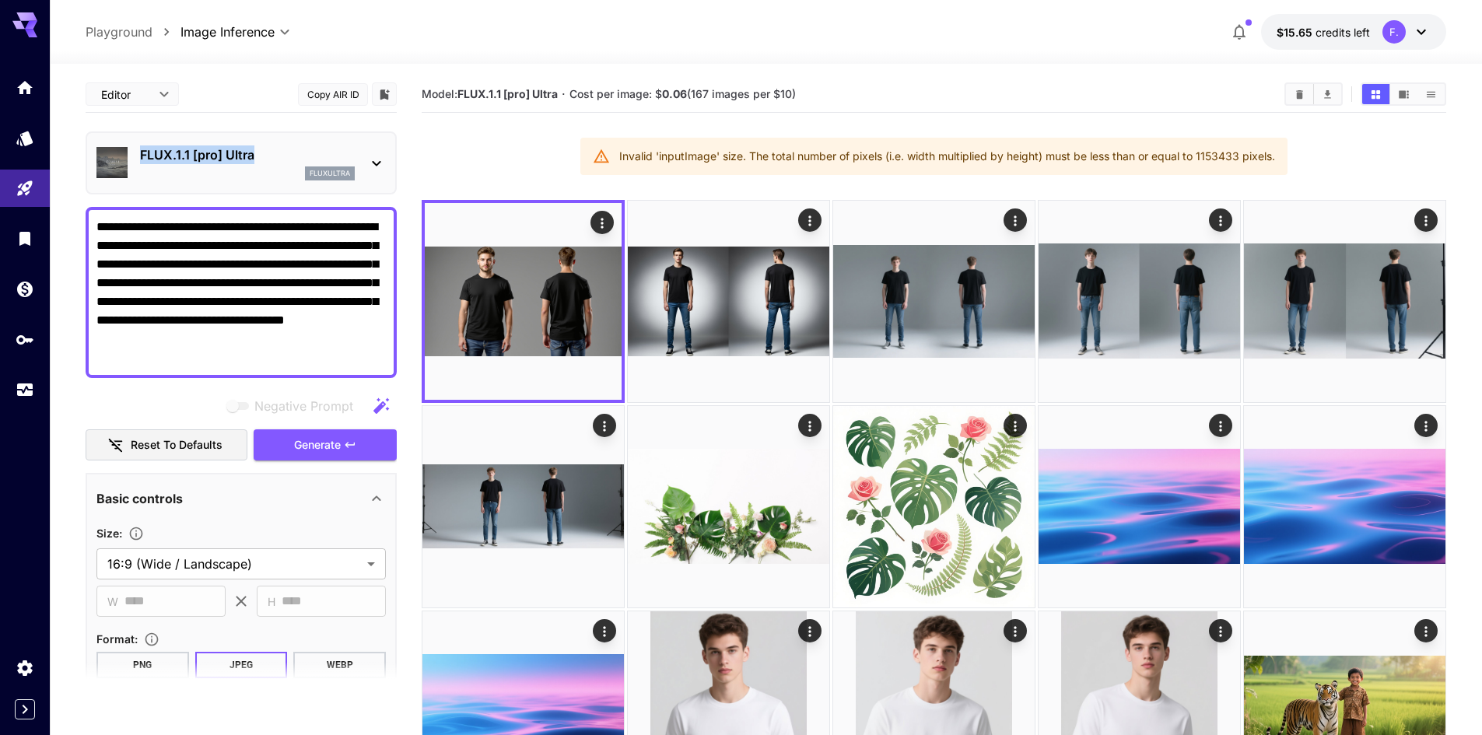
drag, startPoint x: 136, startPoint y: 152, endPoint x: 259, endPoint y: 145, distance: 123.1
click at [259, 145] on div "FLUX.1.1 [pro] Ultra fluxultra" at bounding box center [240, 162] width 289 height 47
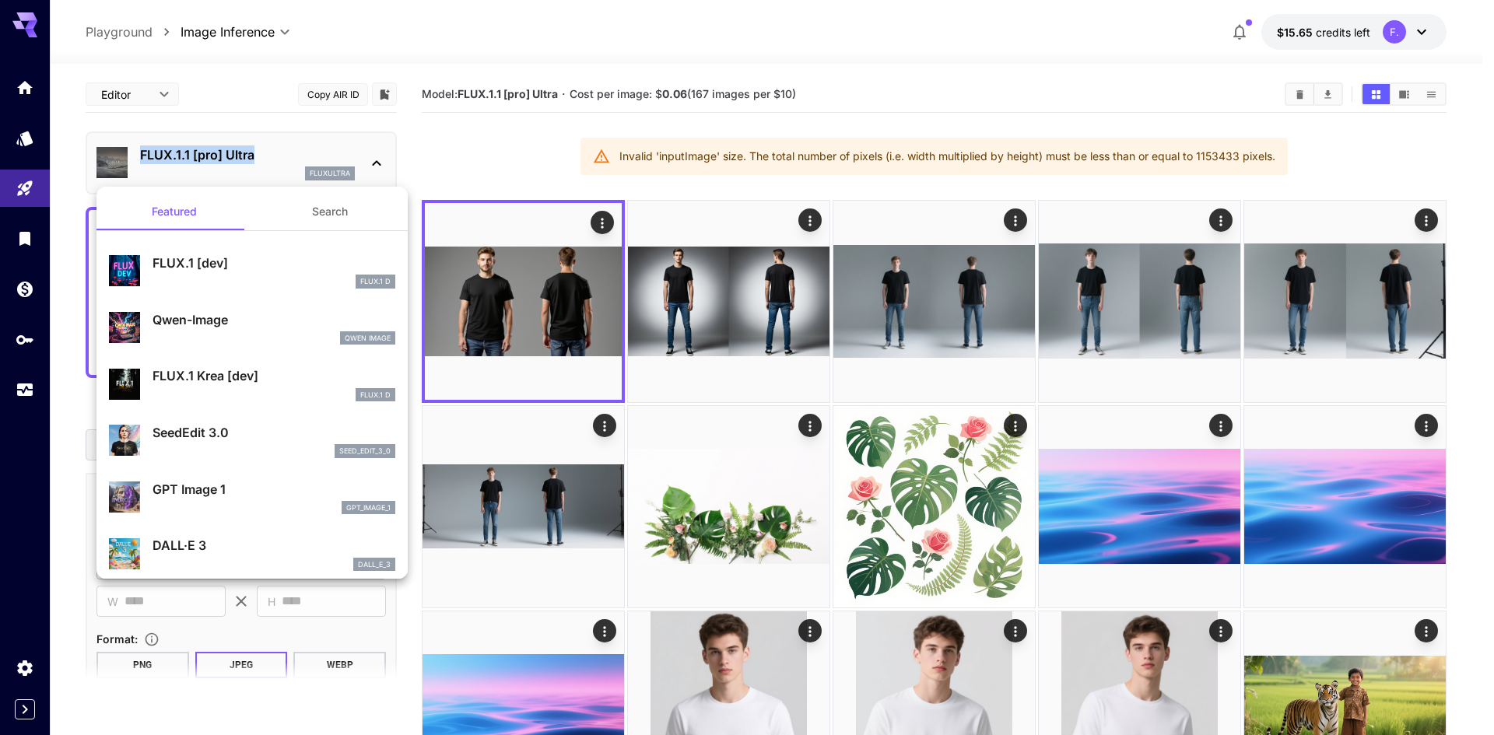
copy p "FLUX.1.1 [pro] Ultra"
click at [768, 285] on div at bounding box center [747, 367] width 1494 height 735
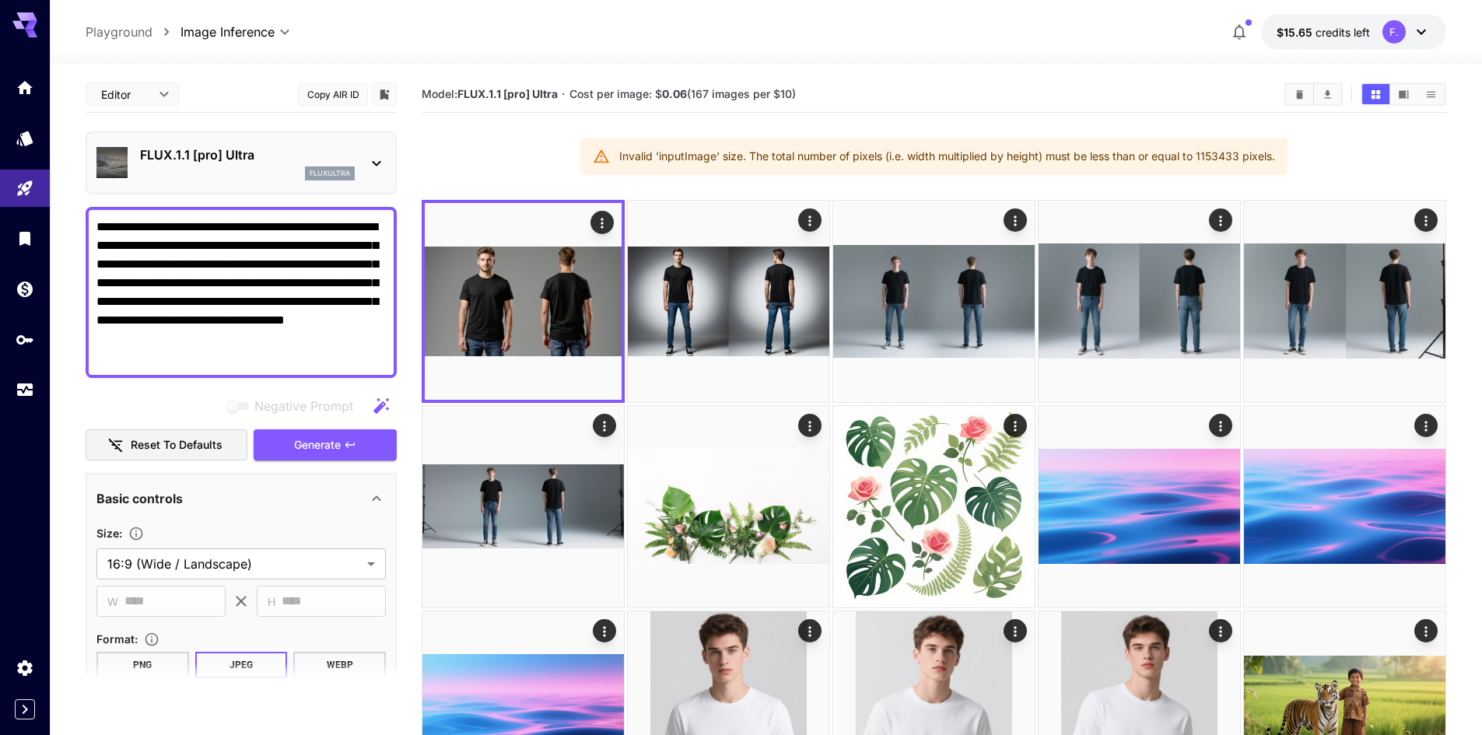
drag, startPoint x: 95, startPoint y: 226, endPoint x: 239, endPoint y: 270, distance: 150.6
click at [239, 270] on div "**********" at bounding box center [241, 292] width 311 height 171
drag, startPoint x: 254, startPoint y: 228, endPoint x: 93, endPoint y: 227, distance: 161.9
click at [93, 227] on div "**********" at bounding box center [241, 292] width 311 height 171
click at [218, 246] on textarea "**********" at bounding box center [240, 292] width 289 height 149
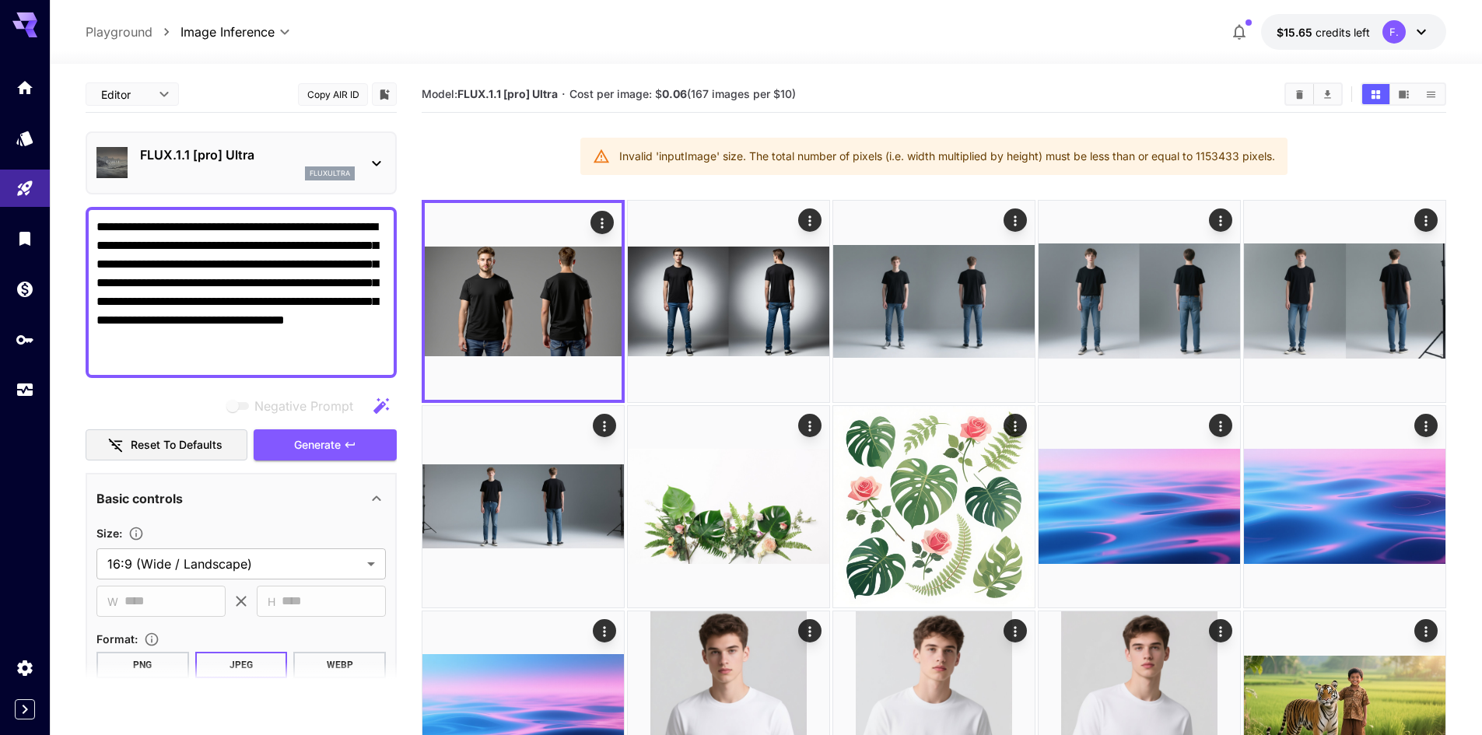
drag, startPoint x: 96, startPoint y: 226, endPoint x: 375, endPoint y: 370, distance: 313.2
click at [378, 374] on div "**********" at bounding box center [241, 292] width 311 height 171
